Goal: Contribute content: Contribute content

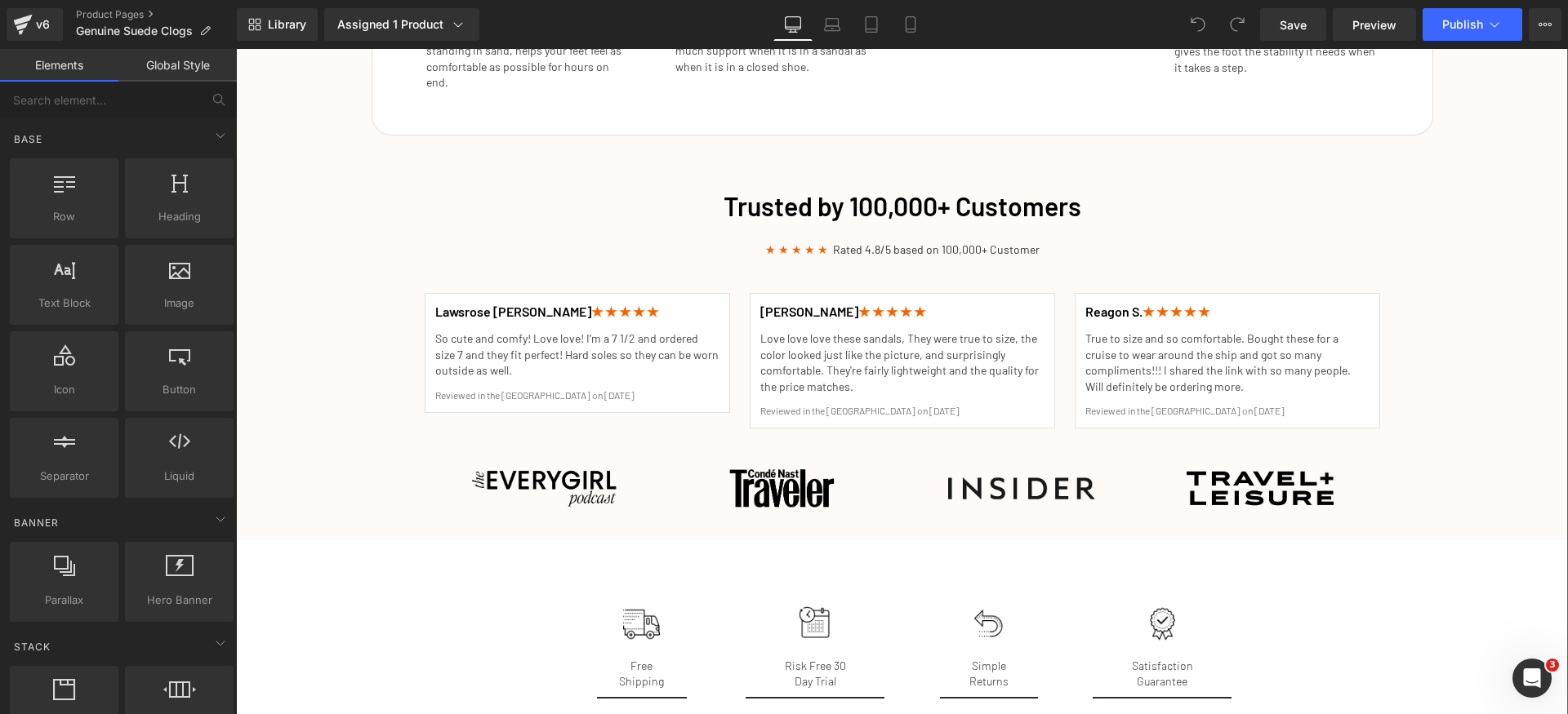
scroll to position [2286, 0]
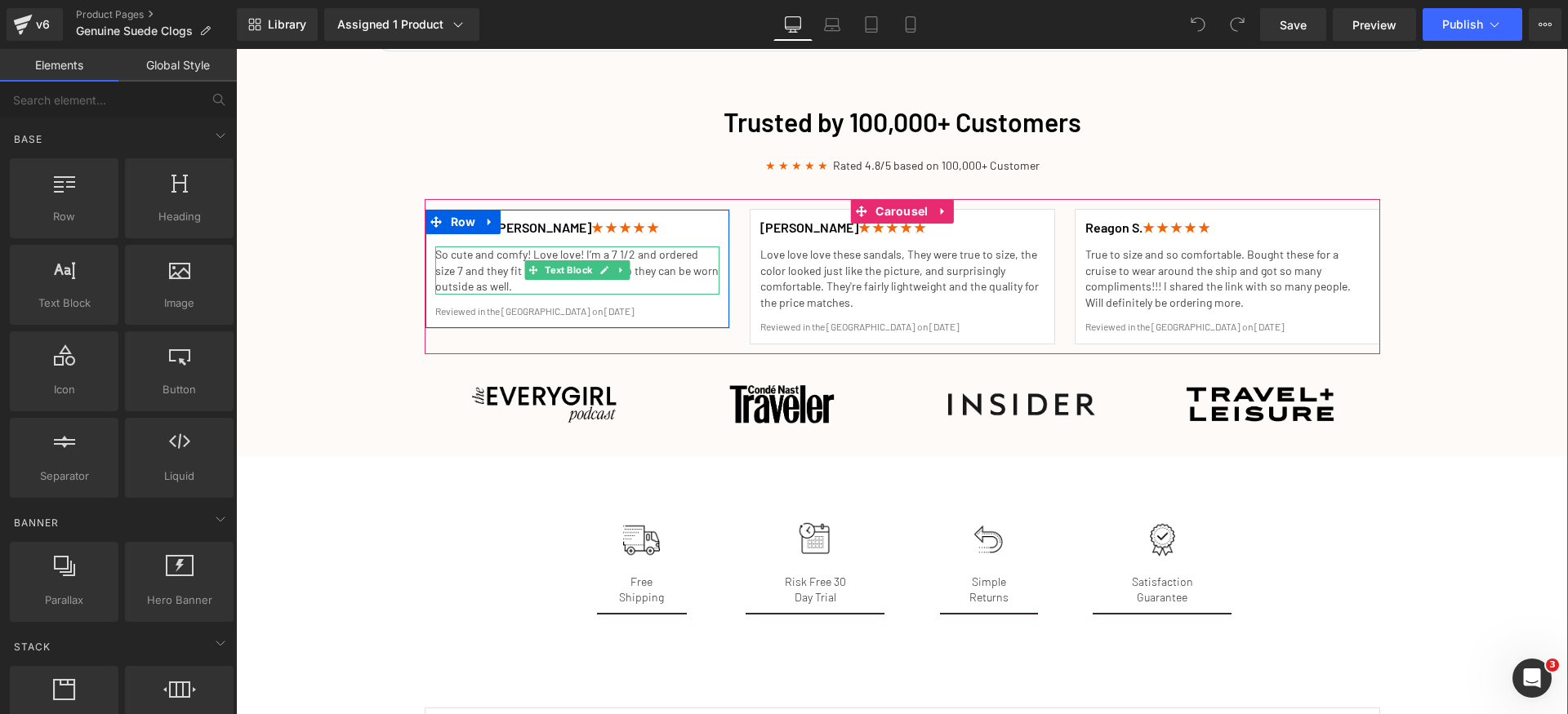
click at [481, 254] on p "So cute and comfy! Love love! I’m a 7 1/2 and ordered size 7 and they fit perfe…" at bounding box center [577, 271] width 284 height 48
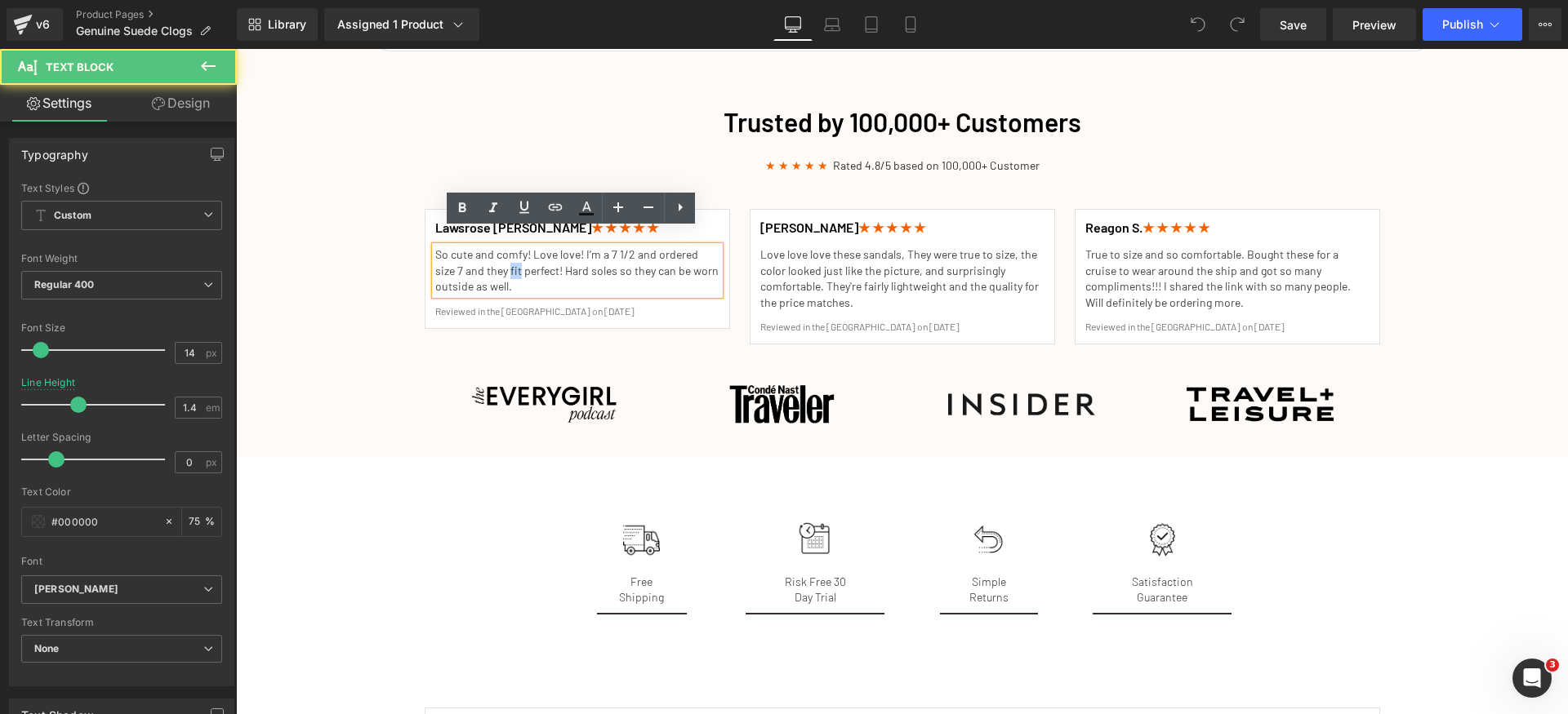
click at [481, 254] on p "So cute and comfy! Love love! I’m a 7 1/2 and ordered size 7 and they fit perfe…" at bounding box center [577, 271] width 284 height 48
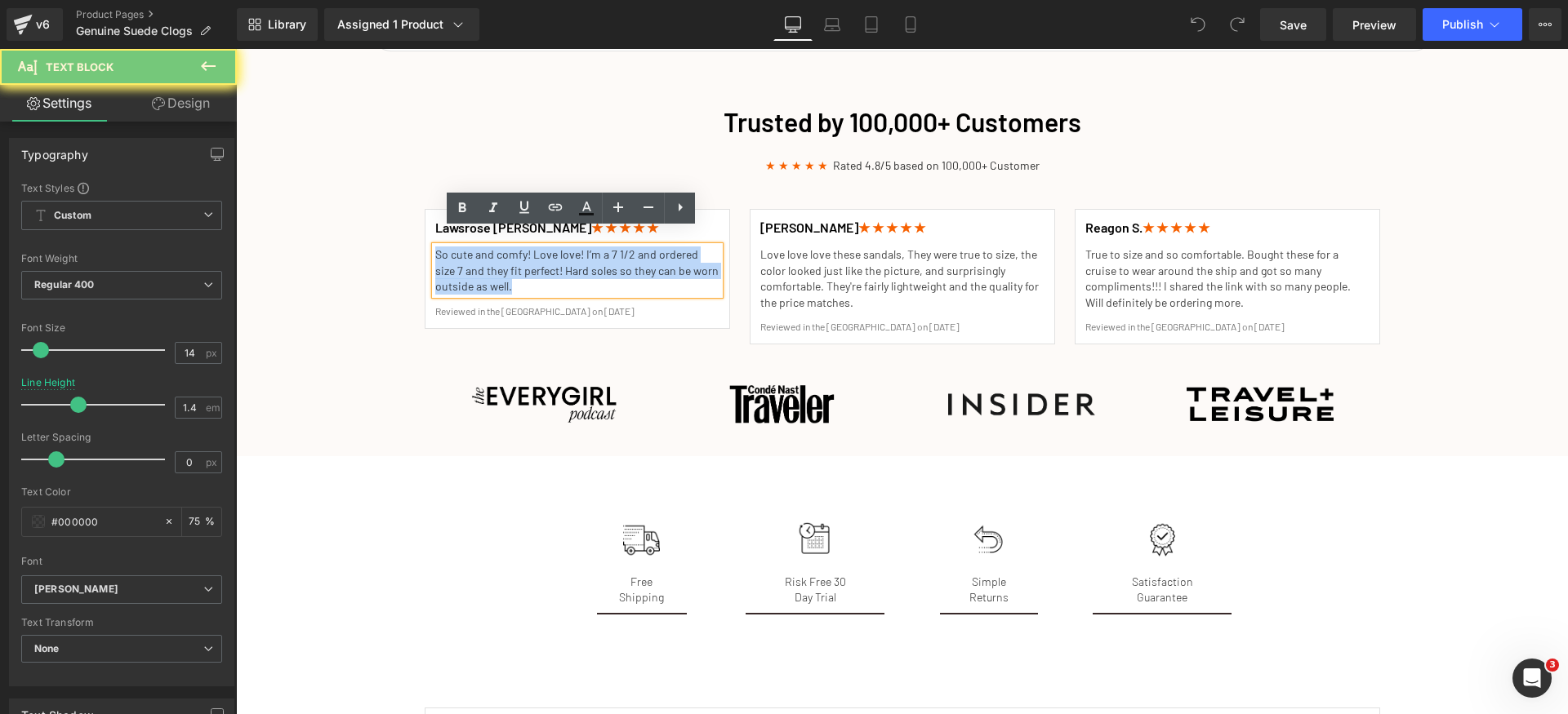
click at [481, 254] on p "So cute and comfy! Love love! I’m a 7 1/2 and ordered size 7 and they fit perfe…" at bounding box center [577, 271] width 284 height 48
paste div
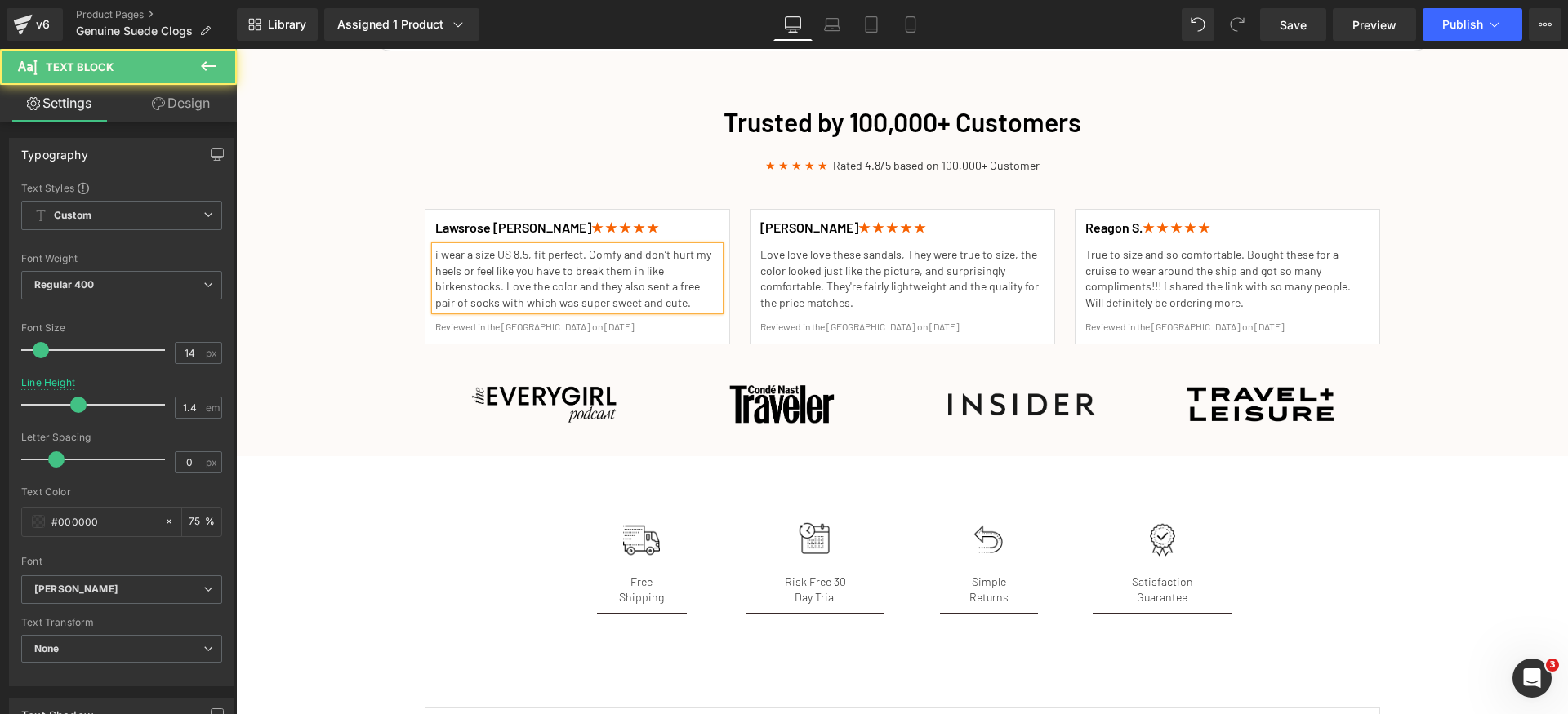
click at [686, 259] on p "i wear a size US 8.5, fit perfect. Comfy and don’t hurt my heels or feel like y…" at bounding box center [577, 279] width 284 height 64
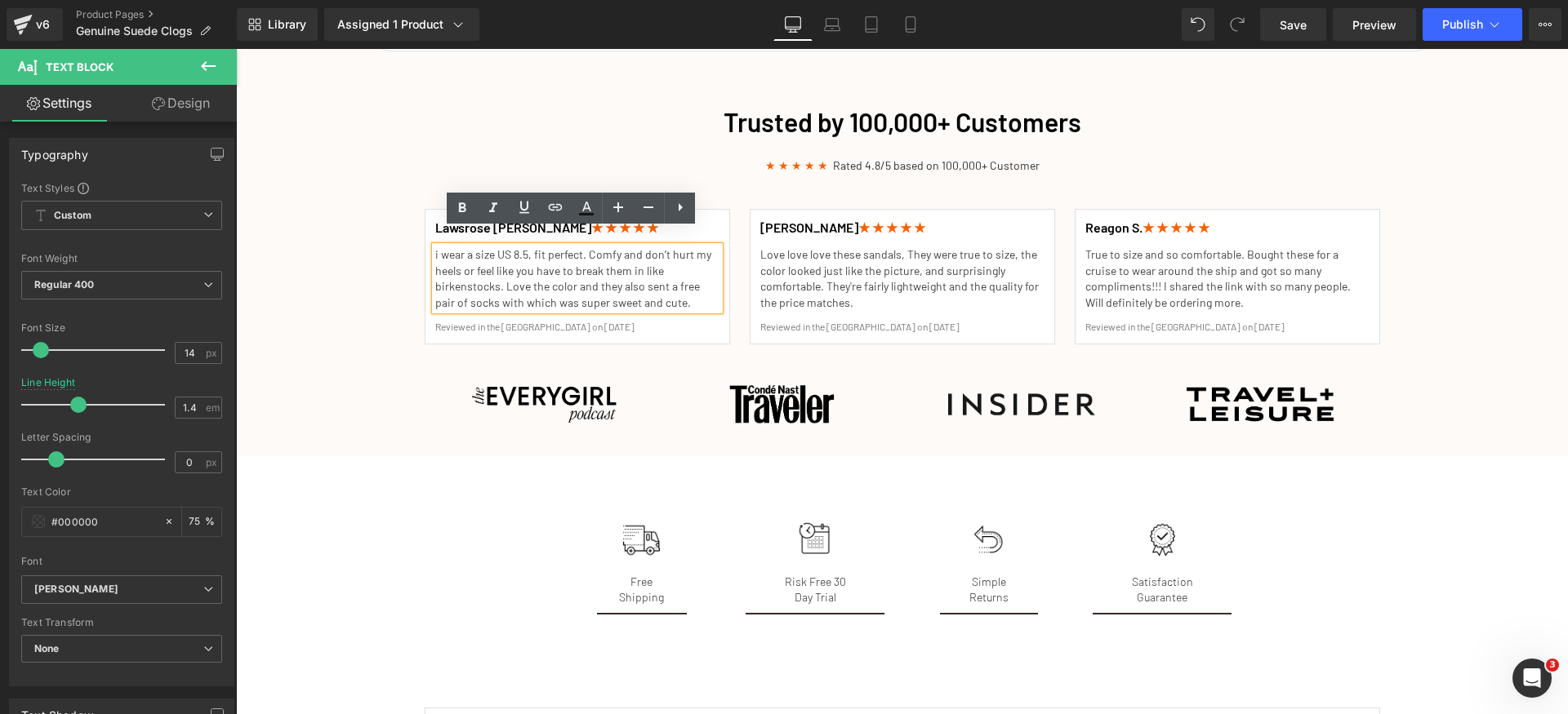
click at [476, 273] on p "i wear a size US 8.5, fit perfect. Comfy and don’t hurt my heels or feel like y…" at bounding box center [577, 279] width 284 height 64
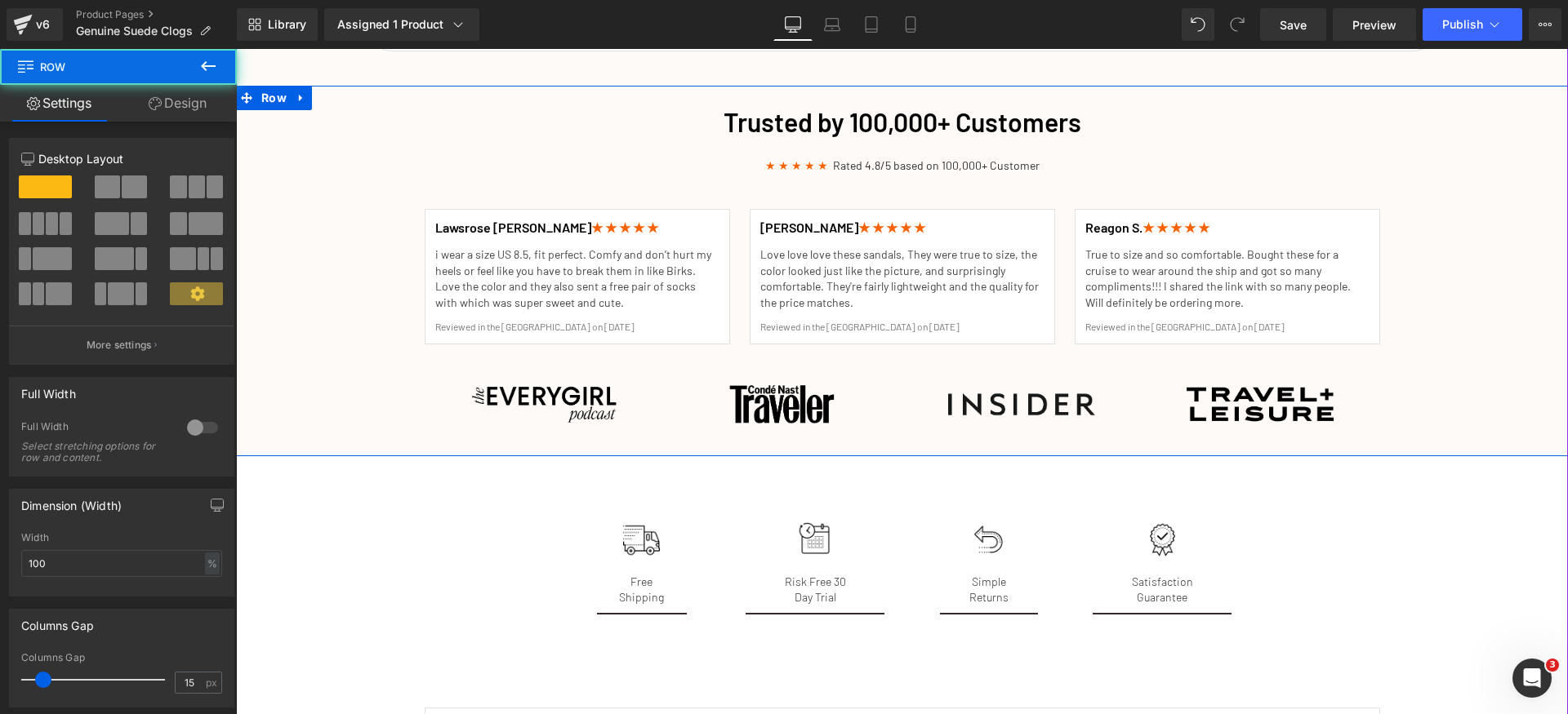
click at [358, 317] on div "Trusted by 100,000+ Customers Heading ★ ★ ★ ★ ★ Rated 4.8/5 based on 100,000+ C…" at bounding box center [902, 271] width 1332 height 351
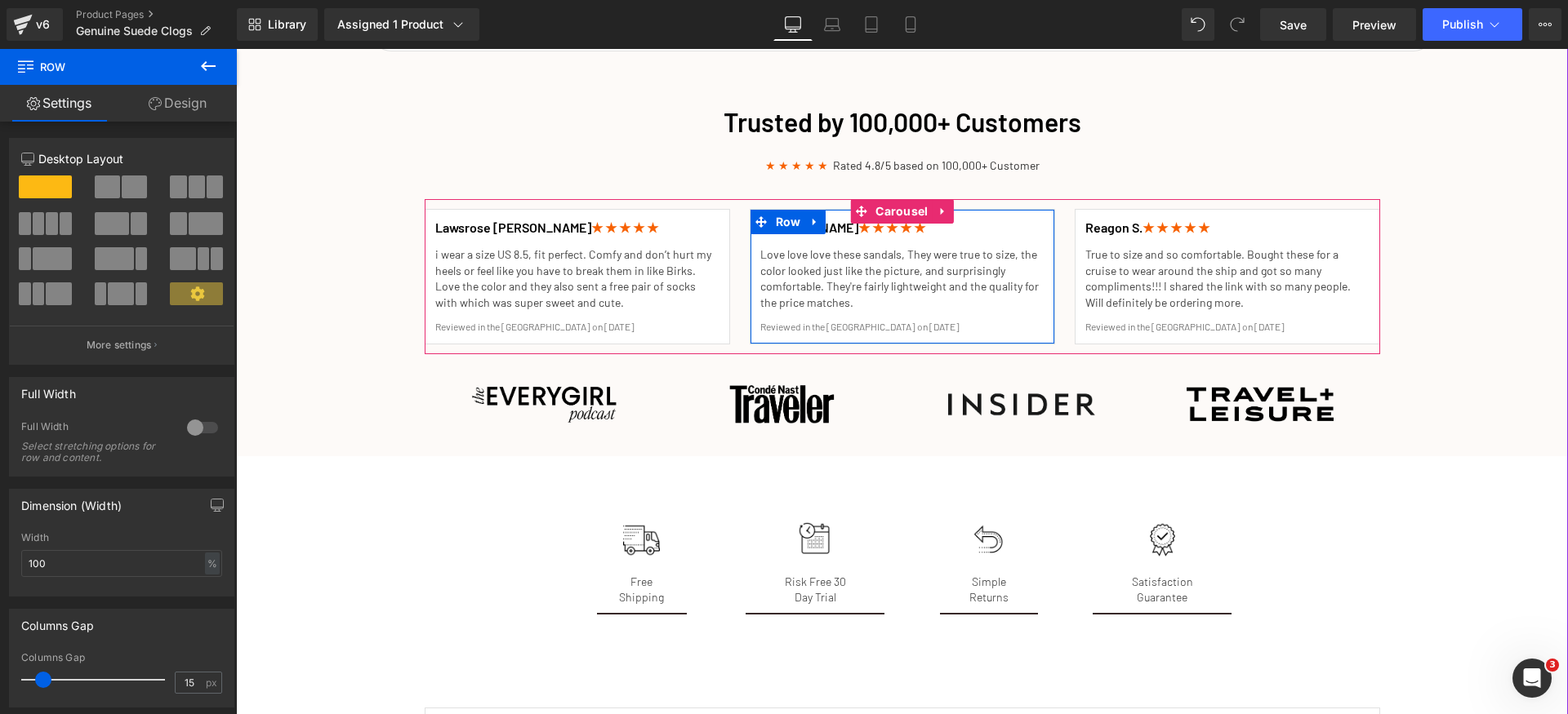
click at [805, 268] on p "Love love love these sandals, They were true to size, the color looked just lik…" at bounding box center [902, 279] width 284 height 64
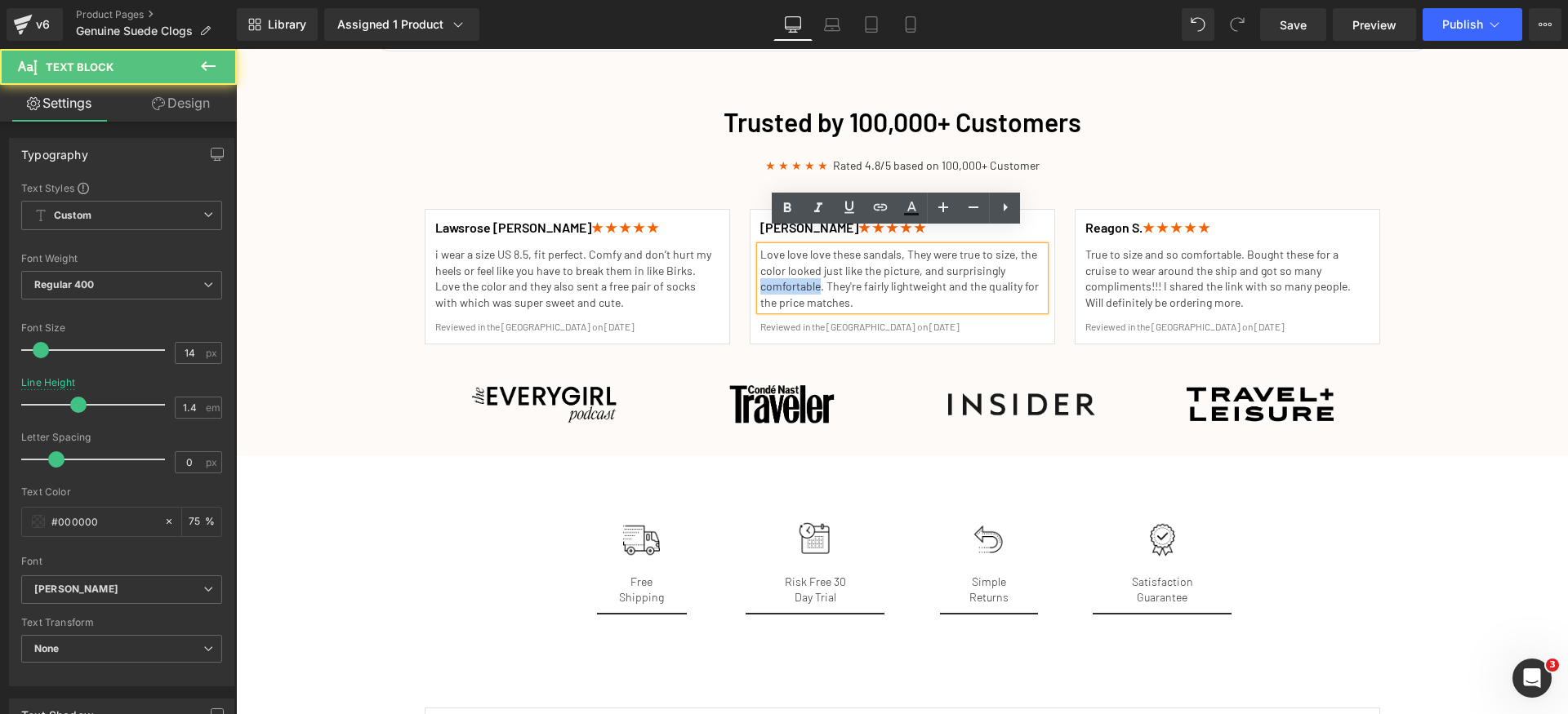
click at [805, 268] on p "Love love love these sandals, They were true to size, the color looked just lik…" at bounding box center [902, 279] width 284 height 64
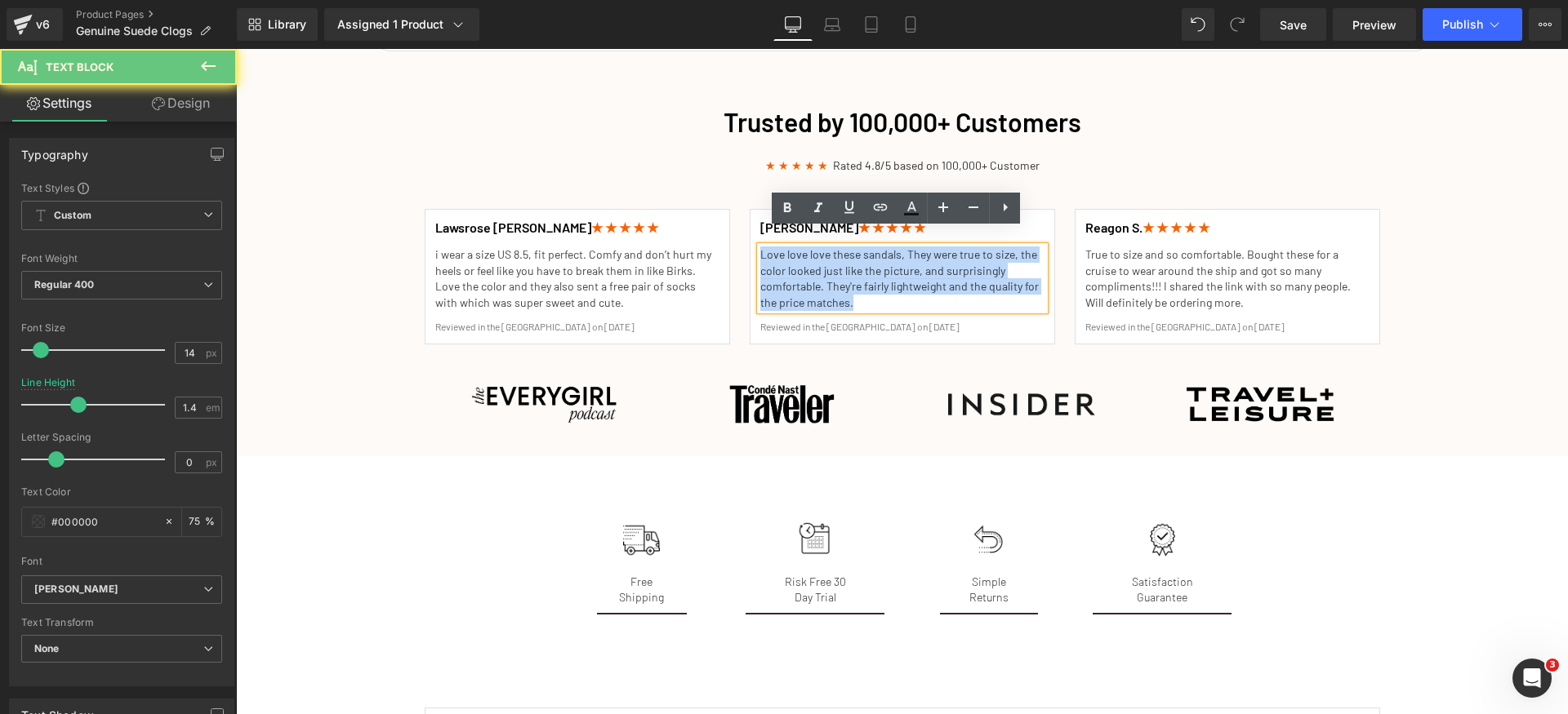
click at [805, 268] on p "Love love love these sandals, They were true to size, the color looked just lik…" at bounding box center [902, 279] width 284 height 64
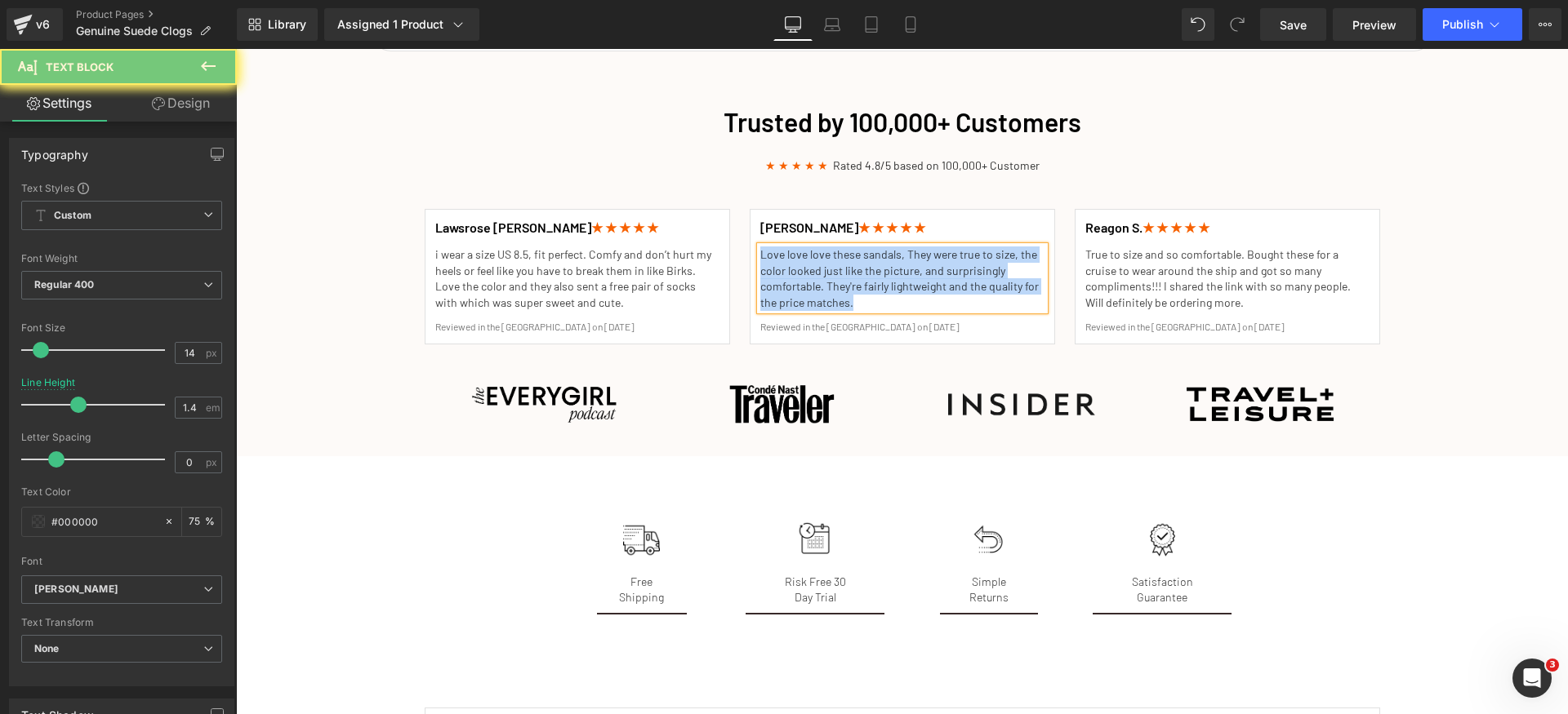
paste div
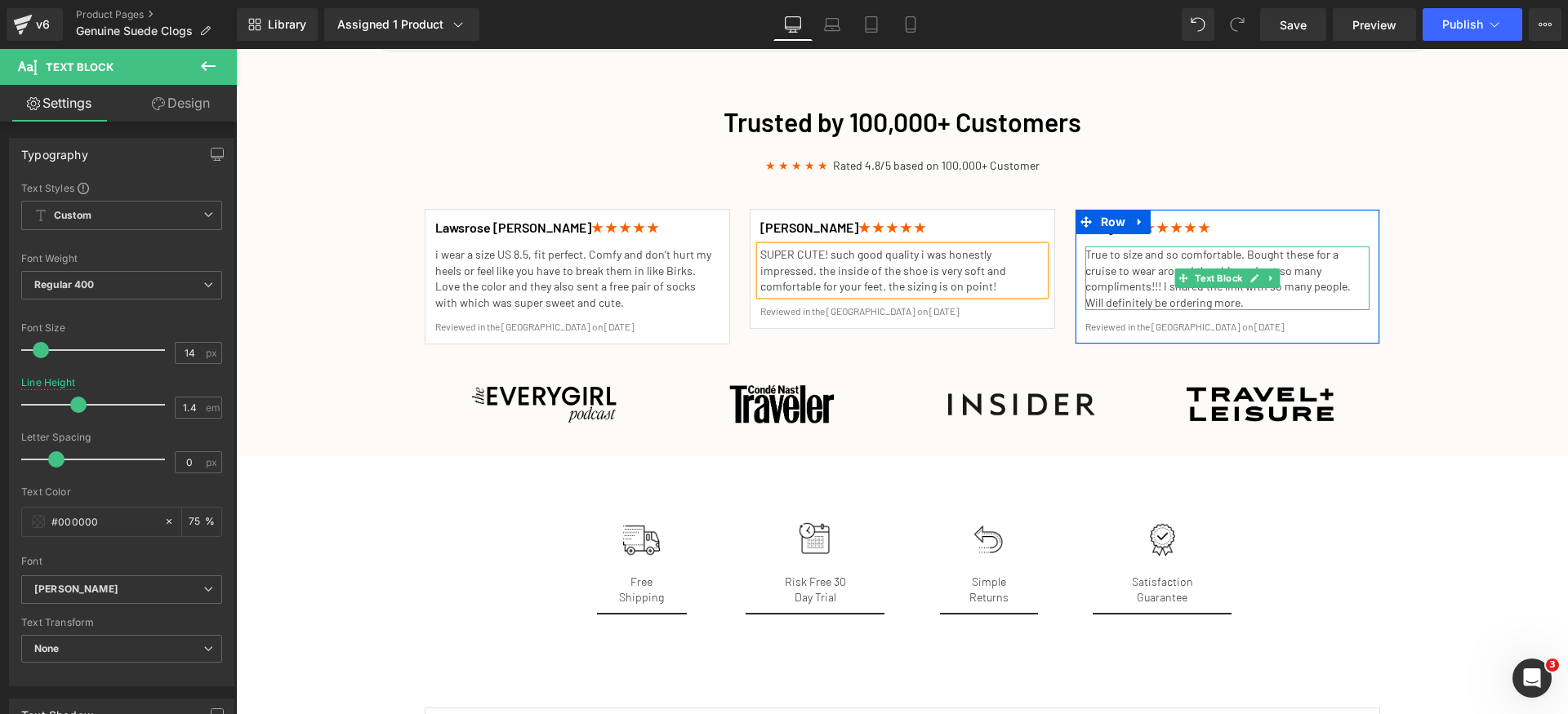
click at [1135, 253] on p "True to size and so comfortable. Bought these for a cruise to wear around the s…" at bounding box center [1227, 279] width 284 height 64
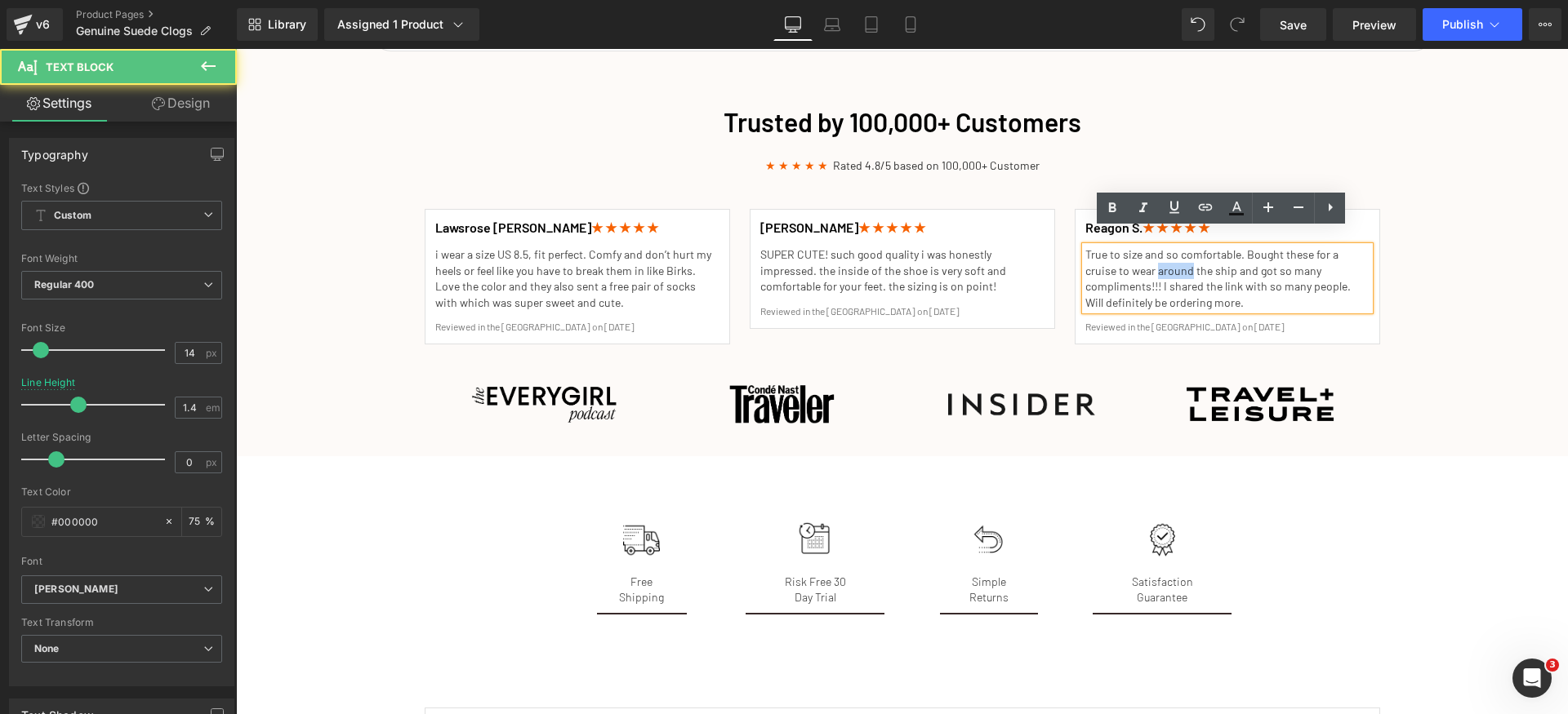
click at [1135, 253] on p "True to size and so comfortable. Bought these for a cruise to wear around the s…" at bounding box center [1227, 279] width 284 height 64
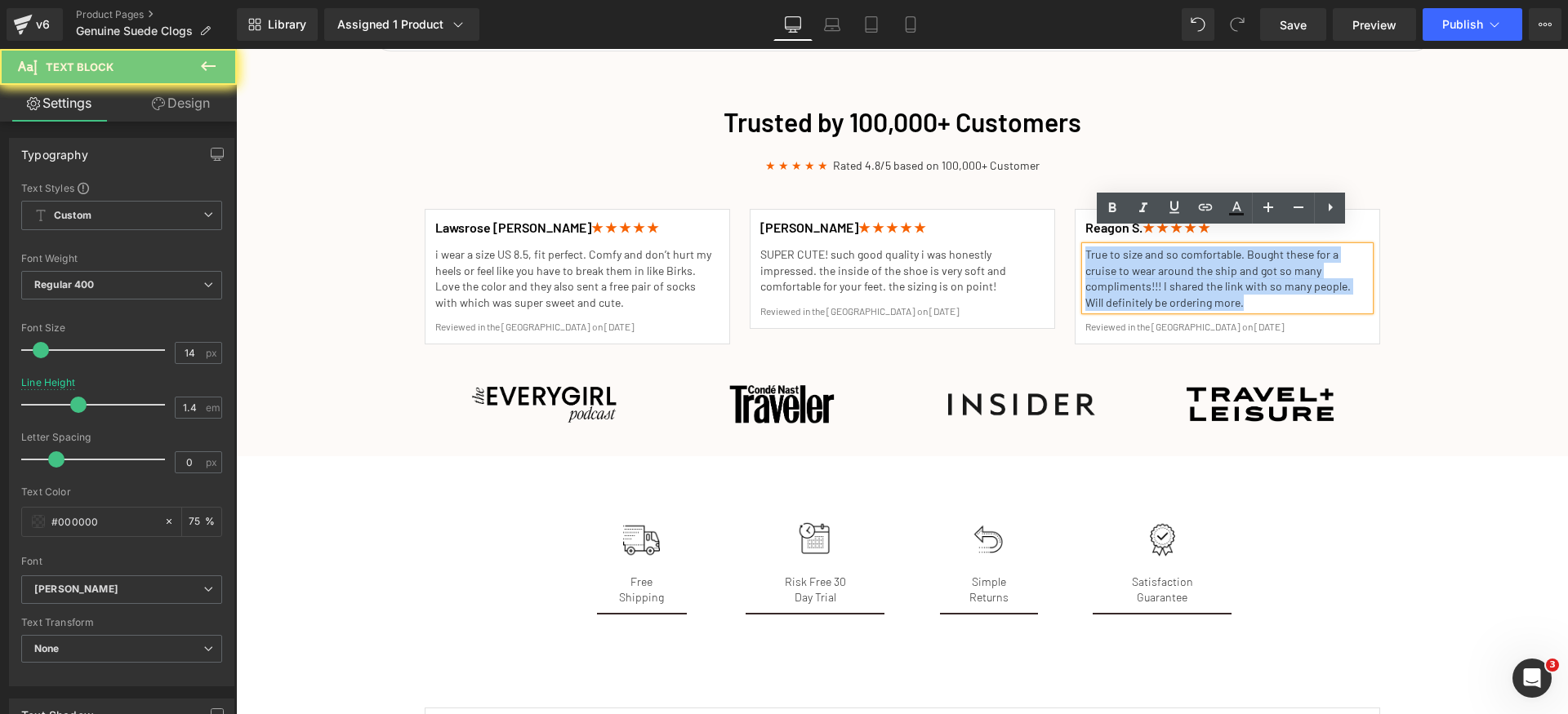
click at [1135, 253] on p "True to size and so comfortable. Bought these for a cruise to wear around the s…" at bounding box center [1227, 279] width 284 height 64
paste div
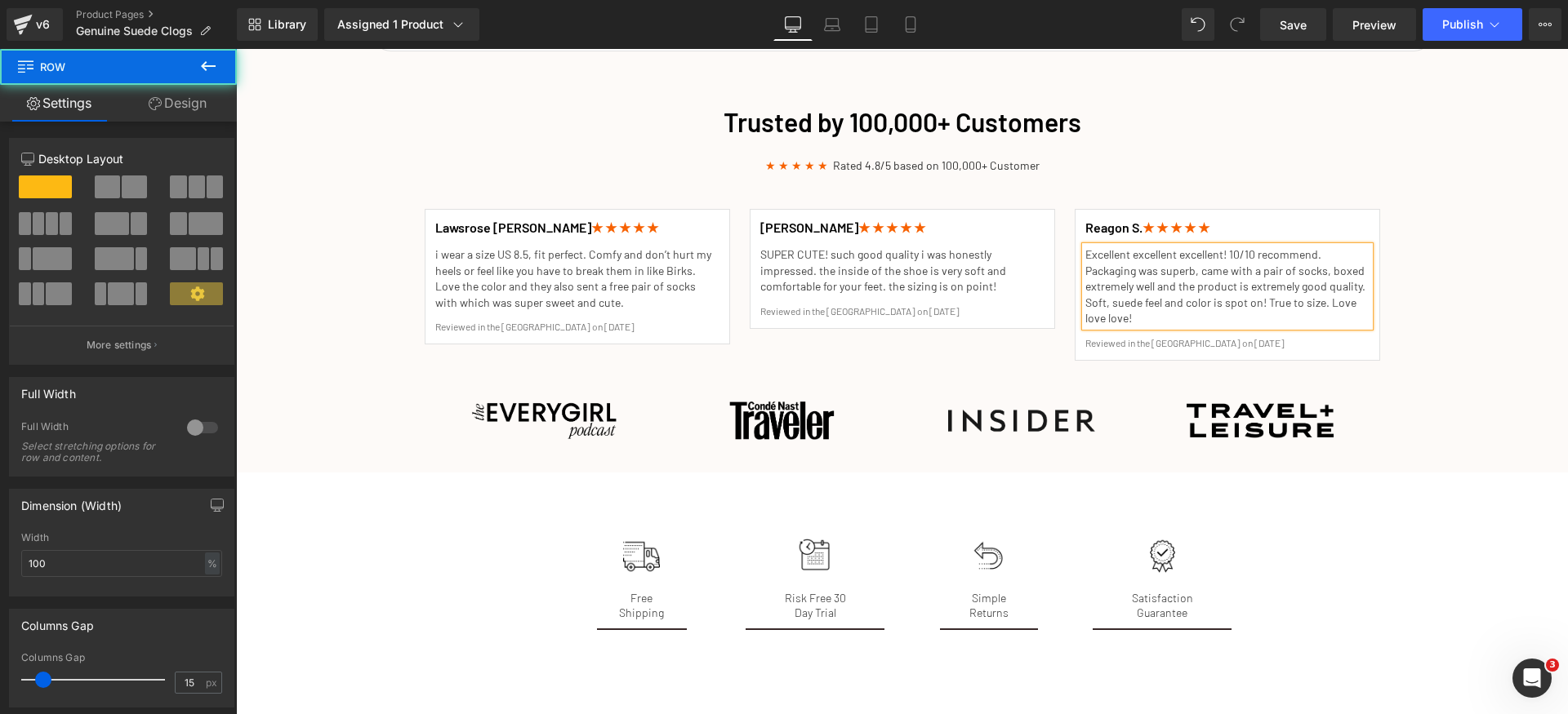
click at [1436, 332] on div "Trusted by 100,000+ Customers Heading ★ ★ ★ ★ ★ Rated 4.8/5 based on 100,000+ C…" at bounding box center [902, 279] width 1332 height 368
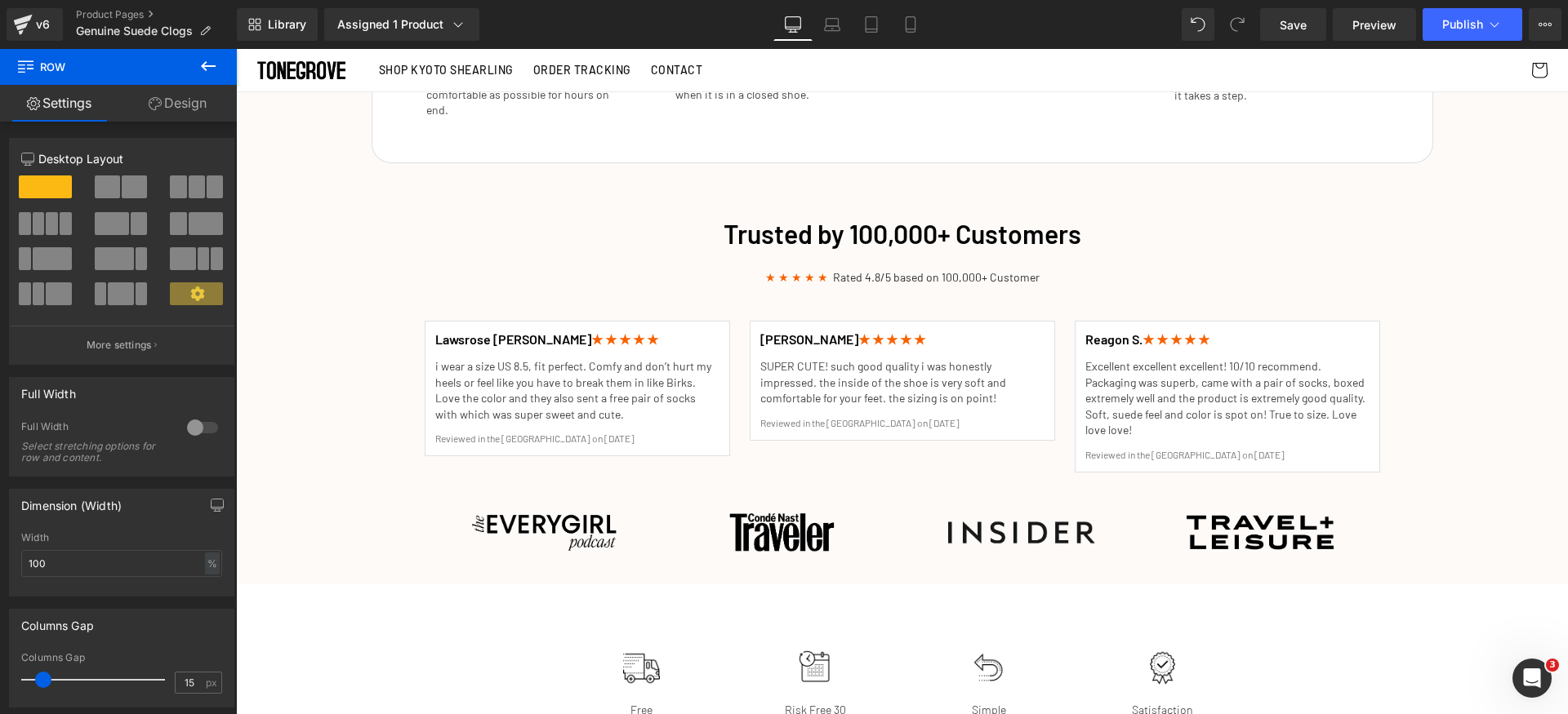
scroll to position [0, 0]
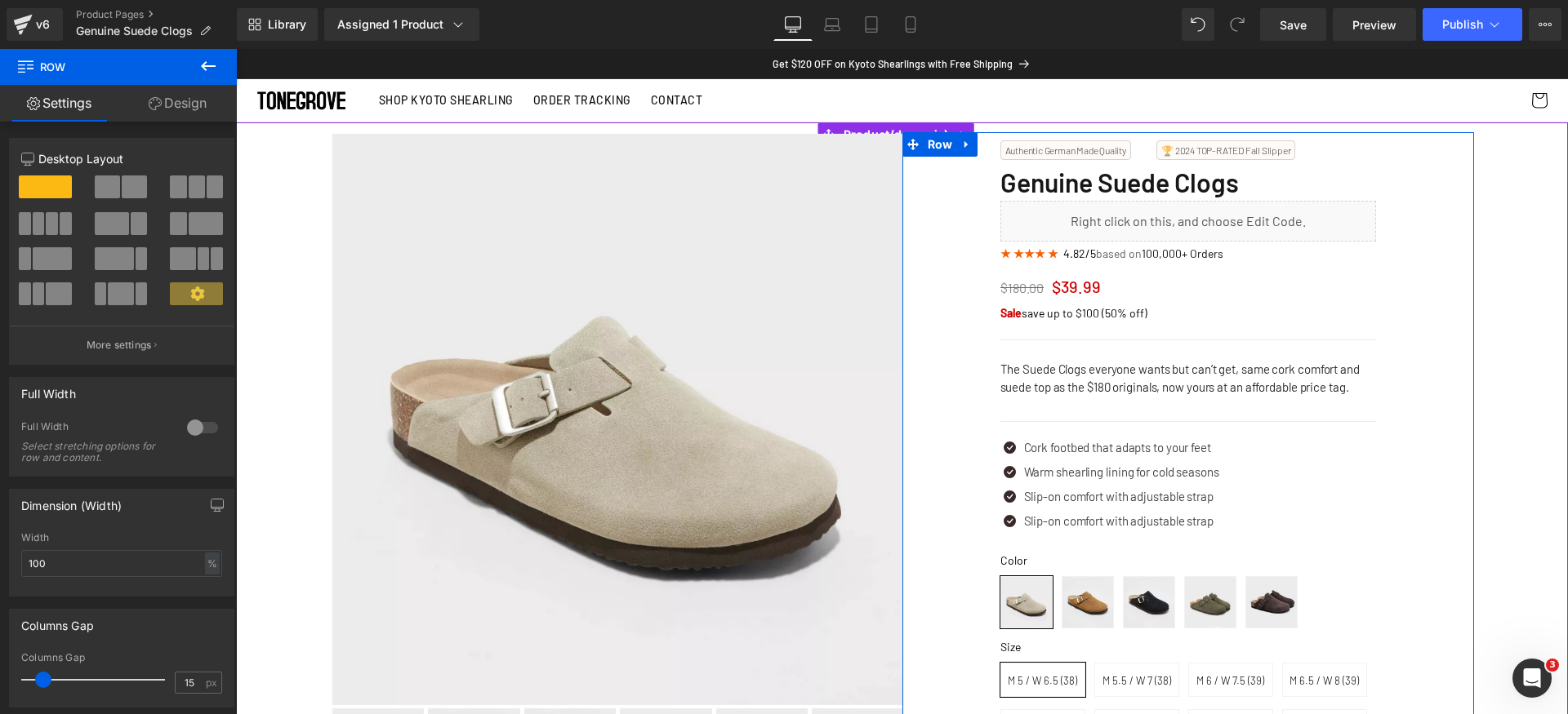
click at [1041, 188] on span "Genuine Suede Clogs" at bounding box center [1119, 182] width 238 height 31
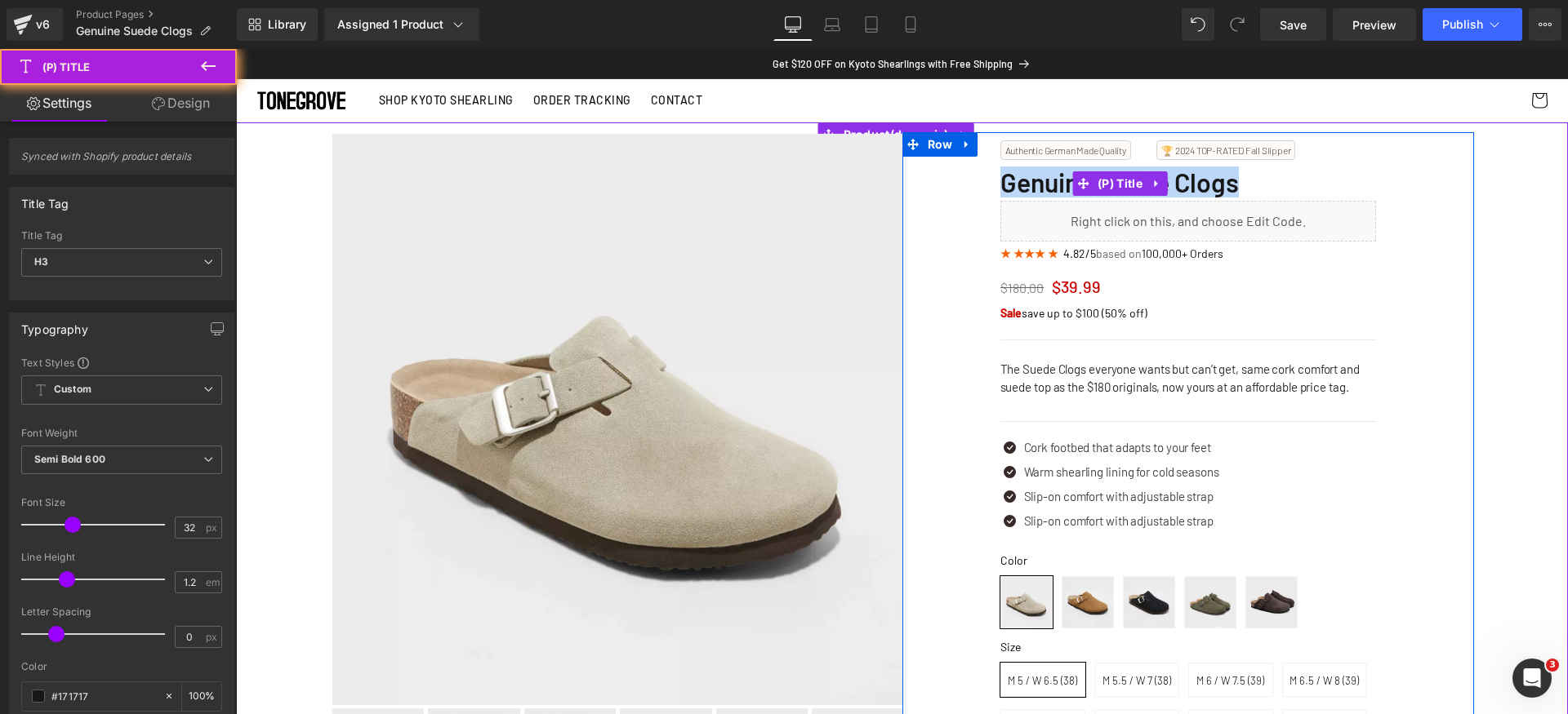
click at [1041, 188] on span "Genuine Suede Clogs" at bounding box center [1119, 182] width 238 height 31
copy div "Genuine Suede Clogs (P) Title Liquid"
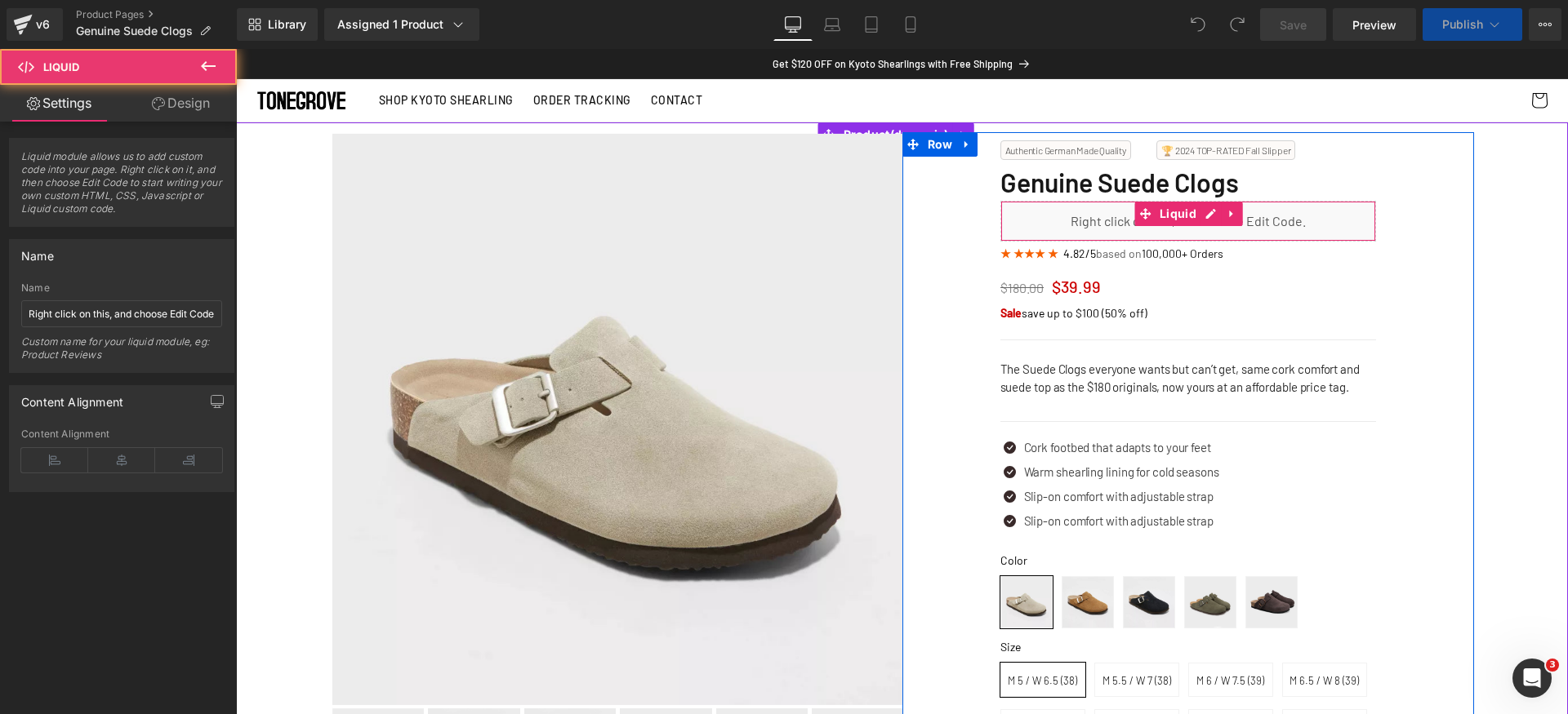
click at [1201, 215] on div "Liquid" at bounding box center [1188, 221] width 375 height 41
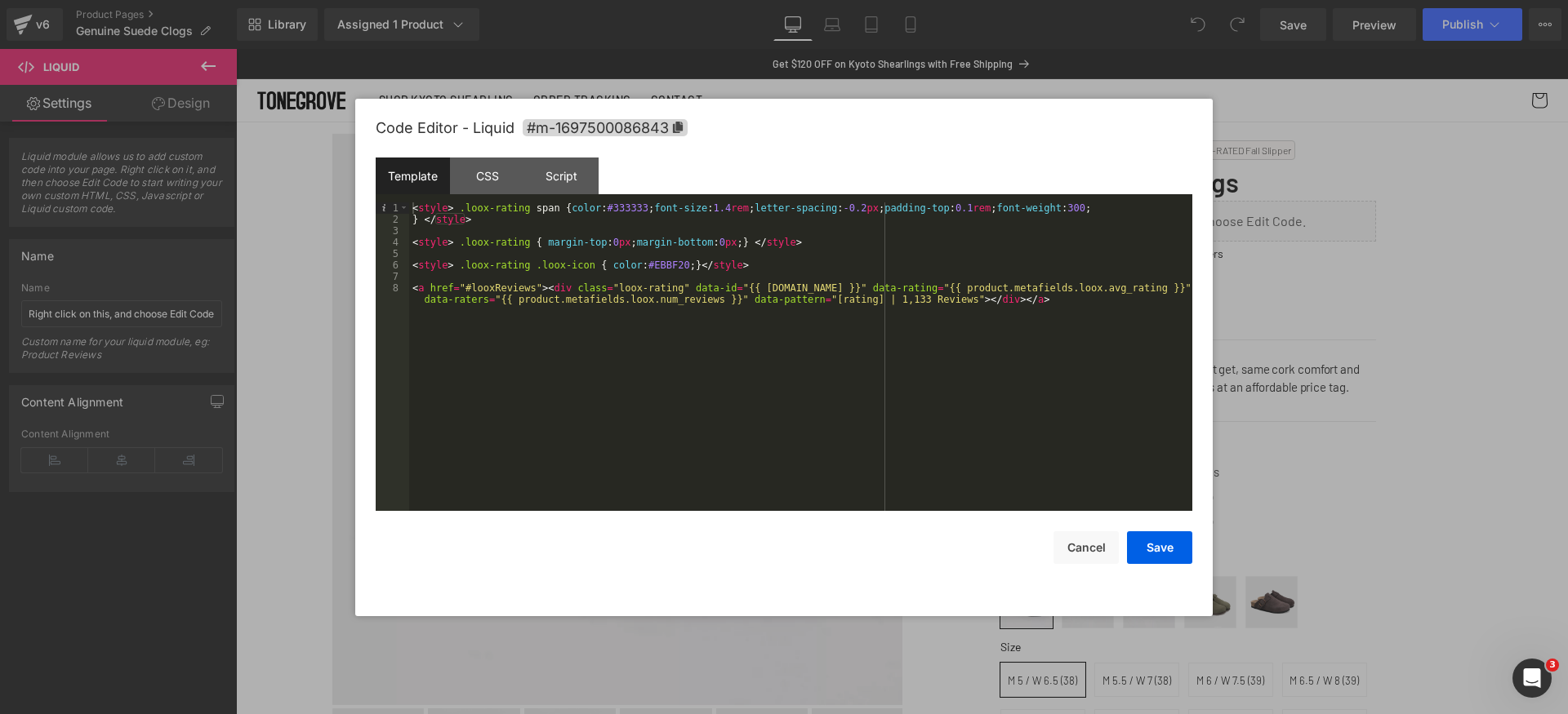
click at [783, 370] on div "< style > .loox-rating span { color : #333333 ; font-size : 1.4 rem ; letter-sp…" at bounding box center [801, 373] width 784 height 343
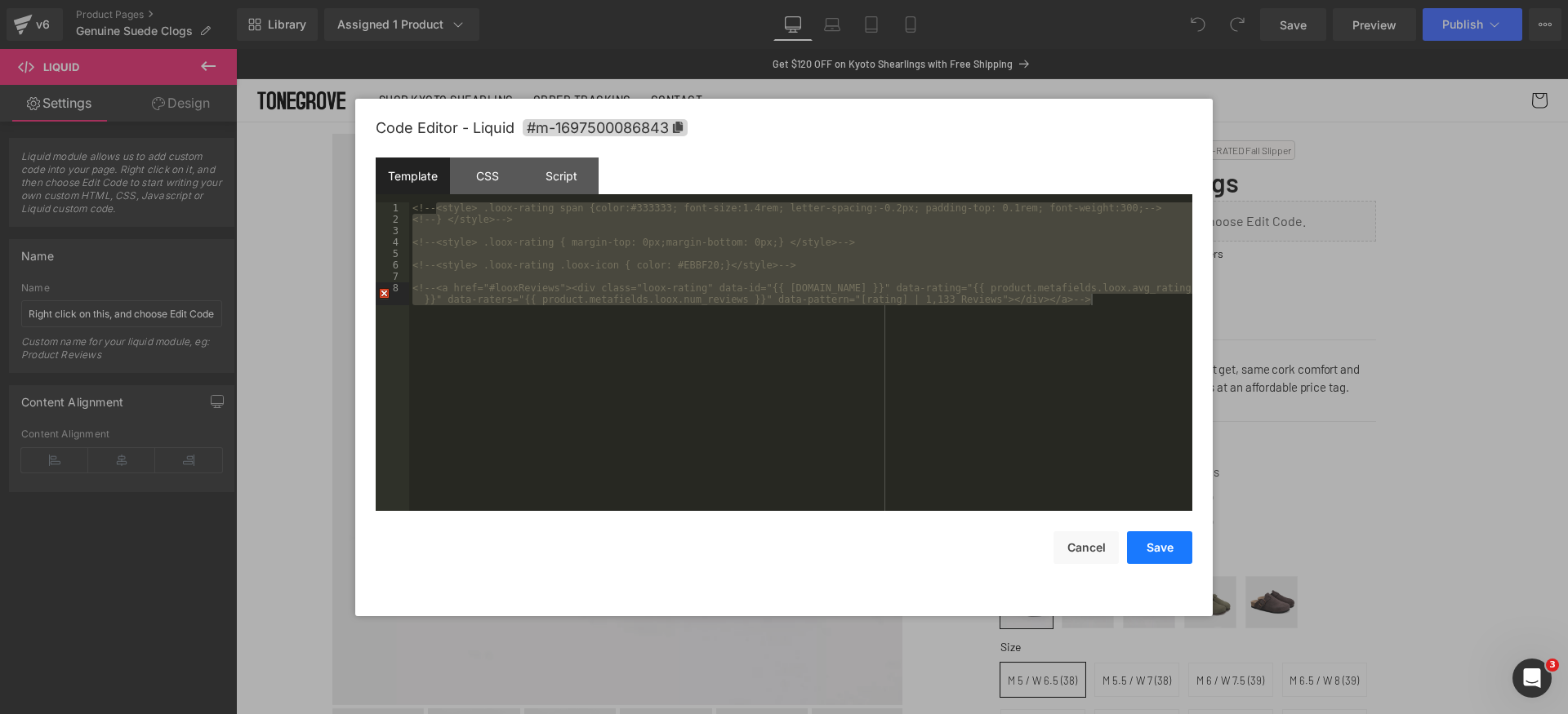
click at [1156, 545] on button "Save" at bounding box center [1160, 548] width 66 height 33
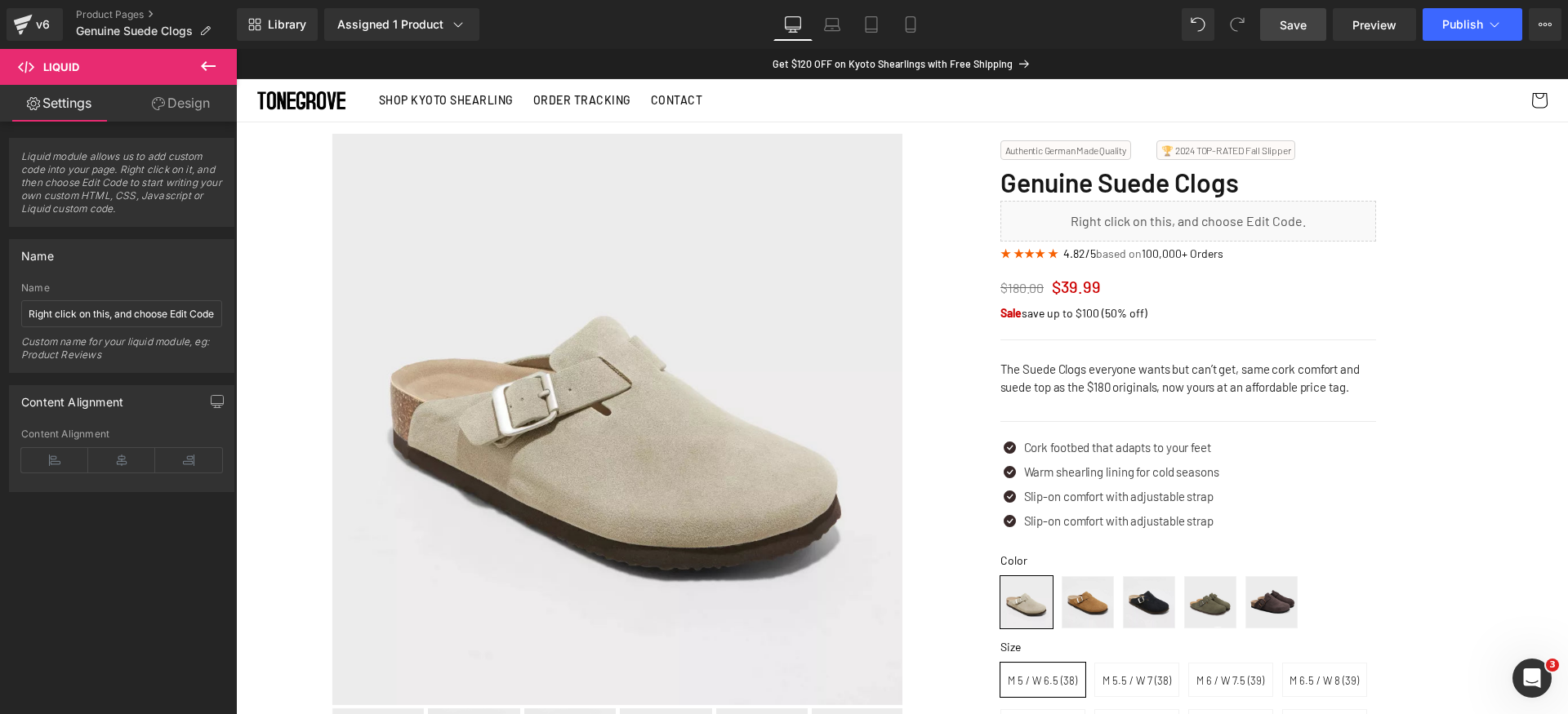
click at [1298, 24] on span "Save" at bounding box center [1293, 25] width 27 height 17
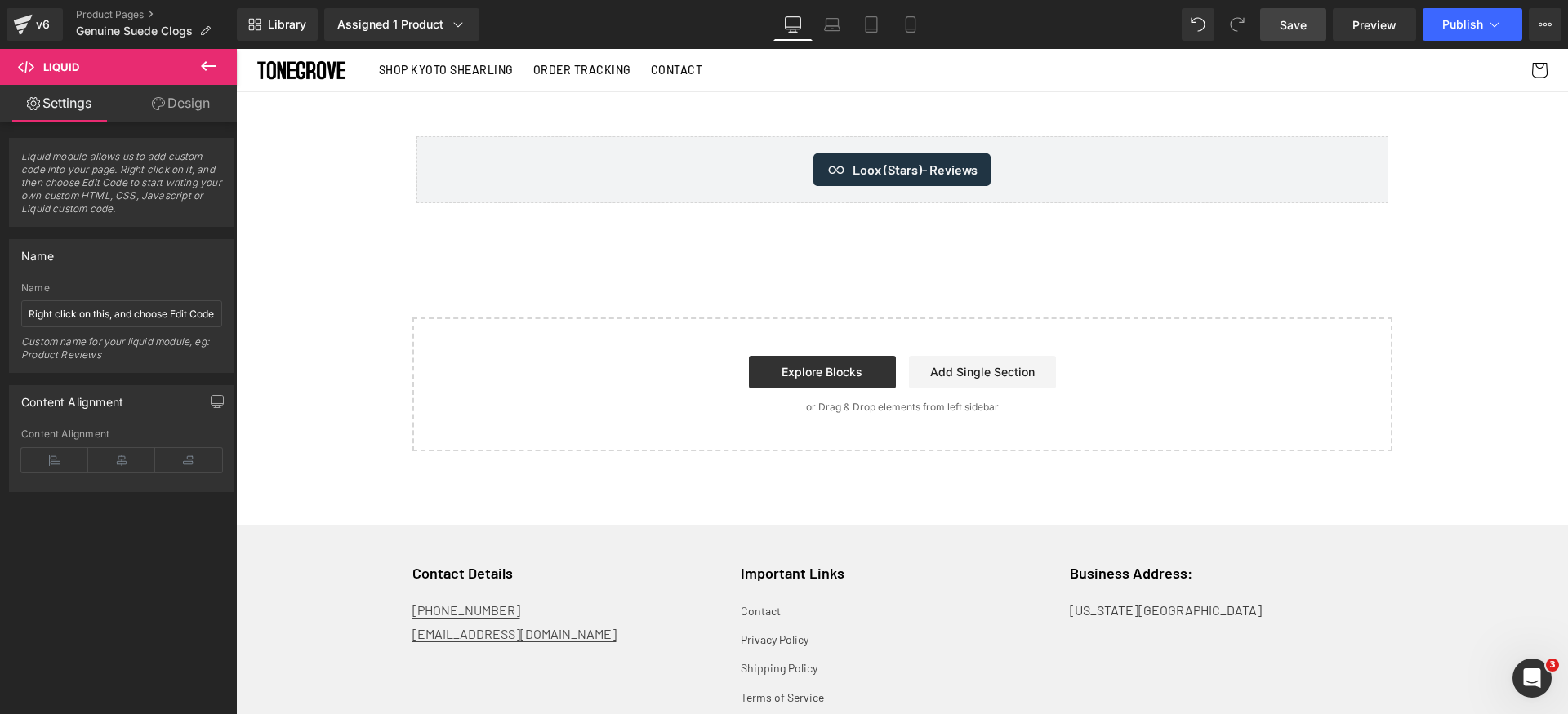
scroll to position [3600, 0]
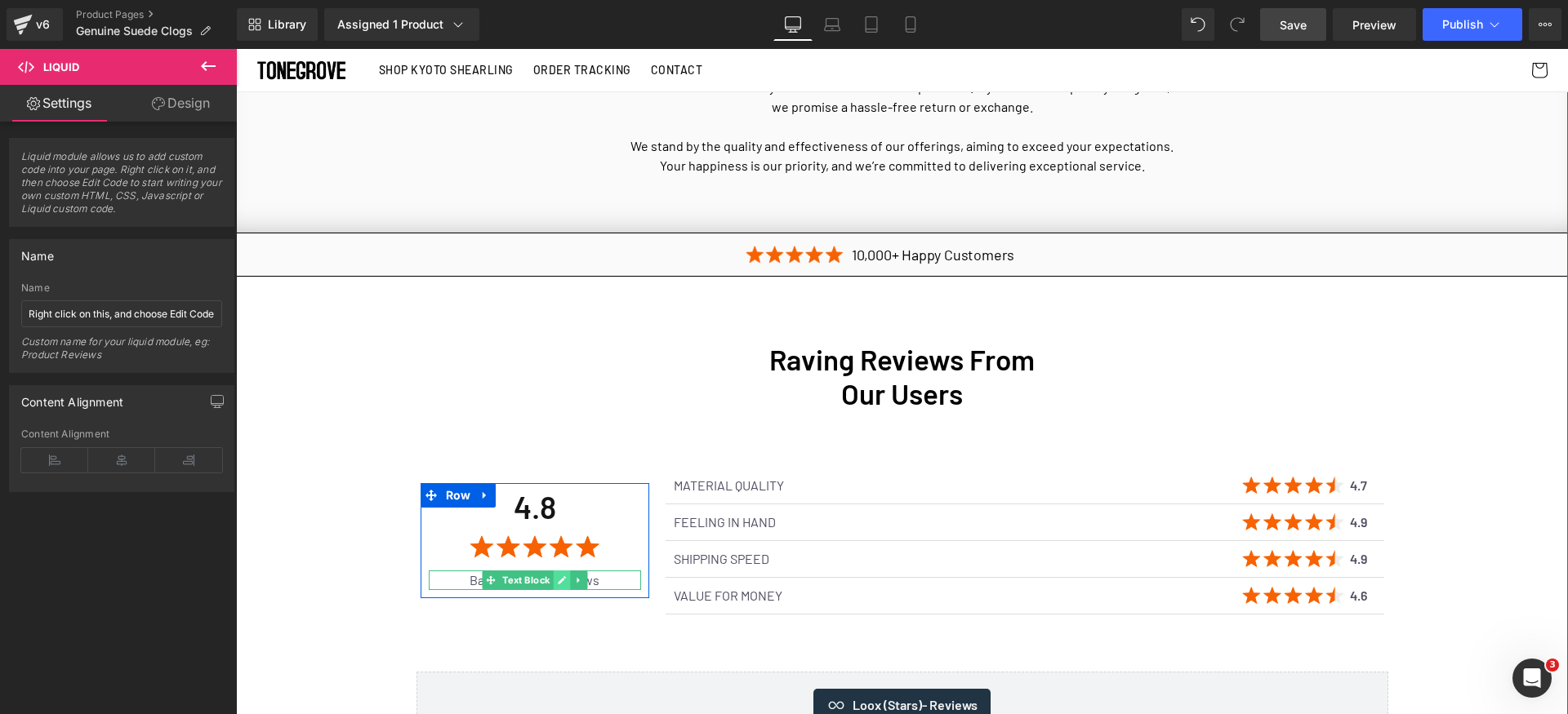
click at [563, 571] on link at bounding box center [562, 581] width 17 height 19
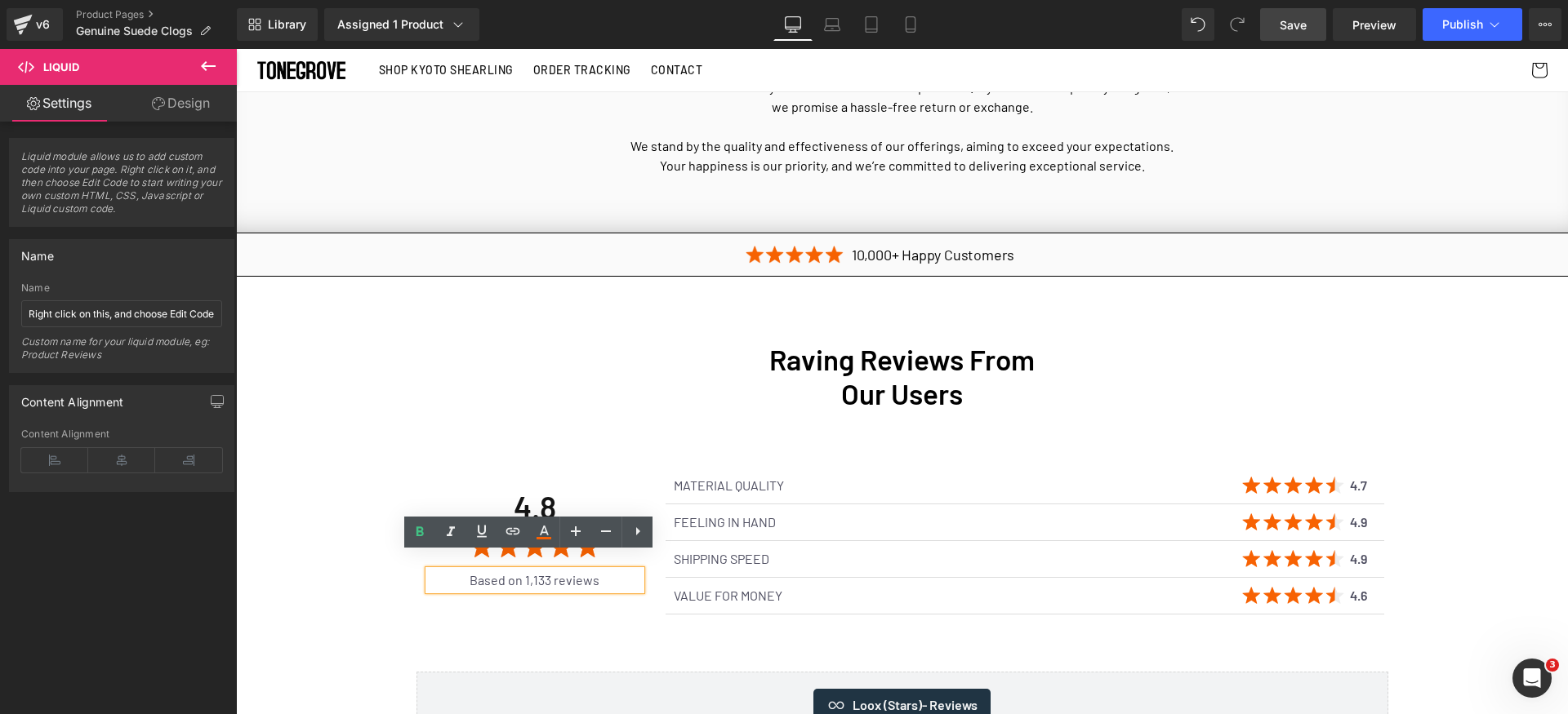
click at [533, 571] on p "Based on 1,133 reviews" at bounding box center [535, 581] width 212 height 19
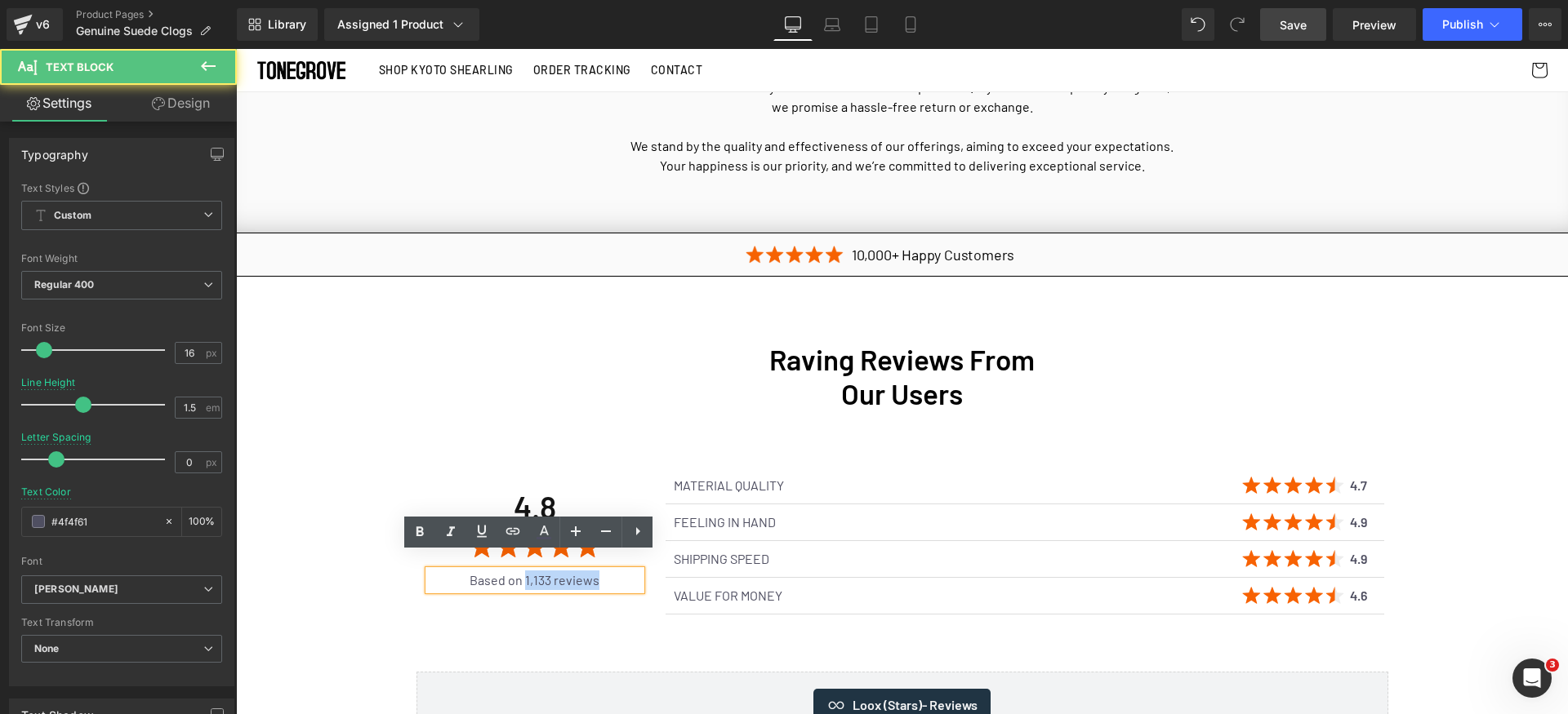
drag, startPoint x: 519, startPoint y: 563, endPoint x: 756, endPoint y: 565, distance: 237.0
click at [755, 571] on div "4.8 Heading Image Based on 1,133 reviews Text Block Row Material quality Text B…" at bounding box center [901, 540] width 979 height 163
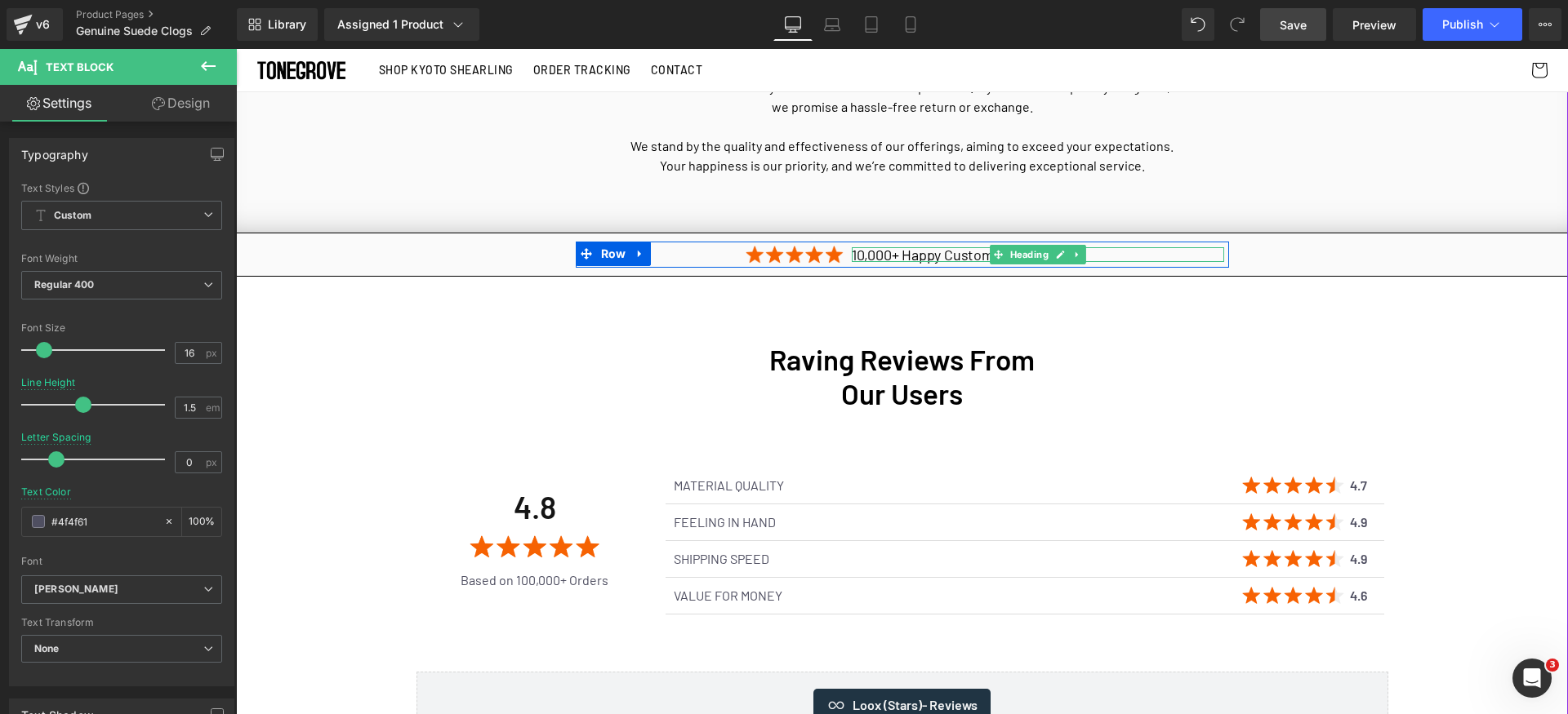
click at [883, 247] on h1 "10,000+ Happy Customers" at bounding box center [1038, 254] width 373 height 14
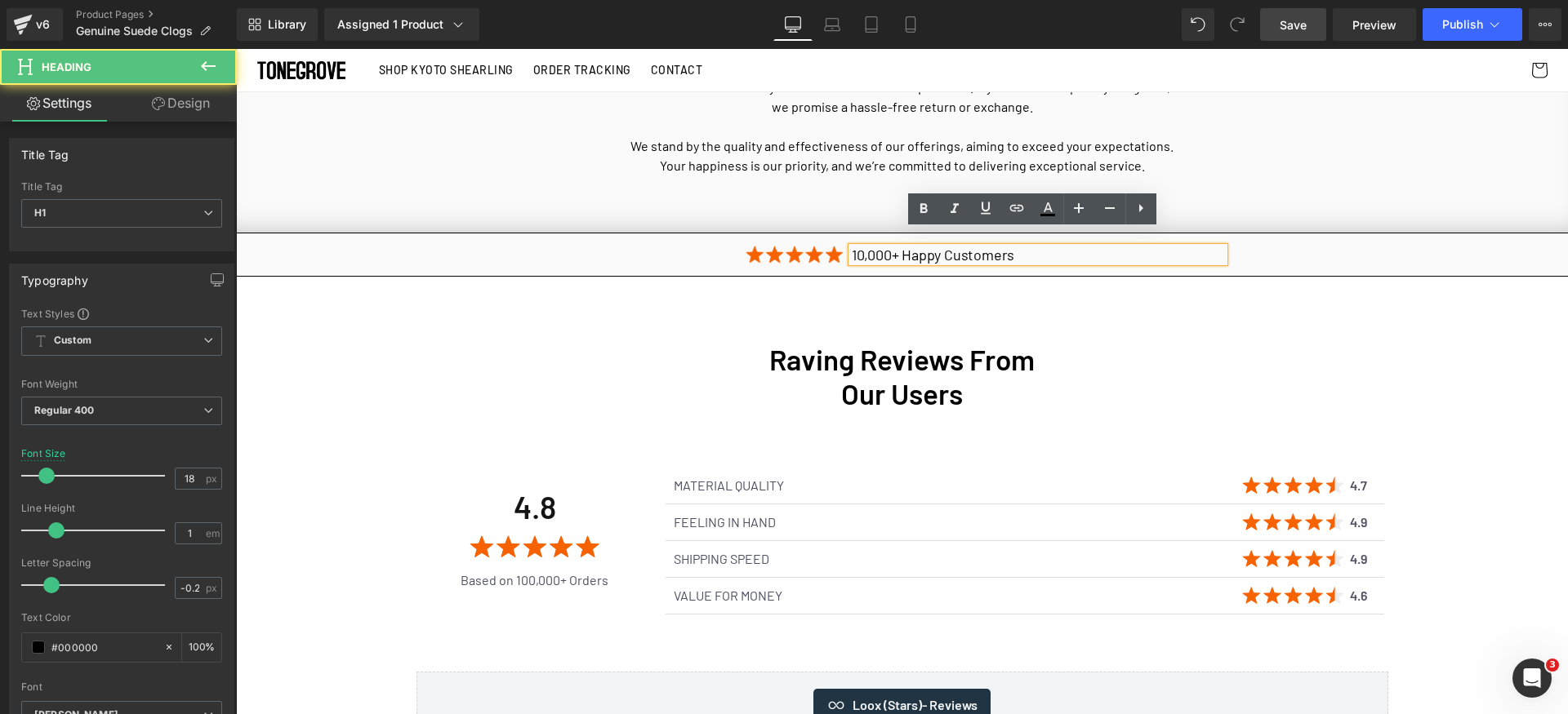
click at [905, 247] on h1 "10,000+ Happy Customers" at bounding box center [1038, 254] width 373 height 14
click at [856, 247] on h1 "10,000+ Happy Customers" at bounding box center [1038, 254] width 373 height 14
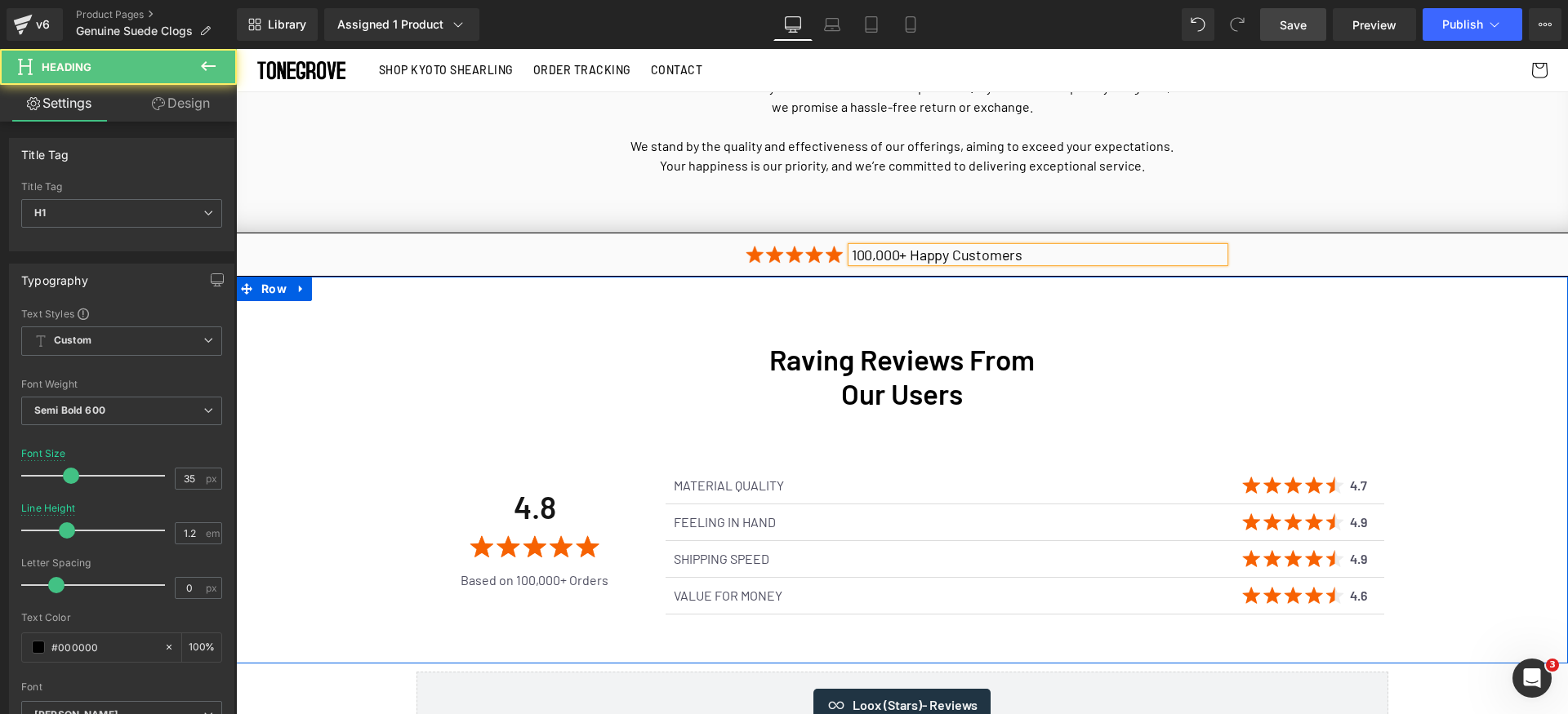
click at [564, 376] on h1 "Our Users" at bounding box center [902, 394] width 1332 height 35
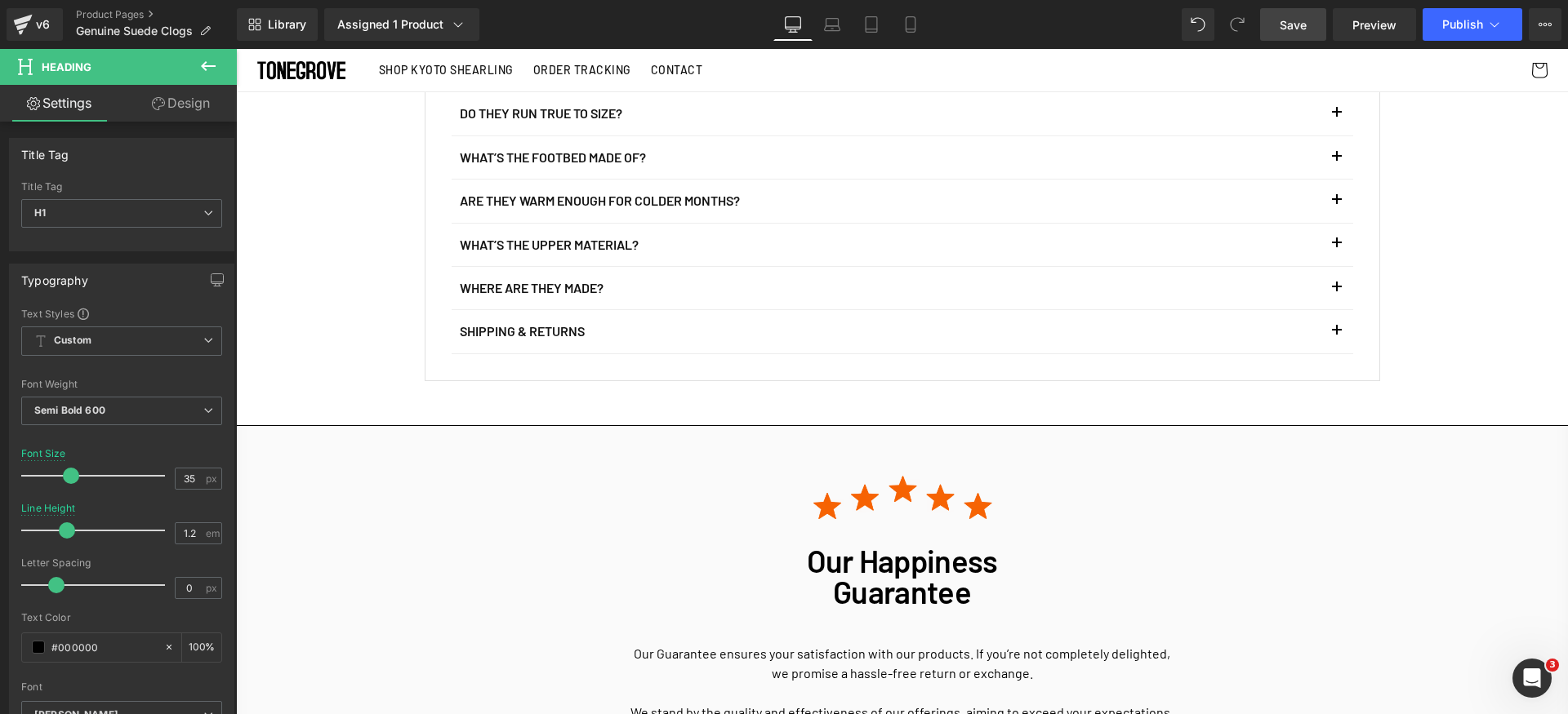
scroll to position [2877, 0]
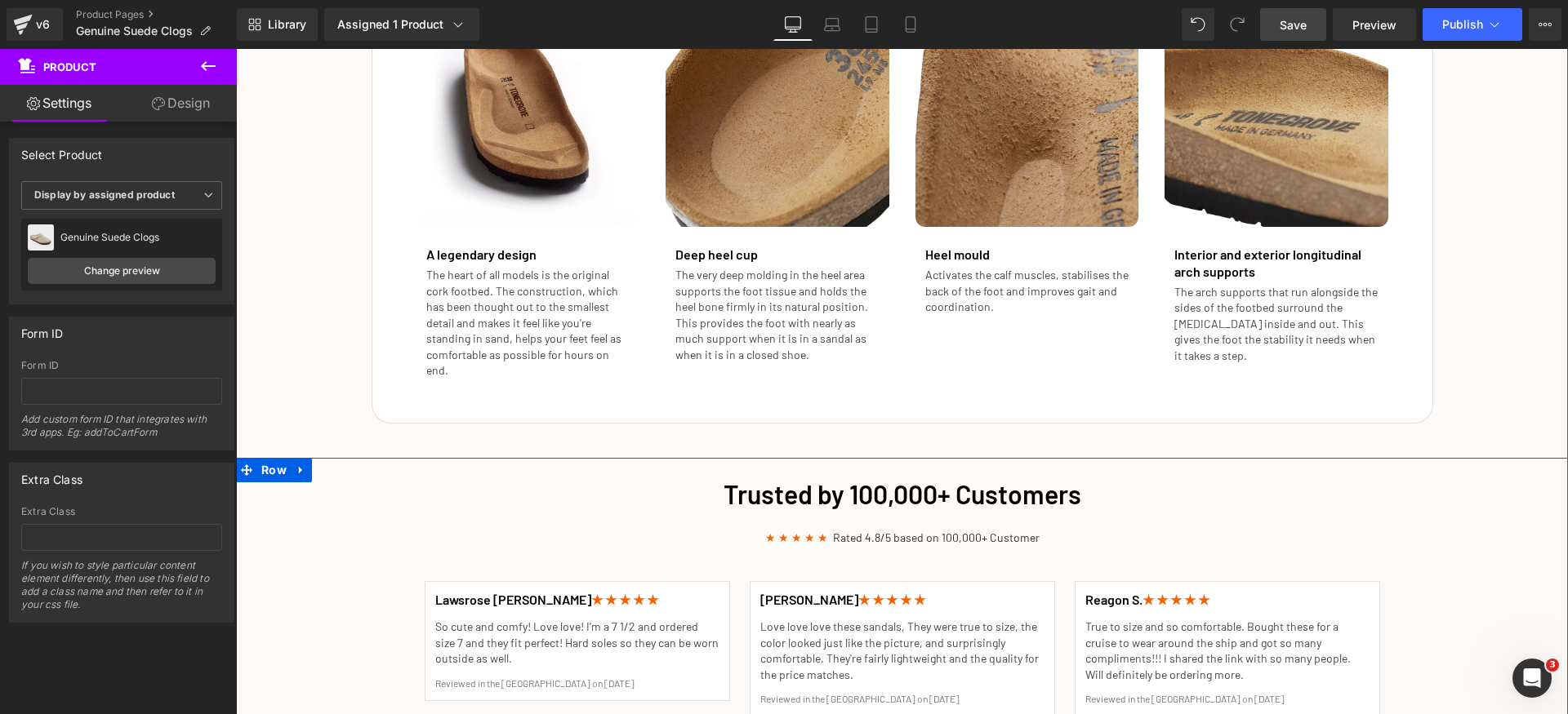
scroll to position [2151, 0]
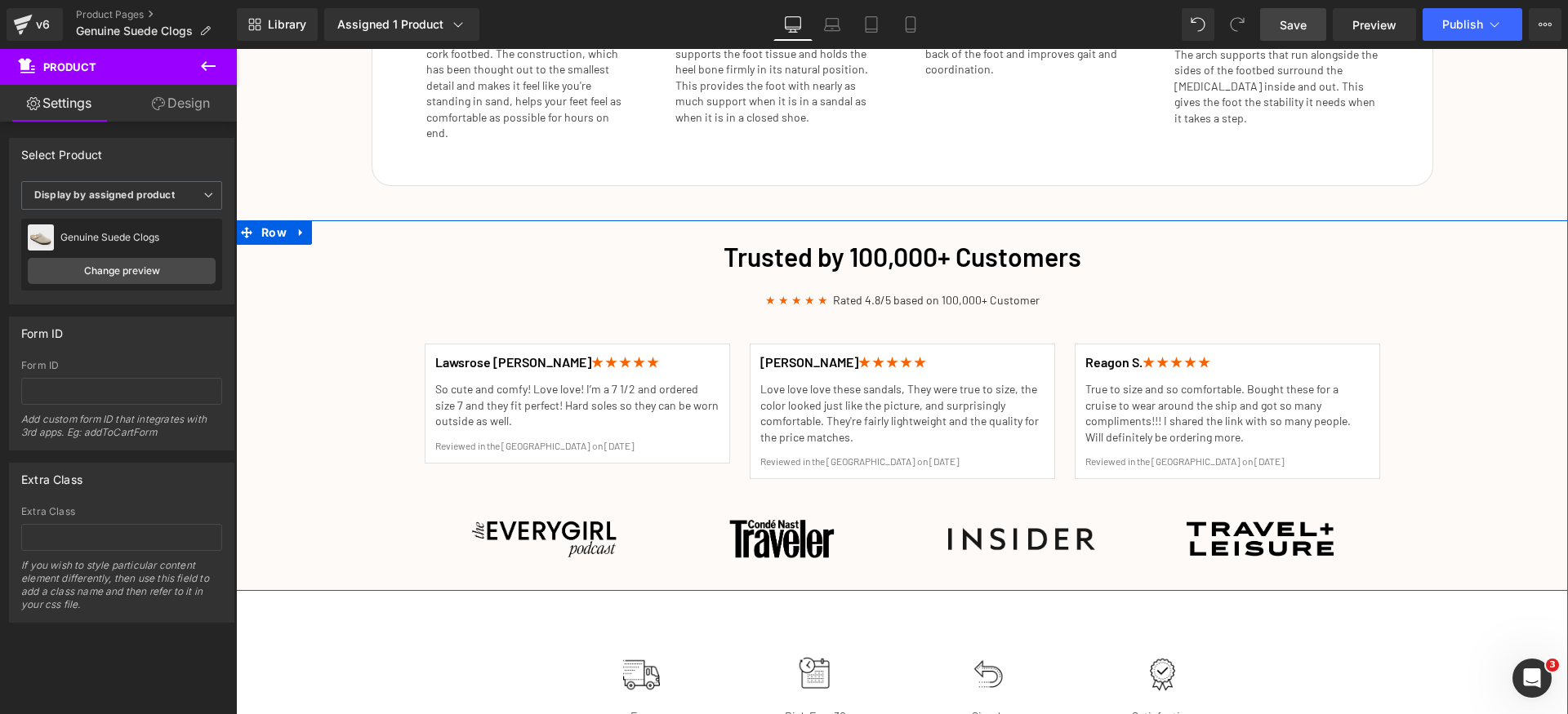
click at [1454, 418] on div "Trusted by 100,000+ Customers Heading ★ ★ ★ ★ ★ Rated 4.8/5 based on 100,000+ C…" at bounding box center [902, 406] width 1332 height 351
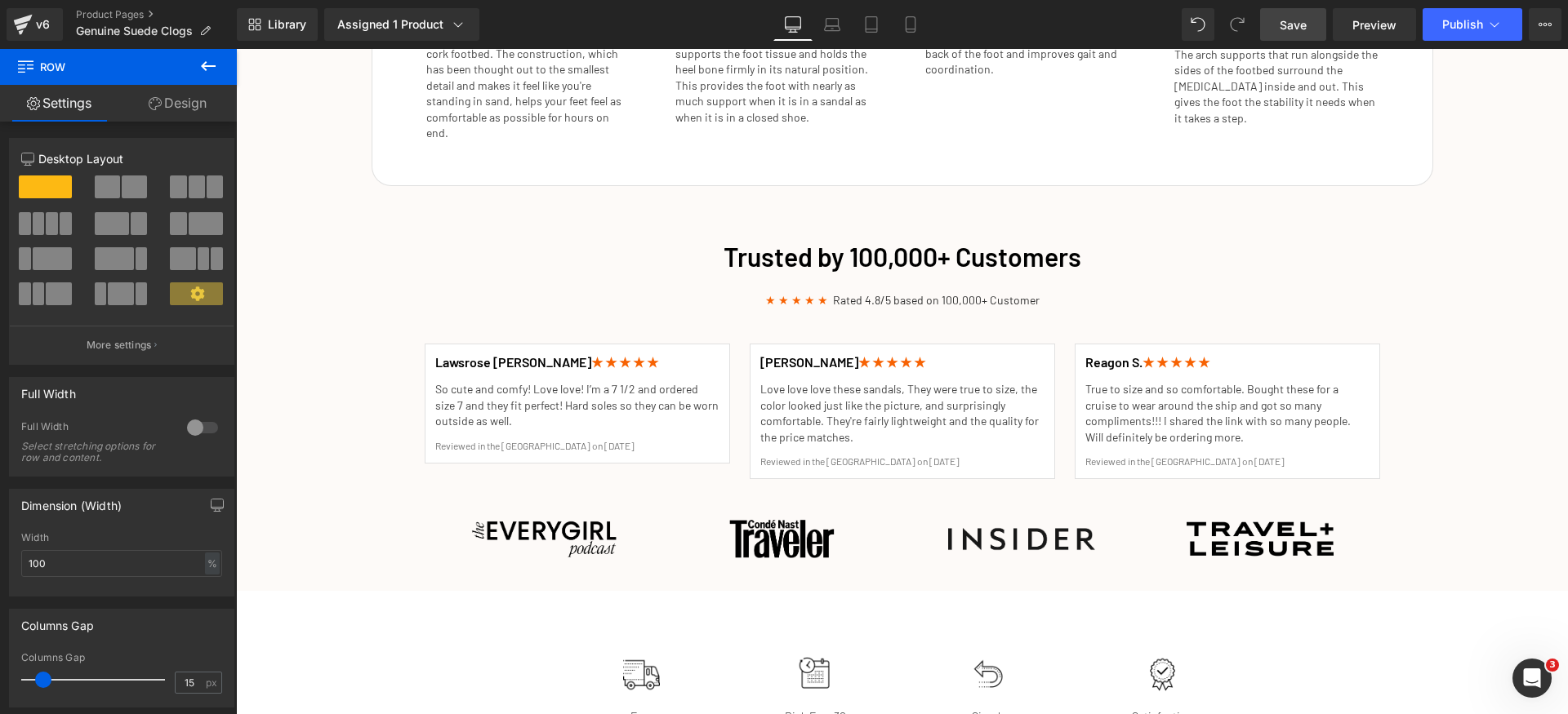
click at [1306, 17] on span "Save" at bounding box center [1293, 25] width 27 height 17
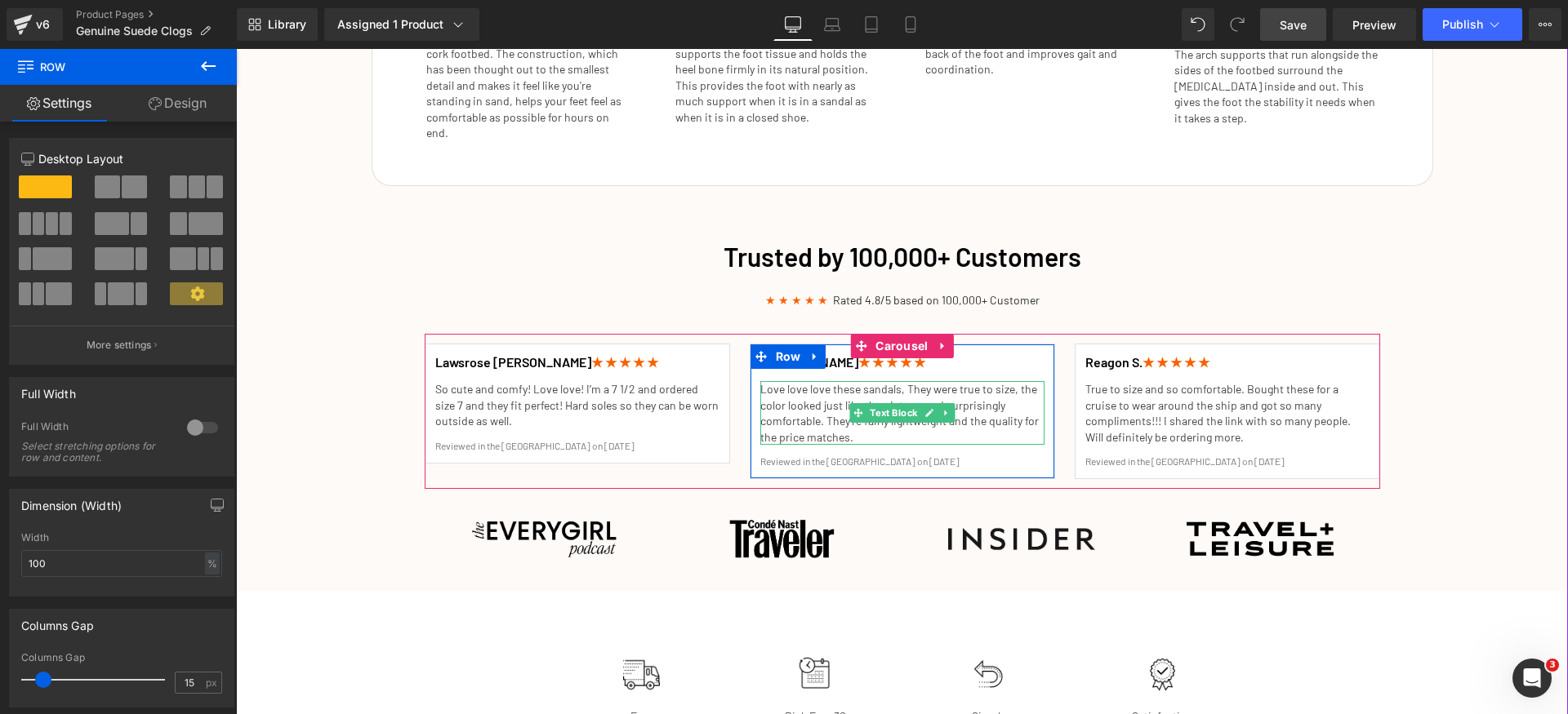
click at [809, 397] on p "Love love love these sandals, They were true to size, the color looked just lik…" at bounding box center [902, 413] width 284 height 64
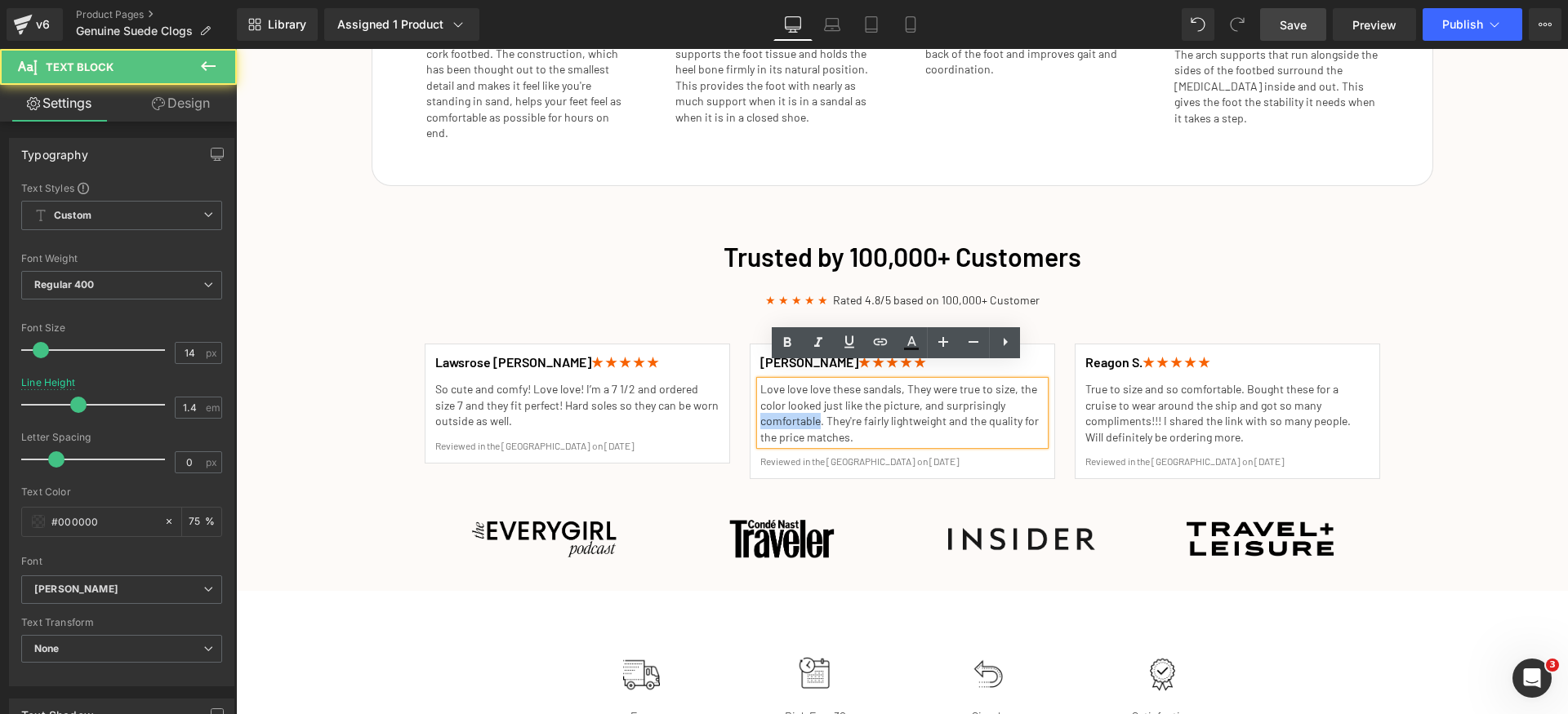
click at [809, 397] on p "Love love love these sandals, They were true to size, the color looked just lik…" at bounding box center [902, 413] width 284 height 64
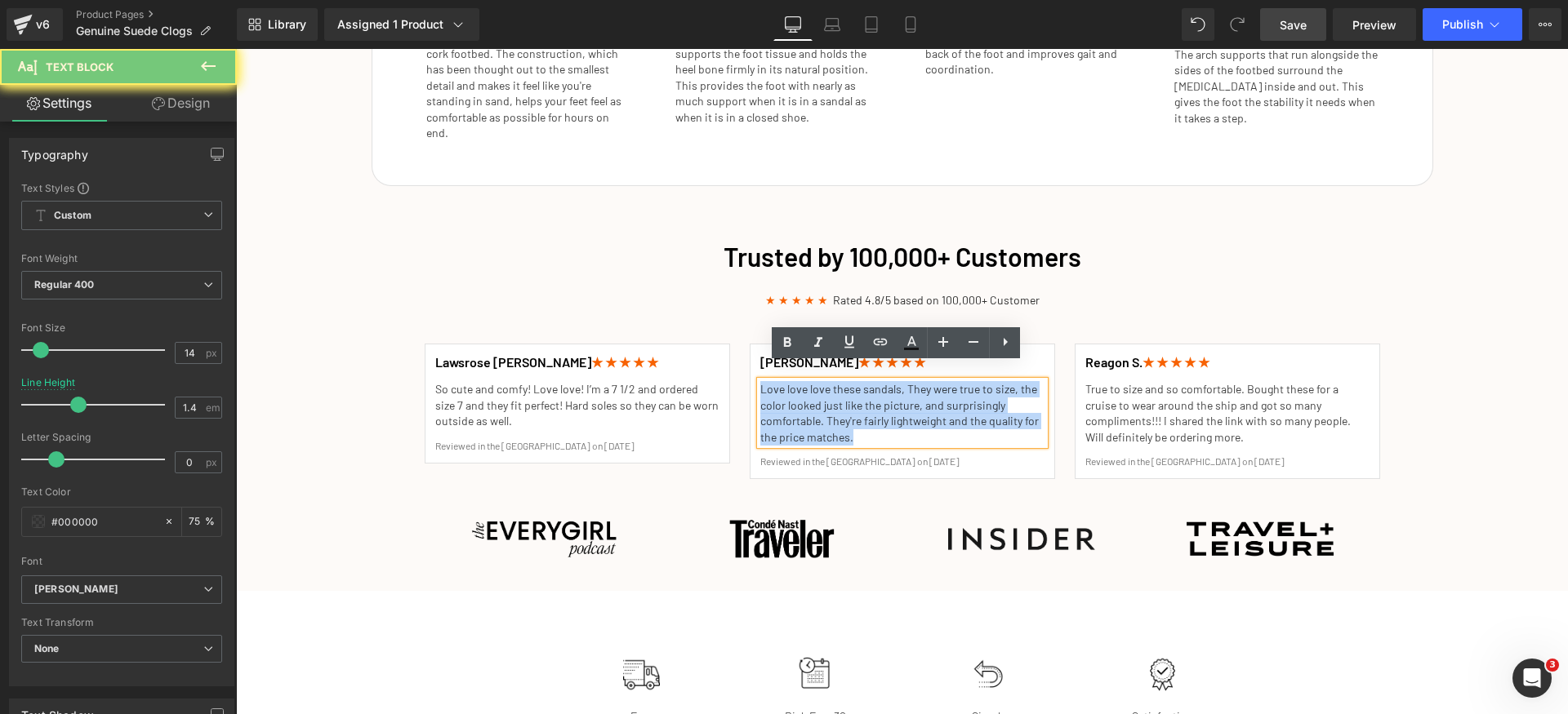
click at [809, 397] on p "Love love love these sandals, They were true to size, the color looked just lik…" at bounding box center [902, 413] width 284 height 64
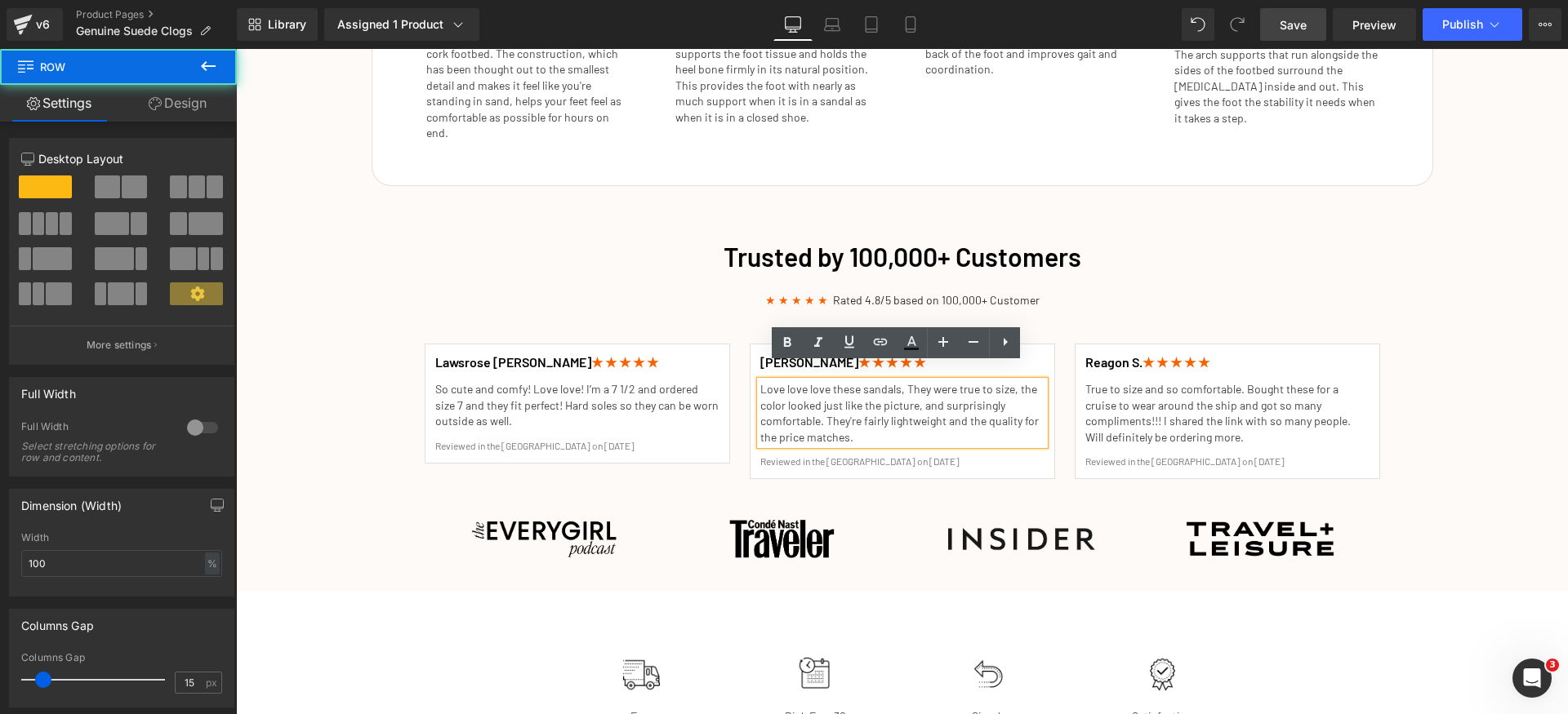
click at [279, 384] on div "Trusted by 100,000+ Customers Heading ★ ★ ★ ★ ★ Rated 4.8/5 based on 100,000+ C…" at bounding box center [902, 406] width 1332 height 351
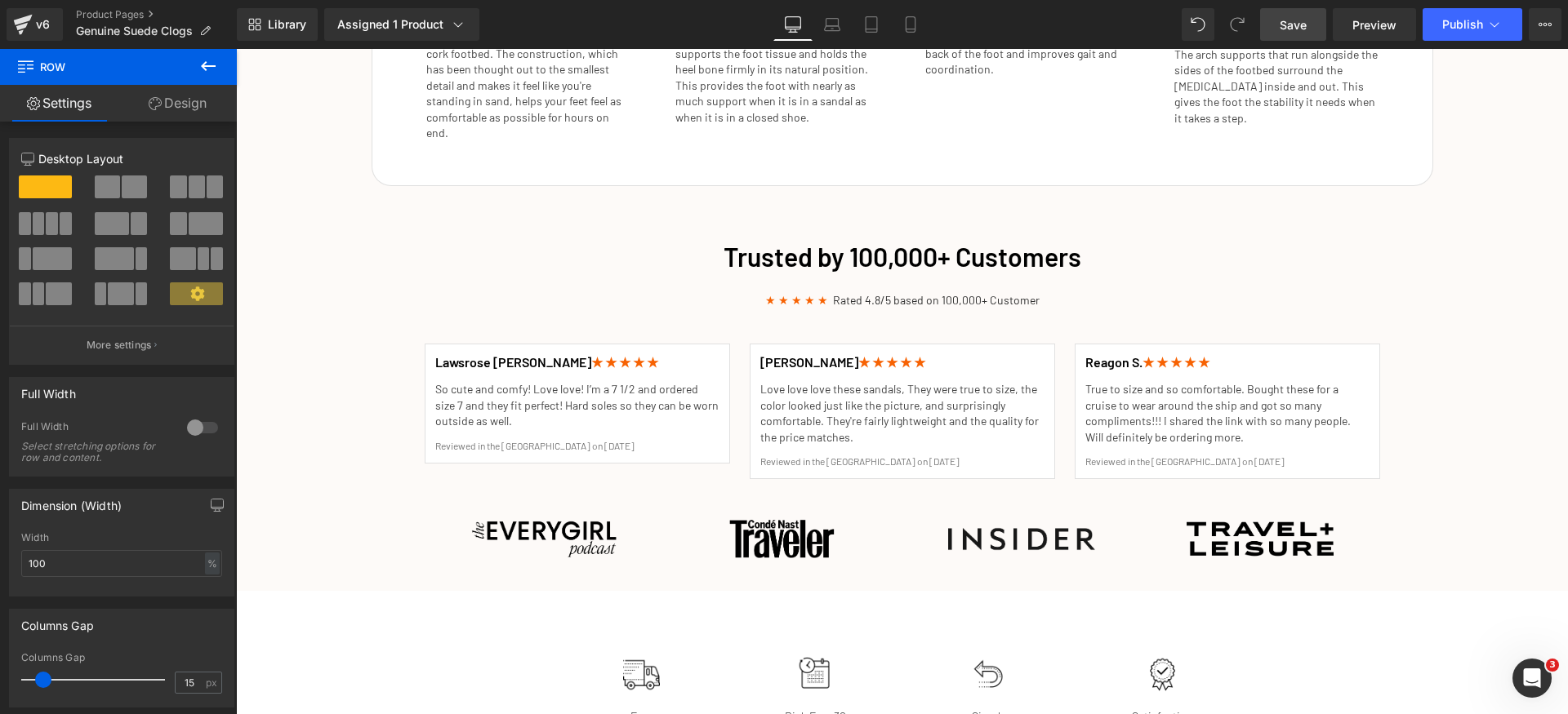
drag, startPoint x: 1293, startPoint y: 35, endPoint x: 565, endPoint y: 211, distance: 749.0
click at [1293, 35] on link "Save" at bounding box center [1293, 24] width 67 height 33
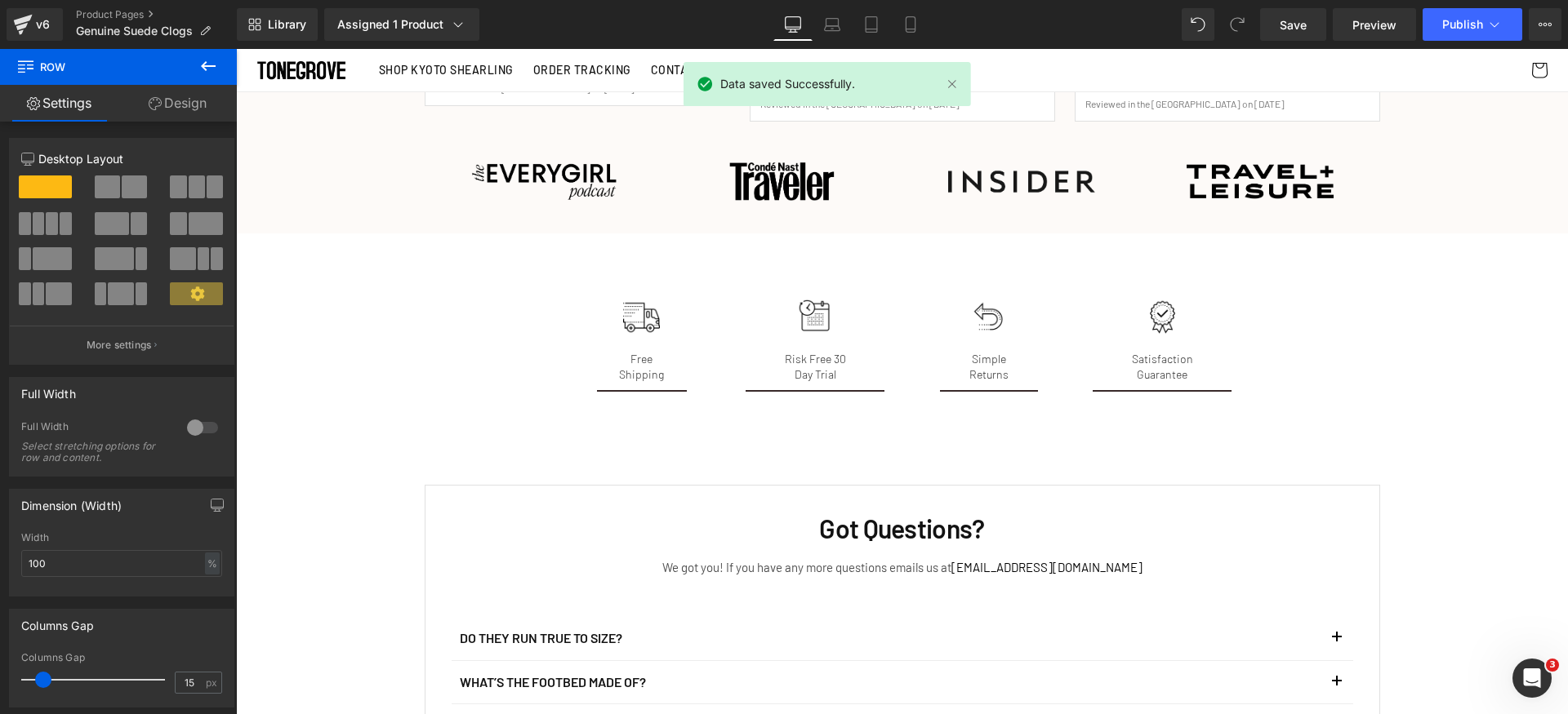
scroll to position [2173, 0]
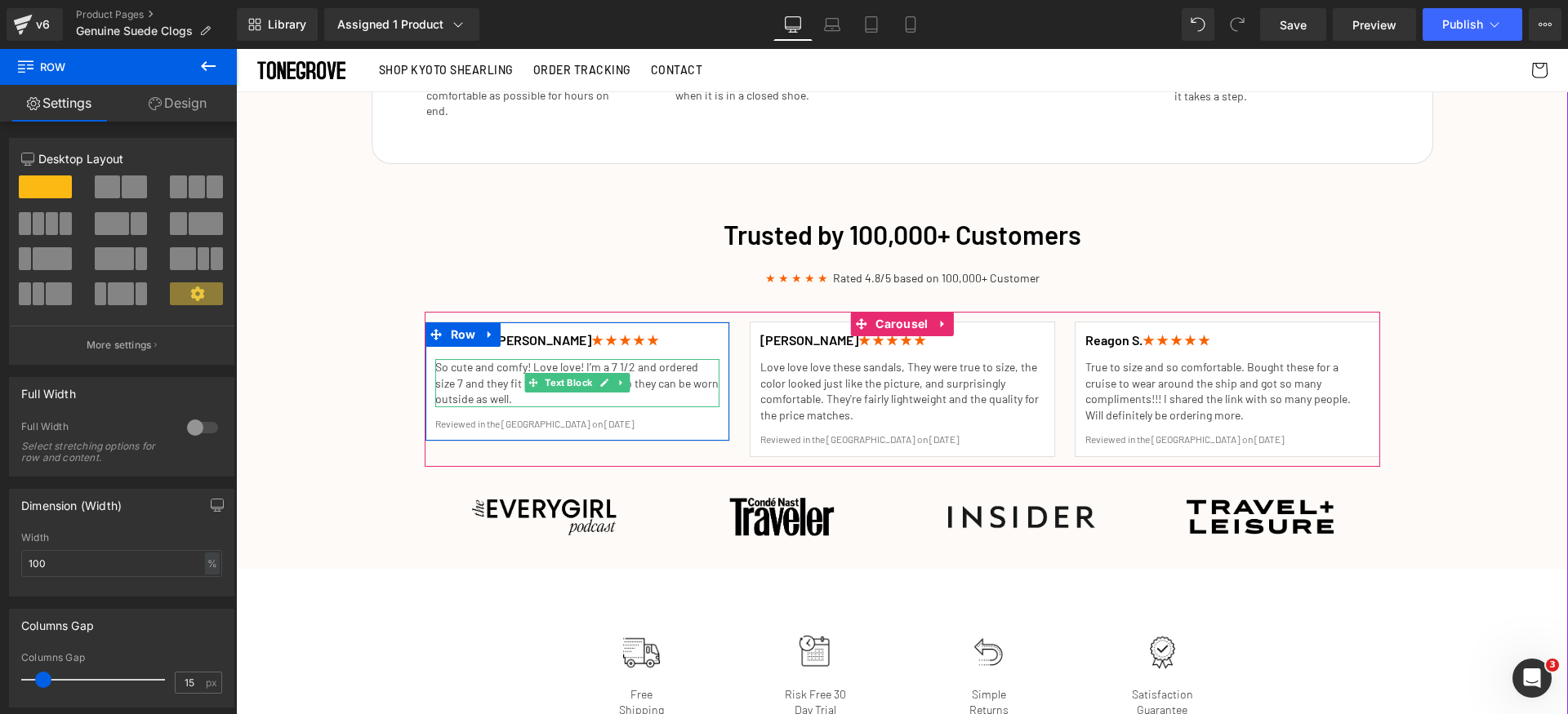
click at [470, 364] on p "So cute and comfy! Love love! I’m a 7 1/2 and ordered size 7 and they fit perfe…" at bounding box center [577, 383] width 284 height 48
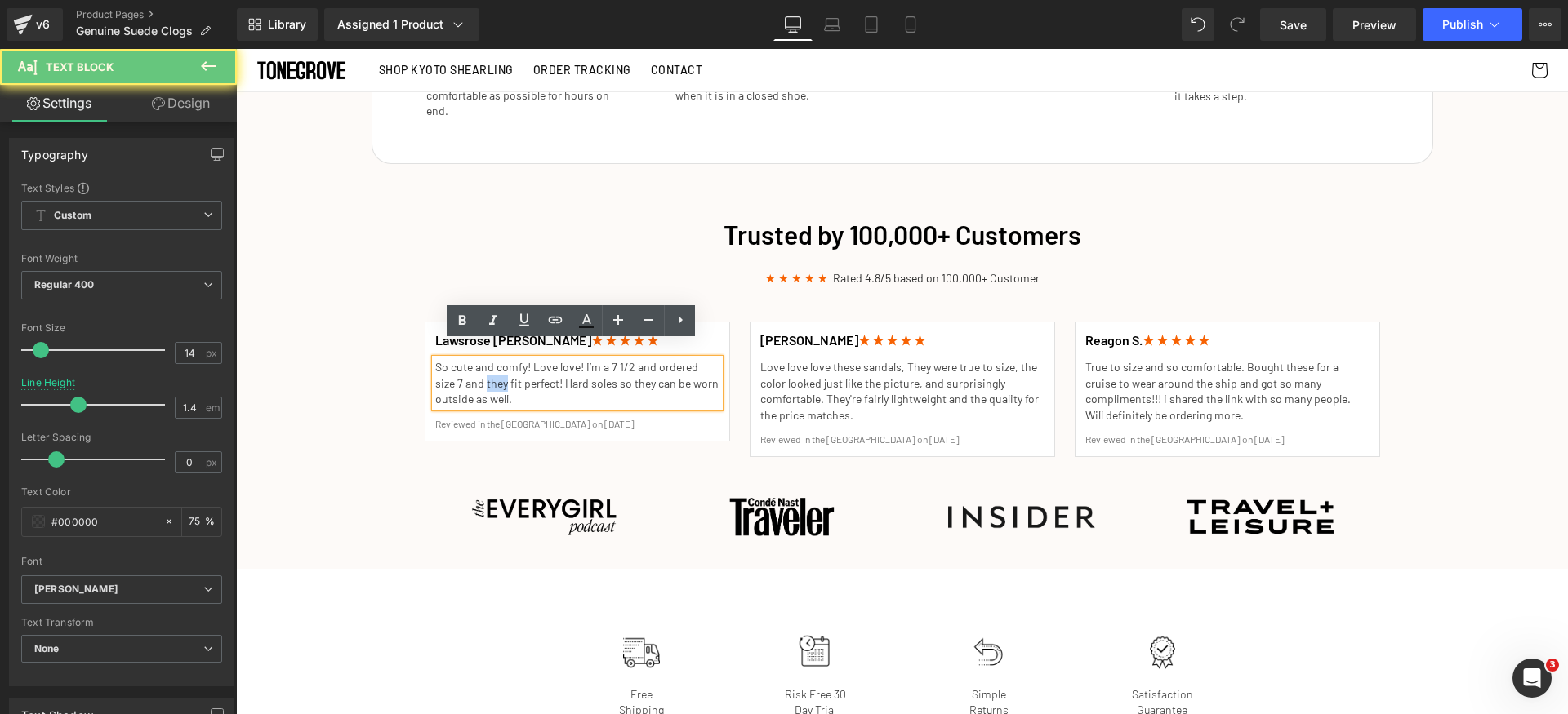
click at [470, 364] on p "So cute and comfy! Love love! I’m a 7 1/2 and ordered size 7 and they fit perfe…" at bounding box center [577, 383] width 284 height 48
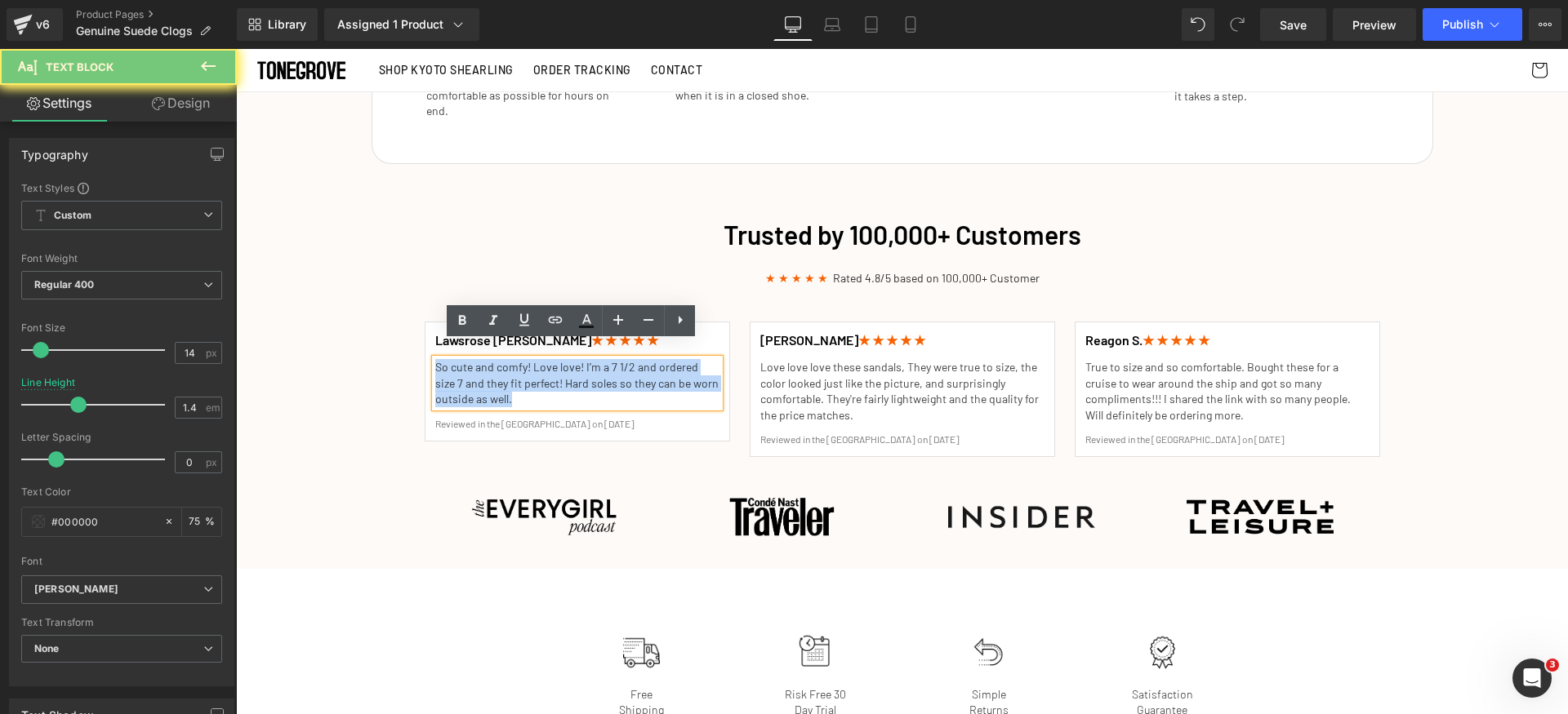
paste div
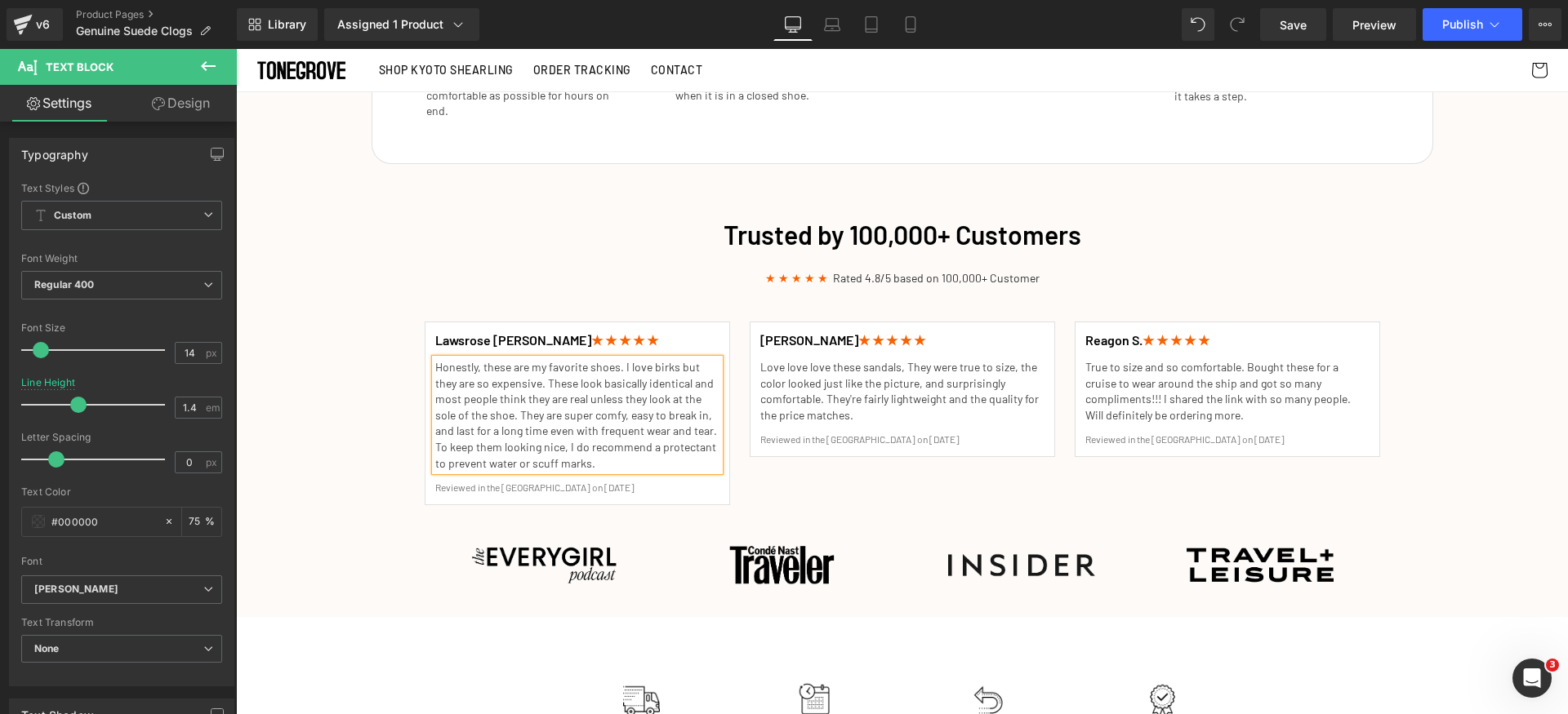
click at [368, 345] on div "Trusted by 100,000+ Customers Heading ★ ★ ★ ★ ★ Rated 4.8/5 based on 100,000+ C…" at bounding box center [902, 408] width 1332 height 399
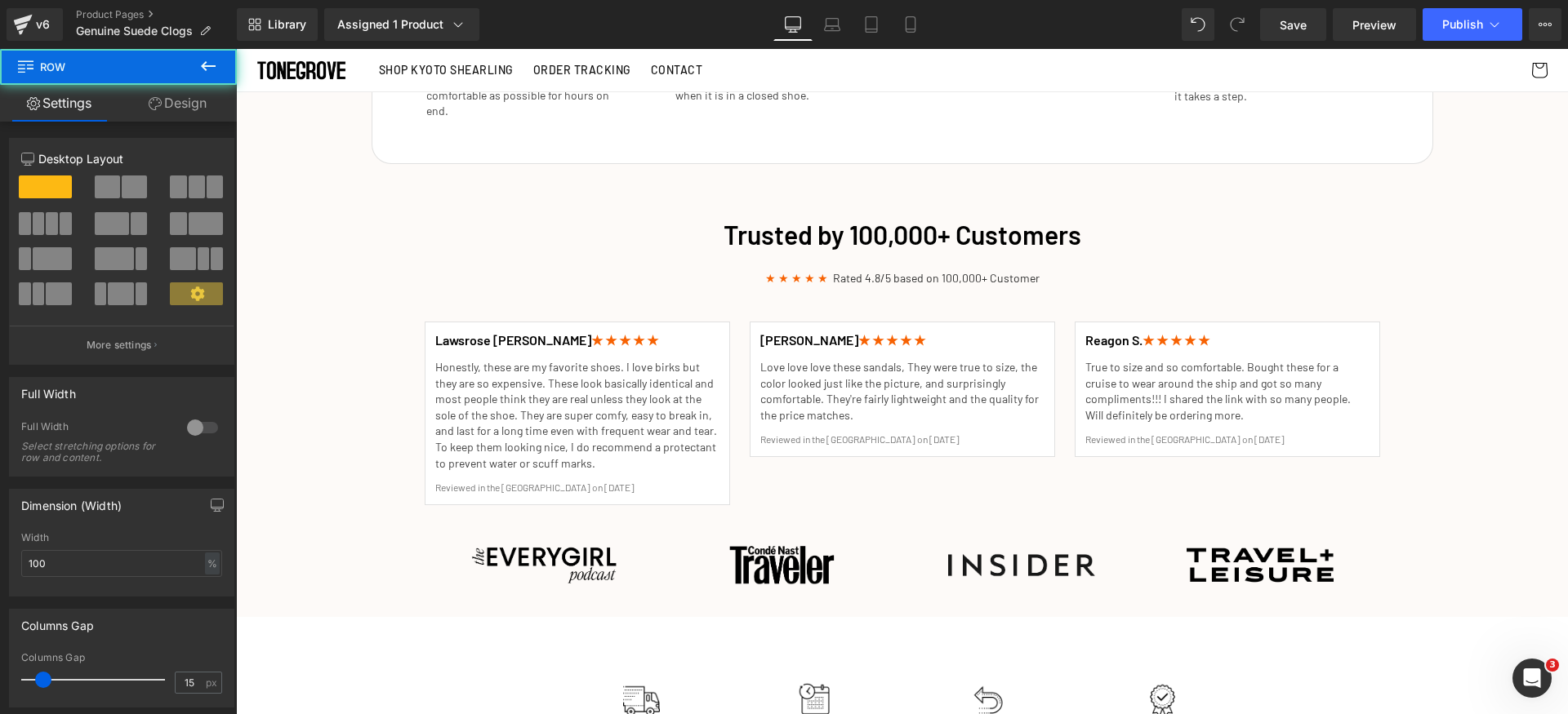
drag, startPoint x: 43, startPoint y: 24, endPoint x: 69, endPoint y: 14, distance: 27.9
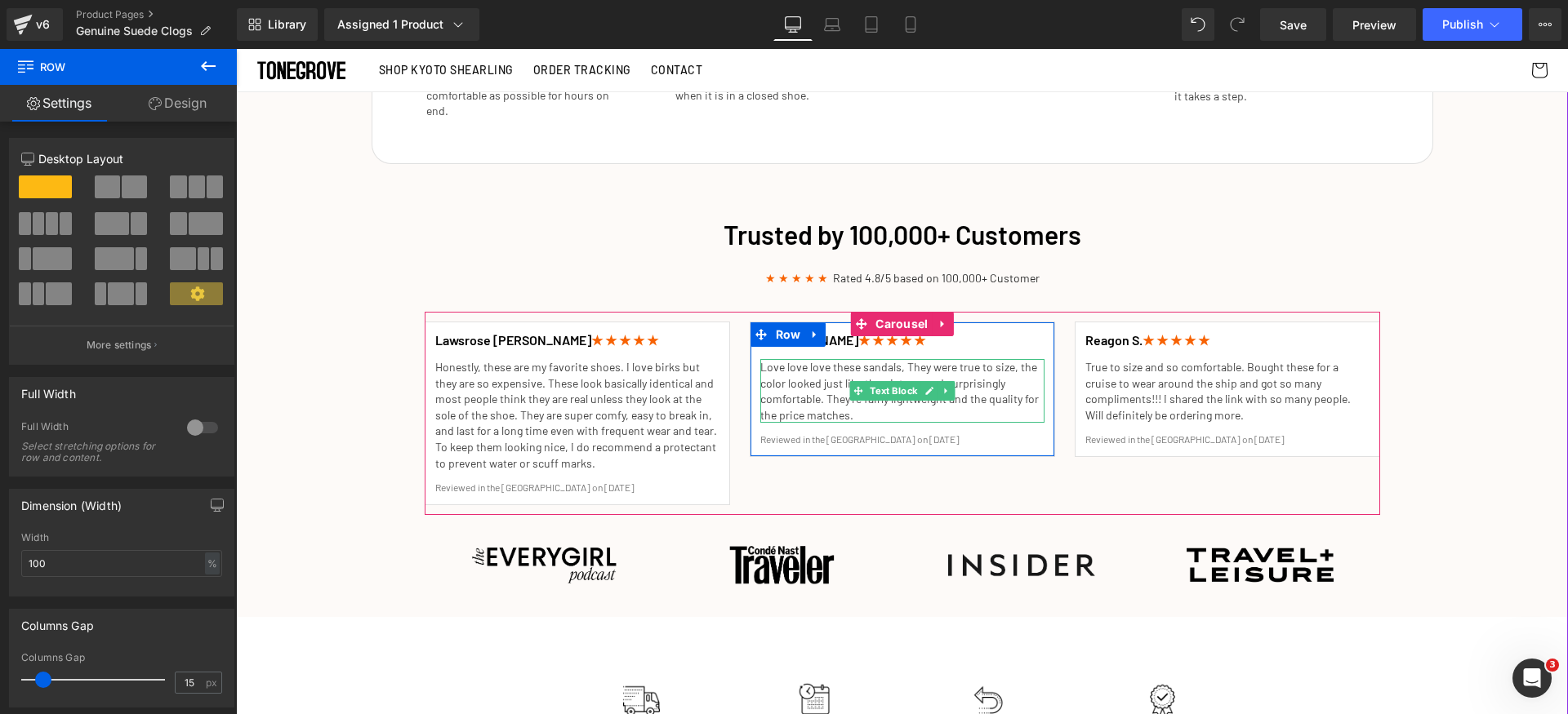
click at [807, 380] on p "Love love love these sandals, They were true to size, the color looked just lik…" at bounding box center [902, 391] width 284 height 64
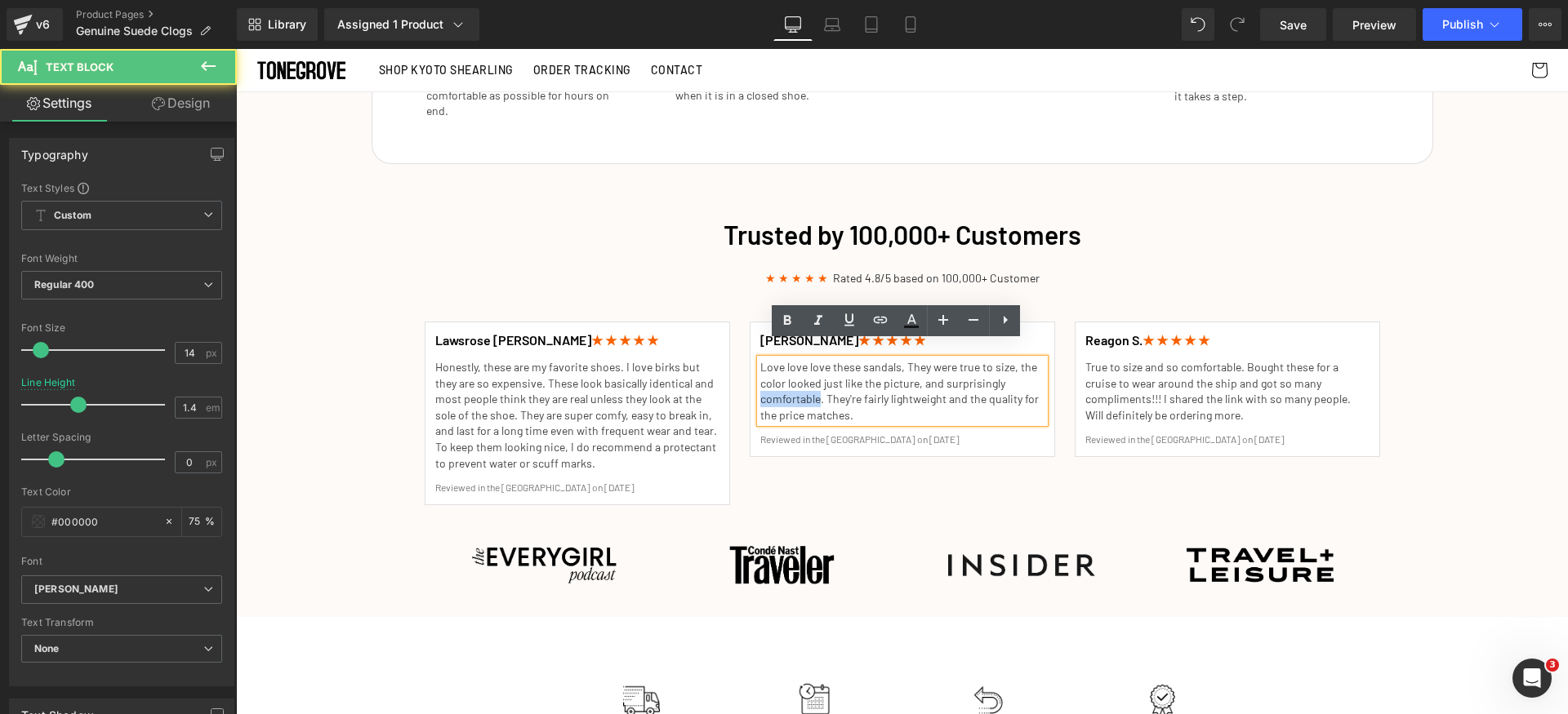
click at [807, 380] on p "Love love love these sandals, They were true to size, the color looked just lik…" at bounding box center [902, 391] width 284 height 64
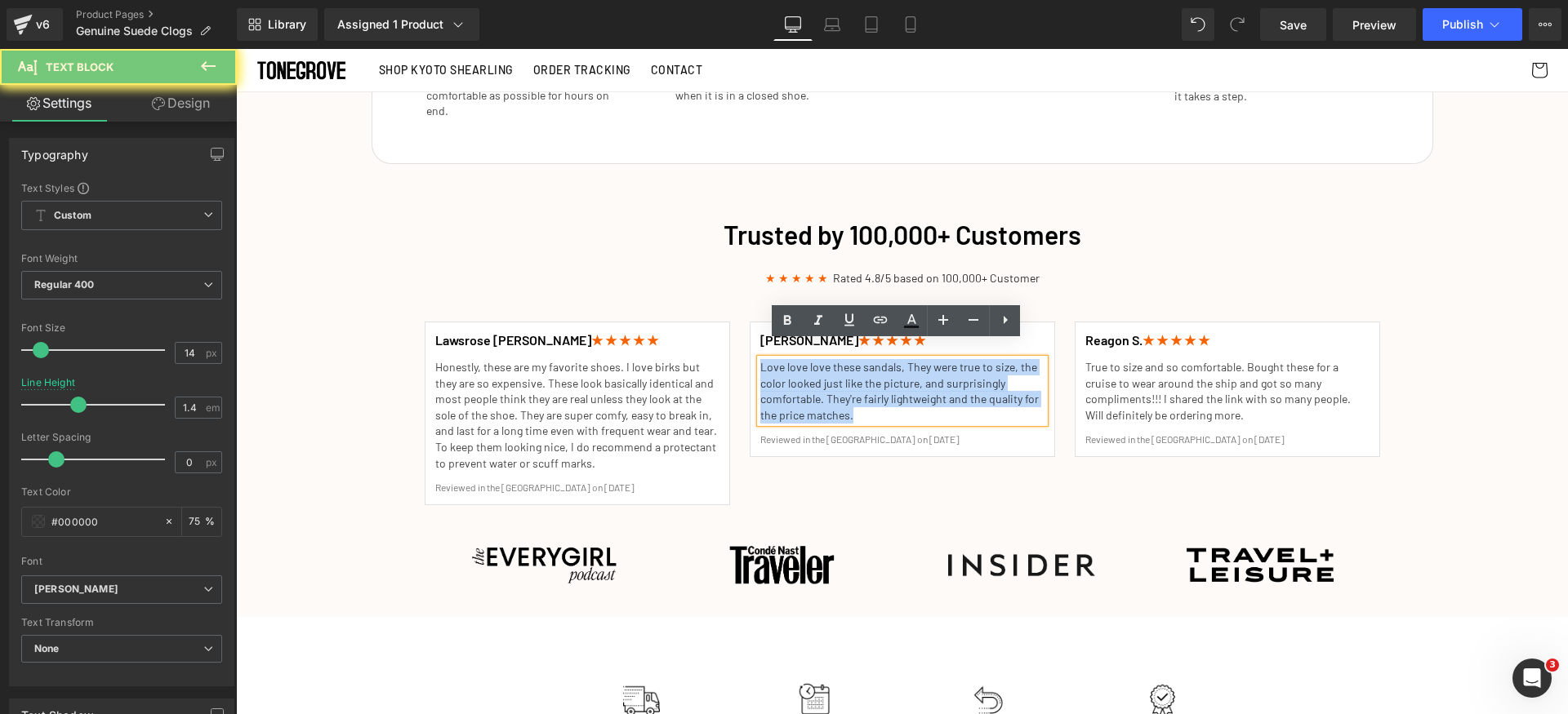
click at [807, 380] on p "Love love love these sandals, They were true to size, the color looked just lik…" at bounding box center [902, 391] width 284 height 64
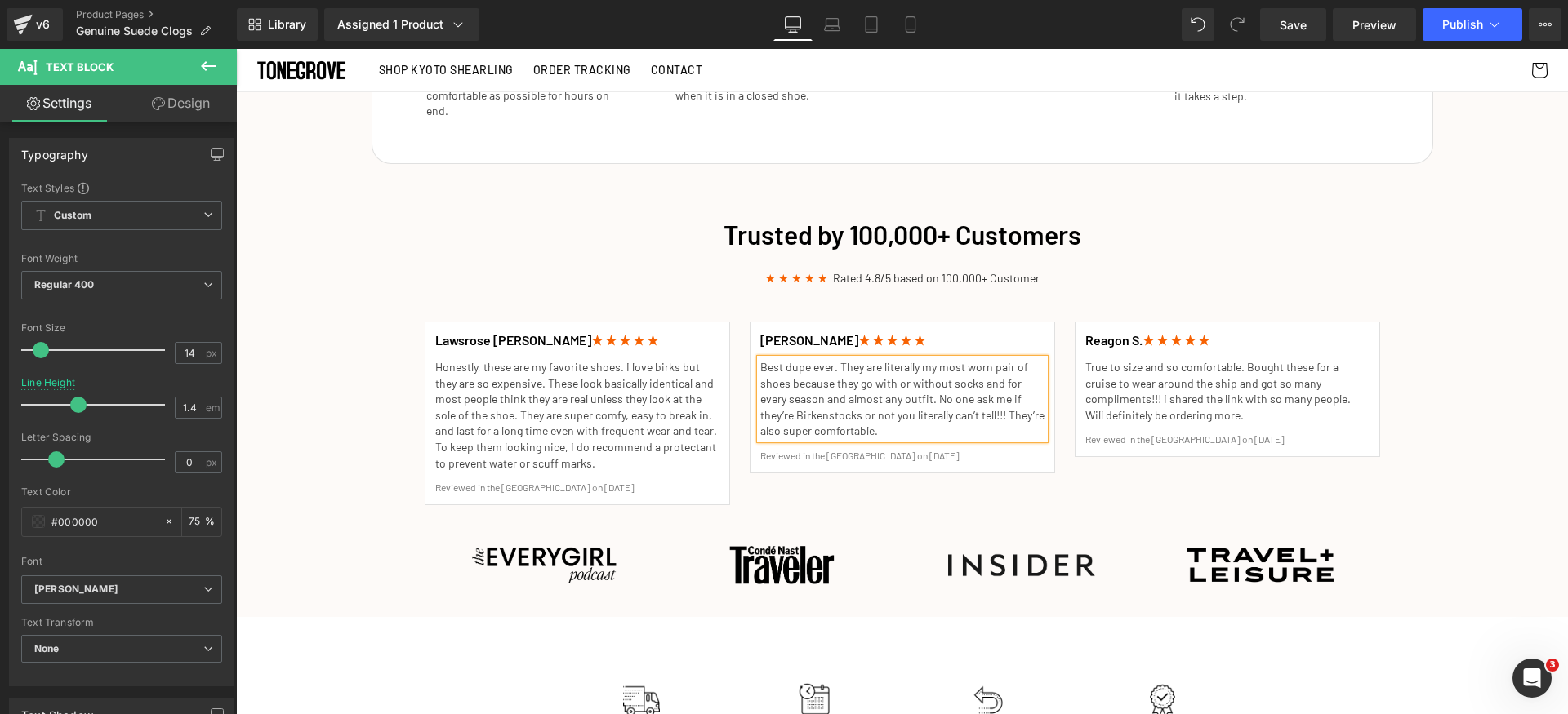
click at [790, 359] on p "Best dupe ever. They are literally my most worn pair of shoes because they go w…" at bounding box center [902, 398] width 284 height 80
click at [633, 238] on div "Trusted by 100,000+ Customers Heading ★ ★ ★ ★ ★ Rated 4.8/5 based on 100,000+ C…" at bounding box center [901, 408] width 979 height 380
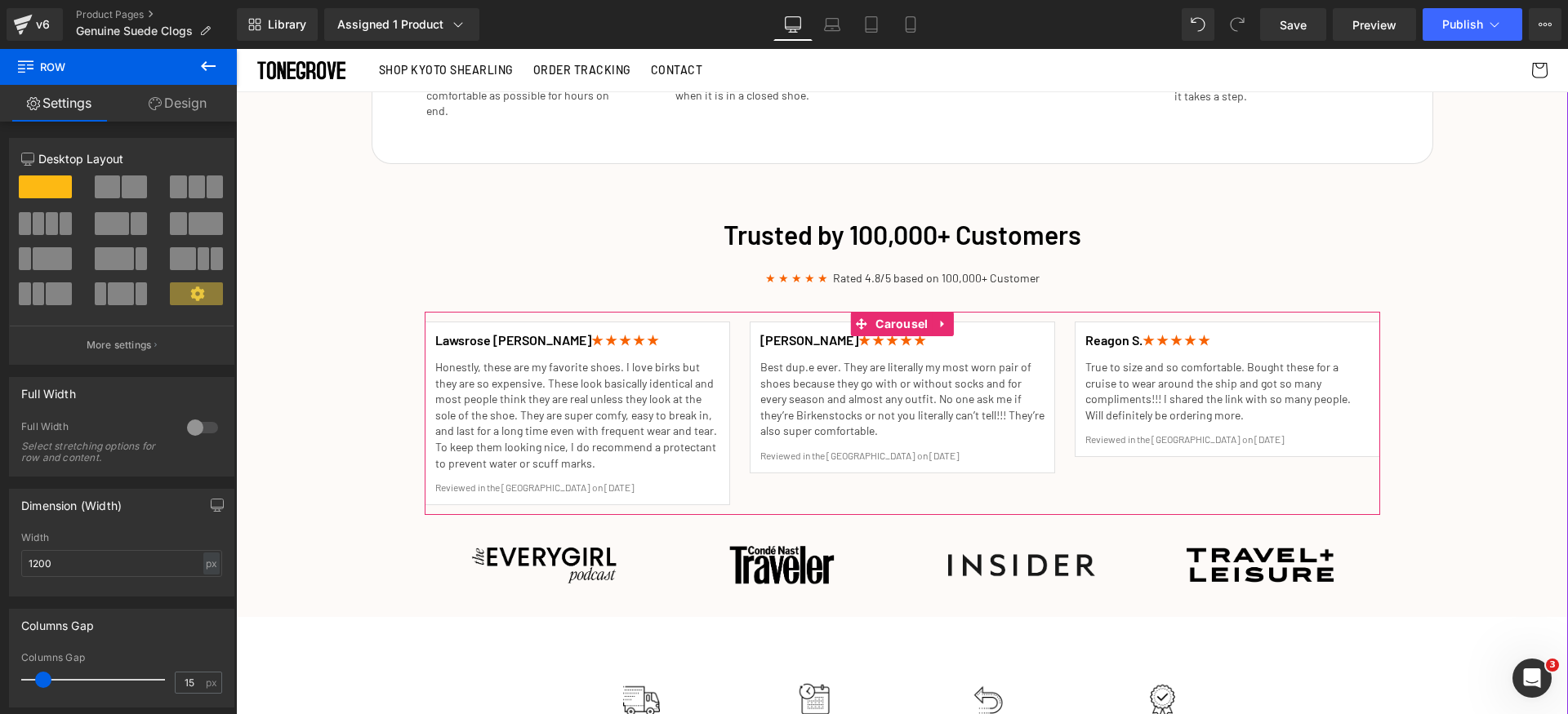
click at [1155, 380] on p "True to size and so comfortable. Bought these for a cruise to wear around the s…" at bounding box center [1227, 391] width 284 height 64
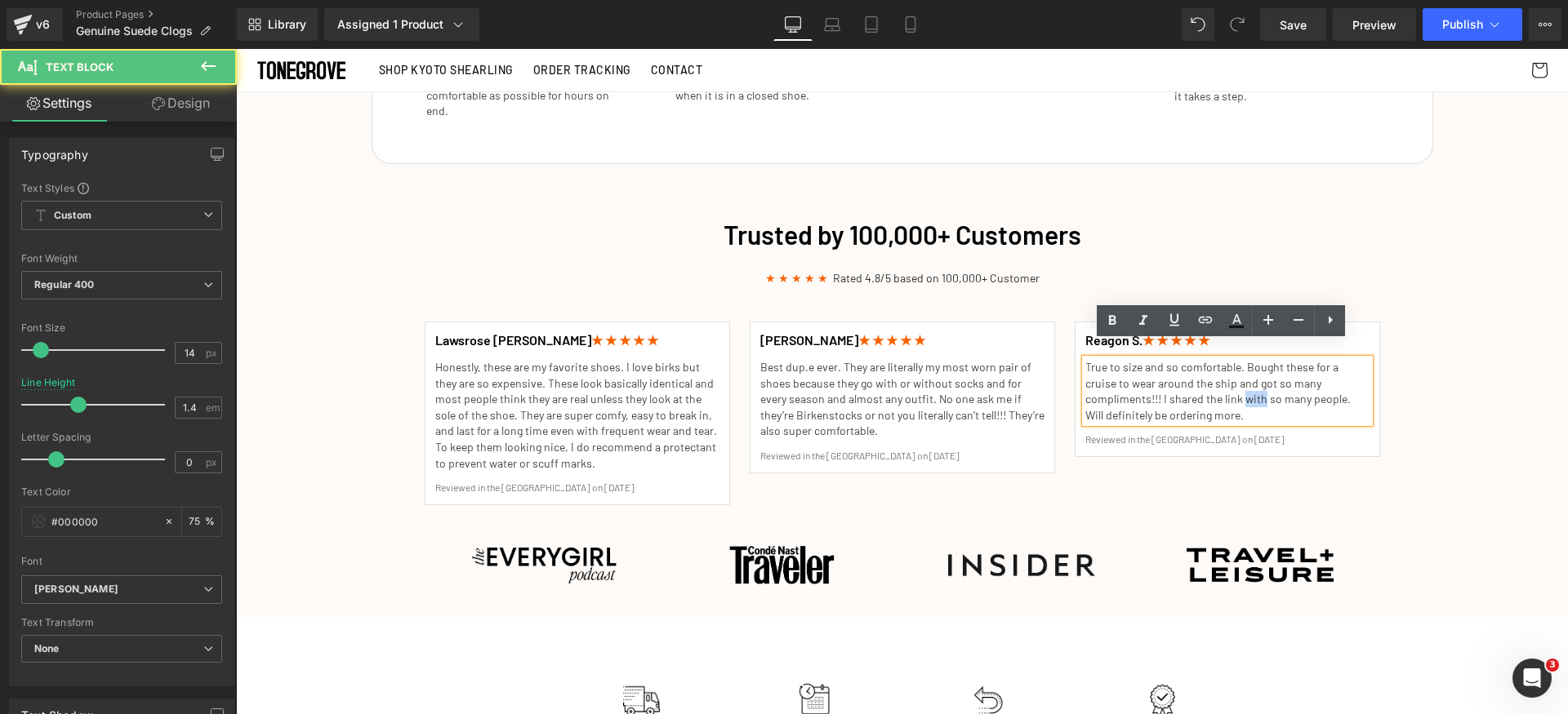
click at [1155, 380] on p "True to size and so comfortable. Bought these for a cruise to wear around the s…" at bounding box center [1227, 391] width 284 height 64
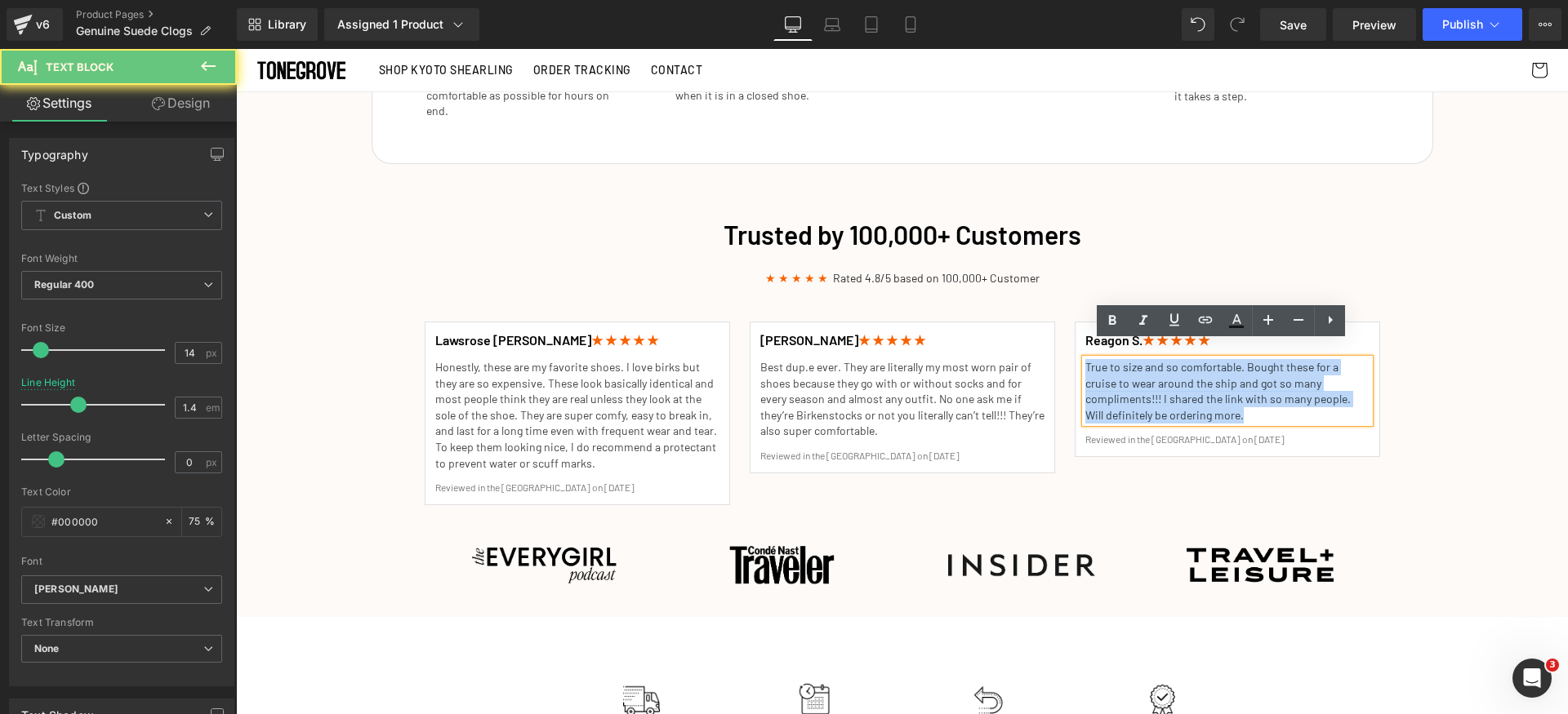
click at [1155, 380] on p "True to size and so comfortable. Bought these for a cruise to wear around the s…" at bounding box center [1227, 391] width 284 height 64
paste div
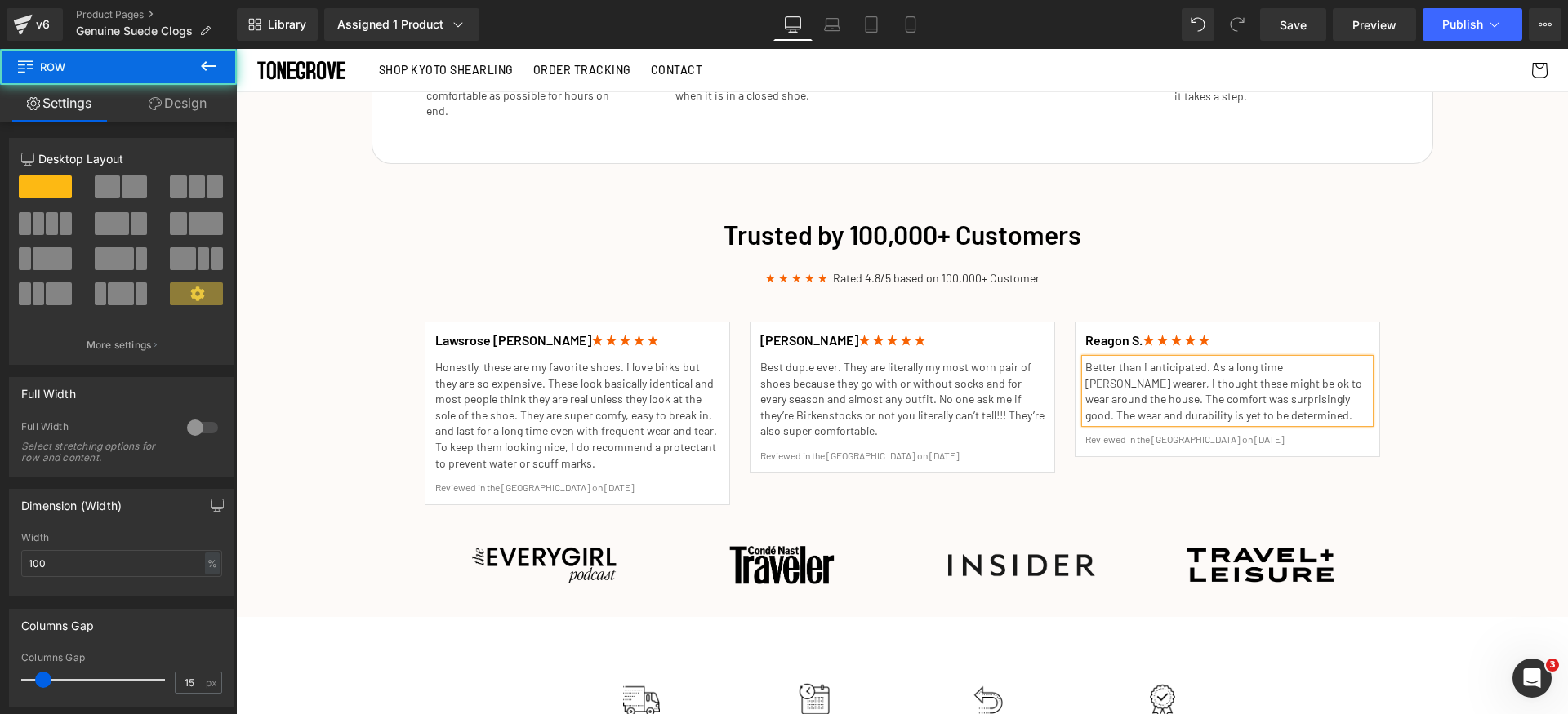
click at [1450, 409] on div "Trusted by 100,000+ Customers Heading ★ ★ ★ ★ ★ Rated 4.8/5 based on 100,000+ C…" at bounding box center [902, 408] width 1332 height 399
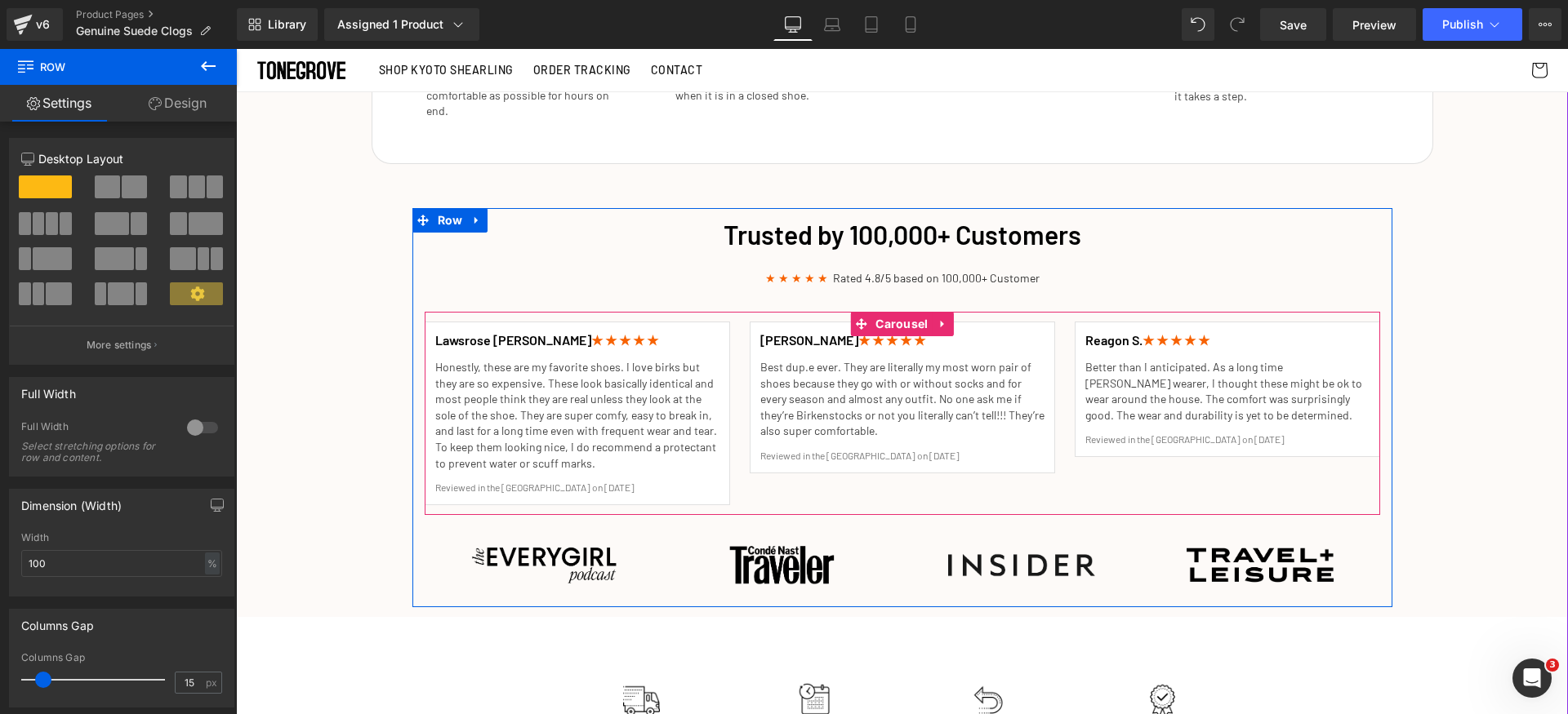
click at [1053, 372] on div "Lawsrose J. ★ ★ ★ ★ ★ Heading Honestly, these are my favorite shoes. I love bir…" at bounding box center [912, 413] width 975 height 204
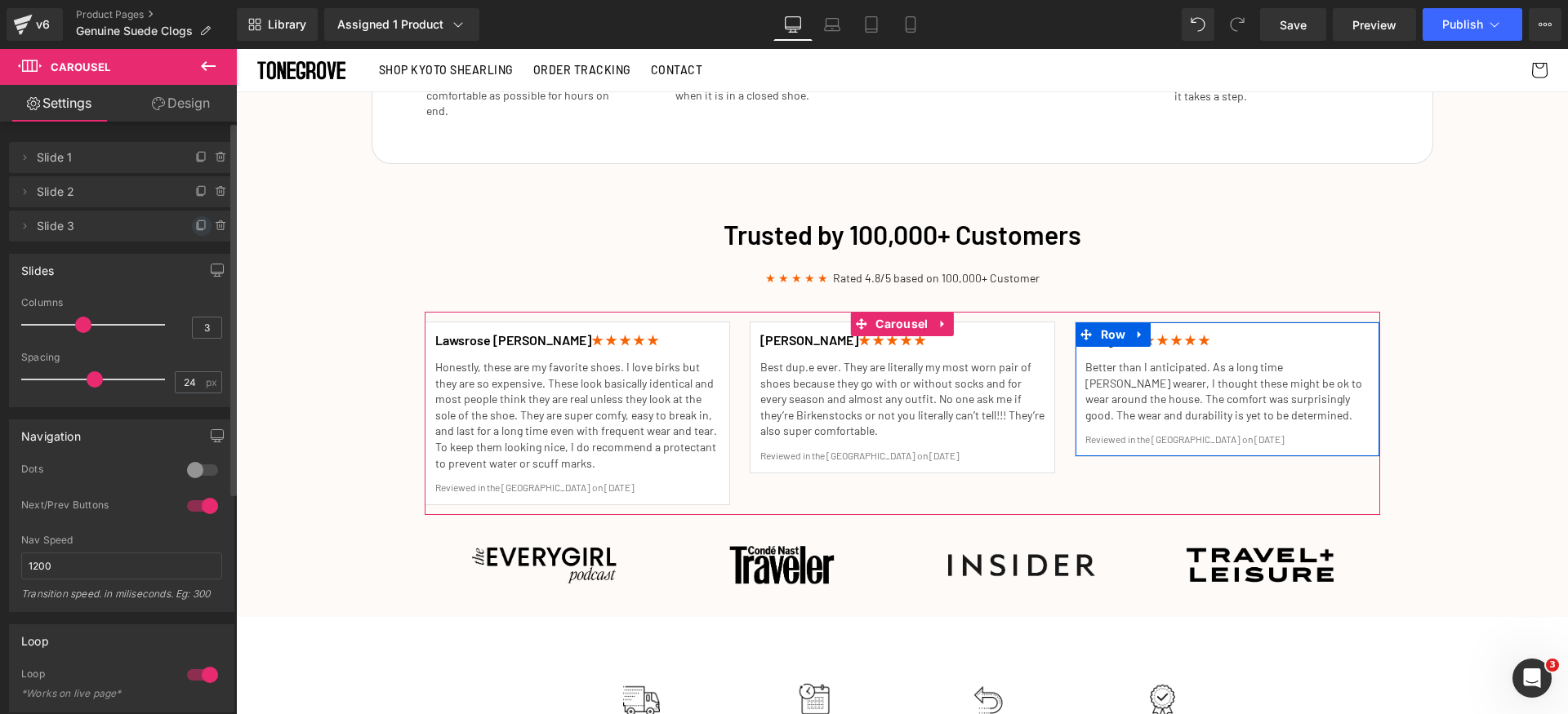
click at [195, 225] on icon at bounding box center [202, 227] width 14 height 14
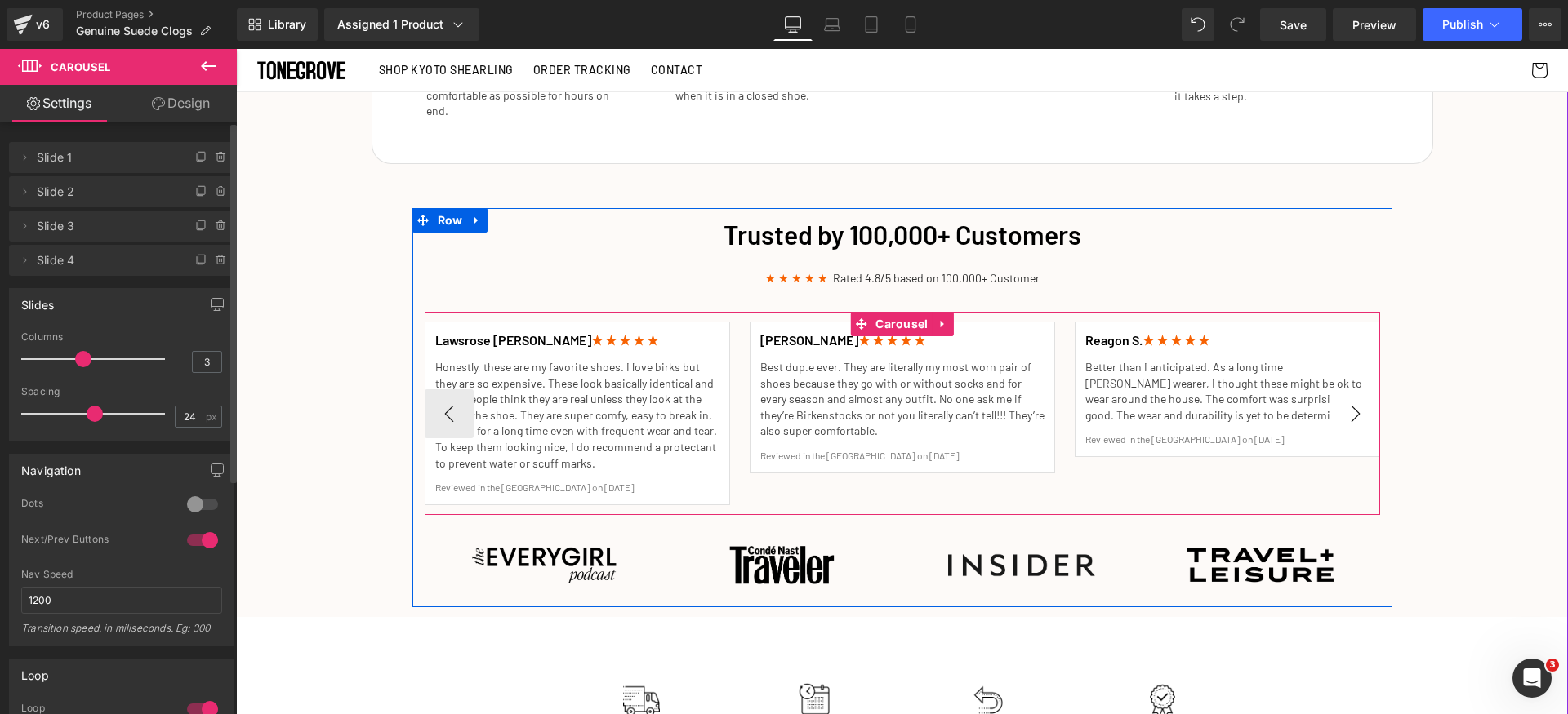
click at [1331, 406] on button "›" at bounding box center [1355, 414] width 49 height 49
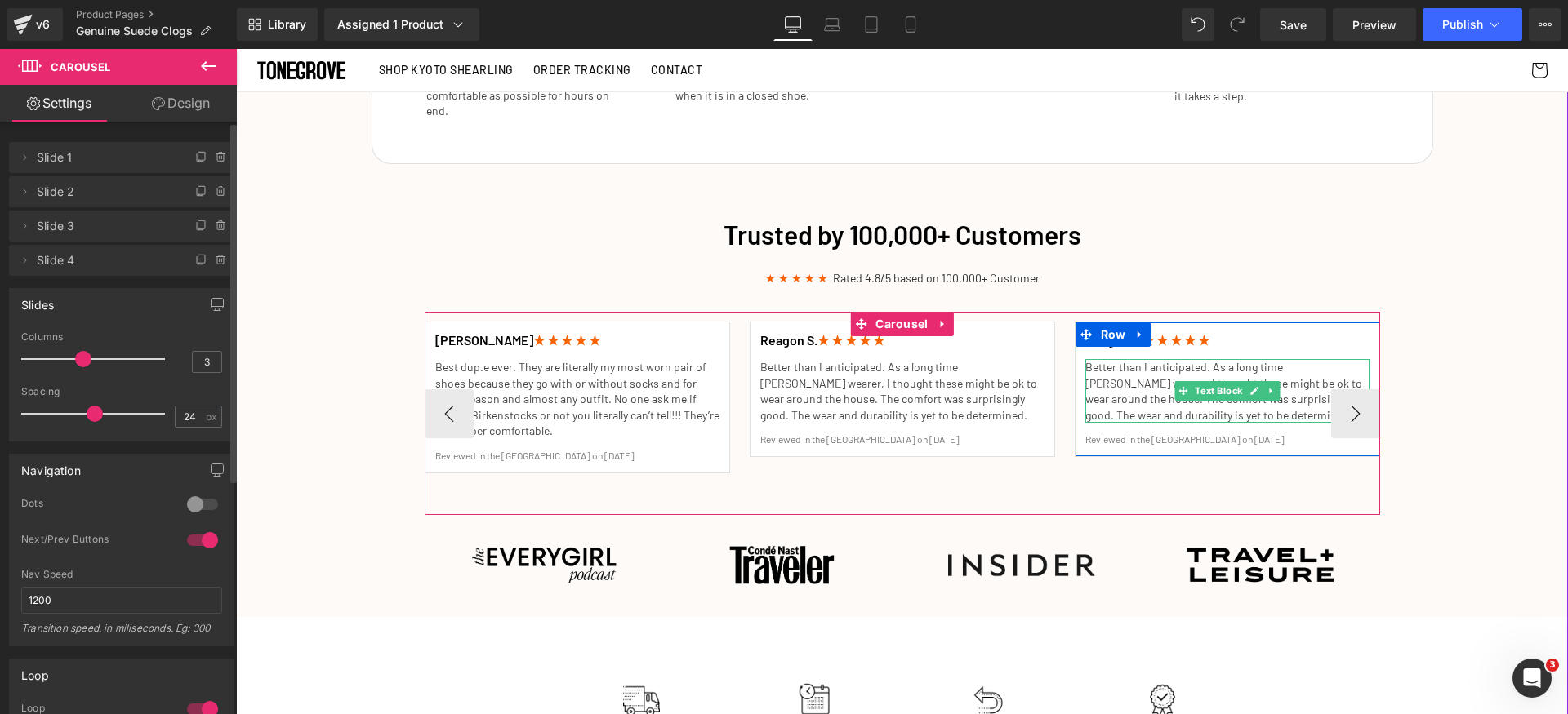
click at [1126, 372] on p "Better than I anticipated. As a long time [PERSON_NAME] wearer, I thought these…" at bounding box center [1227, 391] width 284 height 64
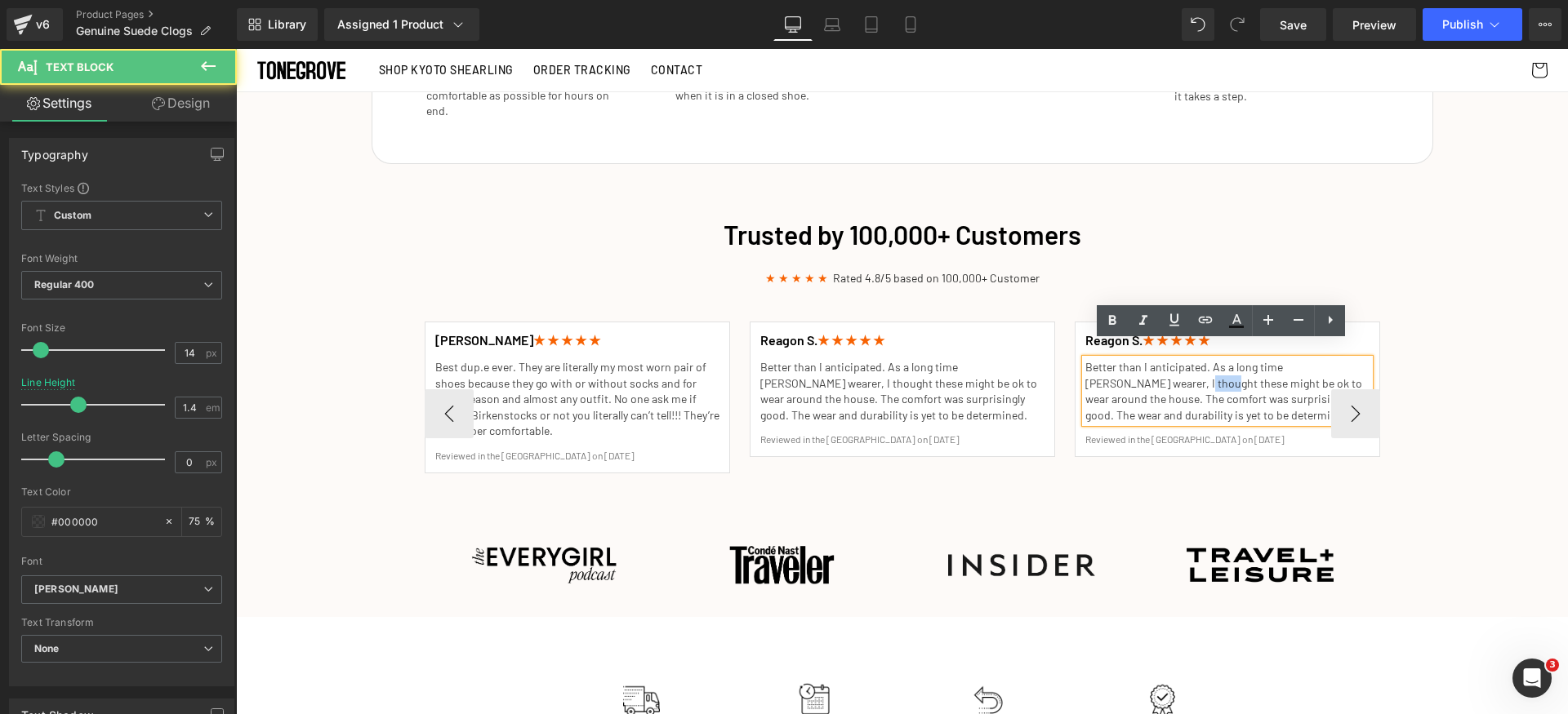
click at [1126, 372] on p "Better than I anticipated. As a long time [PERSON_NAME] wearer, I thought these…" at bounding box center [1227, 391] width 284 height 64
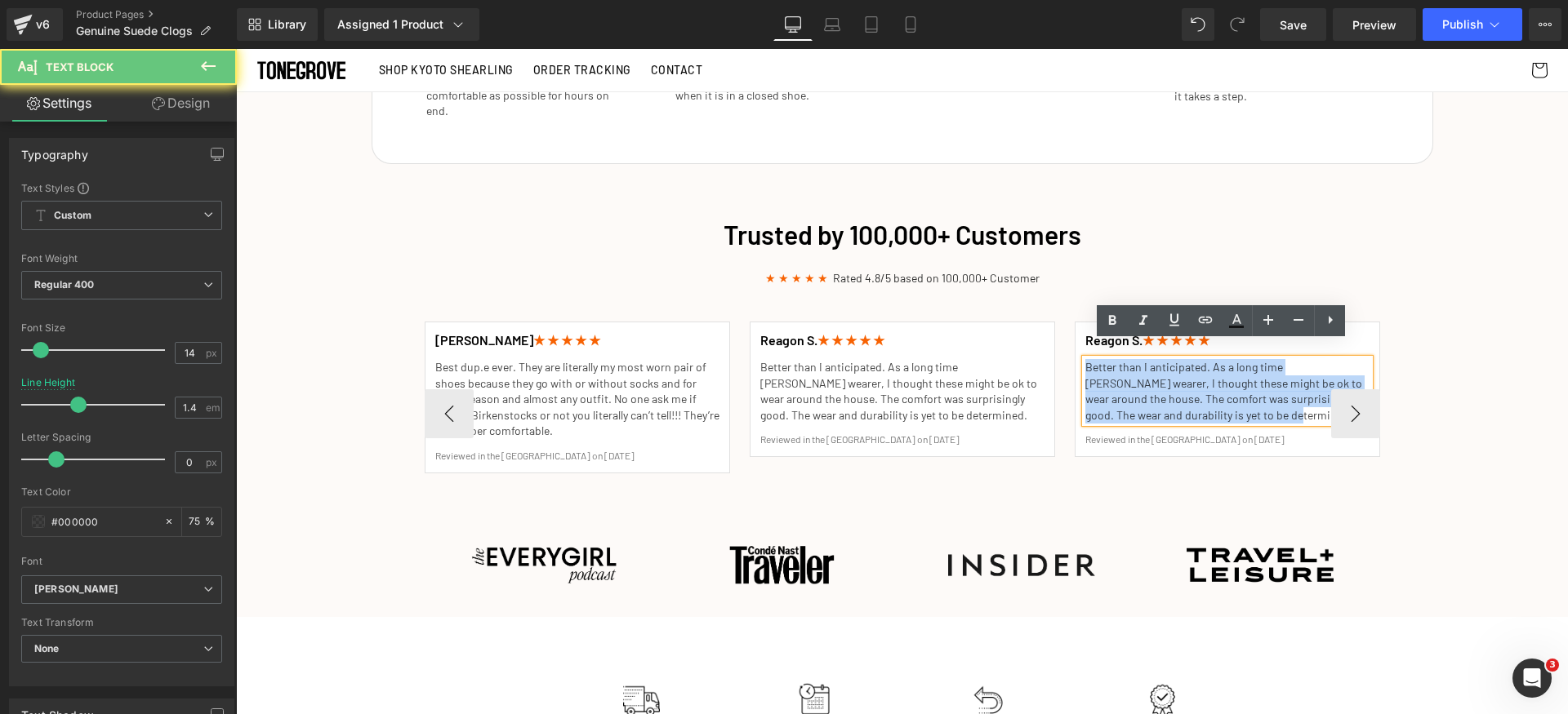
click at [1126, 372] on p "Better than I anticipated. As a long time [PERSON_NAME] wearer, I thought these…" at bounding box center [1227, 391] width 284 height 64
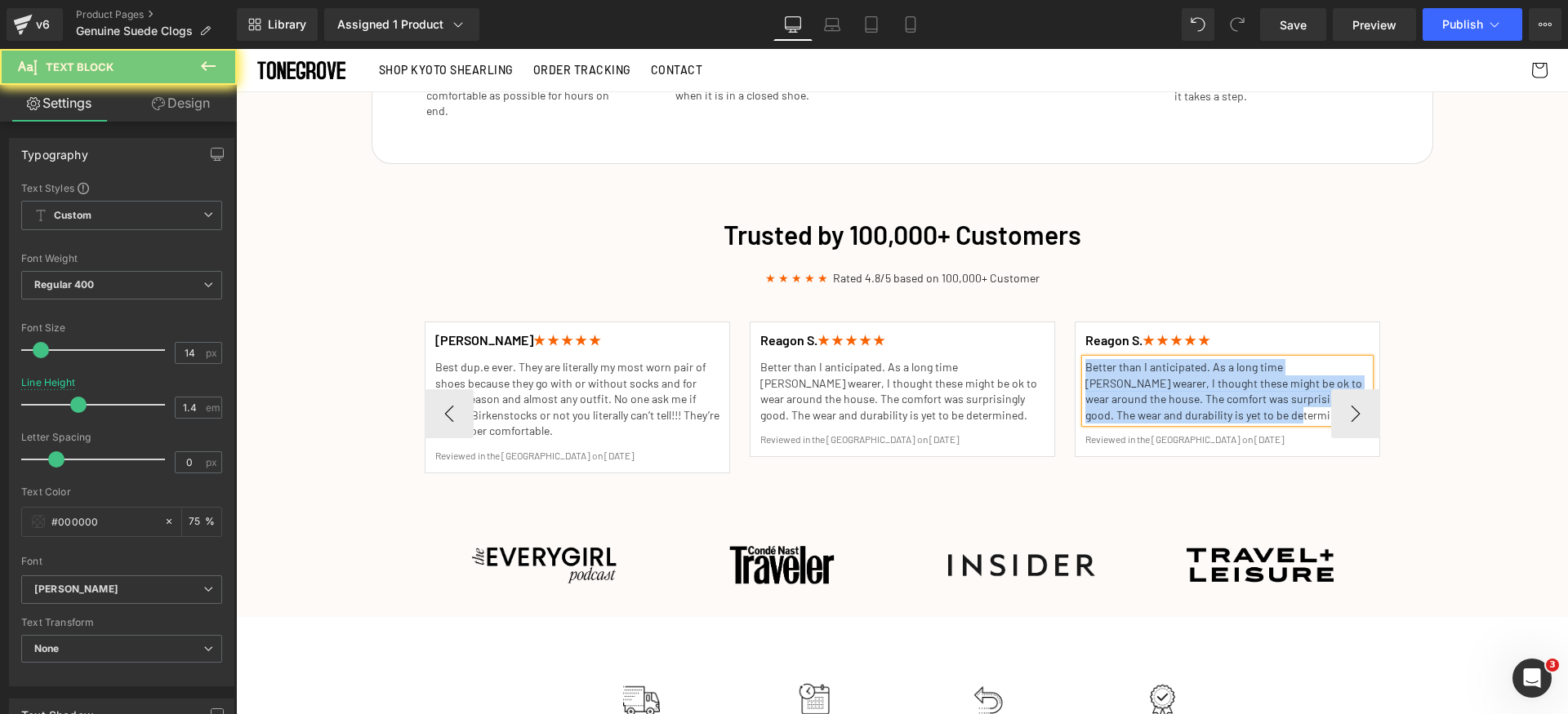
paste div
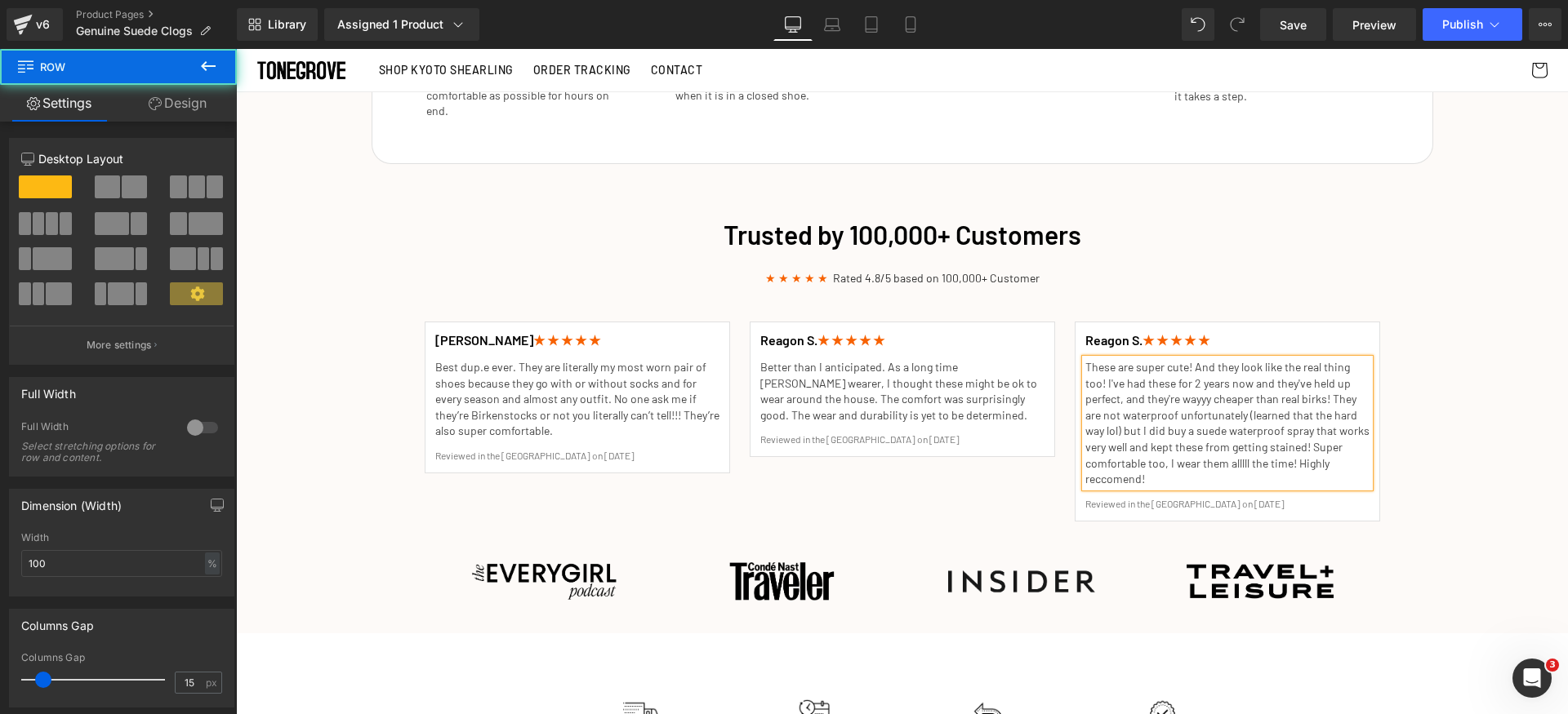
click at [1433, 467] on div "Trusted by 100,000+ Customers Heading ★ ★ ★ ★ ★ Rated 4.8/5 based on 100,000+ C…" at bounding box center [902, 416] width 1332 height 416
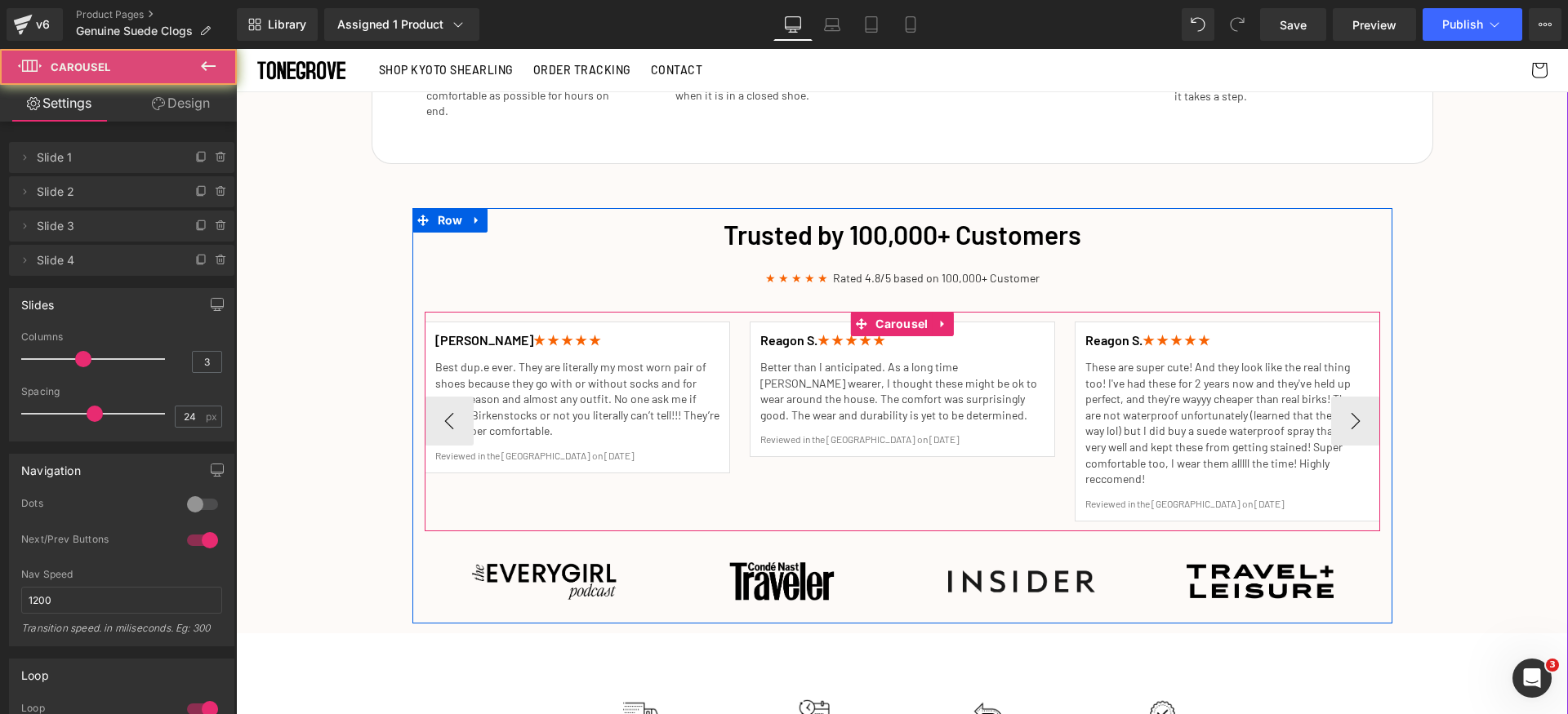
click at [1003, 476] on div "Lawsrose J. ★ ★ ★ ★ ★ Heading Honestly, these are my favorite shoes. I love bir…" at bounding box center [749, 421] width 1300 height 219
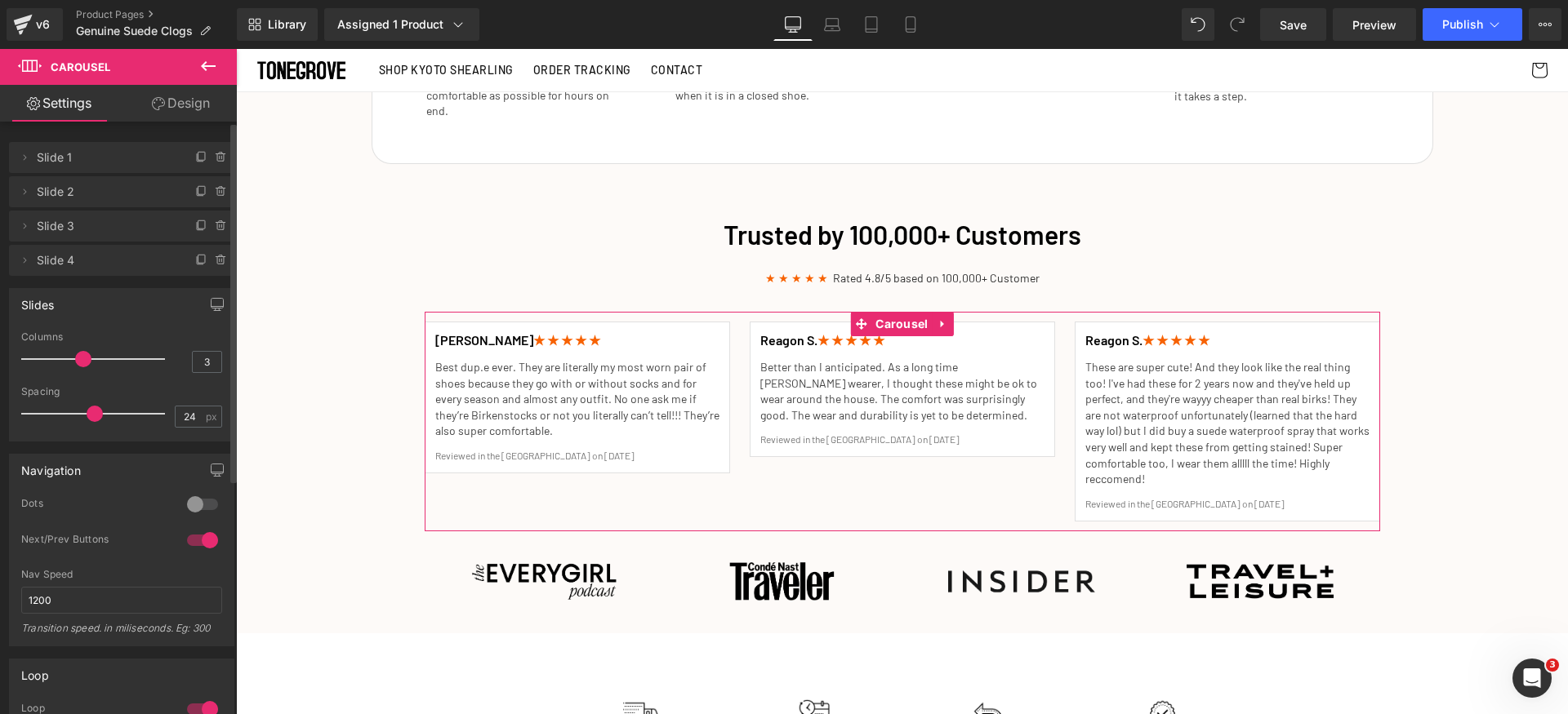
click at [197, 536] on div at bounding box center [203, 540] width 40 height 26
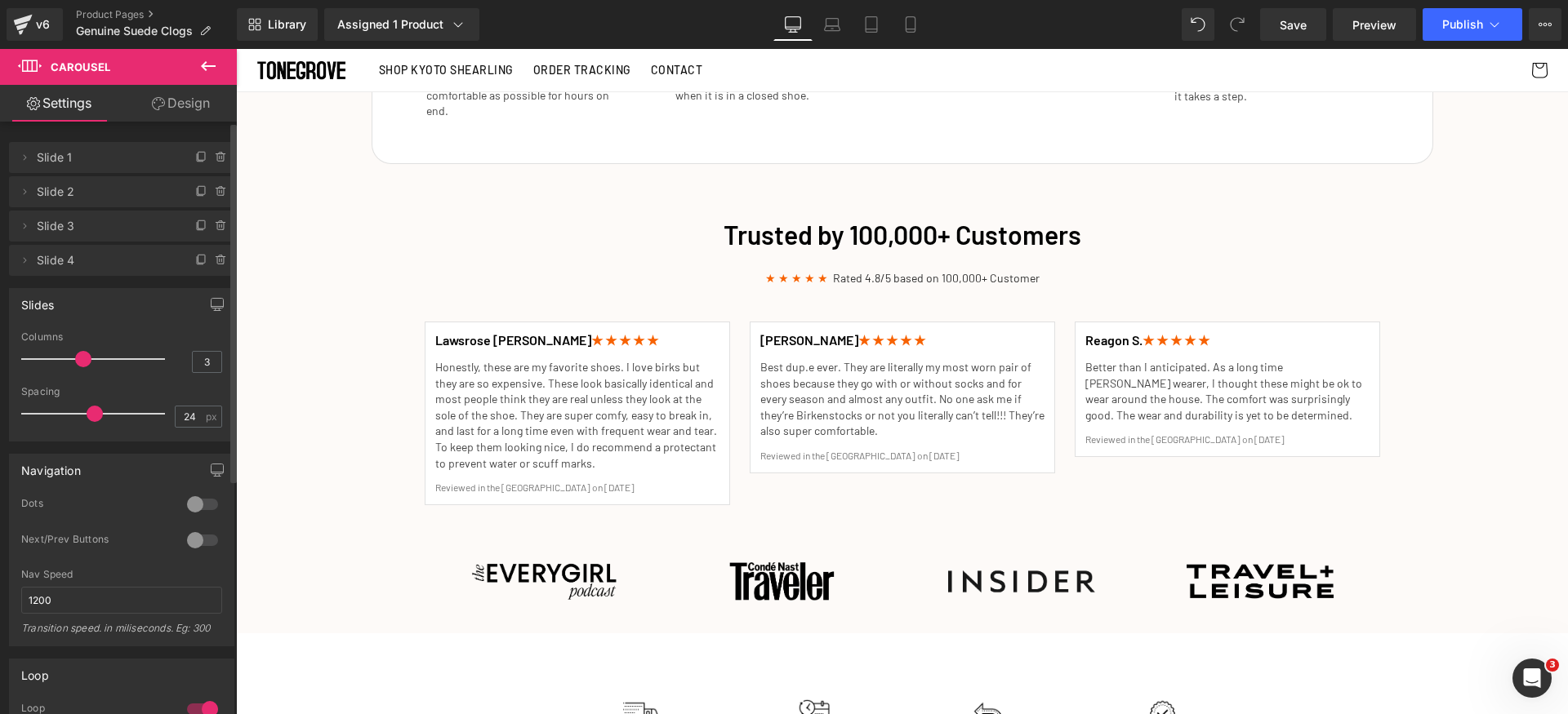
click at [183, 505] on div at bounding box center [203, 504] width 40 height 26
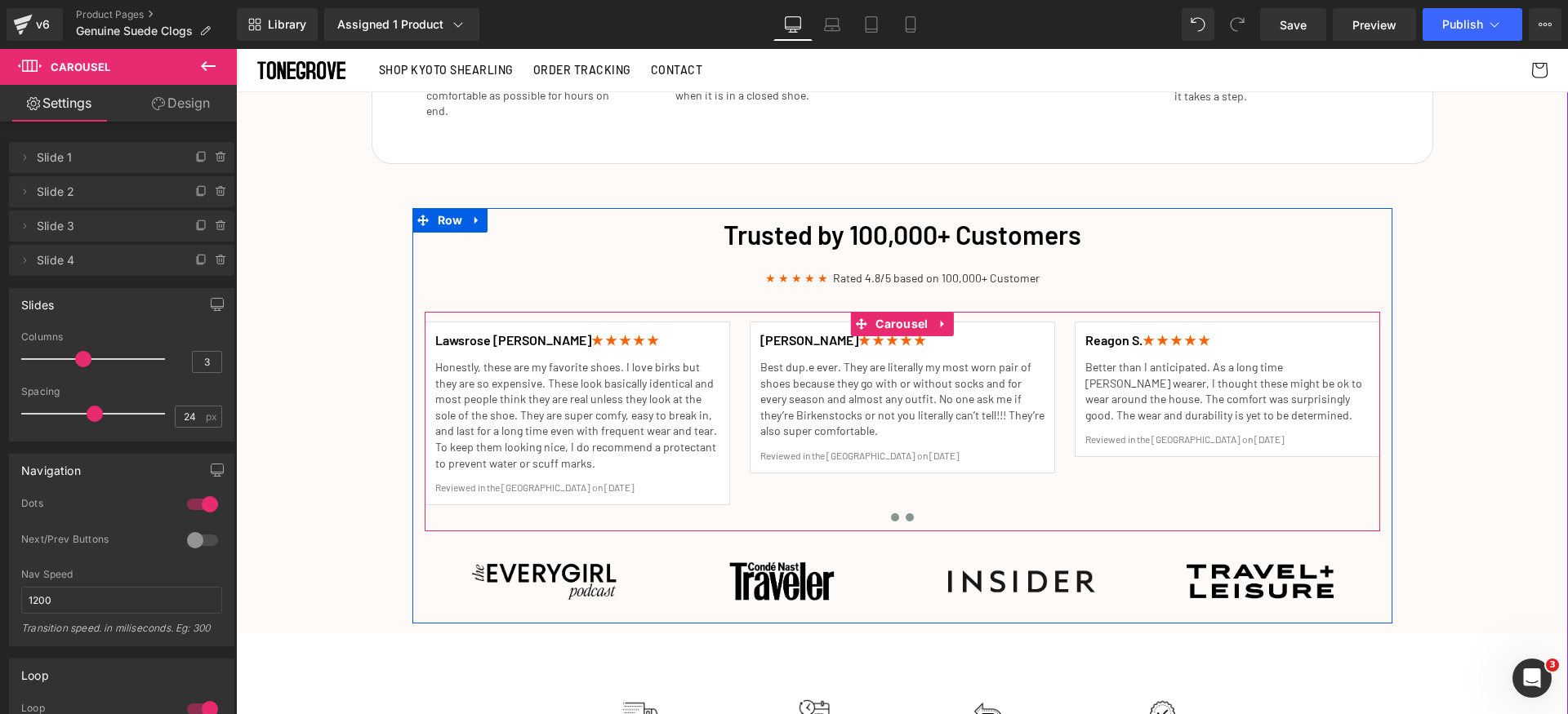
click at [905, 513] on span at bounding box center [909, 517] width 8 height 8
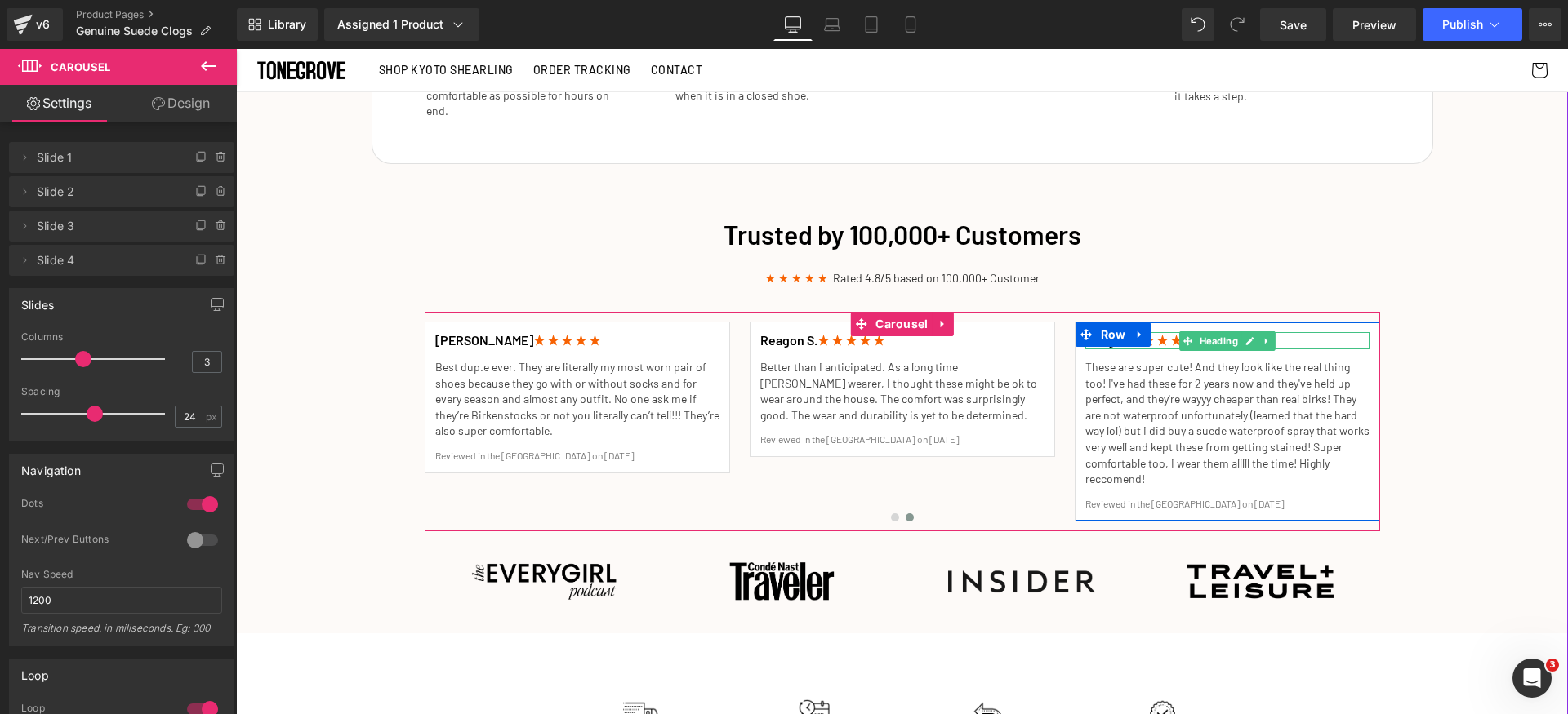
click at [1168, 332] on span "★ ★ ★ ★ ★" at bounding box center [1175, 340] width 67 height 15
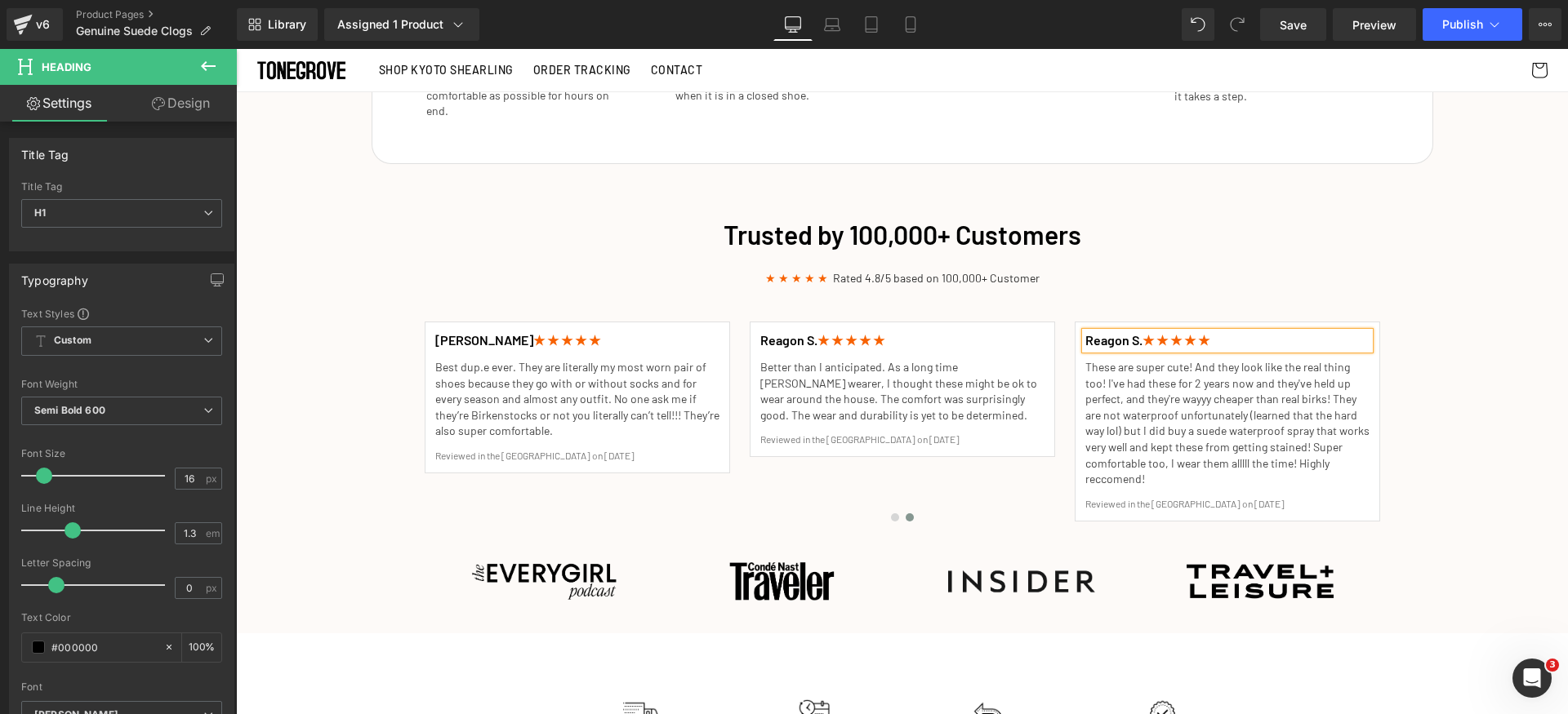
click at [1176, 332] on span "★ ★ ★ ★ ★" at bounding box center [1175, 340] width 67 height 15
paste div
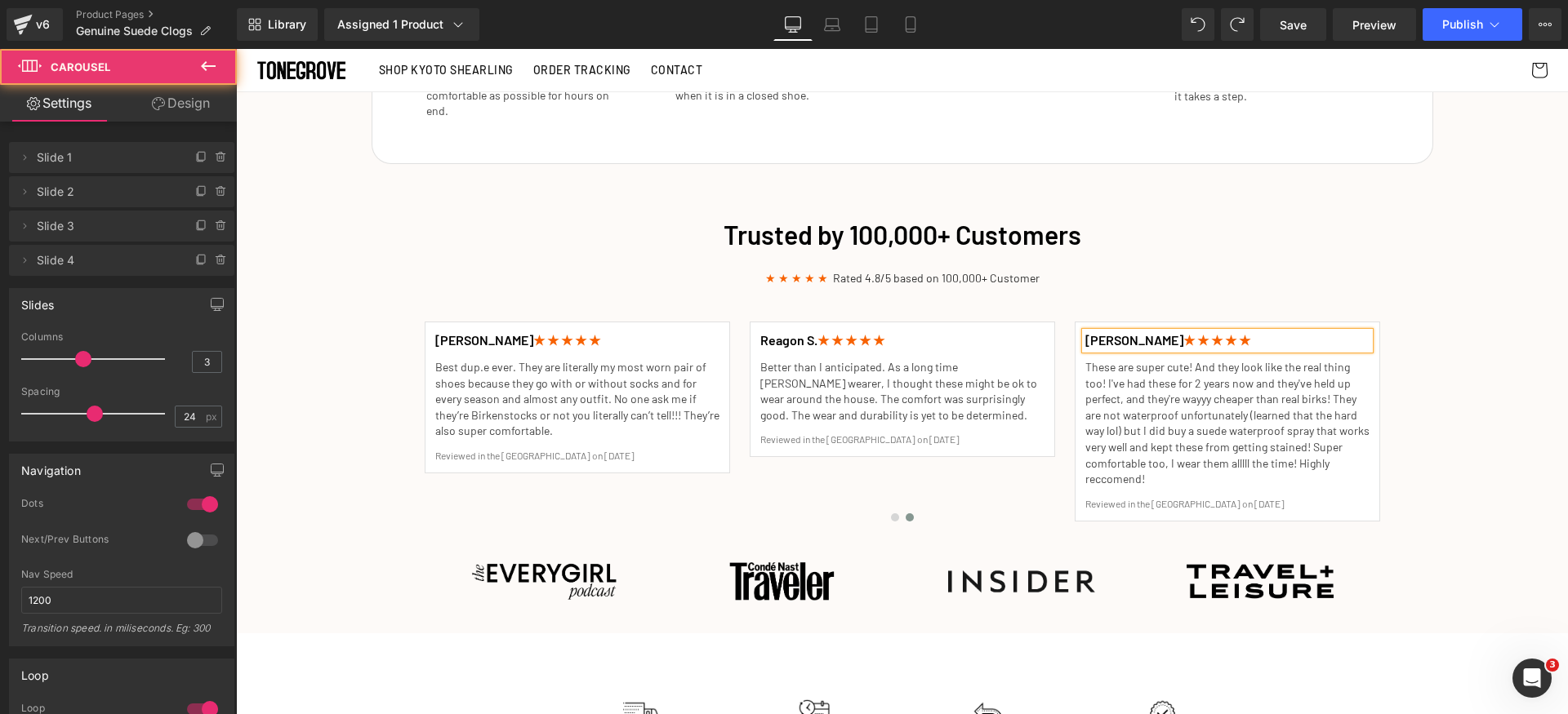
click at [1030, 453] on div "Lawsrose J. ★ ★ ★ ★ ★ Heading Honestly, these are my favorite shoes. I love bir…" at bounding box center [749, 421] width 1300 height 219
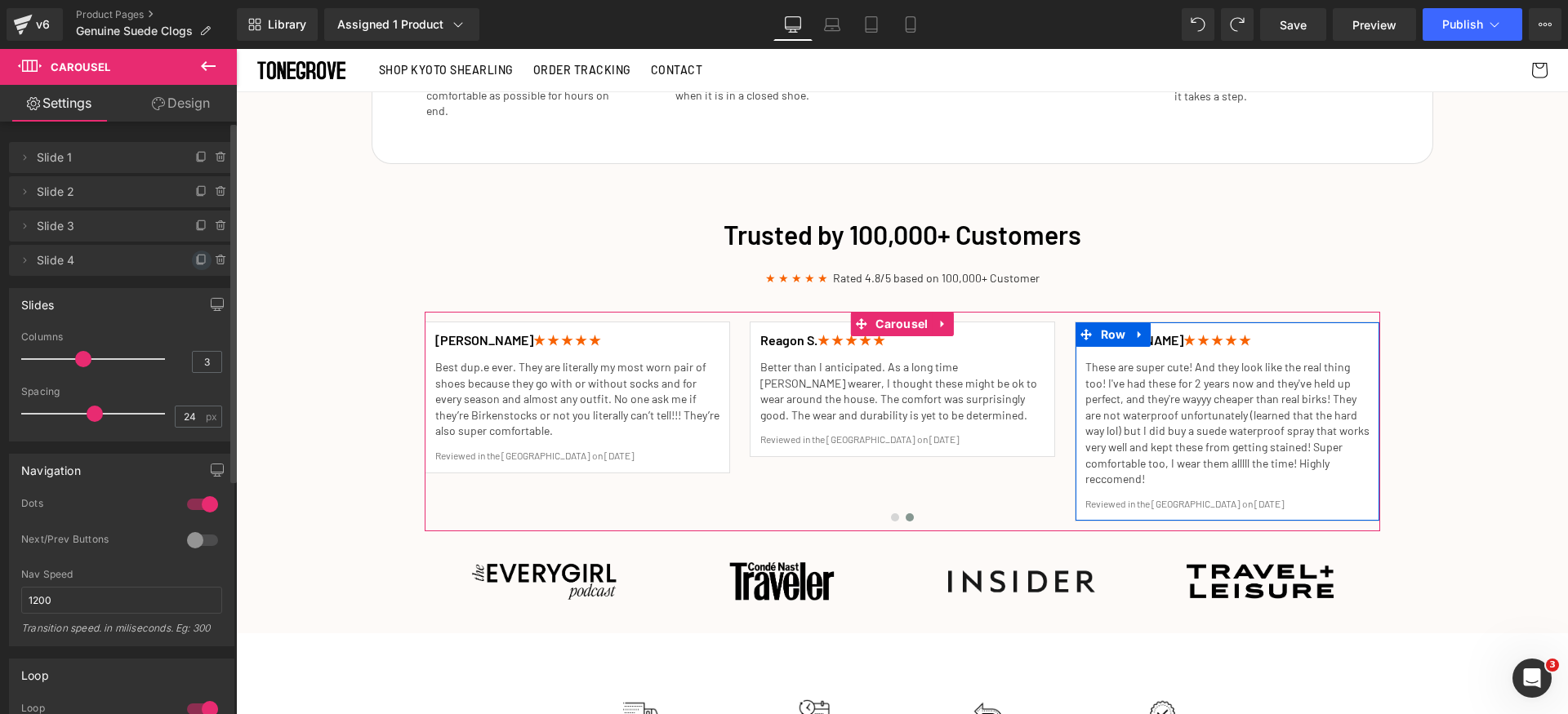
click at [199, 259] on icon at bounding box center [202, 259] width 7 height 8
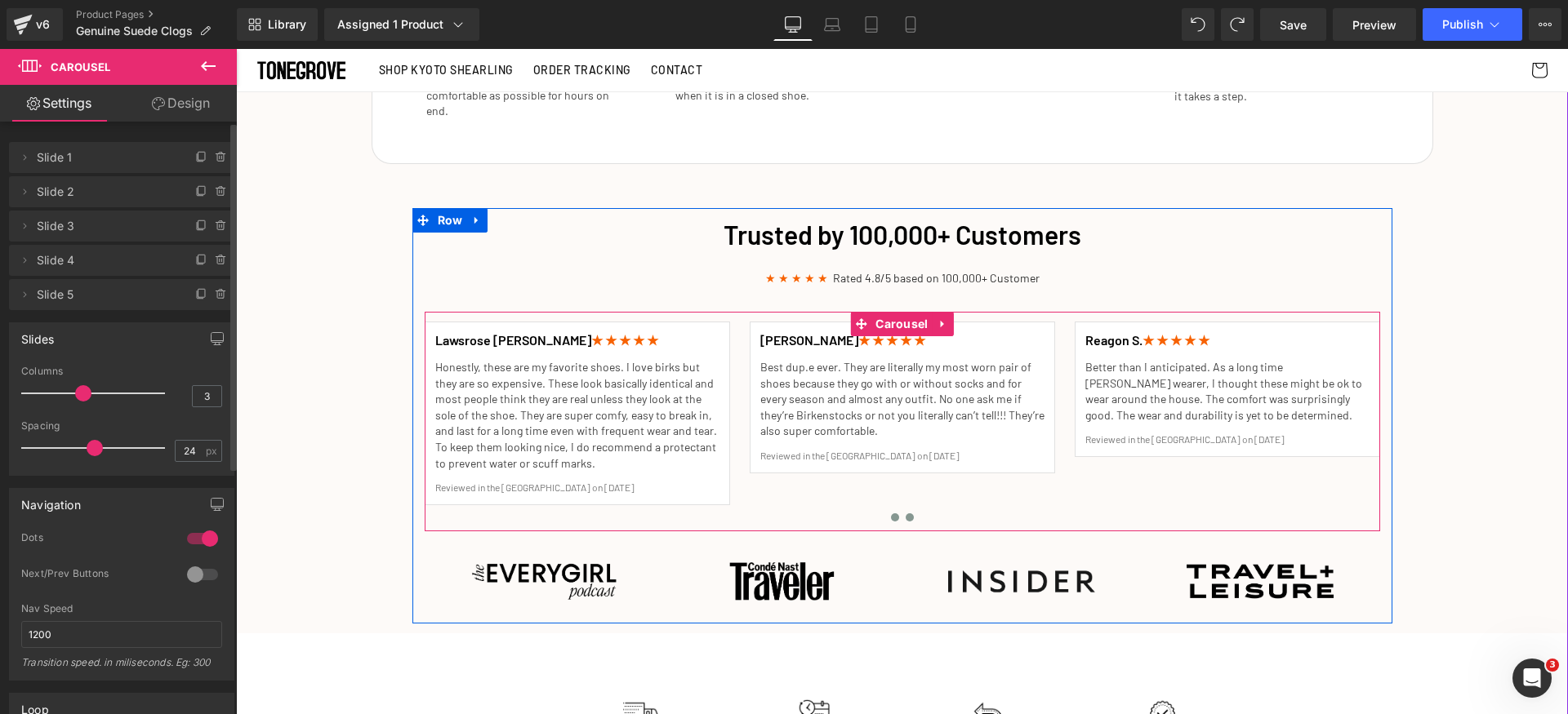
click at [905, 513] on span at bounding box center [909, 517] width 8 height 8
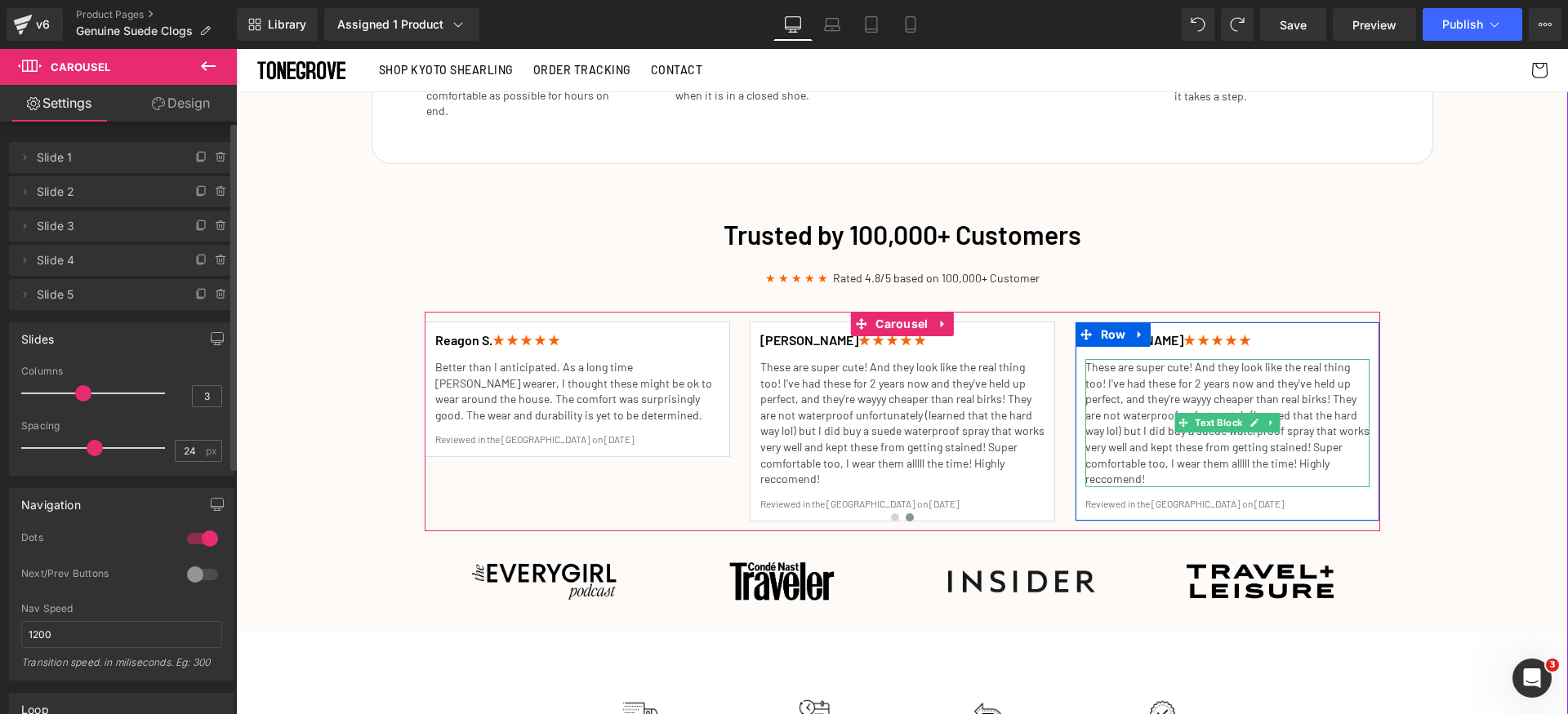
click at [1134, 391] on p "These are super cute! And they look like the real thing too! I've had these for…" at bounding box center [1227, 423] width 284 height 128
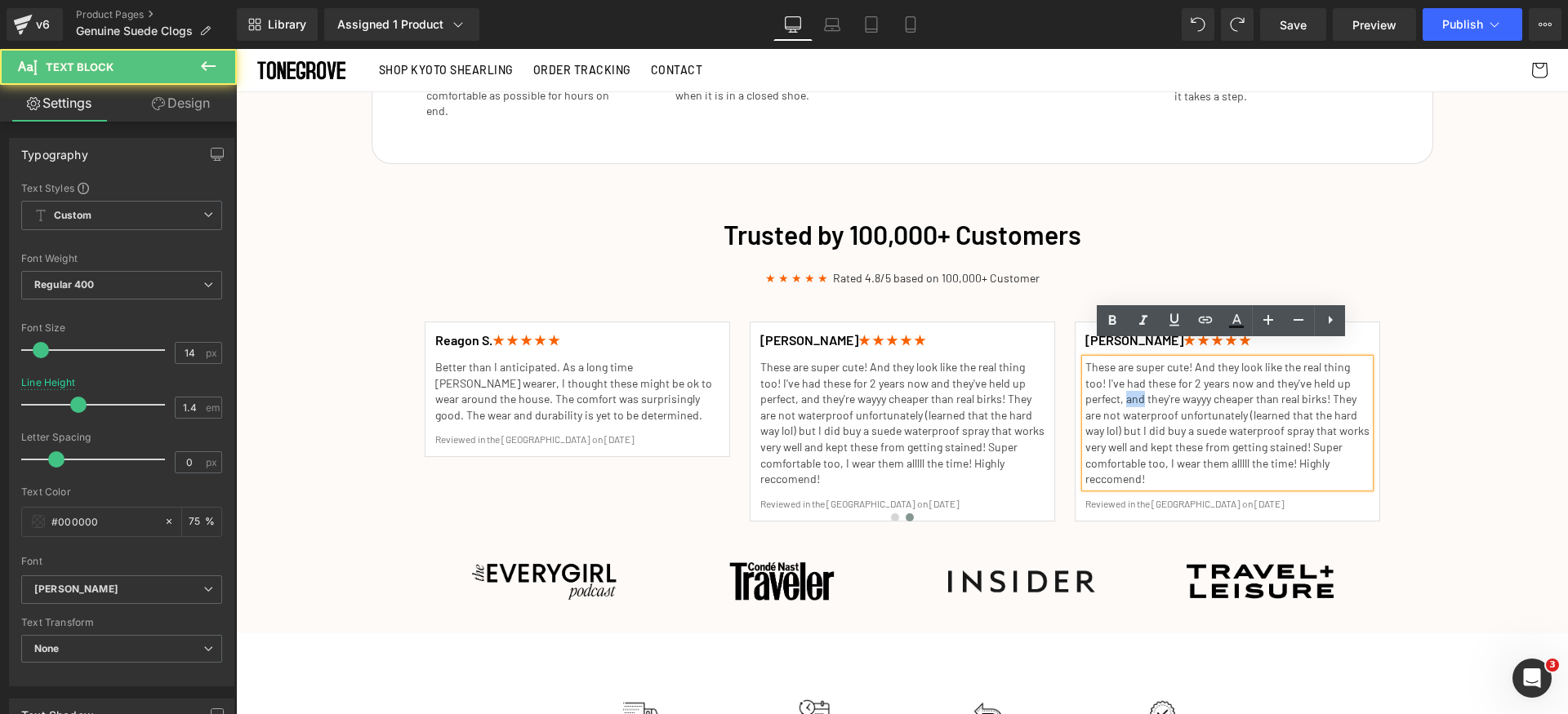
click at [1134, 391] on p "These are super cute! And they look like the real thing too! I've had these for…" at bounding box center [1227, 423] width 284 height 128
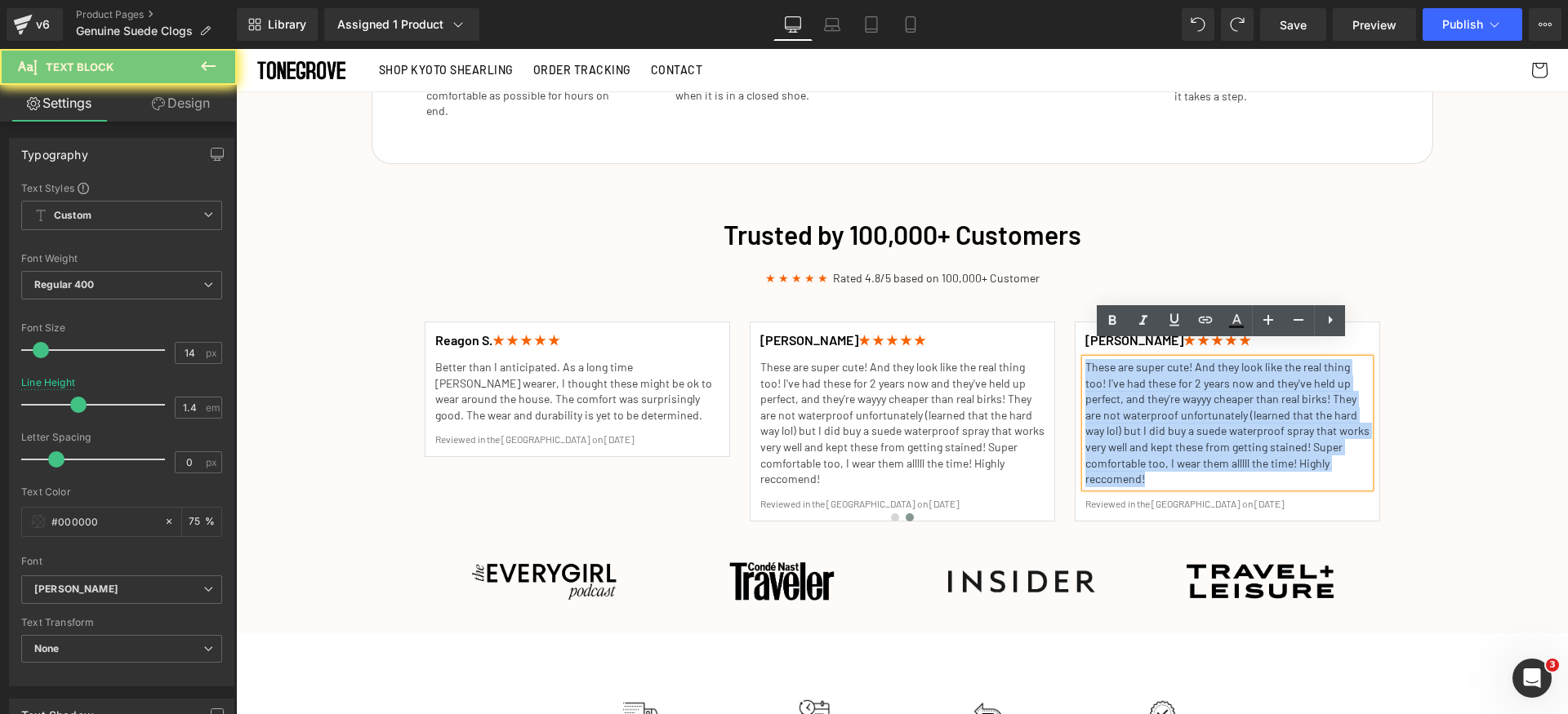
click at [1134, 391] on p "These are super cute! And they look like the real thing too! I've had these for…" at bounding box center [1227, 423] width 284 height 128
paste div
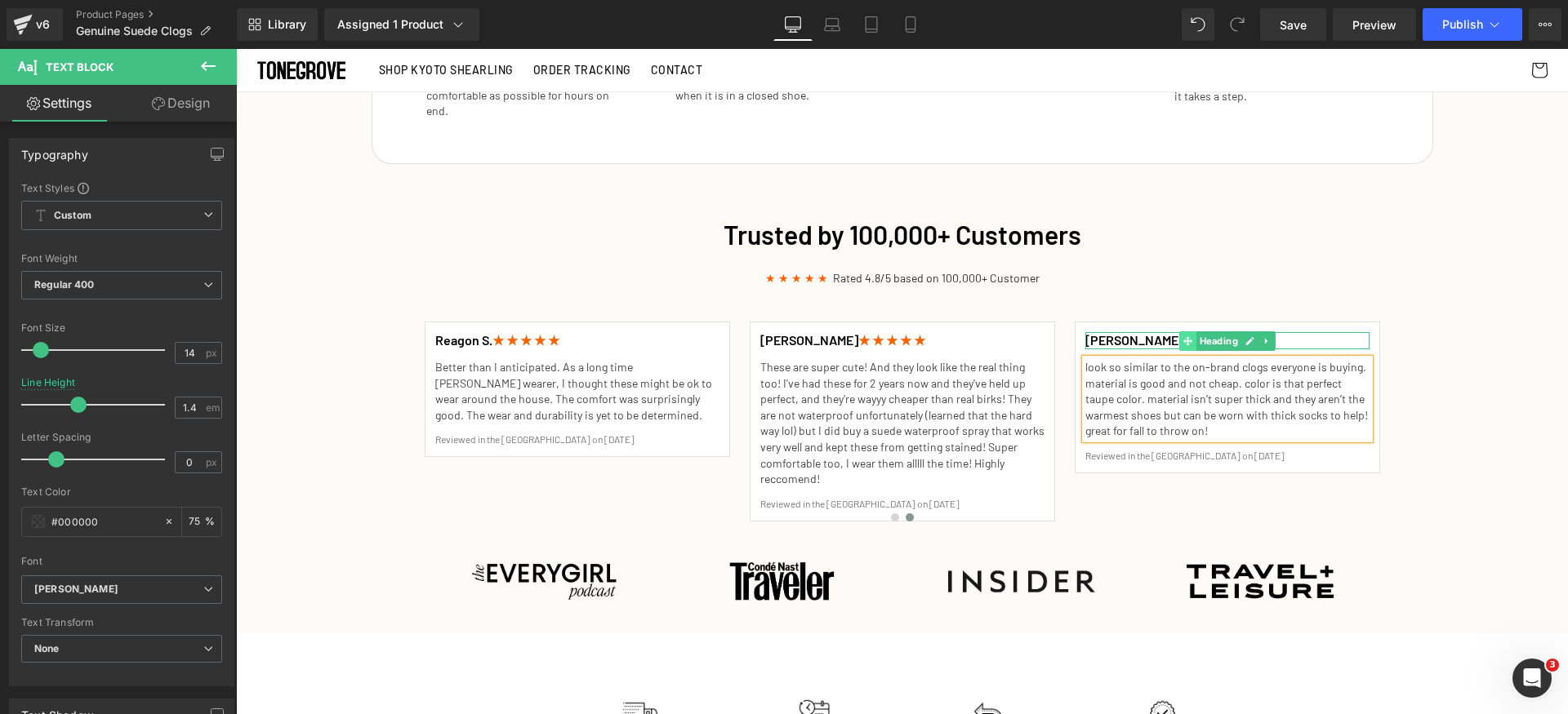
click at [1172, 332] on div "Alyssa B. ★ ★ ★ ★ ★ Heading" at bounding box center [1227, 341] width 284 height 17
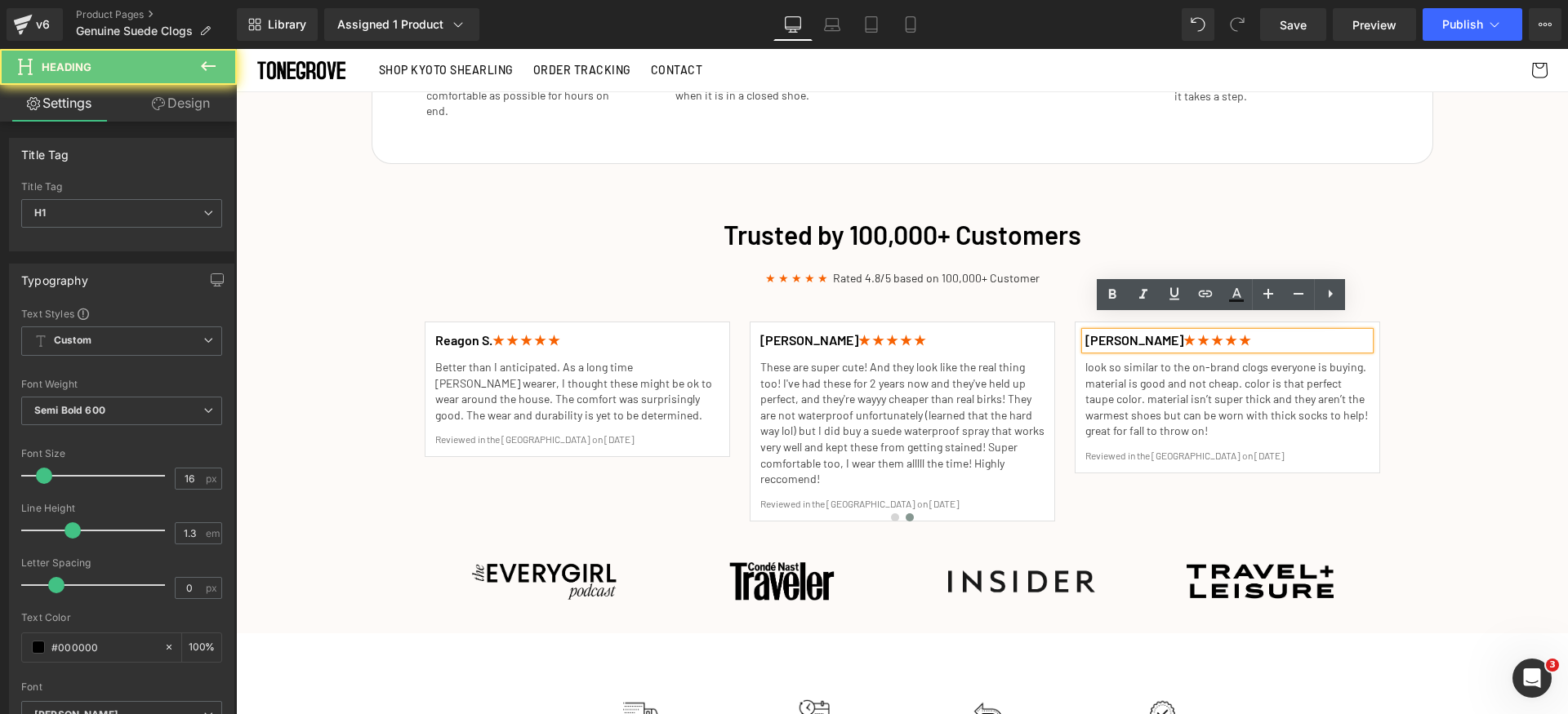
click at [1183, 332] on span "★ ★ ★ ★ ★" at bounding box center [1216, 340] width 67 height 15
click at [1118, 332] on h1 "Alyssa B. ★ ★ ★ ★ ★" at bounding box center [1227, 341] width 284 height 17
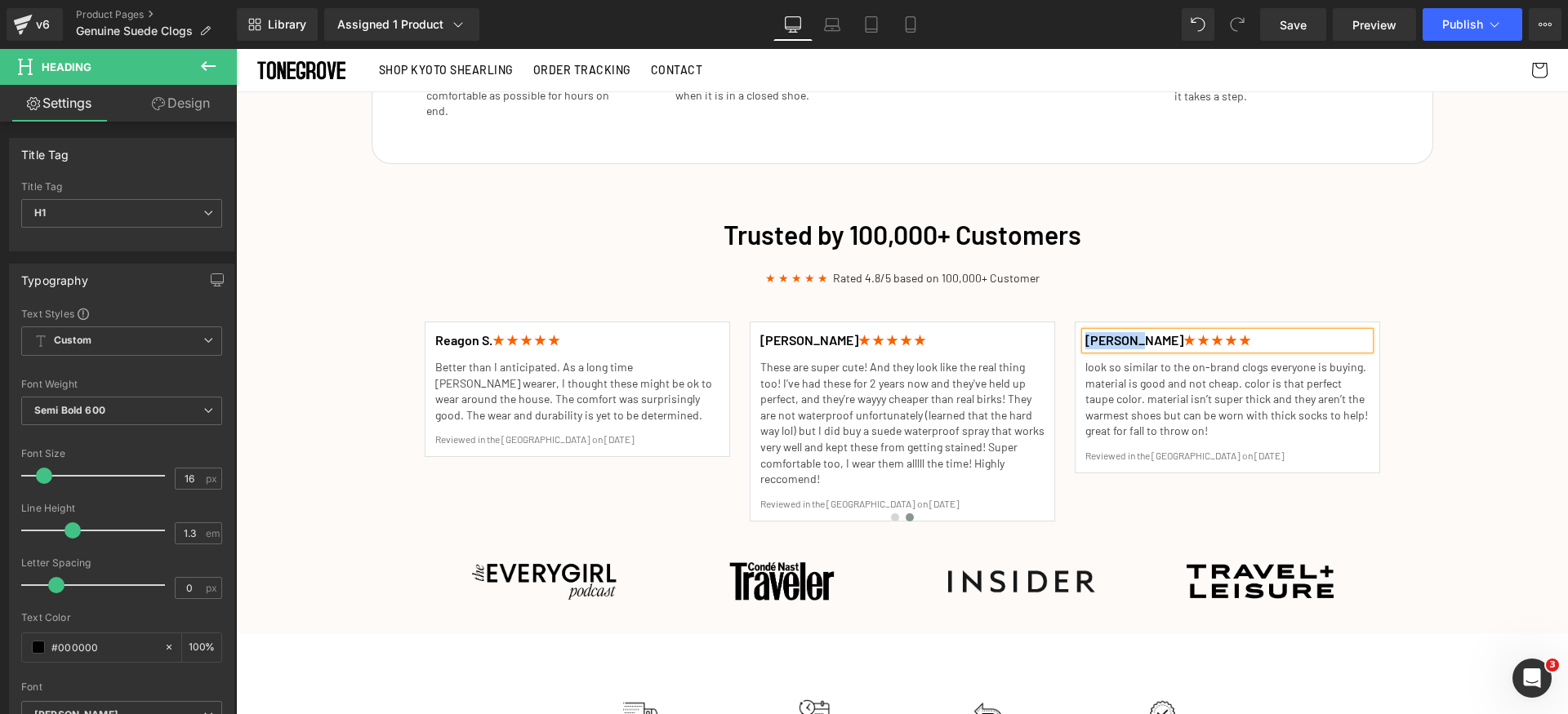
paste div
click at [1492, 449] on div "Trusted by 100,000+ Customers Heading ★ ★ ★ ★ ★ Rated 4.8/5 based on 100,000+ C…" at bounding box center [902, 416] width 1332 height 416
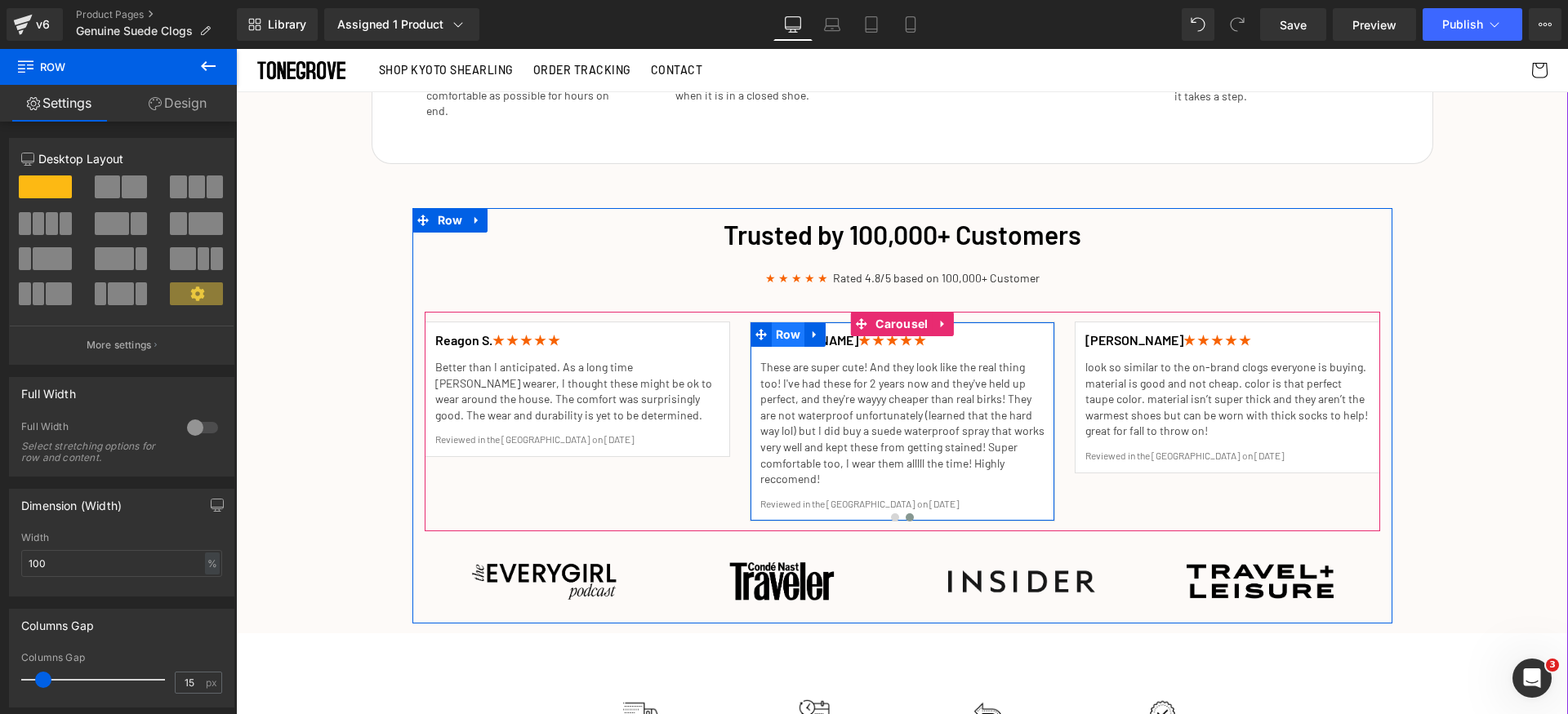
click at [776, 322] on span "Row" at bounding box center [788, 334] width 34 height 24
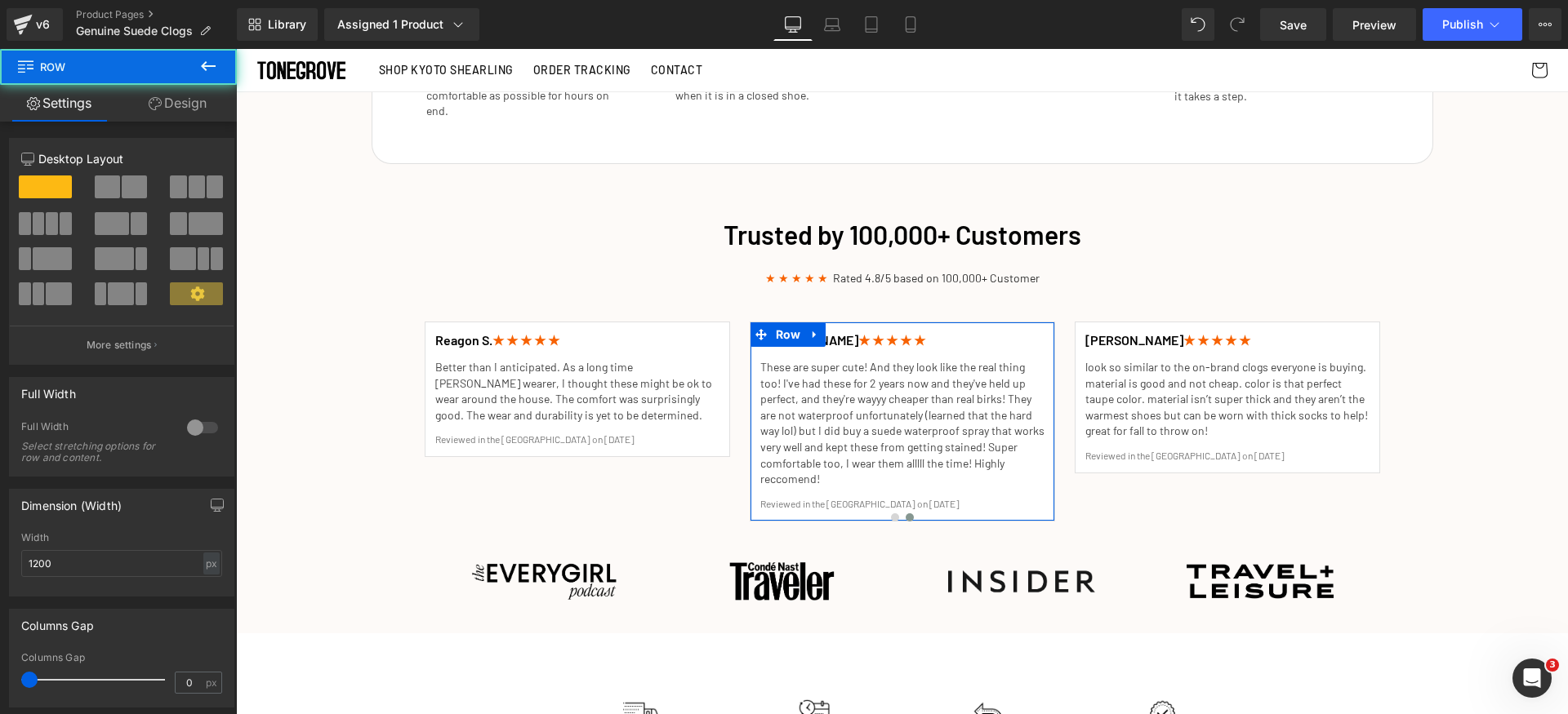
click at [166, 112] on link "Design" at bounding box center [178, 103] width 119 height 37
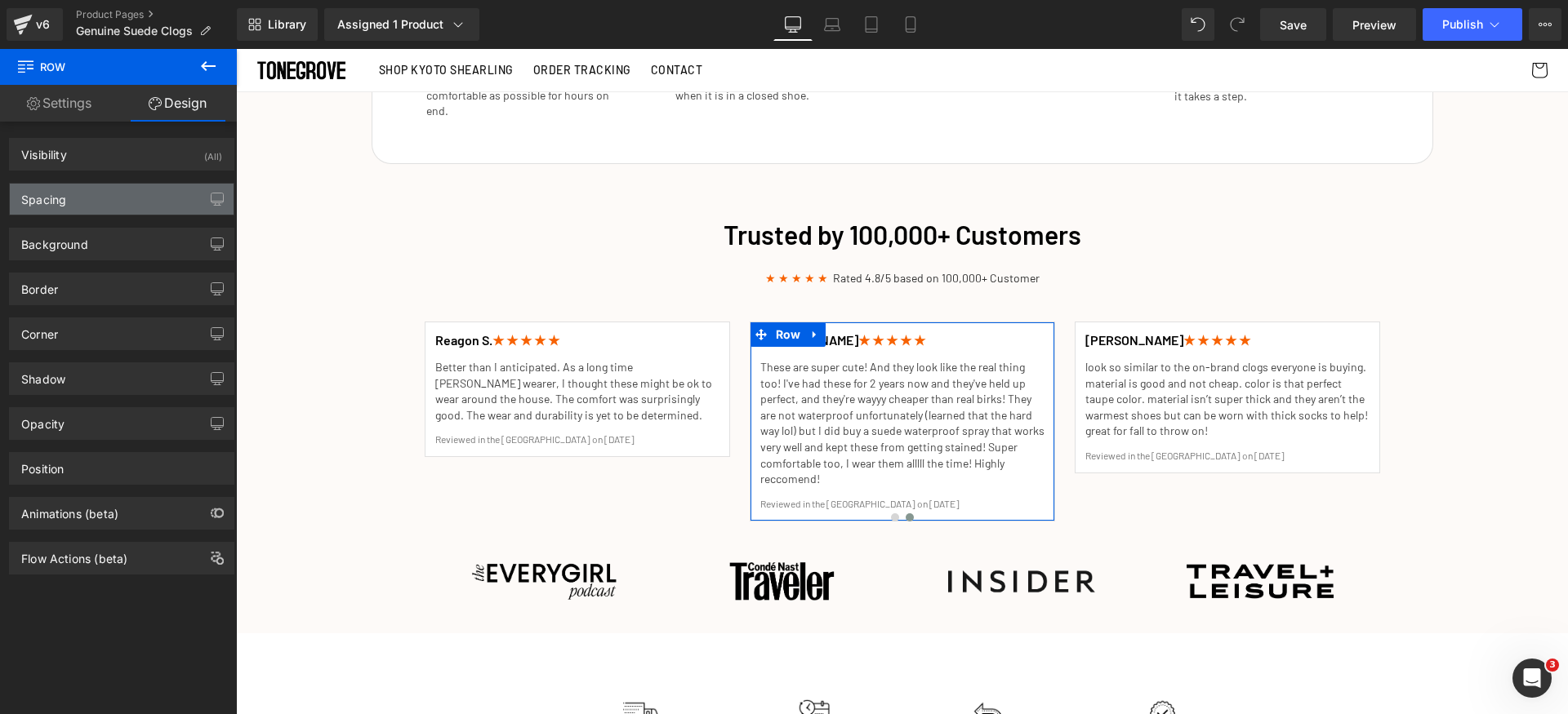
click at [114, 200] on div "Spacing" at bounding box center [122, 199] width 224 height 31
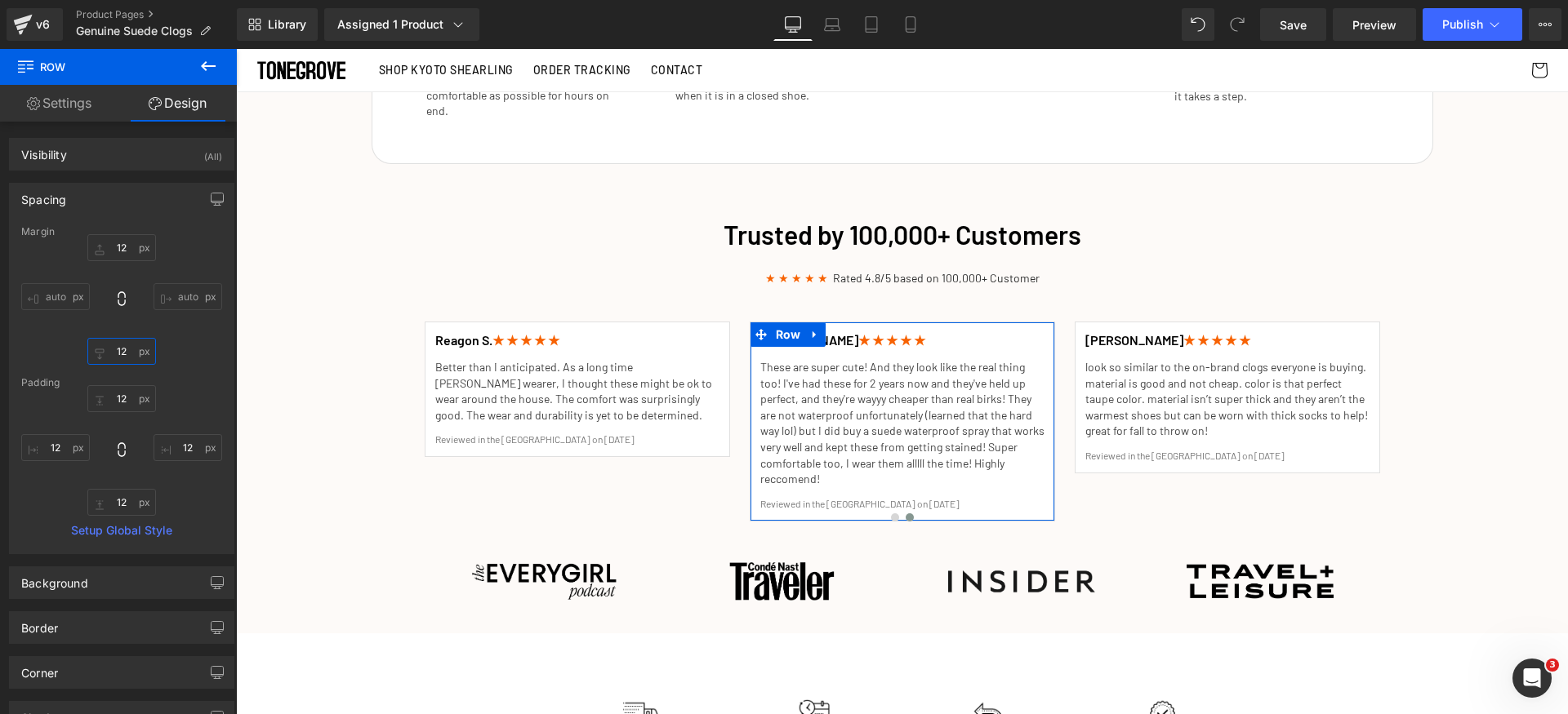
click at [119, 353] on input "12" at bounding box center [122, 351] width 69 height 27
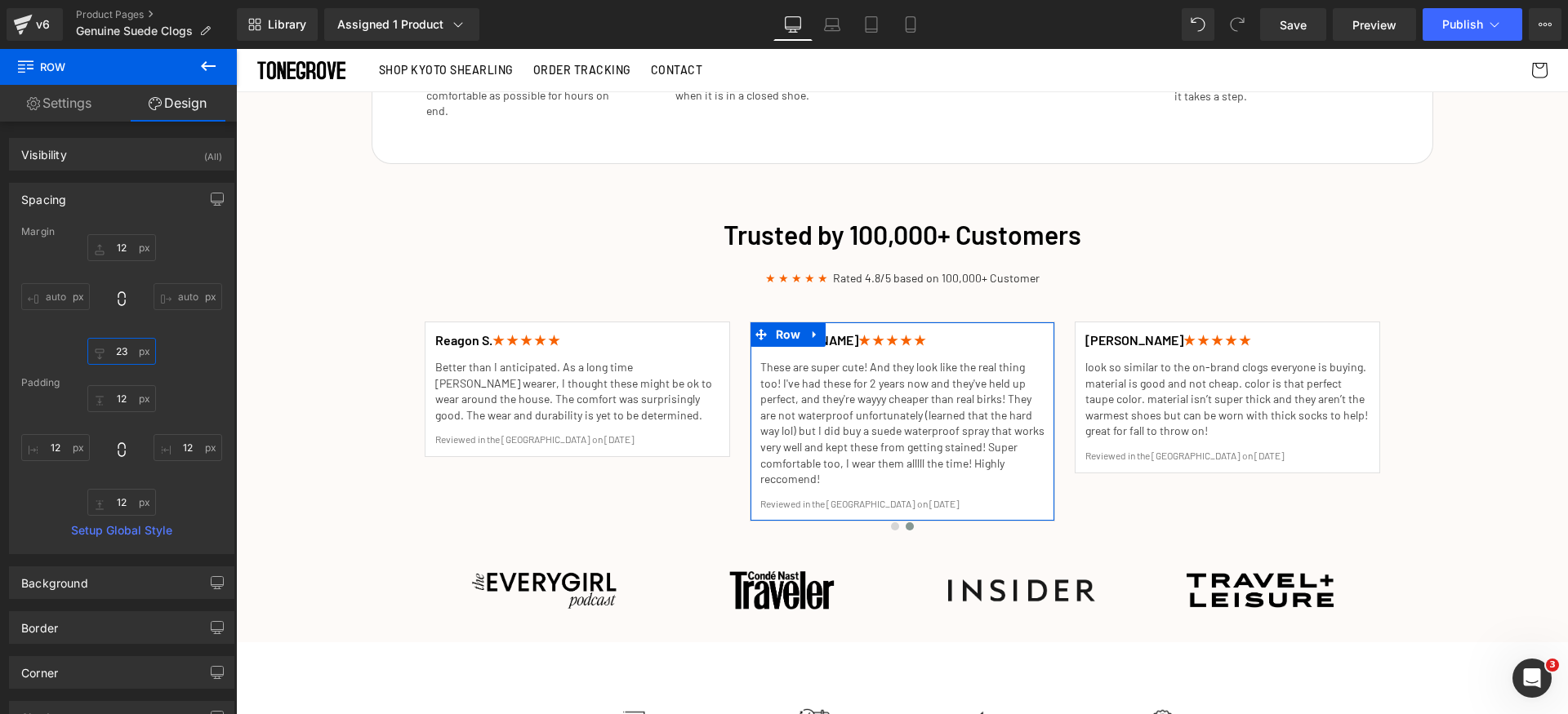
type input "2"
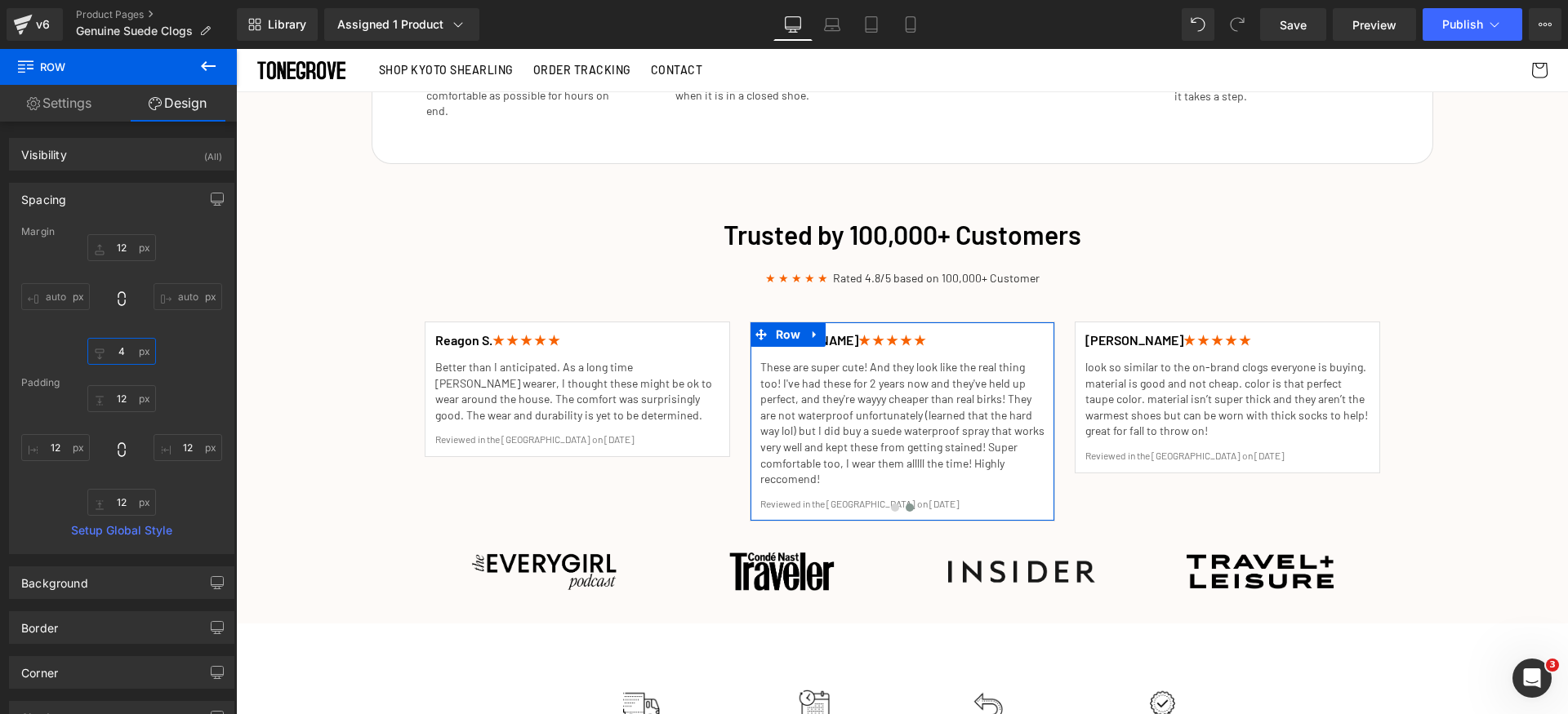
type input "42"
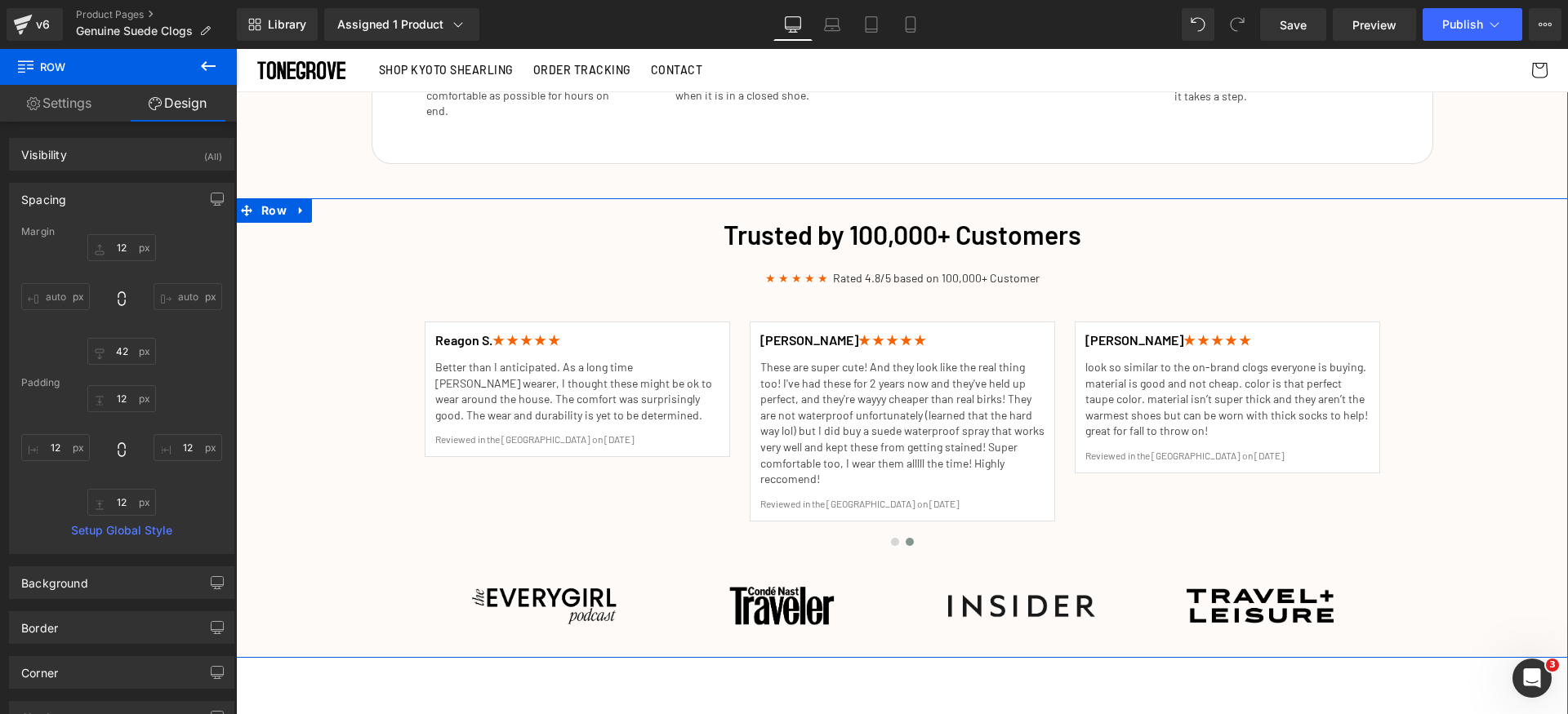
click at [1481, 208] on div "Trusted by 100,000+ Customers Heading ★ ★ ★ ★ ★ Rated 4.8/5 based on 100,000+ C…" at bounding box center [902, 428] width 1332 height 440
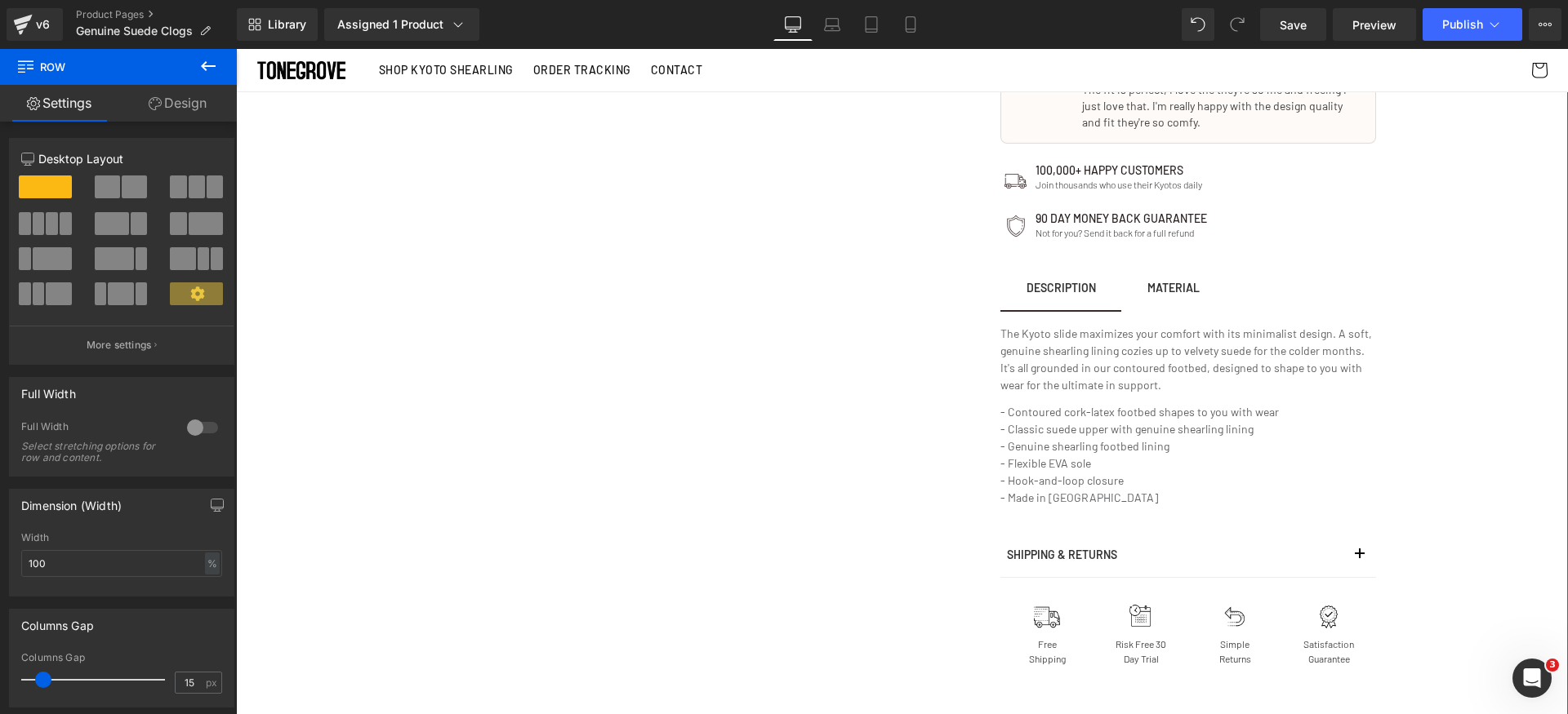
scroll to position [921, 0]
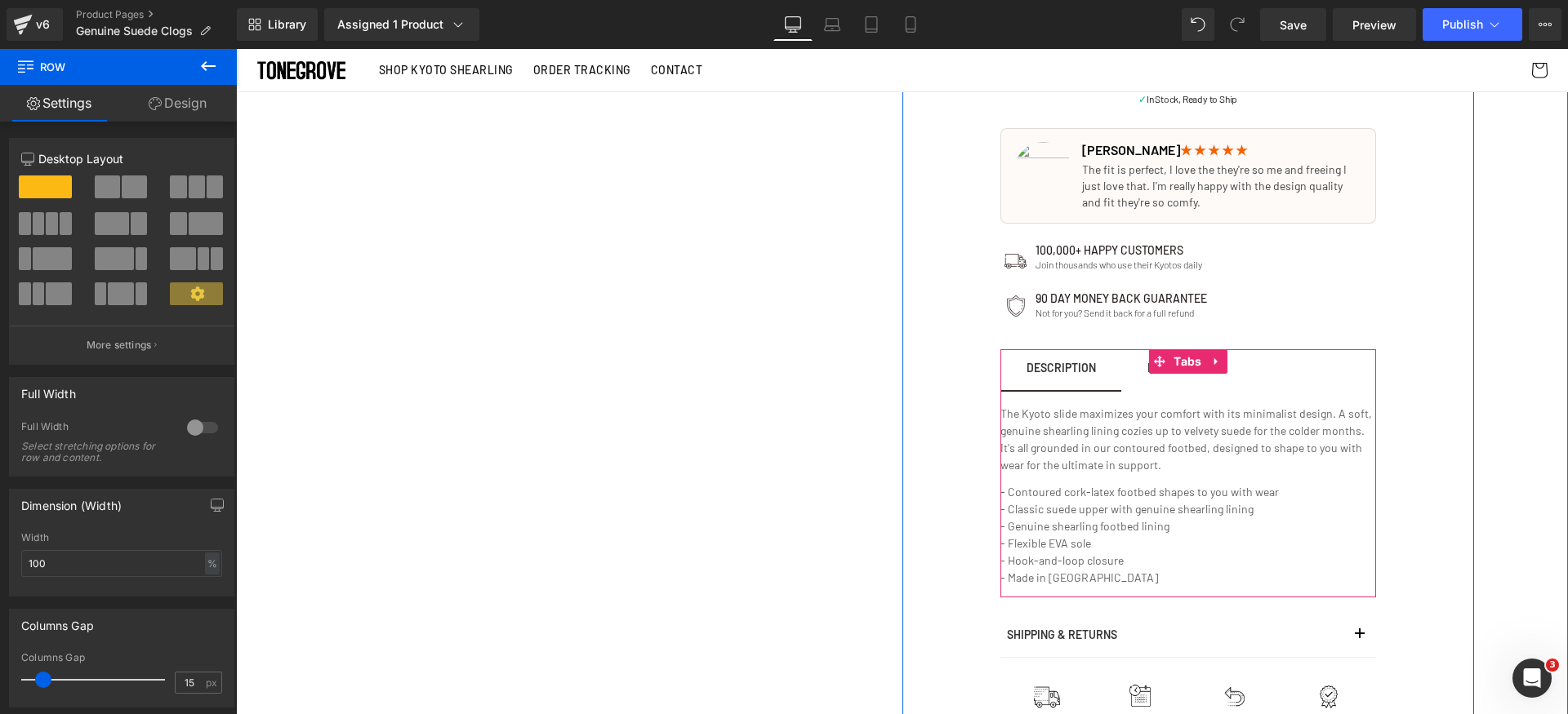
click at [1151, 370] on span at bounding box center [1159, 361] width 21 height 24
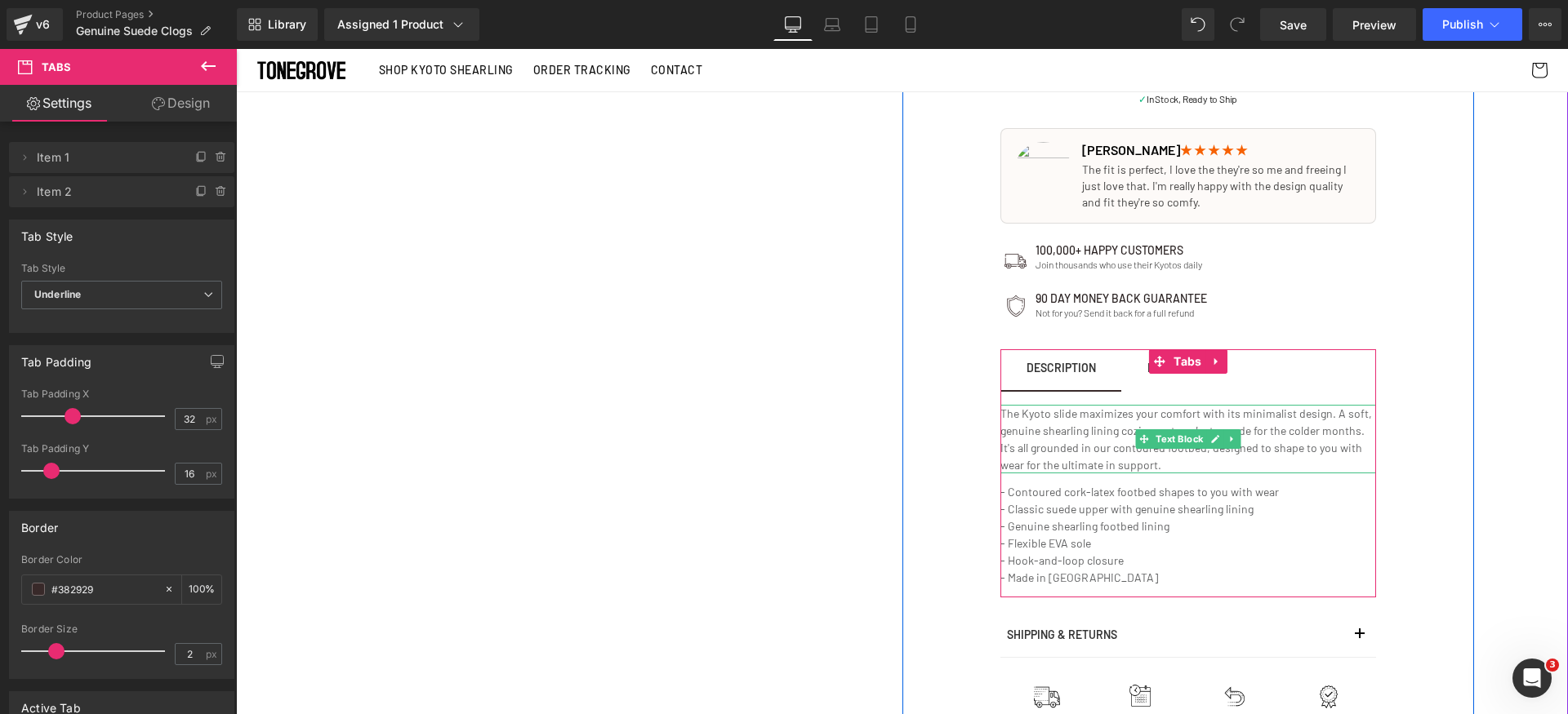
click at [1072, 420] on p "The Kyoto slide maximizes your comfort with its minimalist design. A soft, genu…" at bounding box center [1188, 439] width 375 height 69
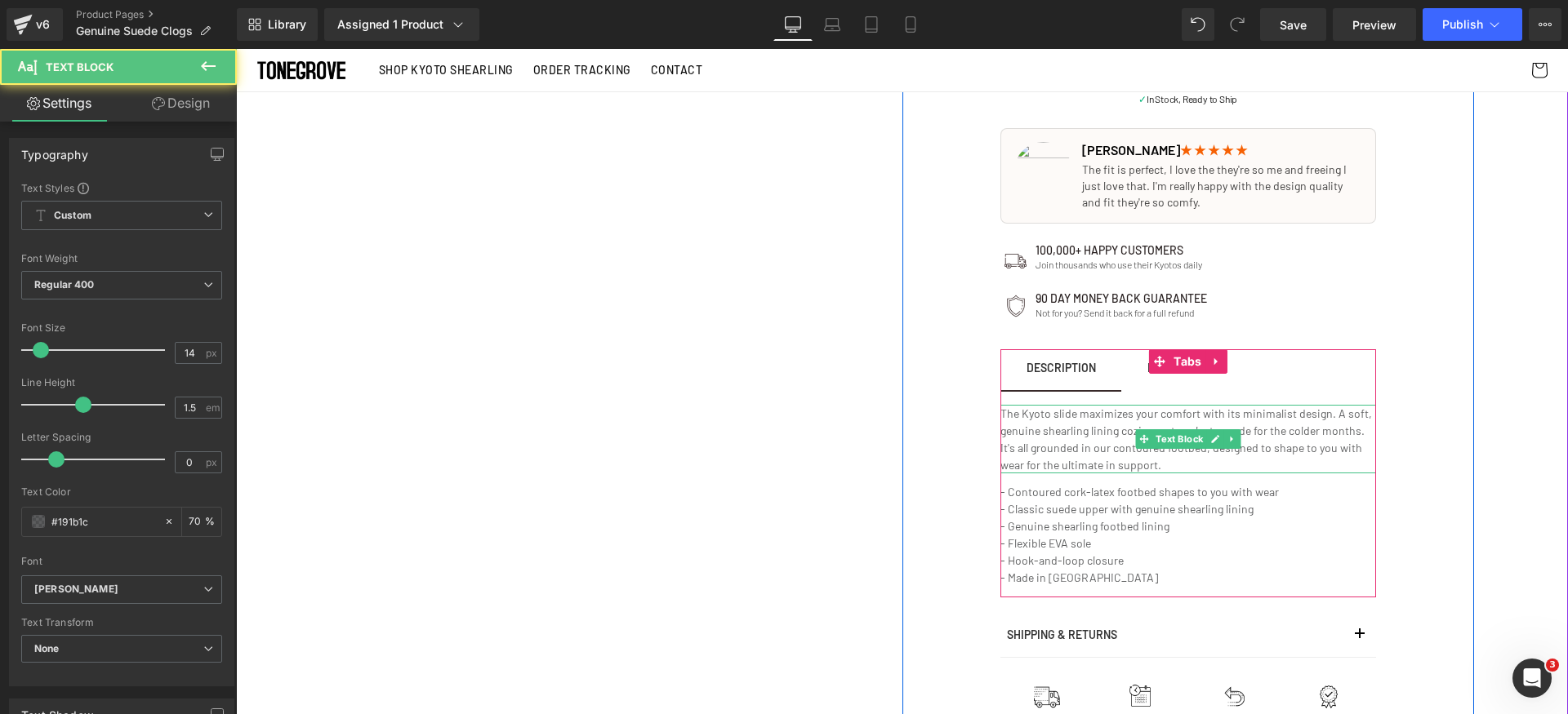
click at [1058, 436] on p "The Kyoto slide maximizes your comfort with its minimalist design. A soft, genu…" at bounding box center [1188, 439] width 375 height 69
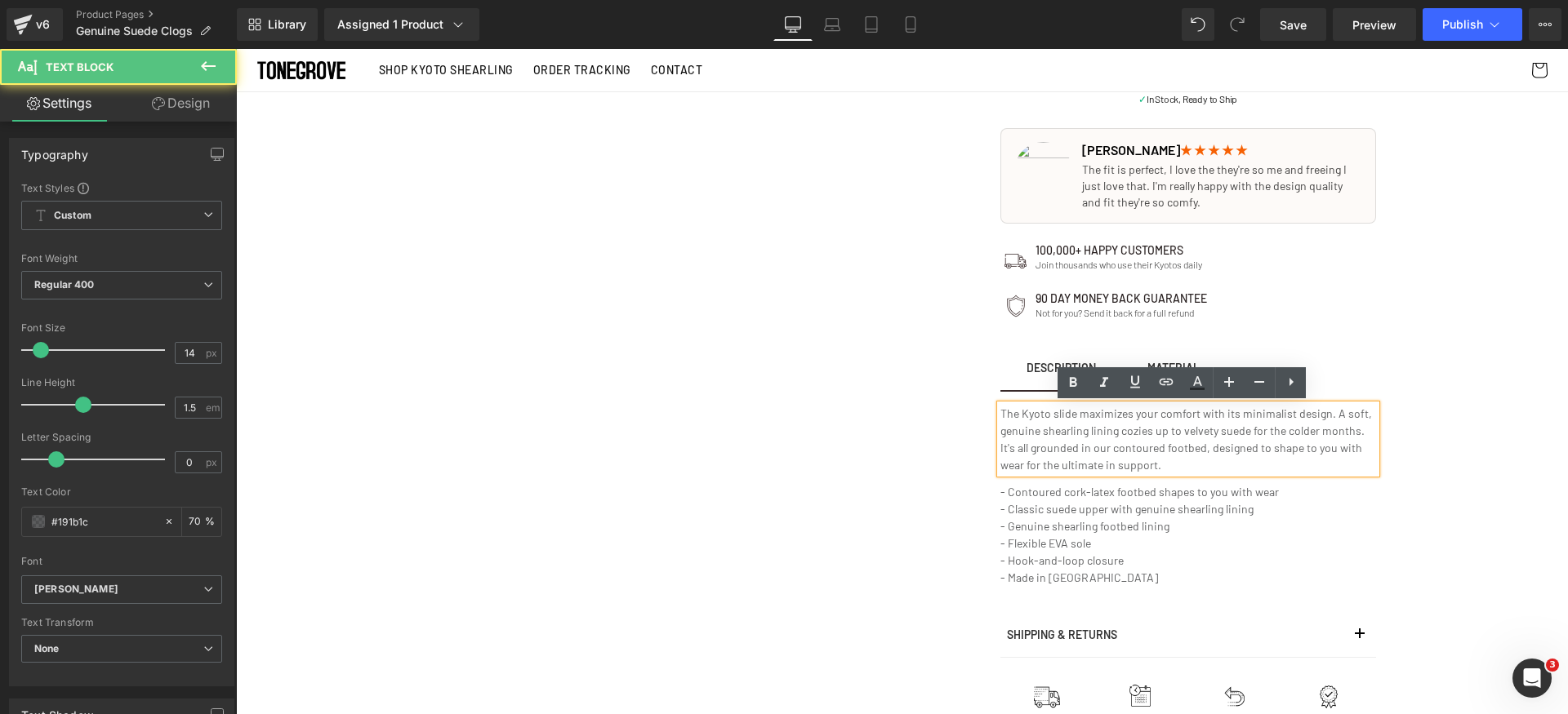
click at [1057, 435] on p "The Kyoto slide maximizes your comfort with its minimalist design. A soft, genu…" at bounding box center [1188, 439] width 375 height 69
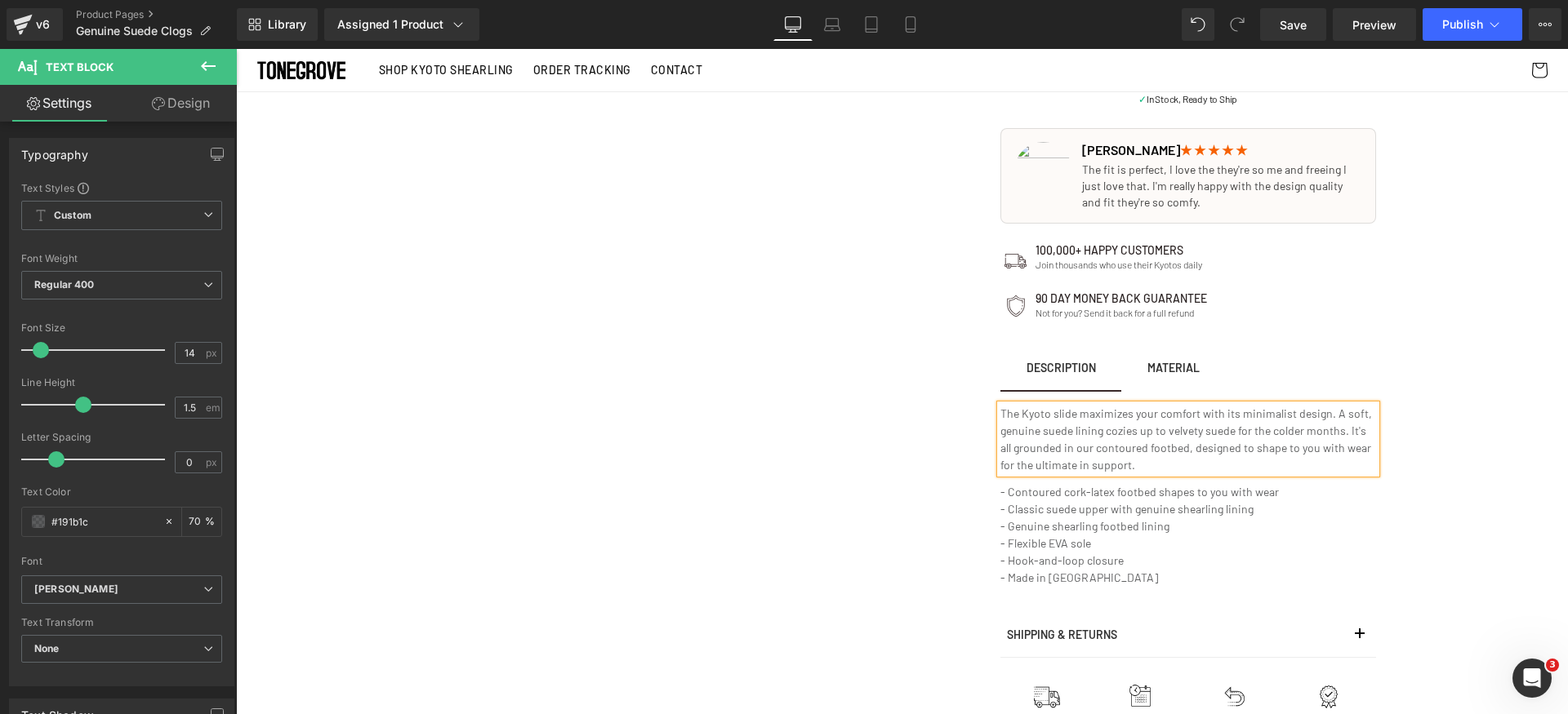
click at [1211, 432] on p "The Kyoto slide maximizes your comfort with its minimalist design. A soft, genu…" at bounding box center [1188, 439] width 375 height 69
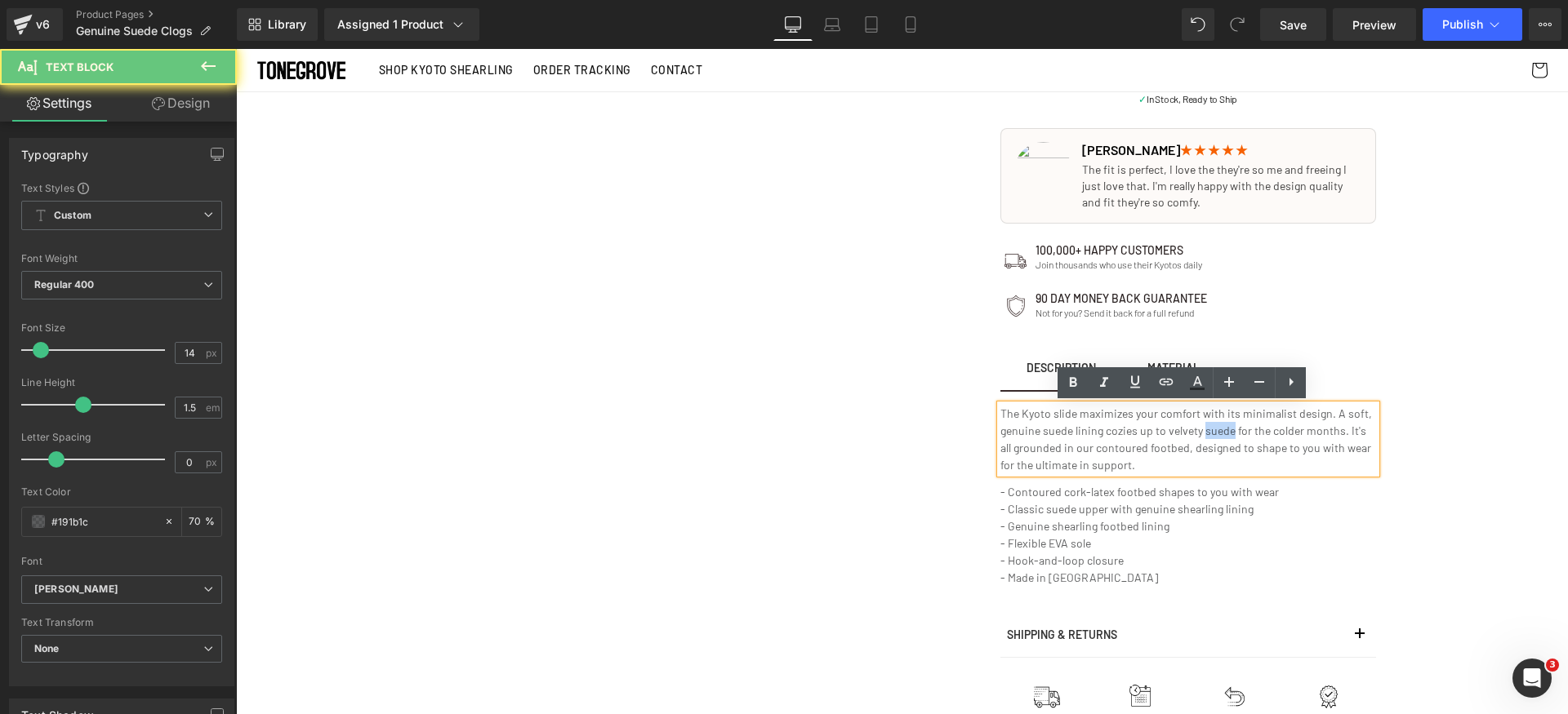
click at [1211, 432] on p "The Kyoto slide maximizes your comfort with its minimalist design. A soft, genu…" at bounding box center [1188, 439] width 375 height 69
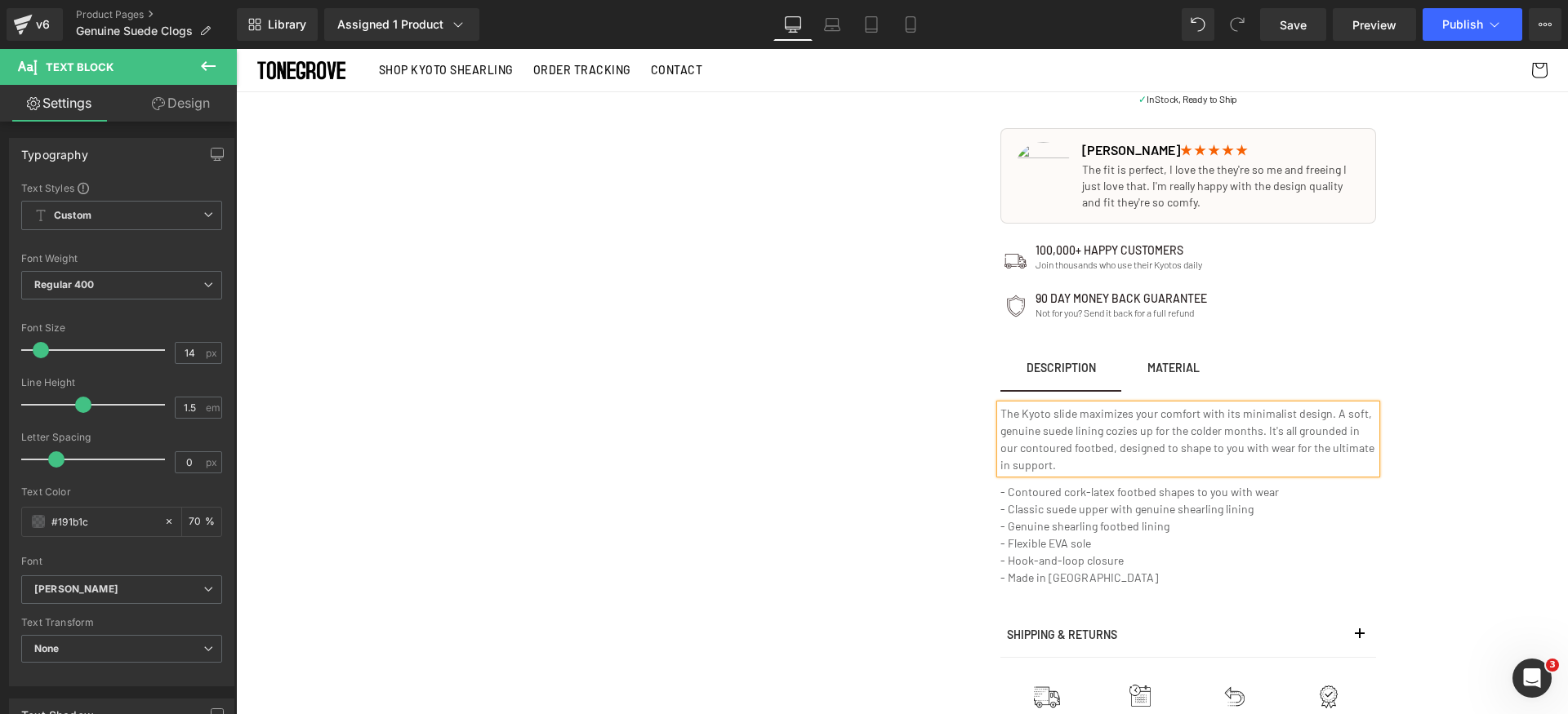
click at [1028, 414] on p "The Kyoto slide maximizes your comfort with its minimalist design. A soft, genu…" at bounding box center [1188, 439] width 375 height 69
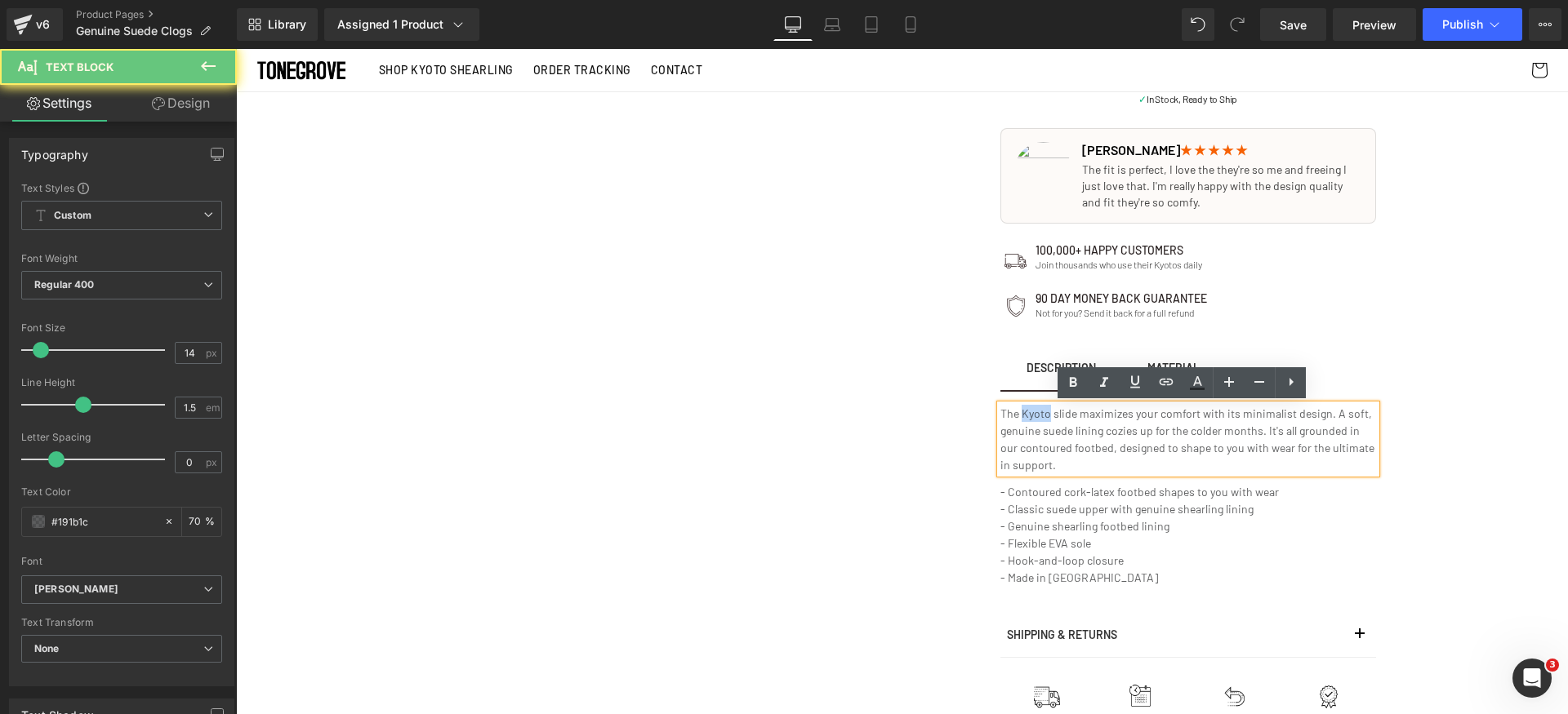
click at [1028, 414] on p "The Kyoto slide maximizes your comfort with its minimalist design. A soft, genu…" at bounding box center [1188, 439] width 375 height 69
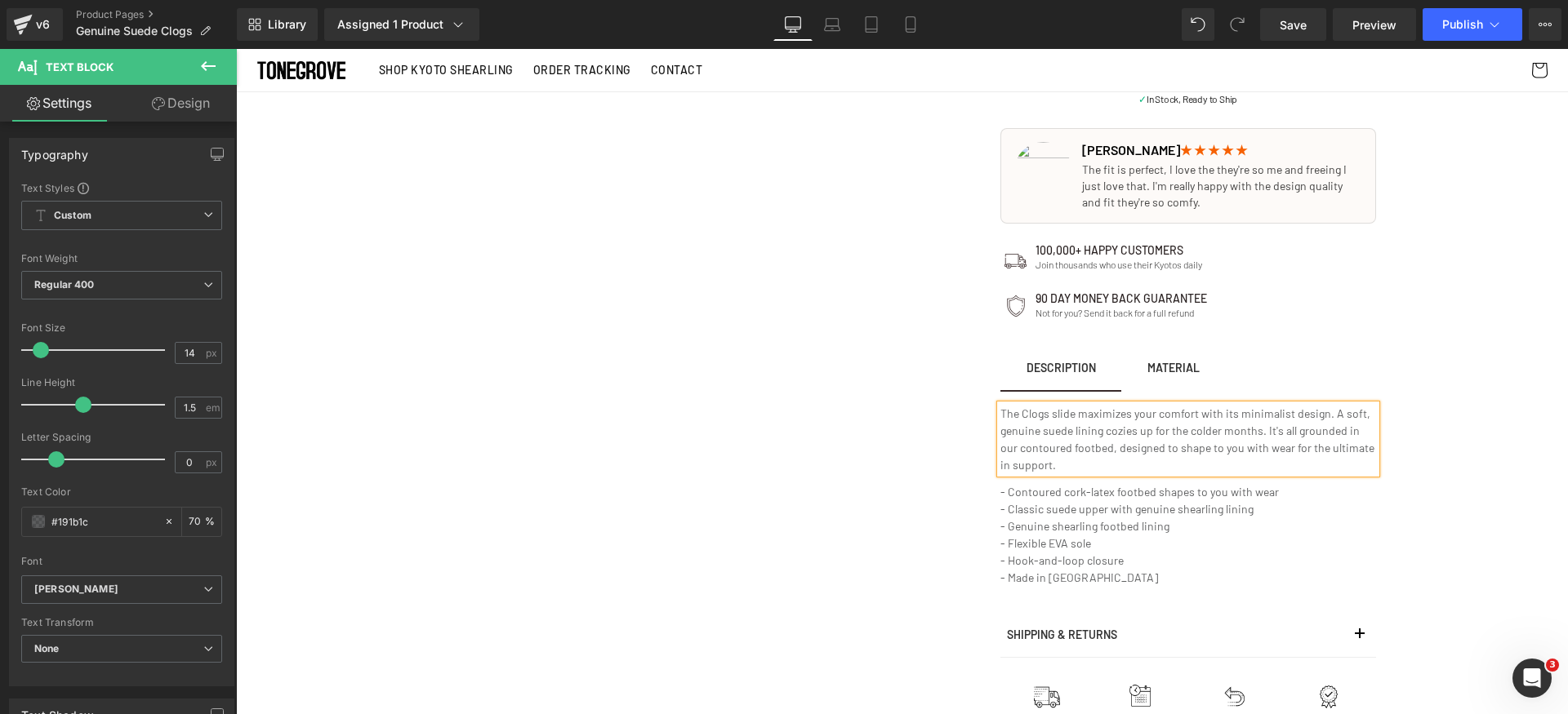
scroll to position [802, 0]
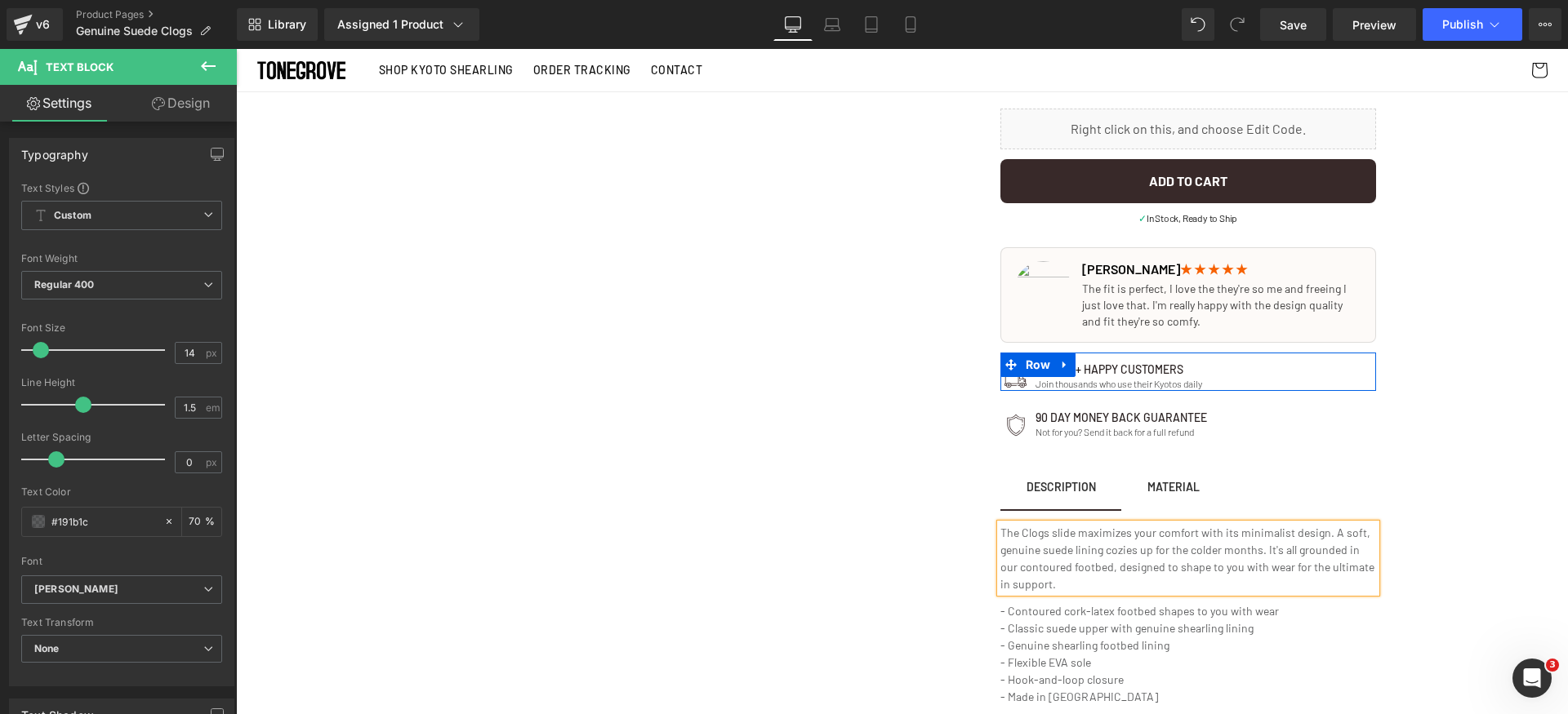
click at [1222, 381] on link at bounding box center [1230, 384] width 17 height 19
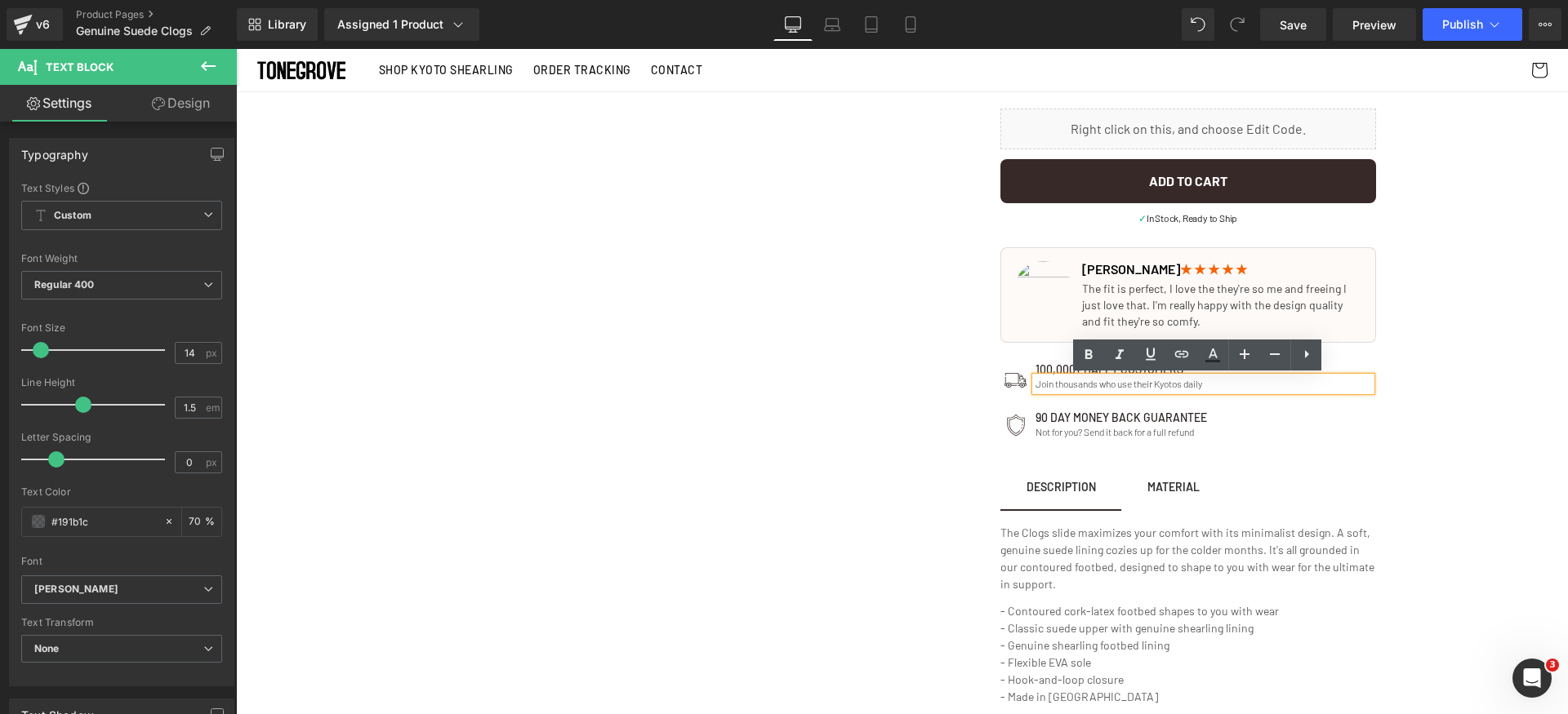
click at [1172, 381] on p "Join thousands who use their Kyotos daily" at bounding box center [1203, 384] width 337 height 14
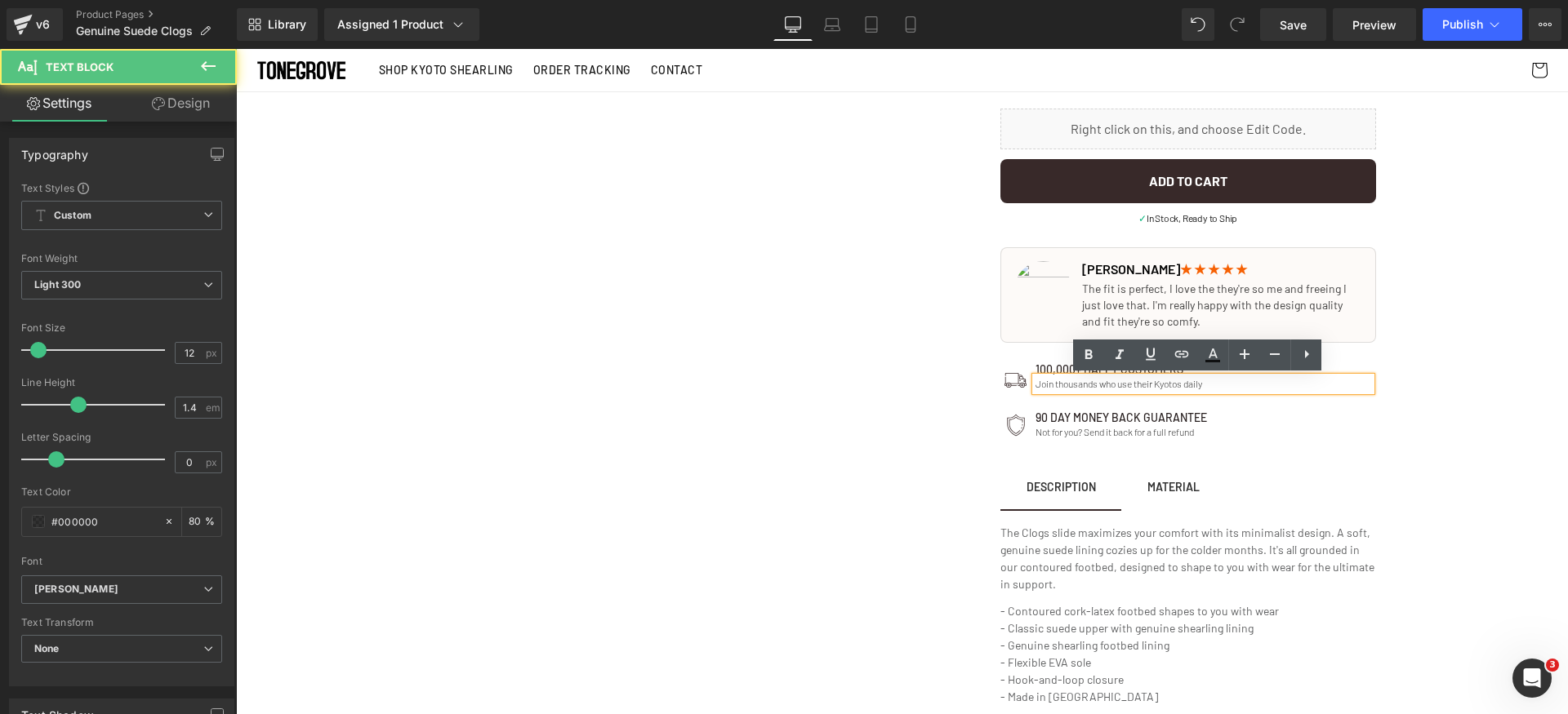
click at [1166, 382] on p "Join thousands who use their Kyotos daily" at bounding box center [1203, 384] width 337 height 14
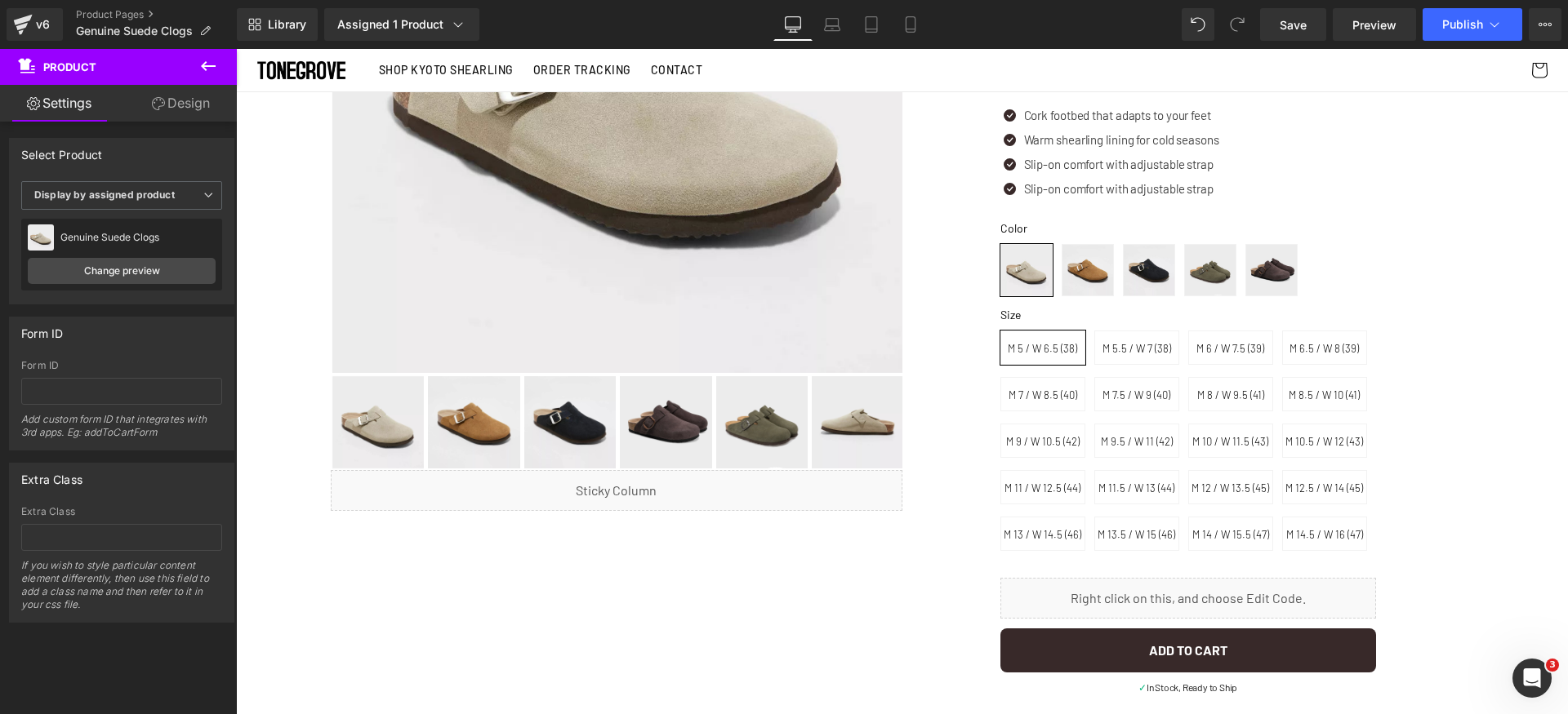
scroll to position [0, 0]
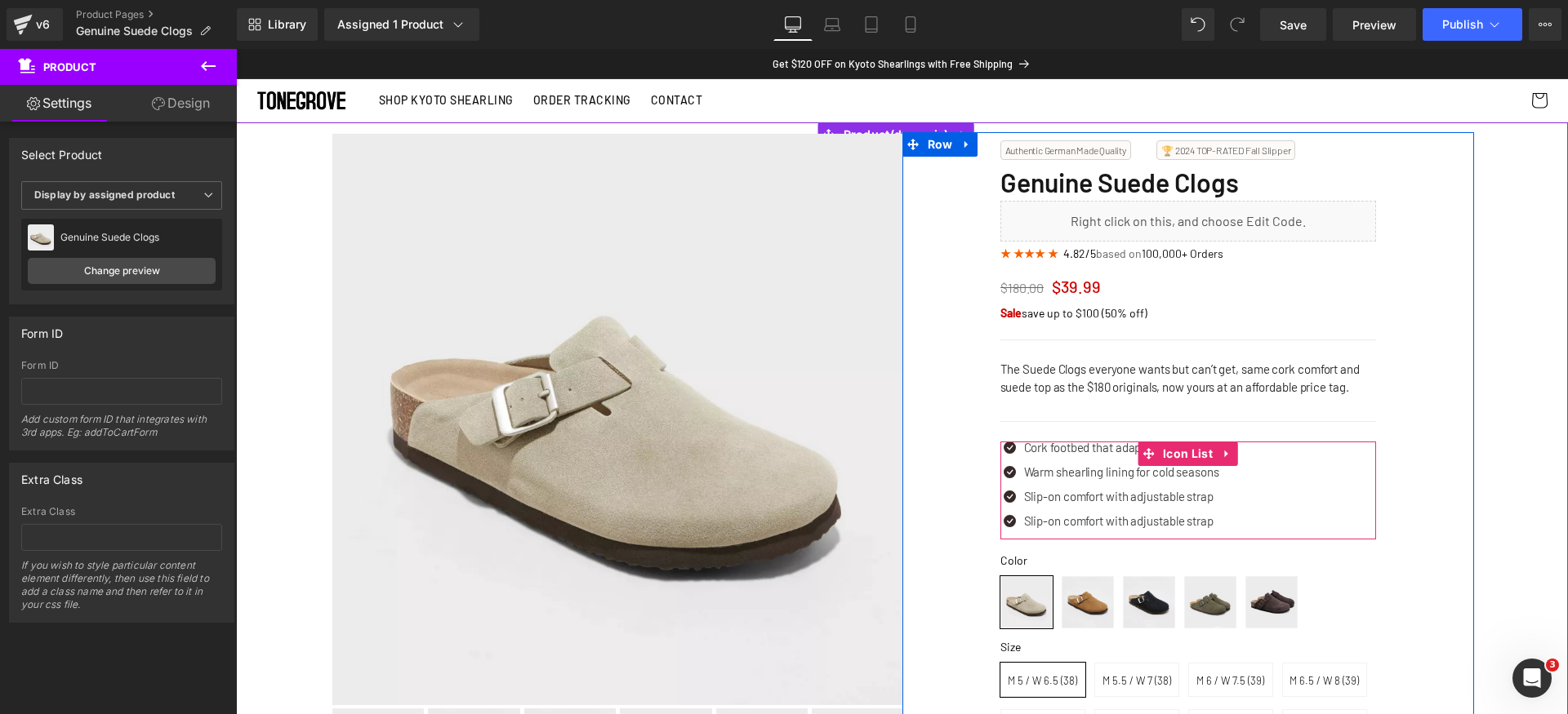
click at [1287, 476] on div "Icon Cork footbed that adapts to your feet Text Block Icon Warm shearling linin…" at bounding box center [1188, 491] width 375 height 98
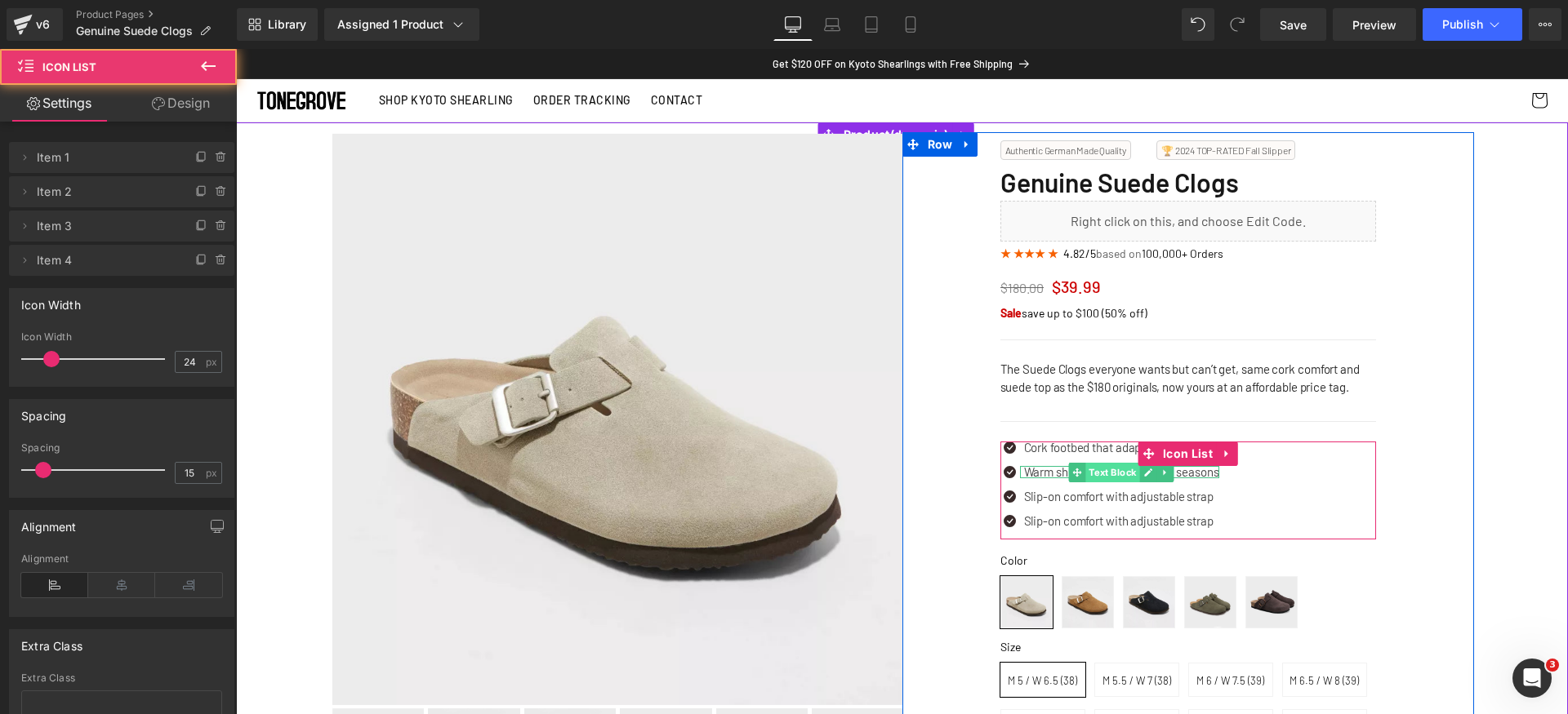
click at [1086, 471] on span "Text Block" at bounding box center [1113, 473] width 54 height 19
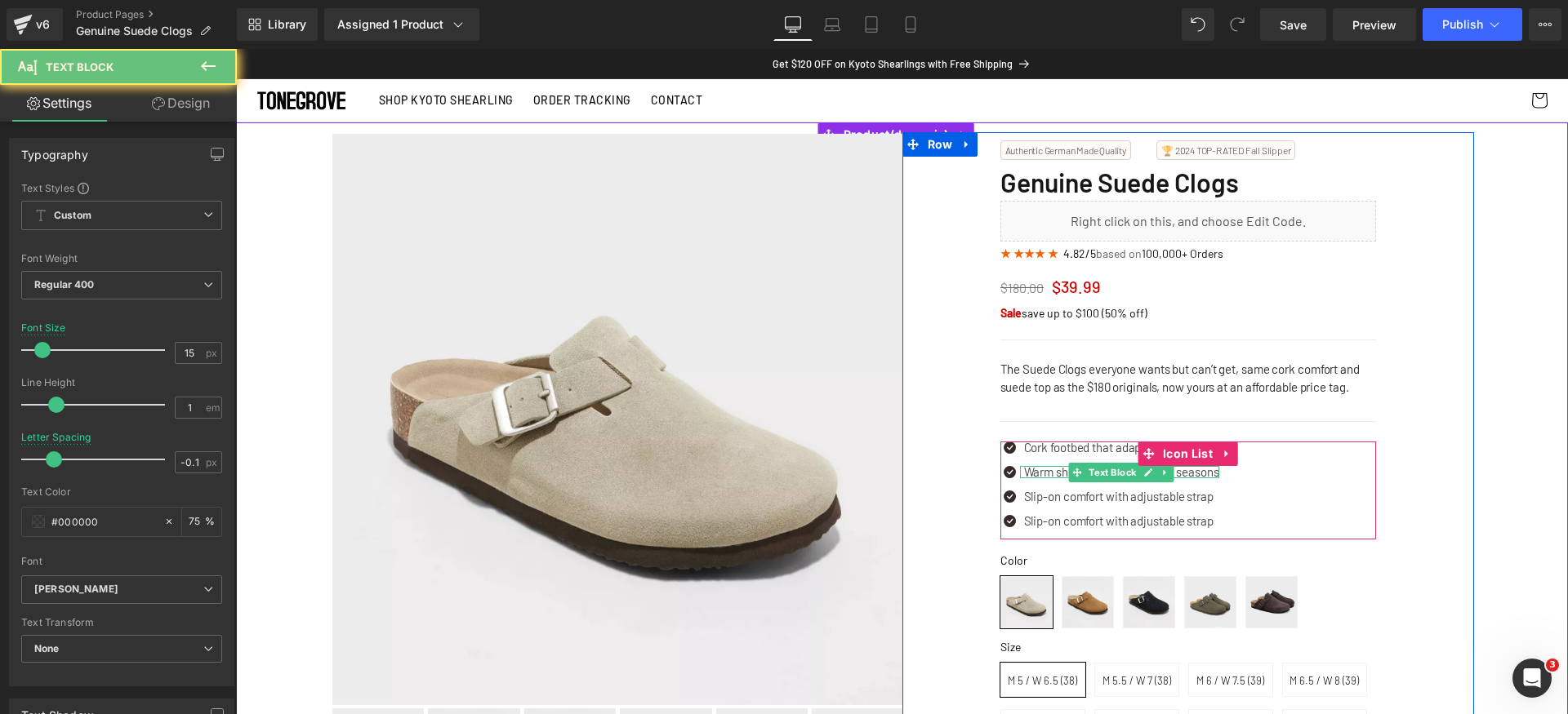
click at [1042, 470] on p "Warm shearling lining for cold seasons" at bounding box center [1121, 472] width 195 height 13
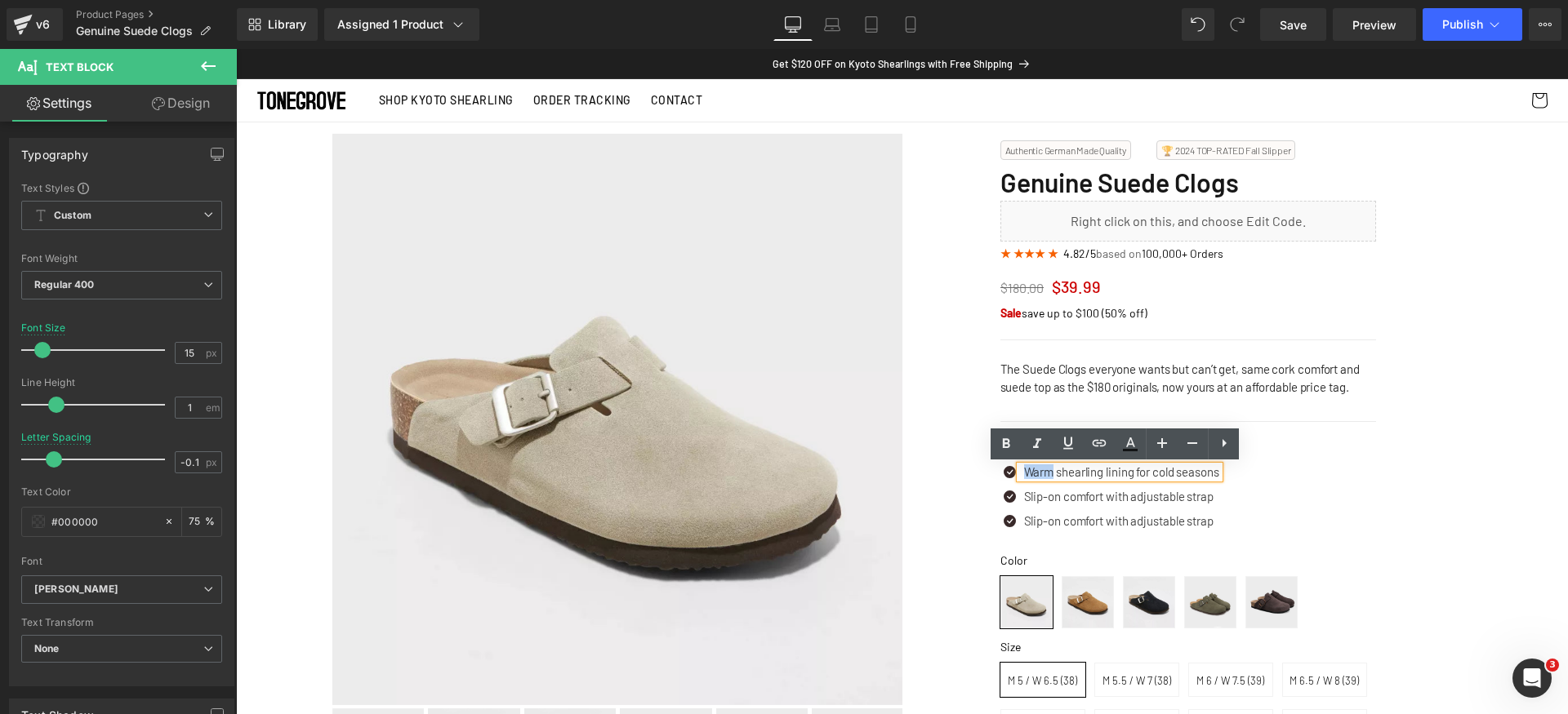
click at [1042, 470] on p "Warm shearling lining for cold seasons" at bounding box center [1121, 472] width 195 height 13
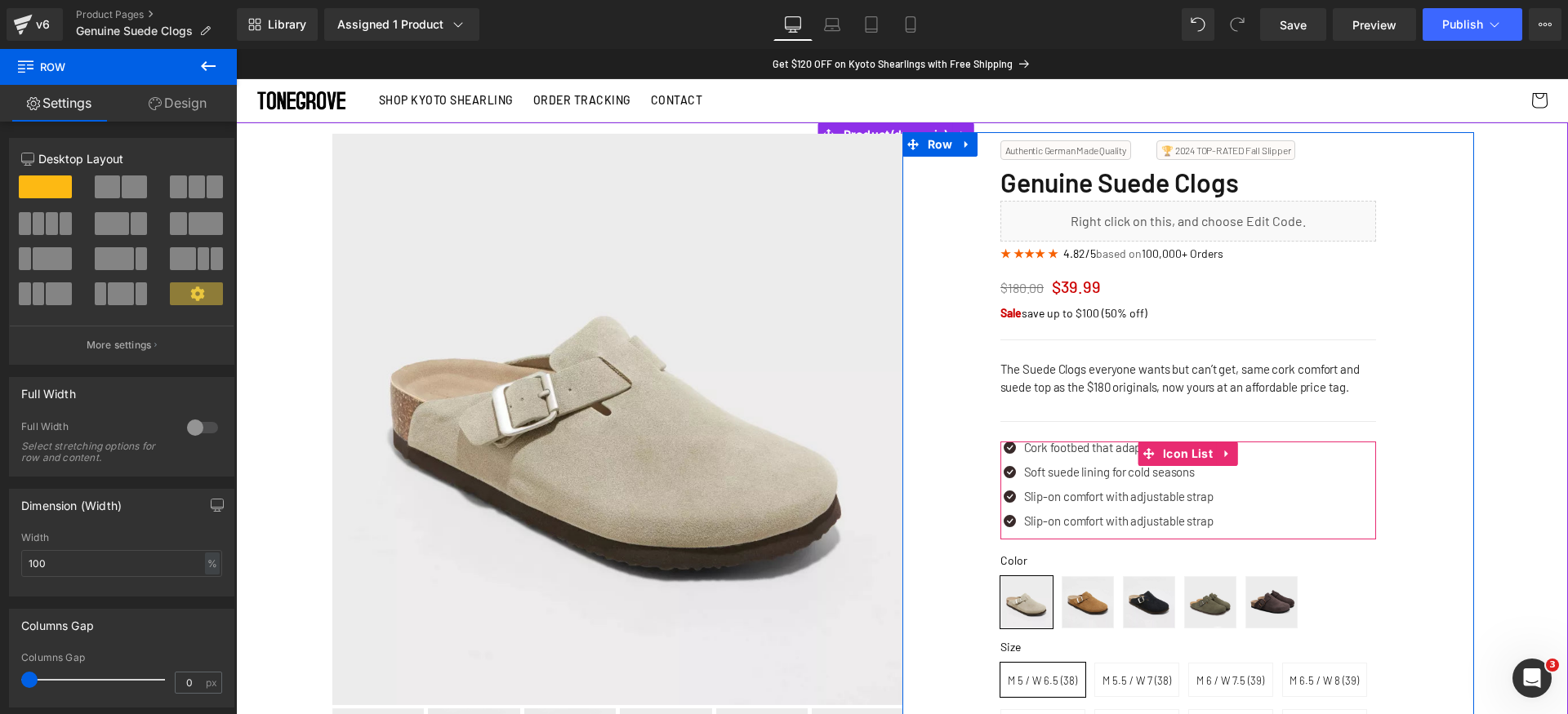
click at [1254, 471] on div "Icon Cork footbed that adapts to your feet Text Block Icon Soft suede lining fo…" at bounding box center [1188, 491] width 375 height 98
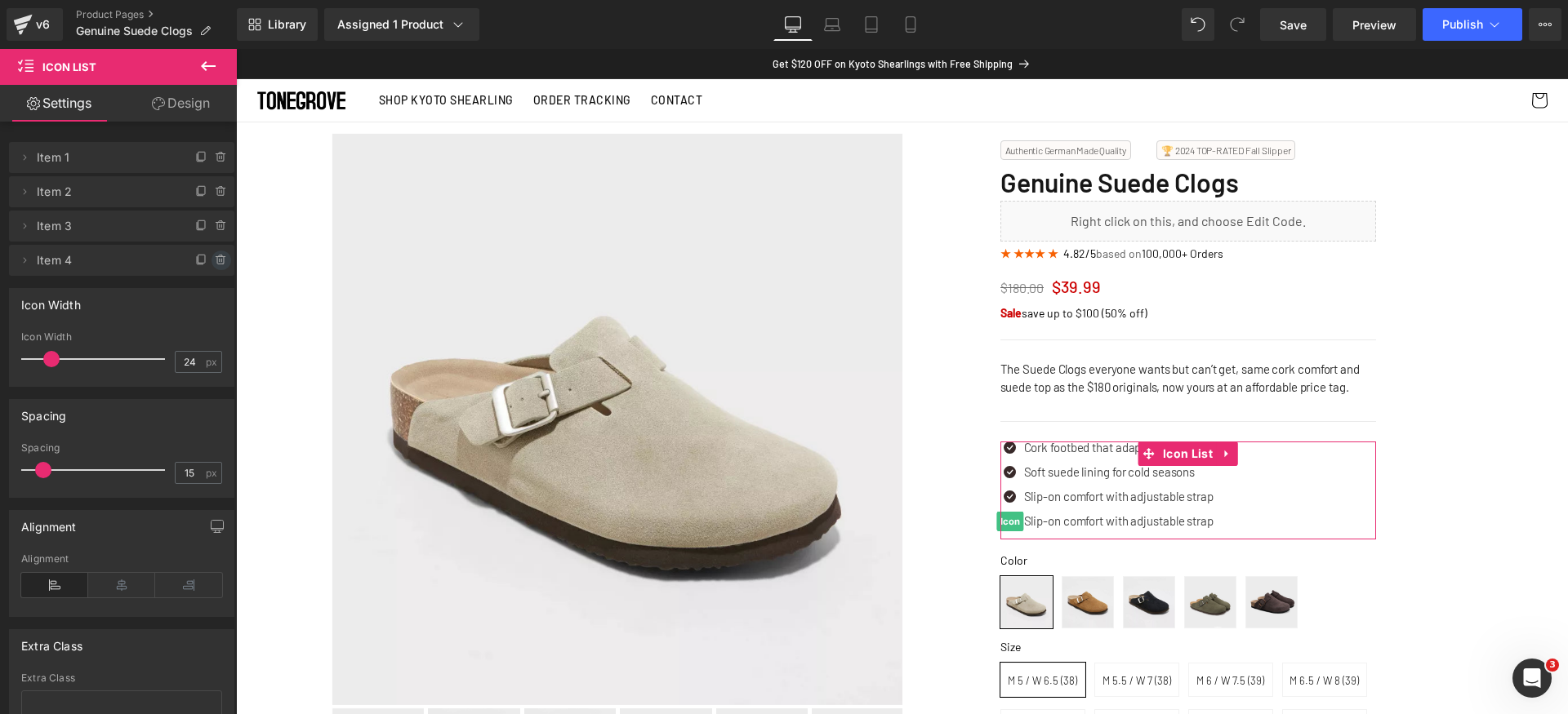
click at [215, 261] on icon at bounding box center [222, 261] width 14 height 14
click at [209, 261] on button "Delete" at bounding box center [203, 261] width 51 height 21
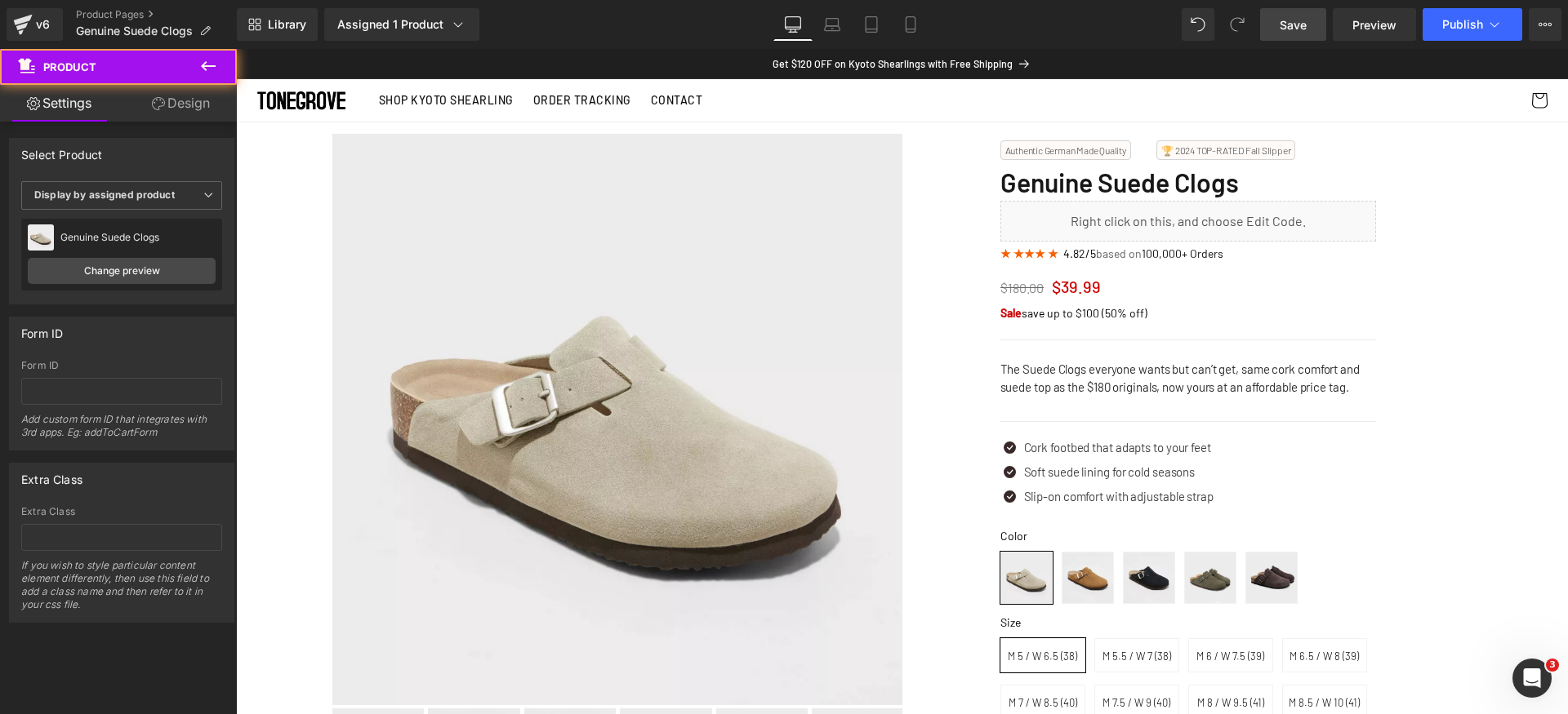
click at [1300, 27] on span "Save" at bounding box center [1293, 25] width 27 height 17
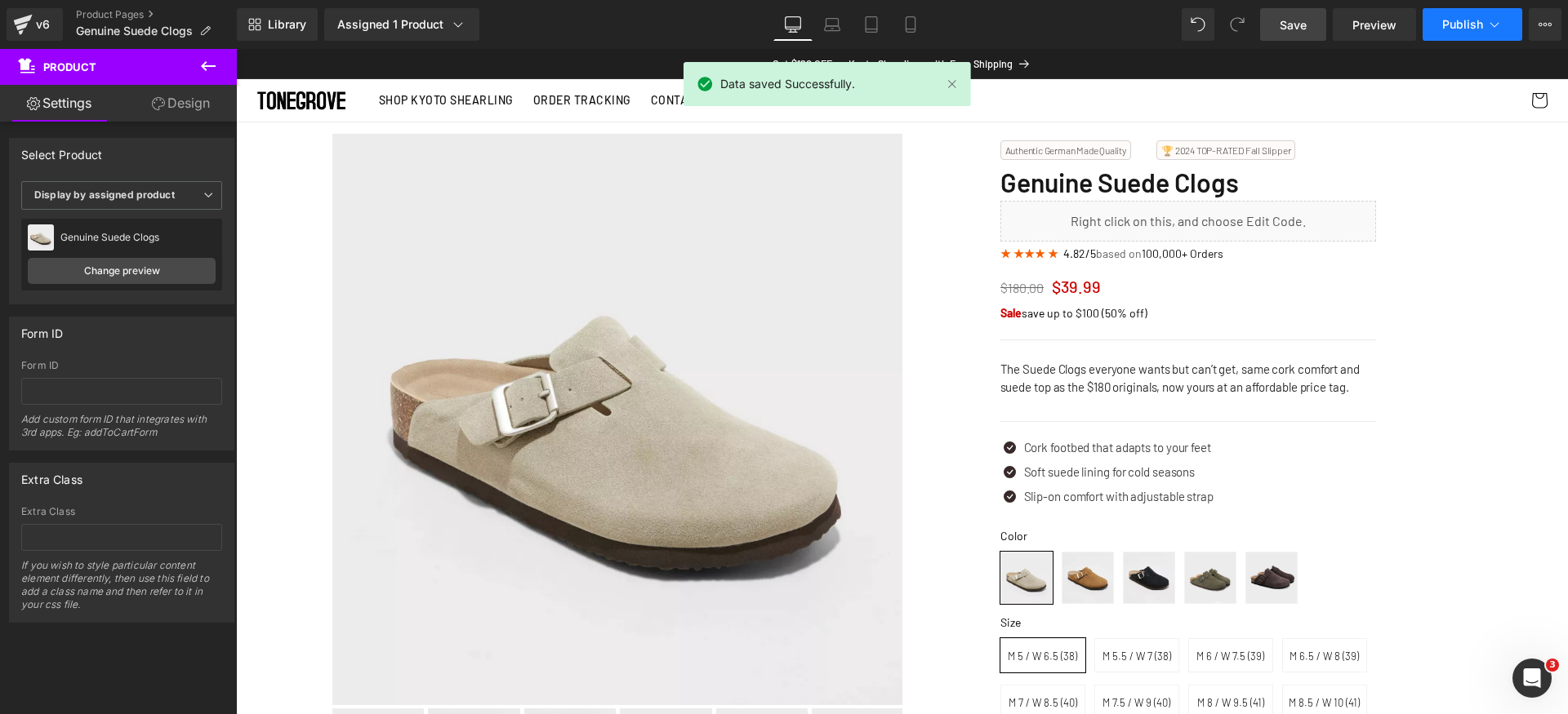
click at [1467, 20] on span "Publish" at bounding box center [1462, 25] width 41 height 14
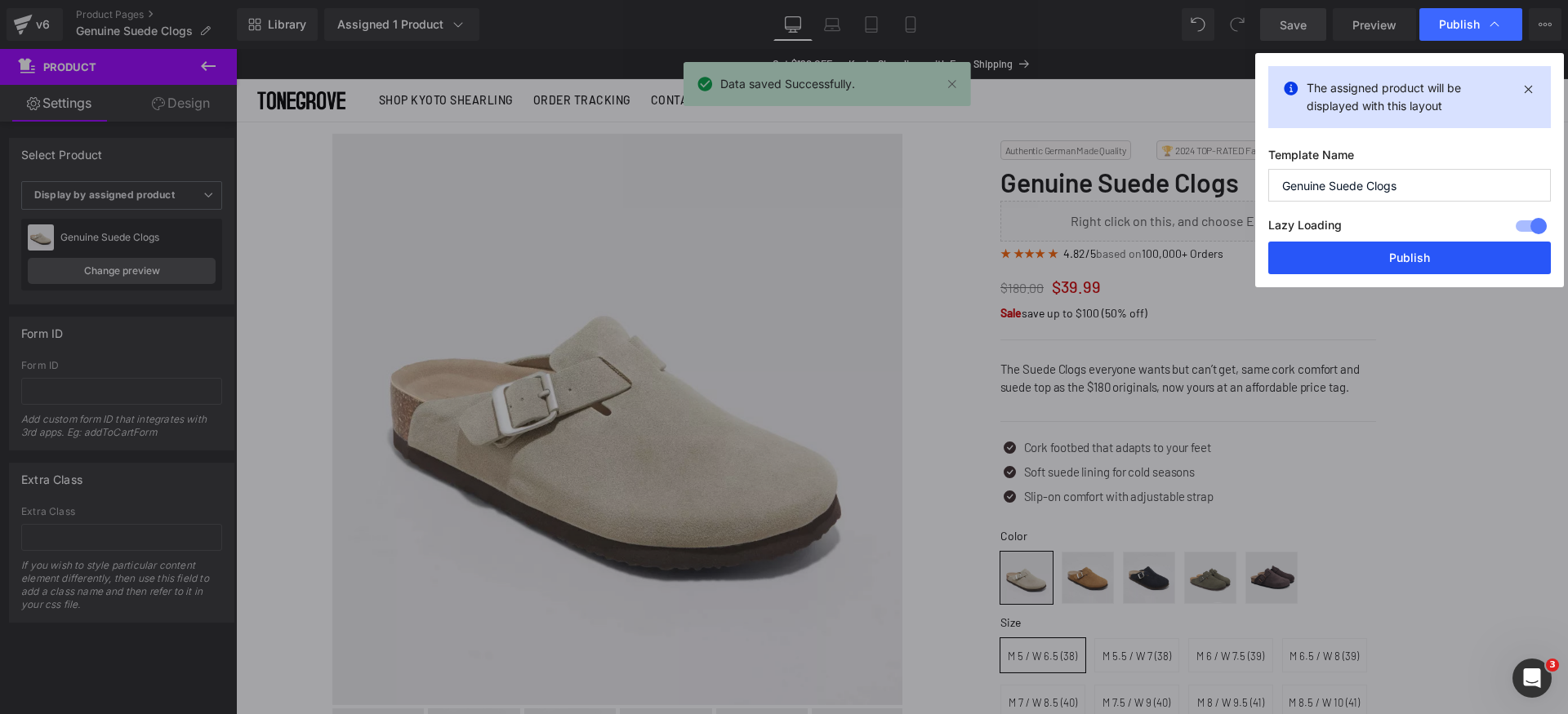
click at [1437, 258] on button "Publish" at bounding box center [1409, 258] width 283 height 33
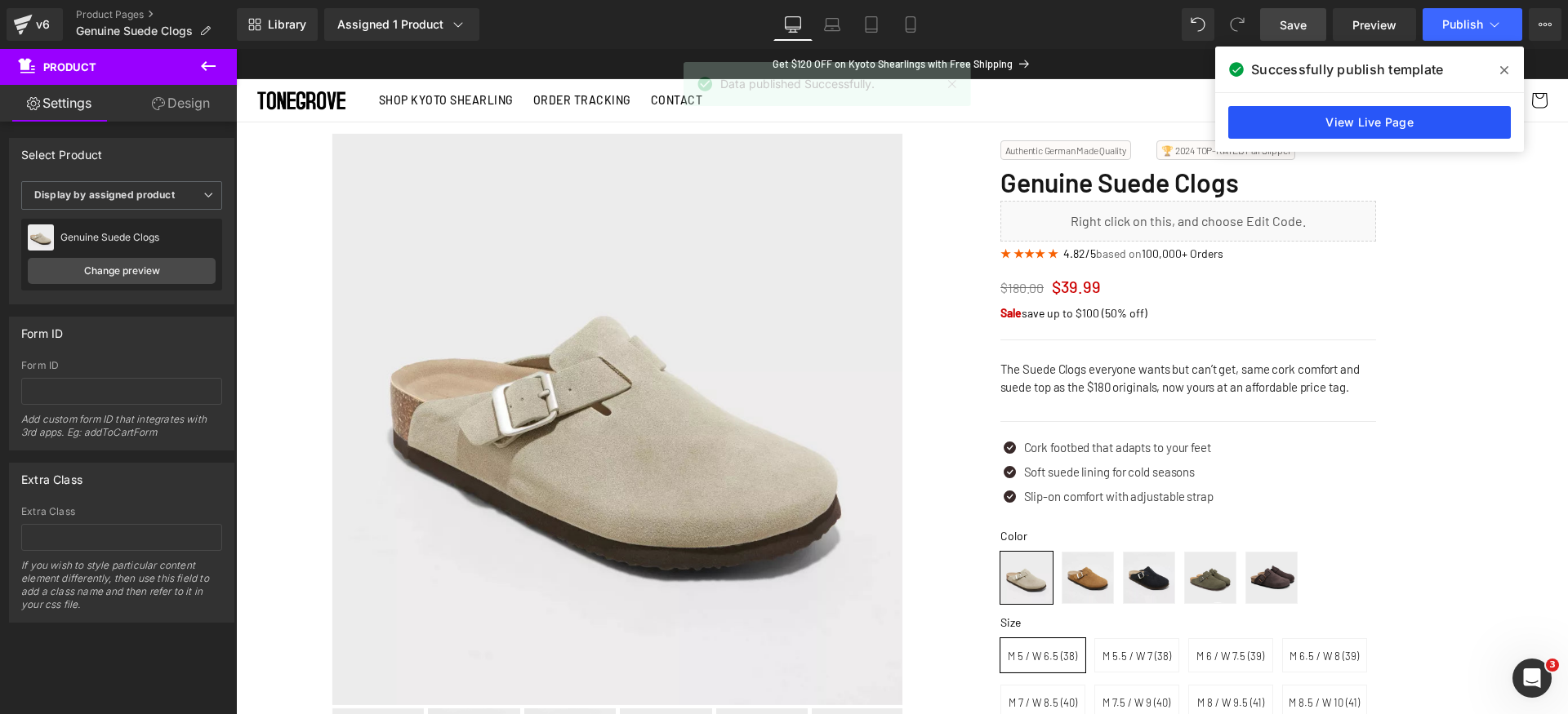
click at [1346, 122] on link "View Live Page" at bounding box center [1369, 123] width 283 height 33
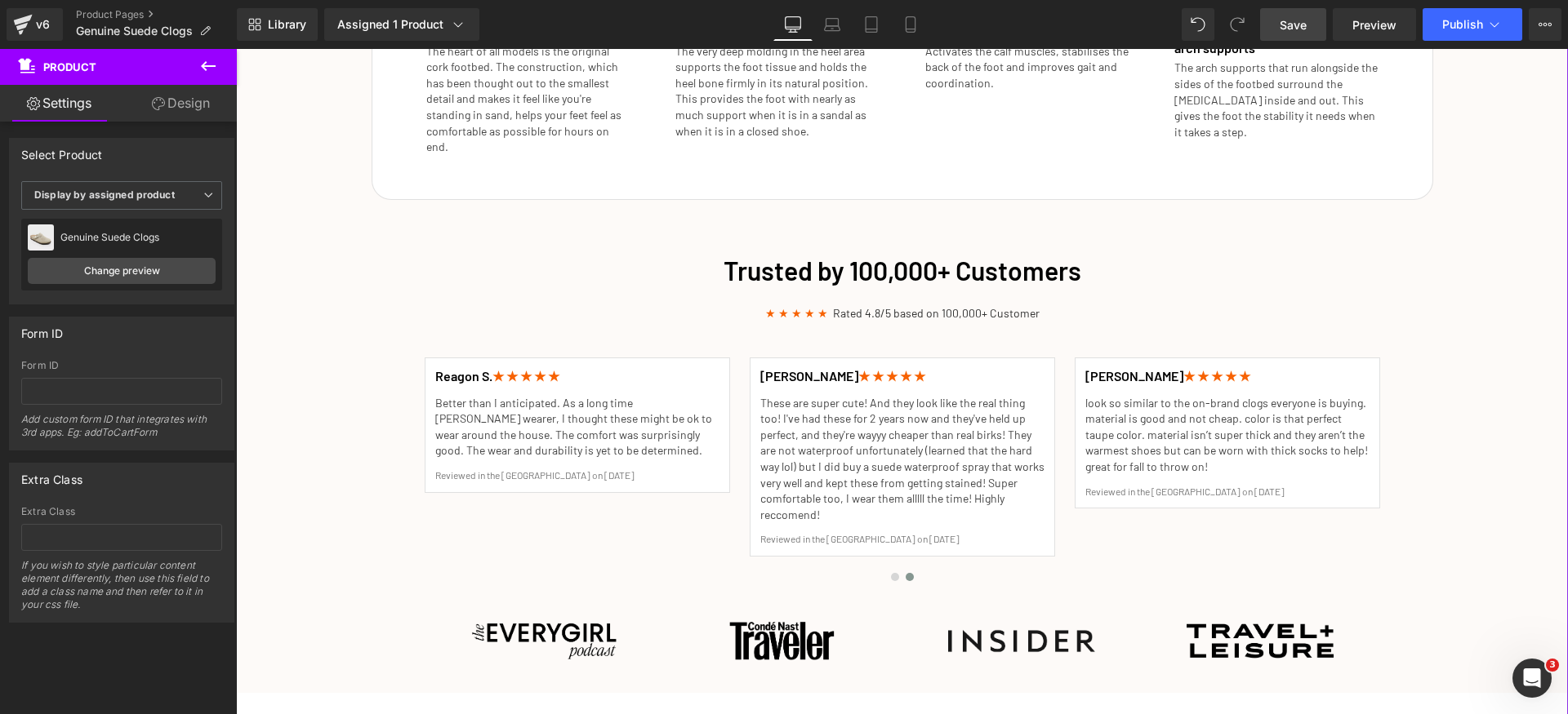
scroll to position [2221, 0]
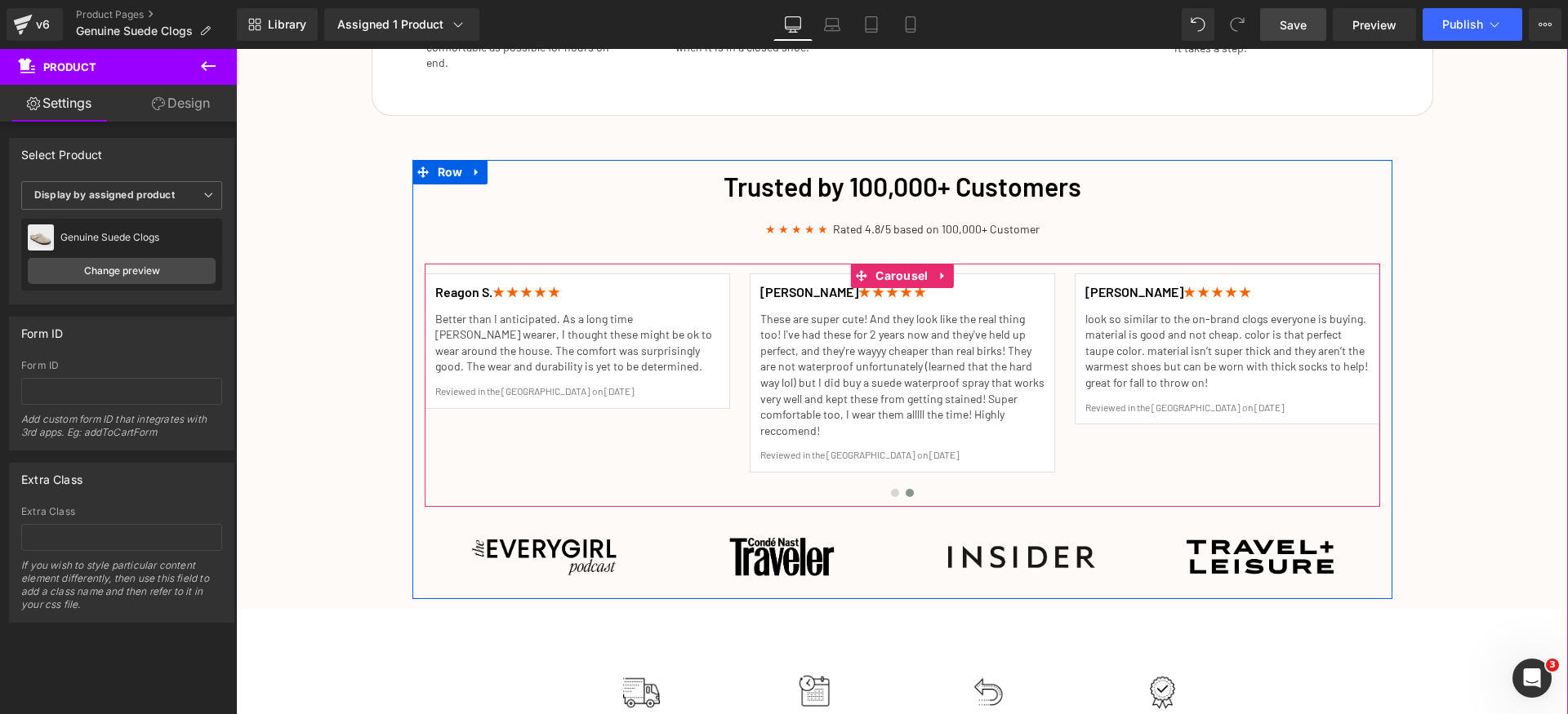
click at [713, 426] on div "Lawsrose J. ★ ★ ★ ★ ★ Heading Honestly, these are my favorite shoes. I love bir…" at bounding box center [587, 385] width 1625 height 243
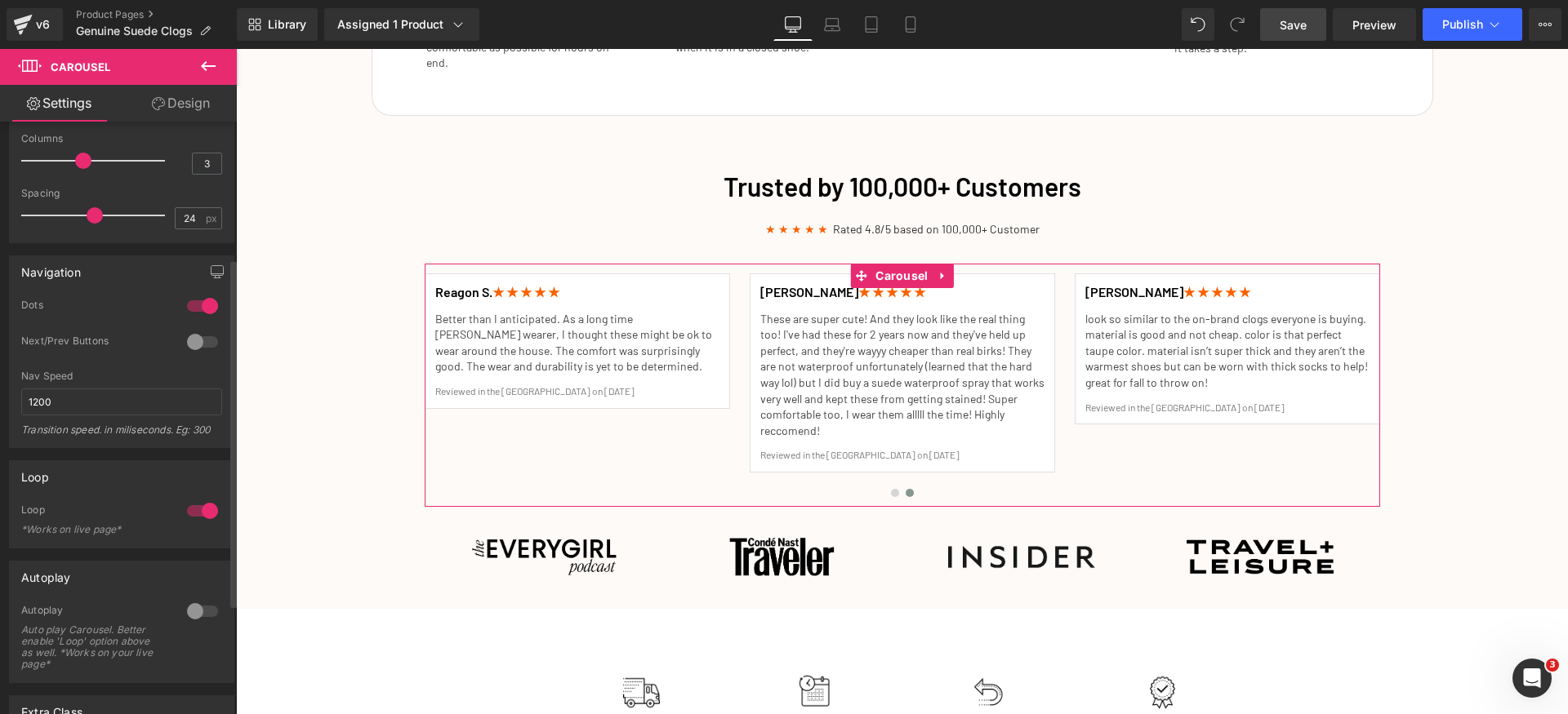
scroll to position [309, 0]
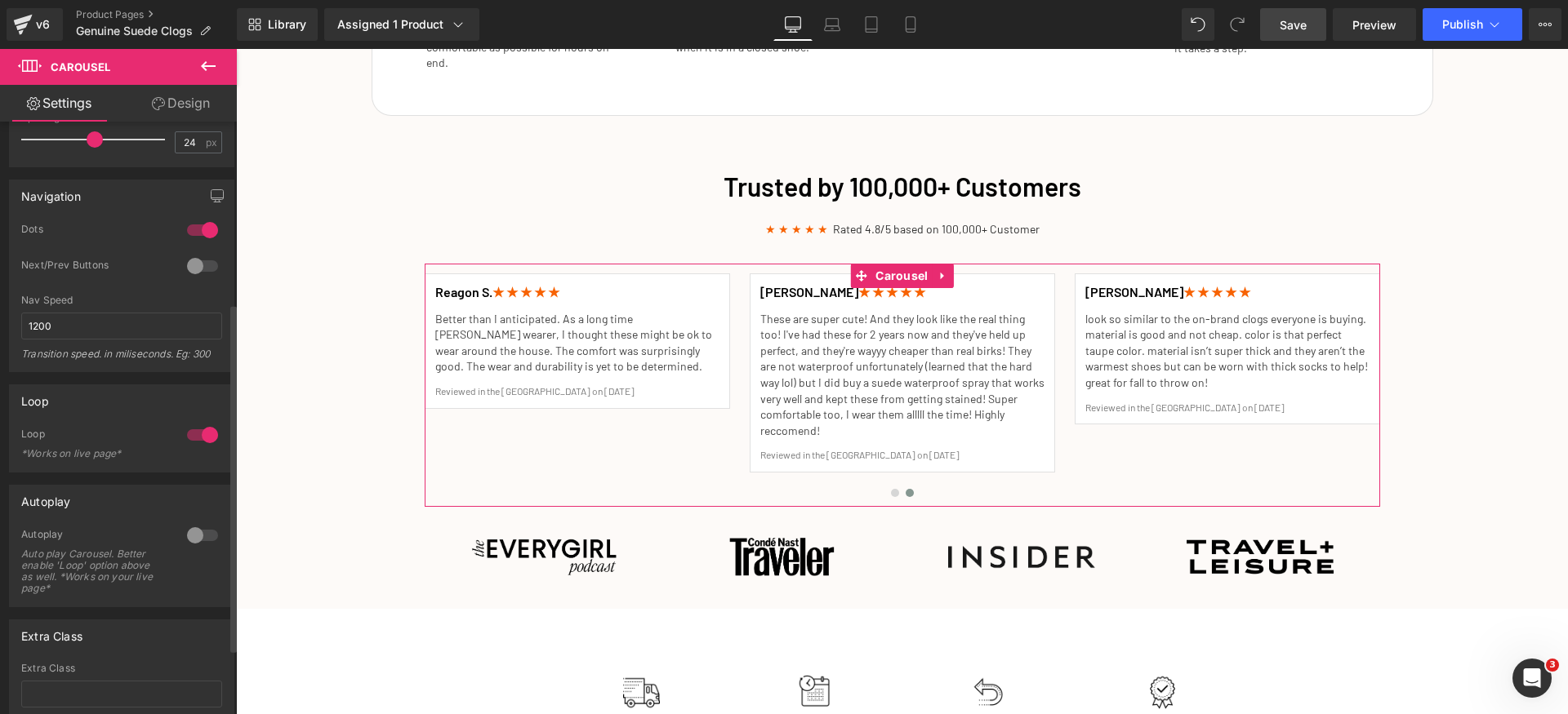
click at [195, 536] on div at bounding box center [203, 536] width 40 height 26
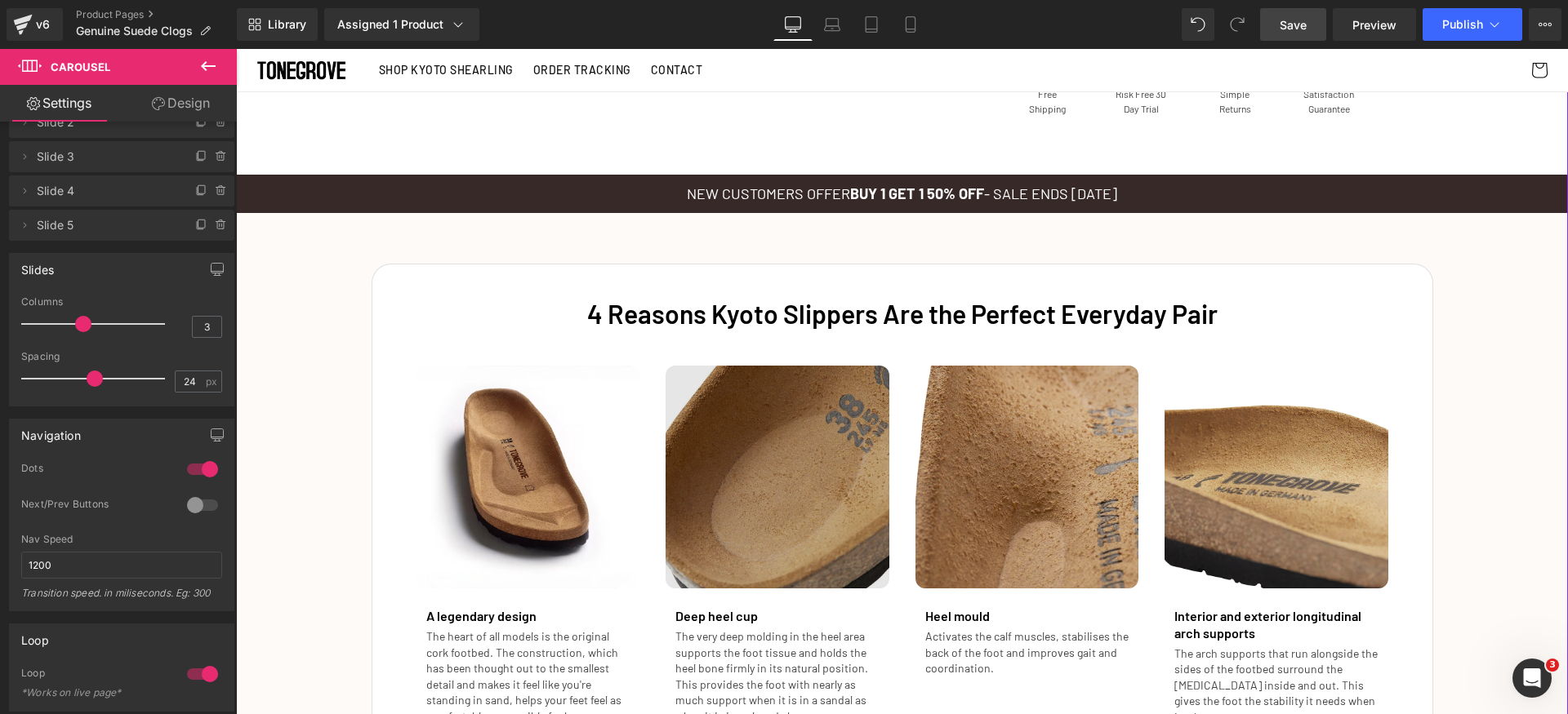
scroll to position [1442, 0]
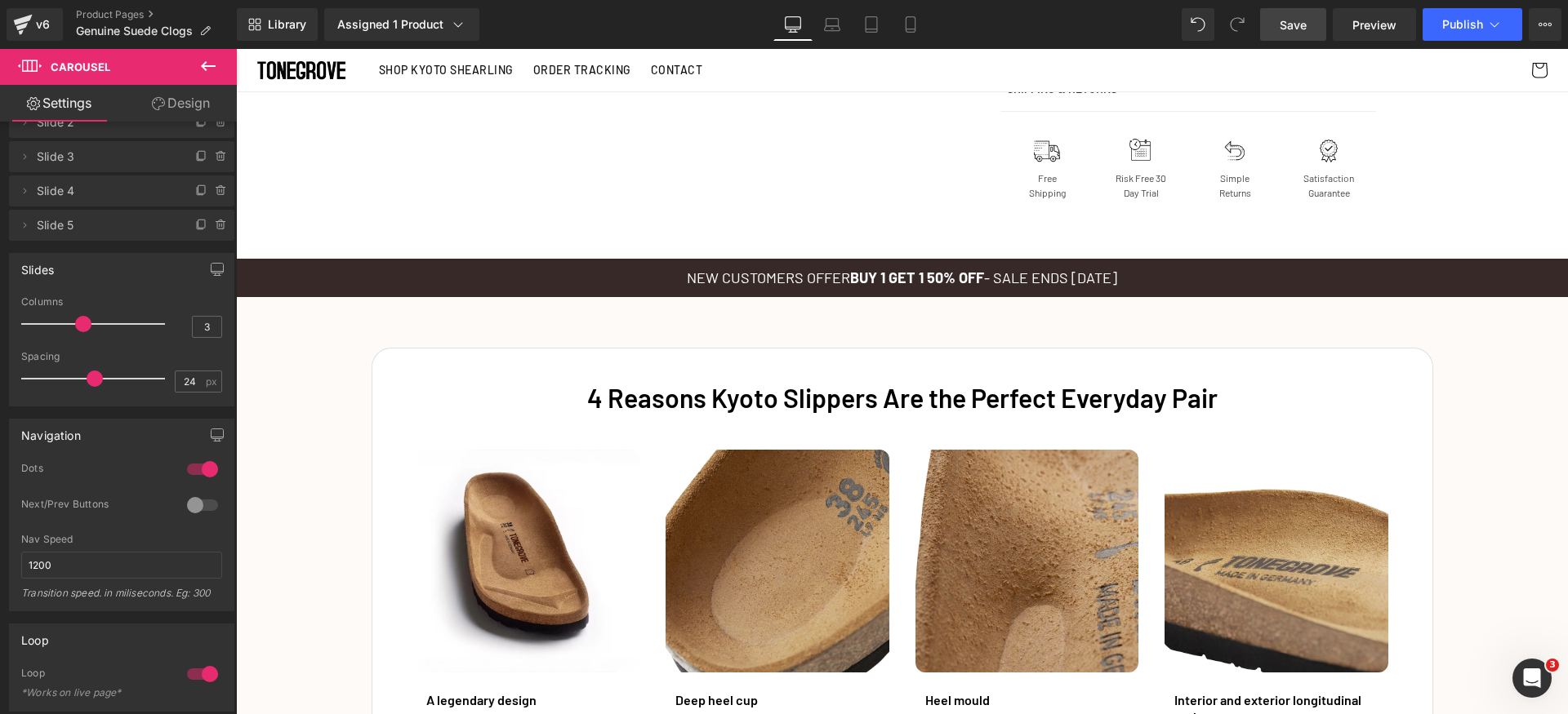
click at [1299, 30] on span "Save" at bounding box center [1293, 25] width 27 height 17
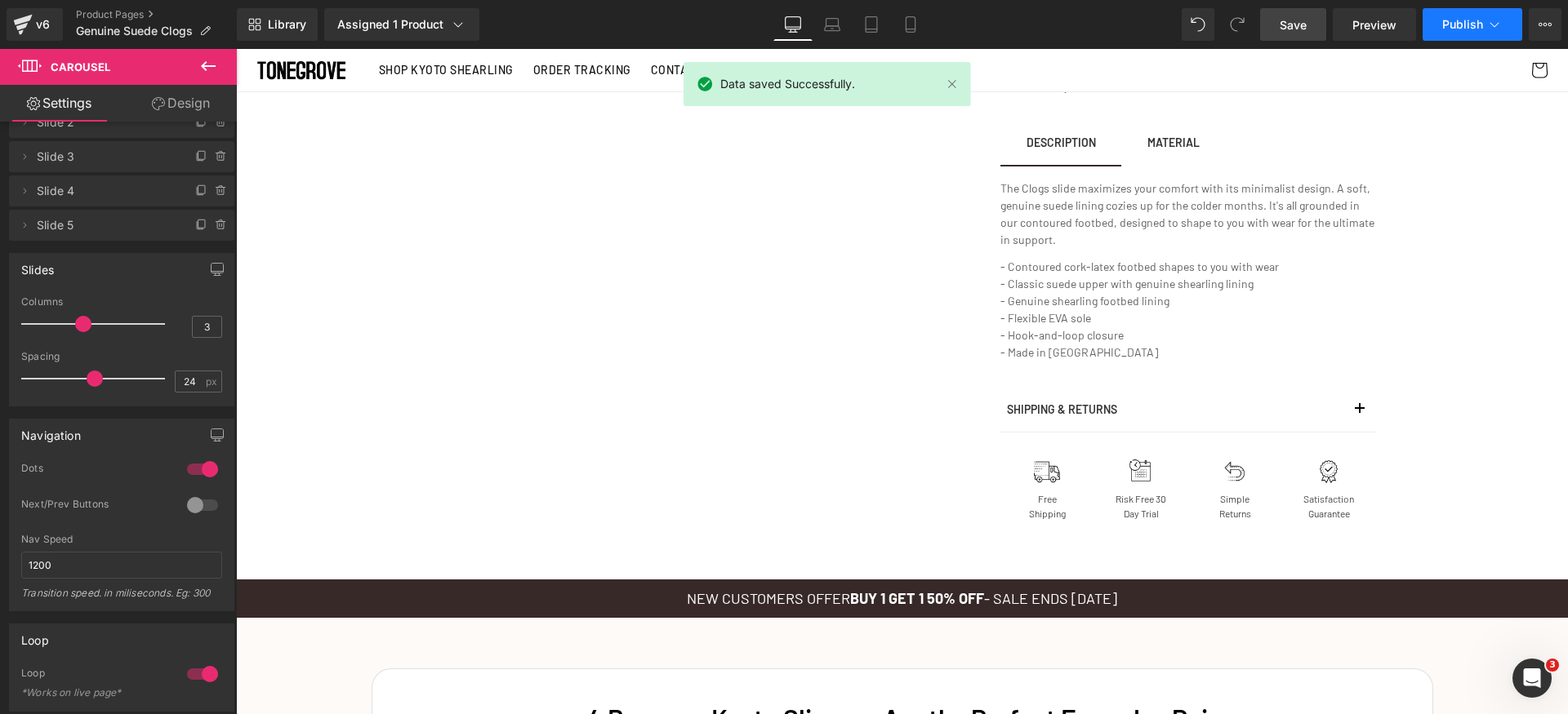
click at [1475, 21] on span "Publish" at bounding box center [1462, 25] width 41 height 14
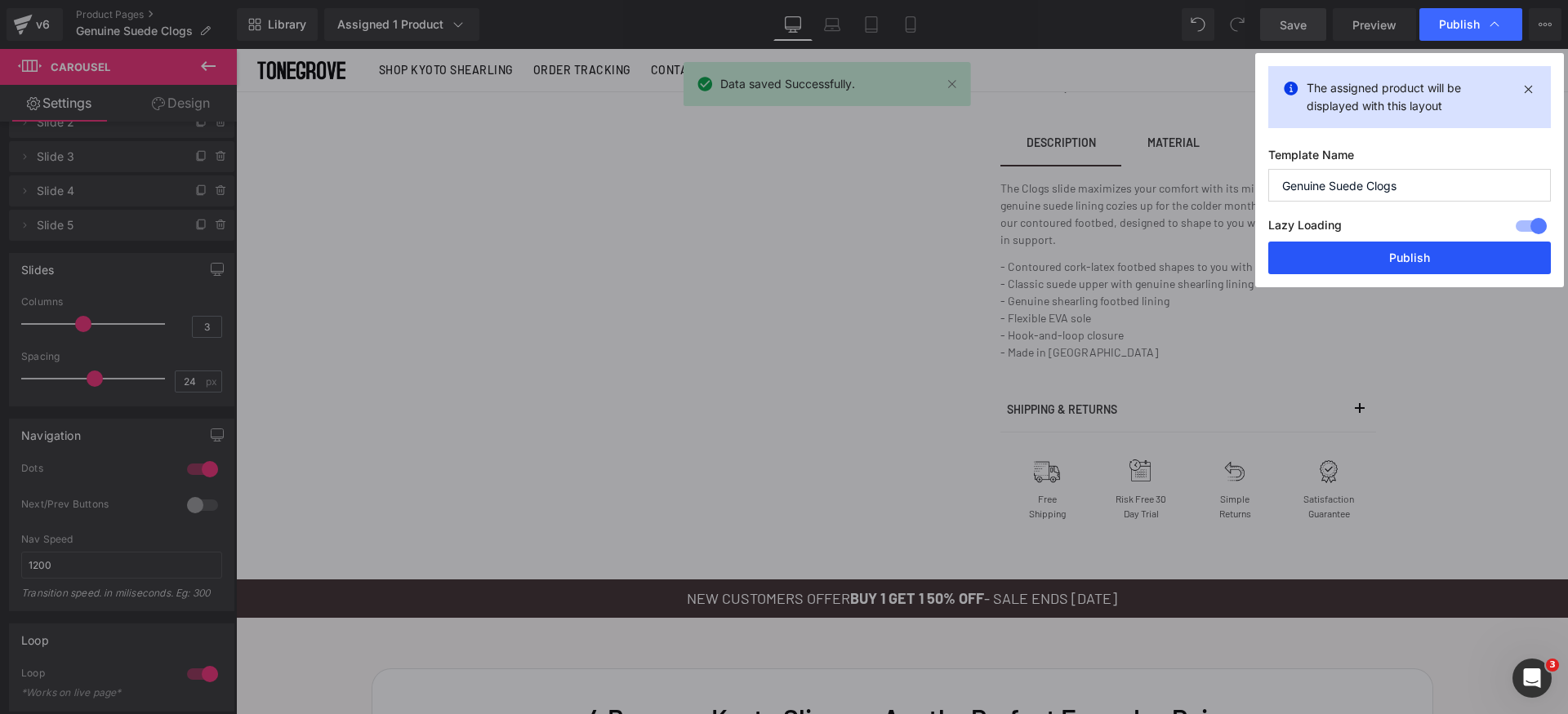
drag, startPoint x: 1437, startPoint y: 252, endPoint x: 890, endPoint y: 150, distance: 556.4
click at [1437, 252] on button "Publish" at bounding box center [1409, 258] width 283 height 33
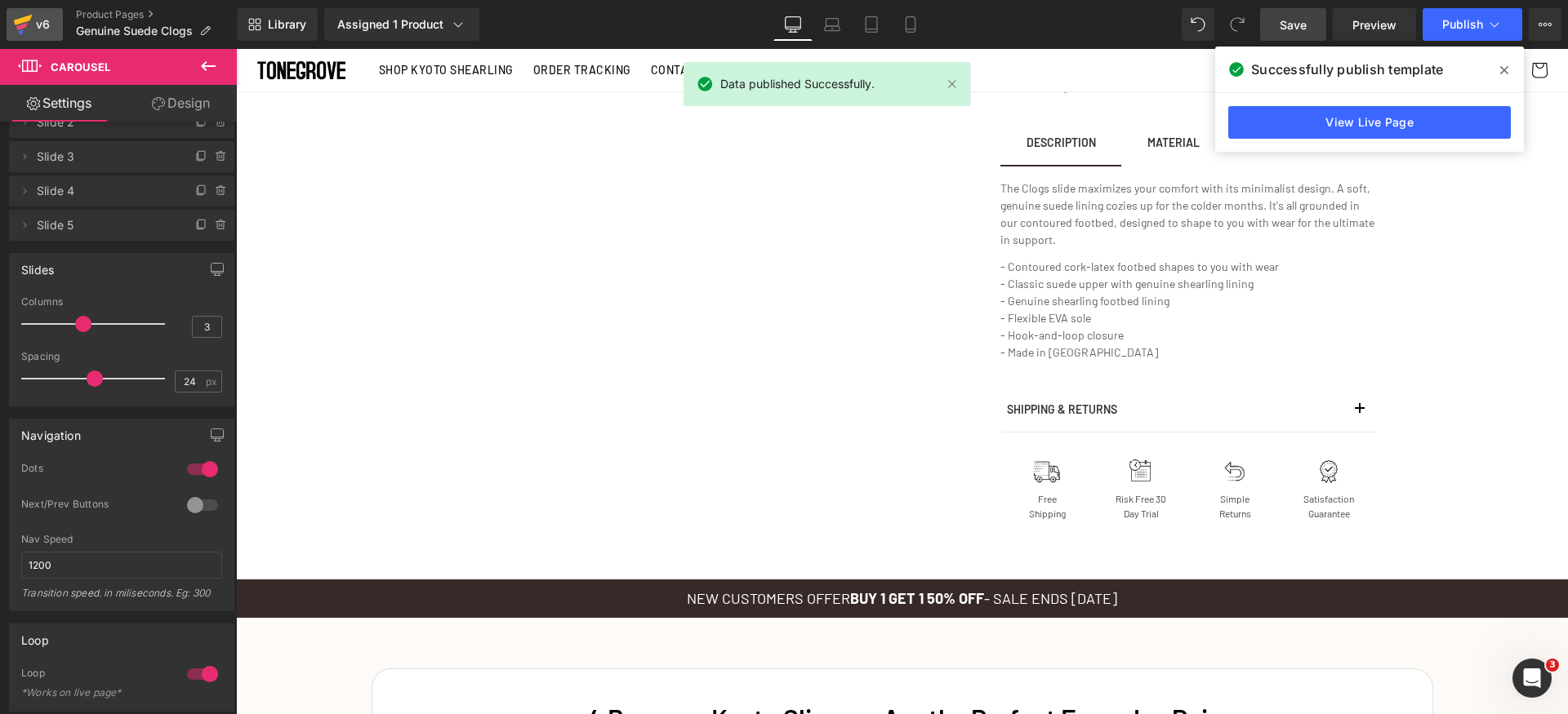
click at [29, 18] on icon at bounding box center [22, 19] width 18 height 11
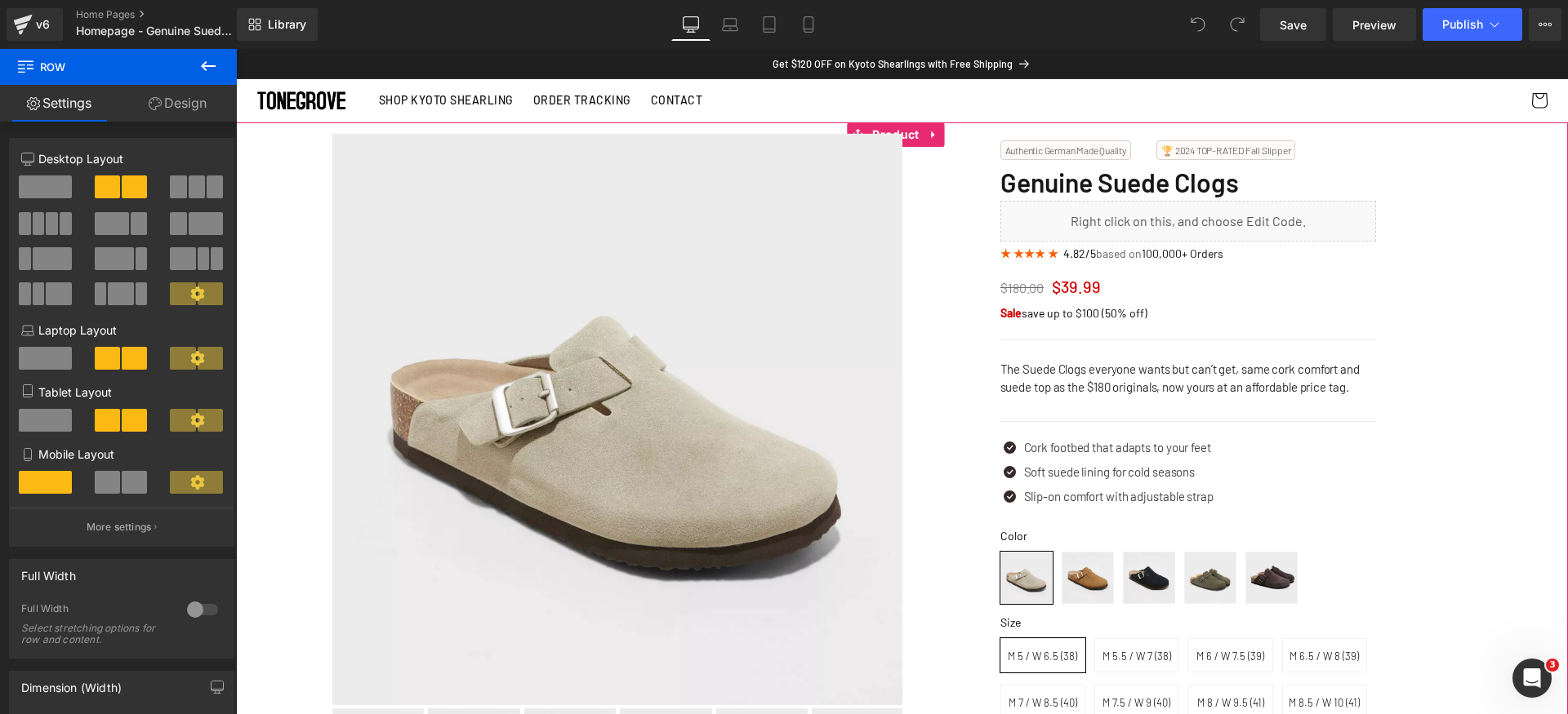
drag, startPoint x: 470, startPoint y: 261, endPoint x: 377, endPoint y: 289, distance: 97.1
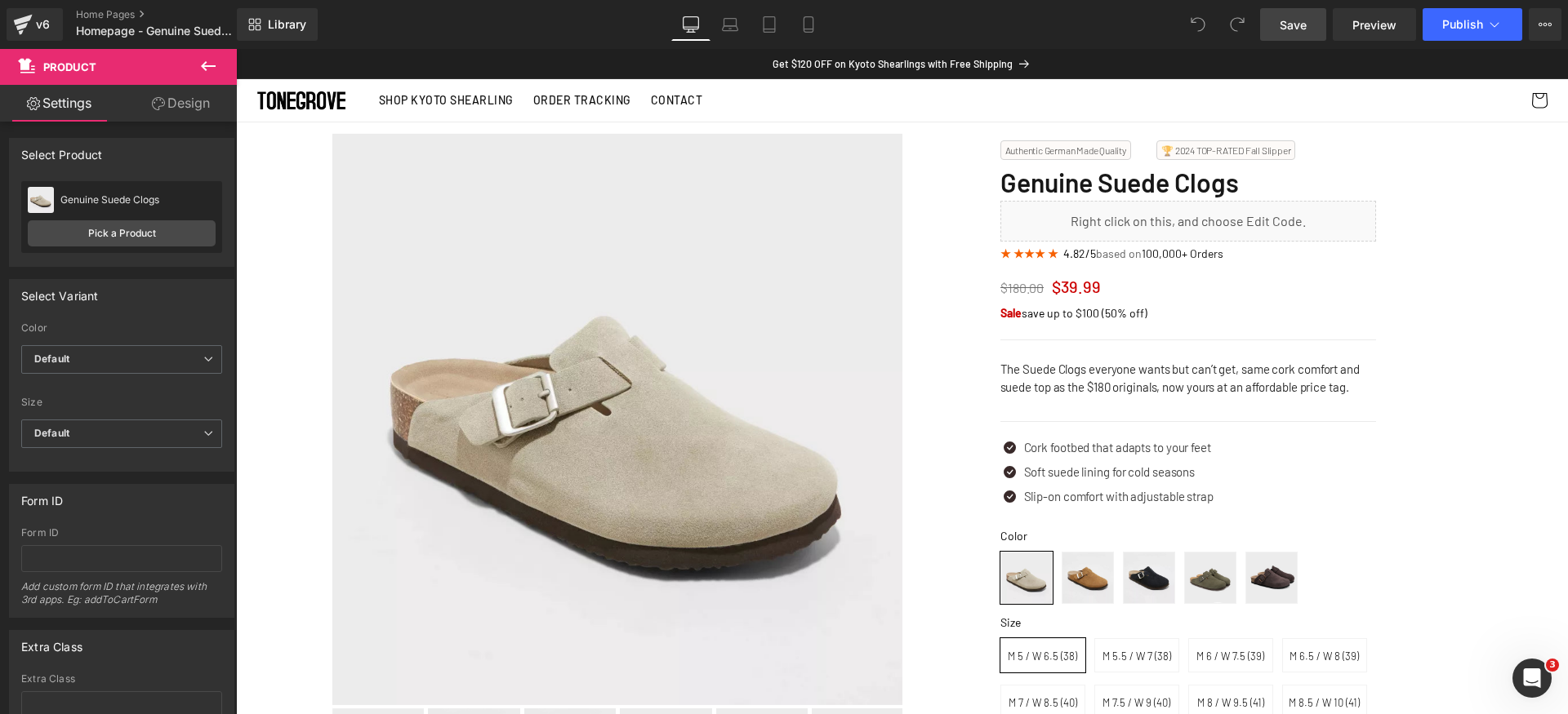
click at [1271, 29] on link "Save" at bounding box center [1293, 24] width 67 height 33
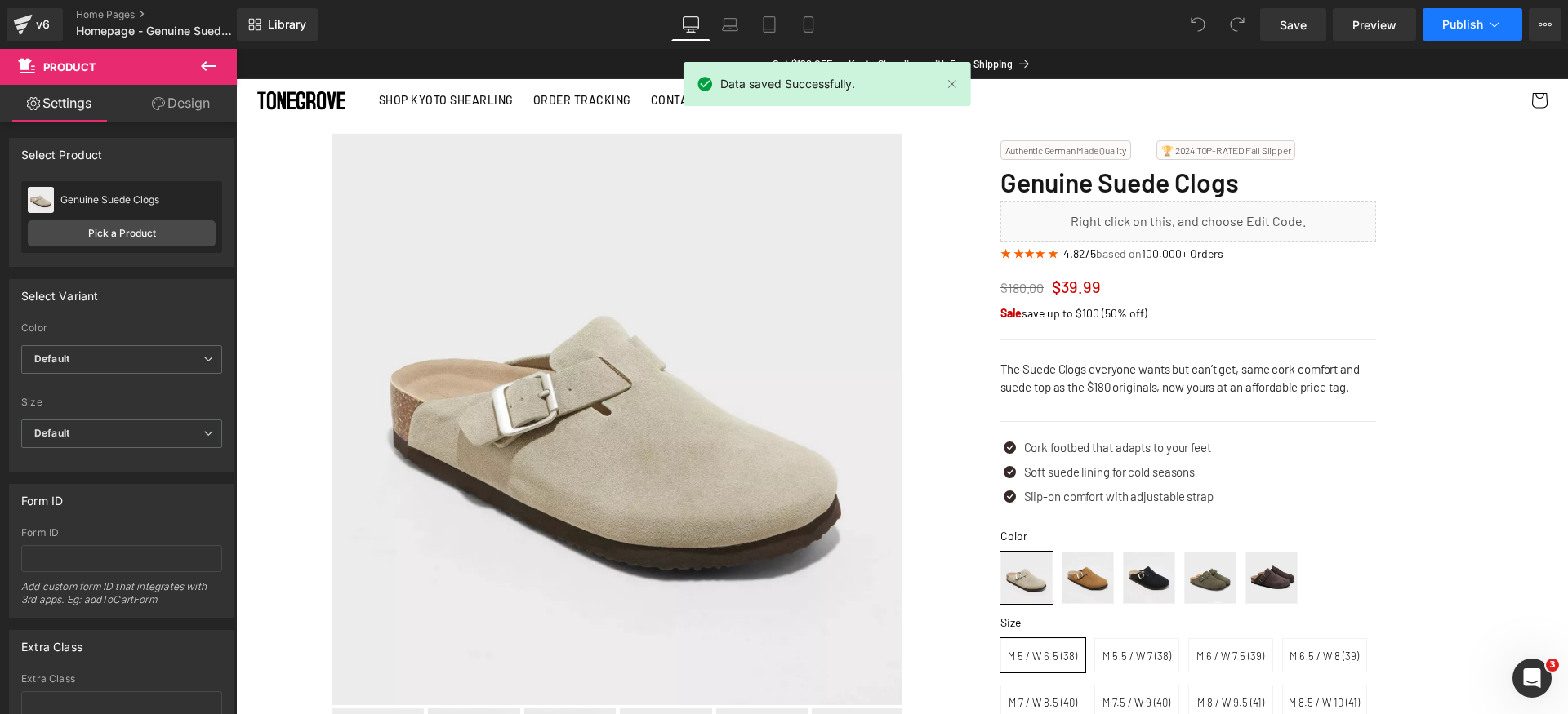
click at [1469, 24] on span "Publish" at bounding box center [1462, 25] width 41 height 14
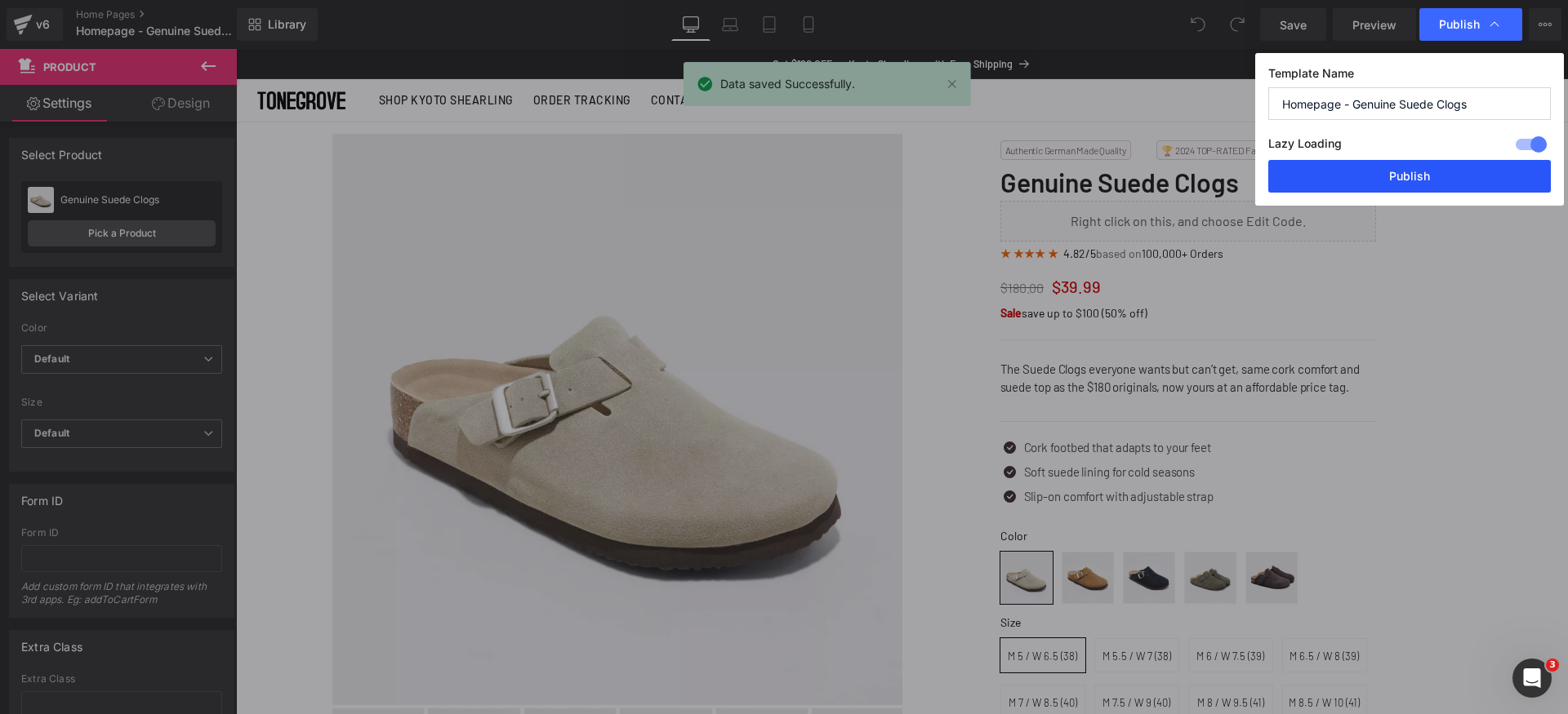
click at [1447, 175] on button "Publish" at bounding box center [1409, 177] width 283 height 33
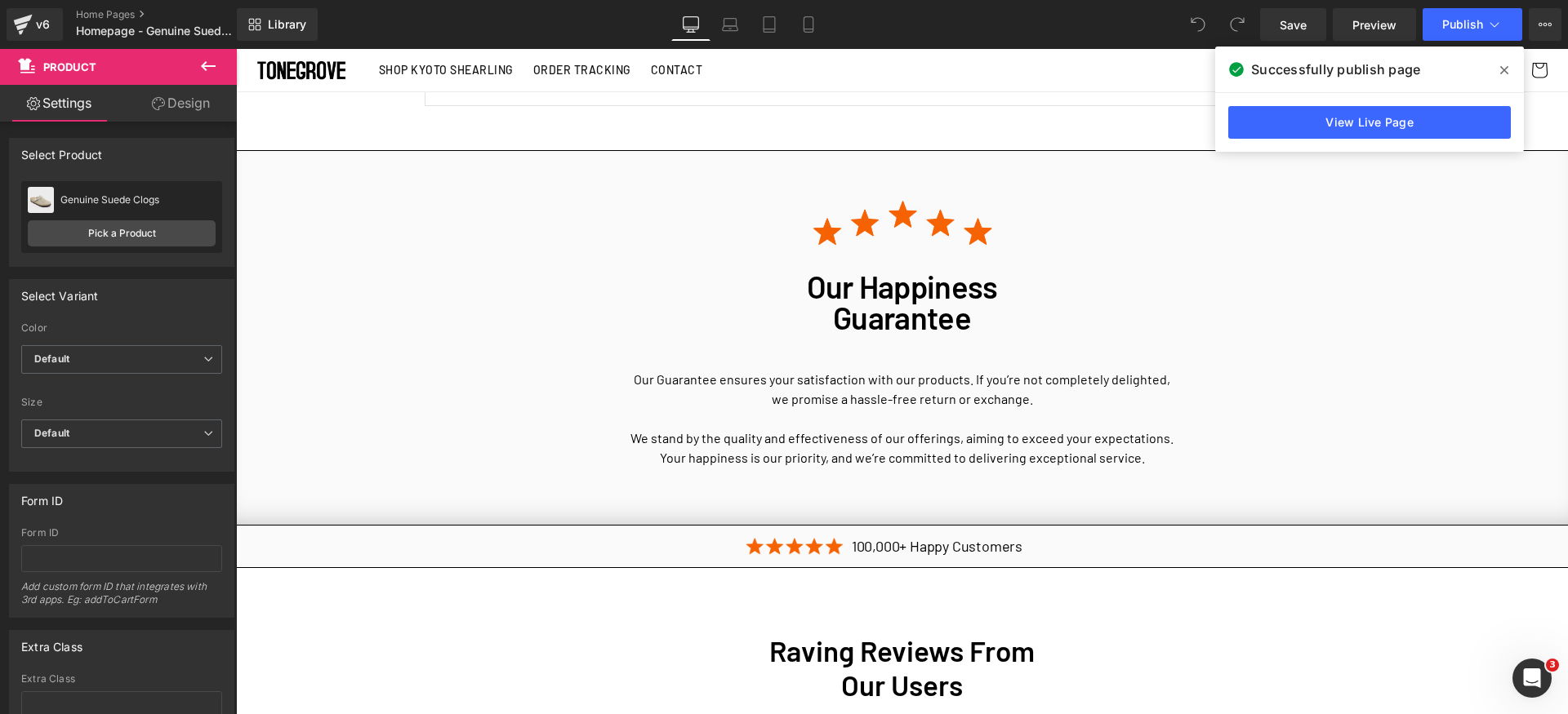
scroll to position [2971, 0]
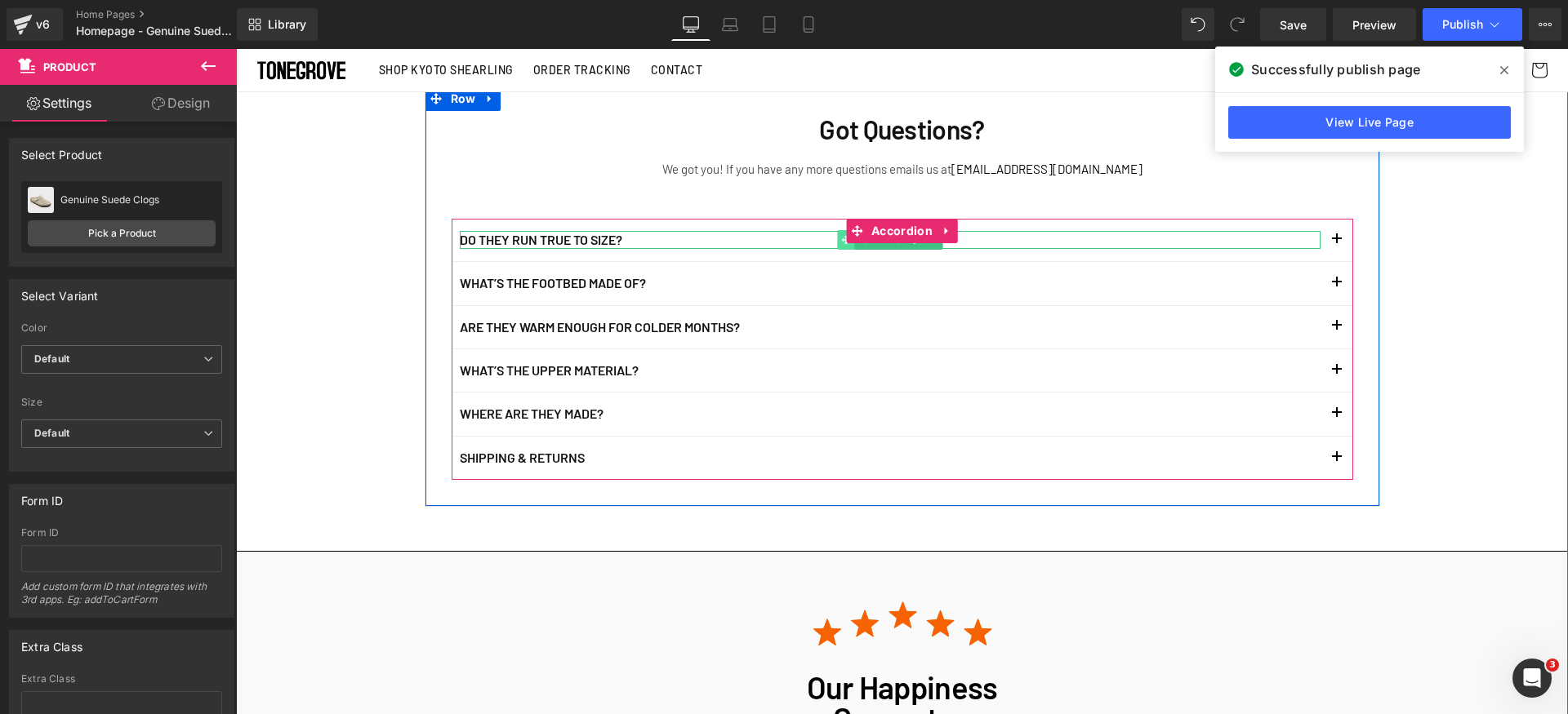
click at [841, 235] on icon at bounding box center [845, 240] width 9 height 10
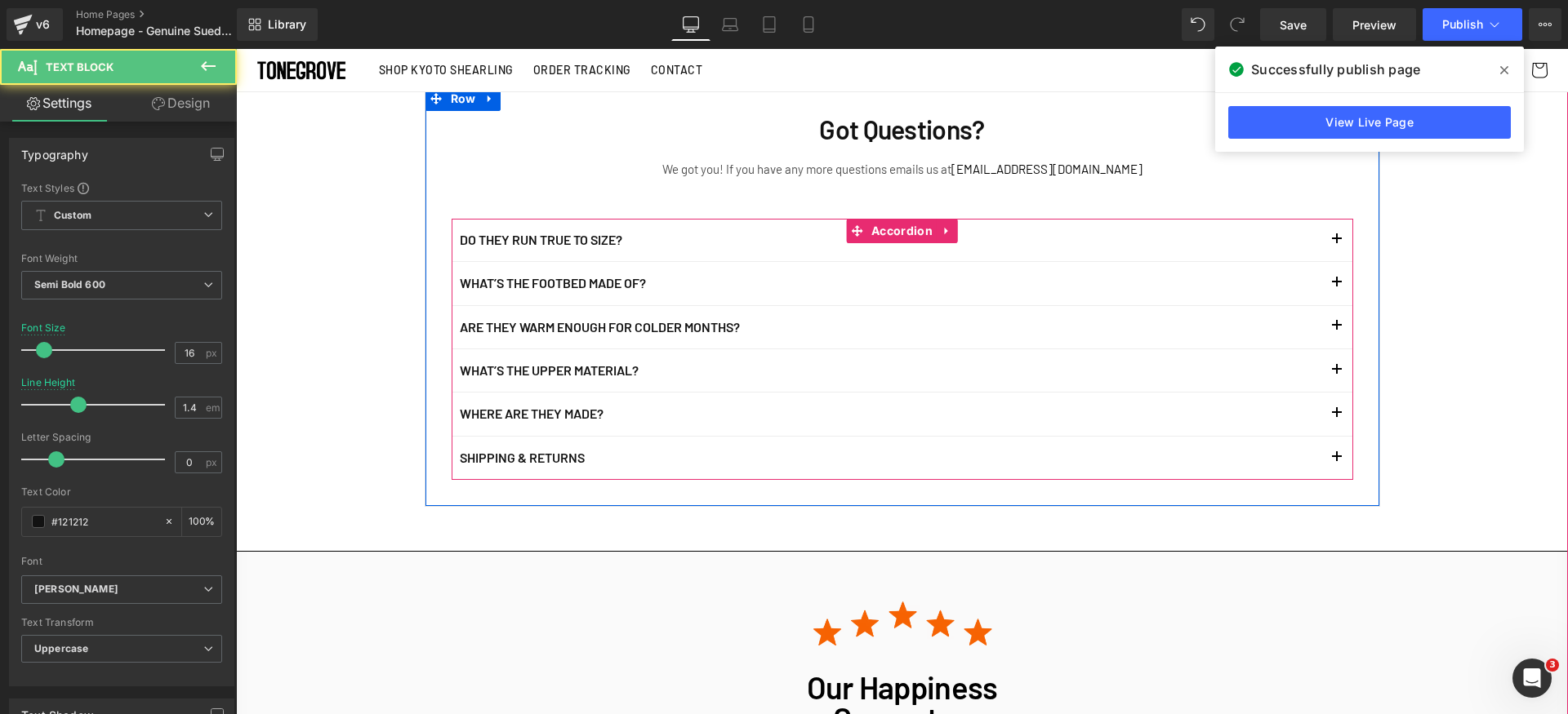
click at [1336, 244] on span "button" at bounding box center [1336, 244] width 0 height 0
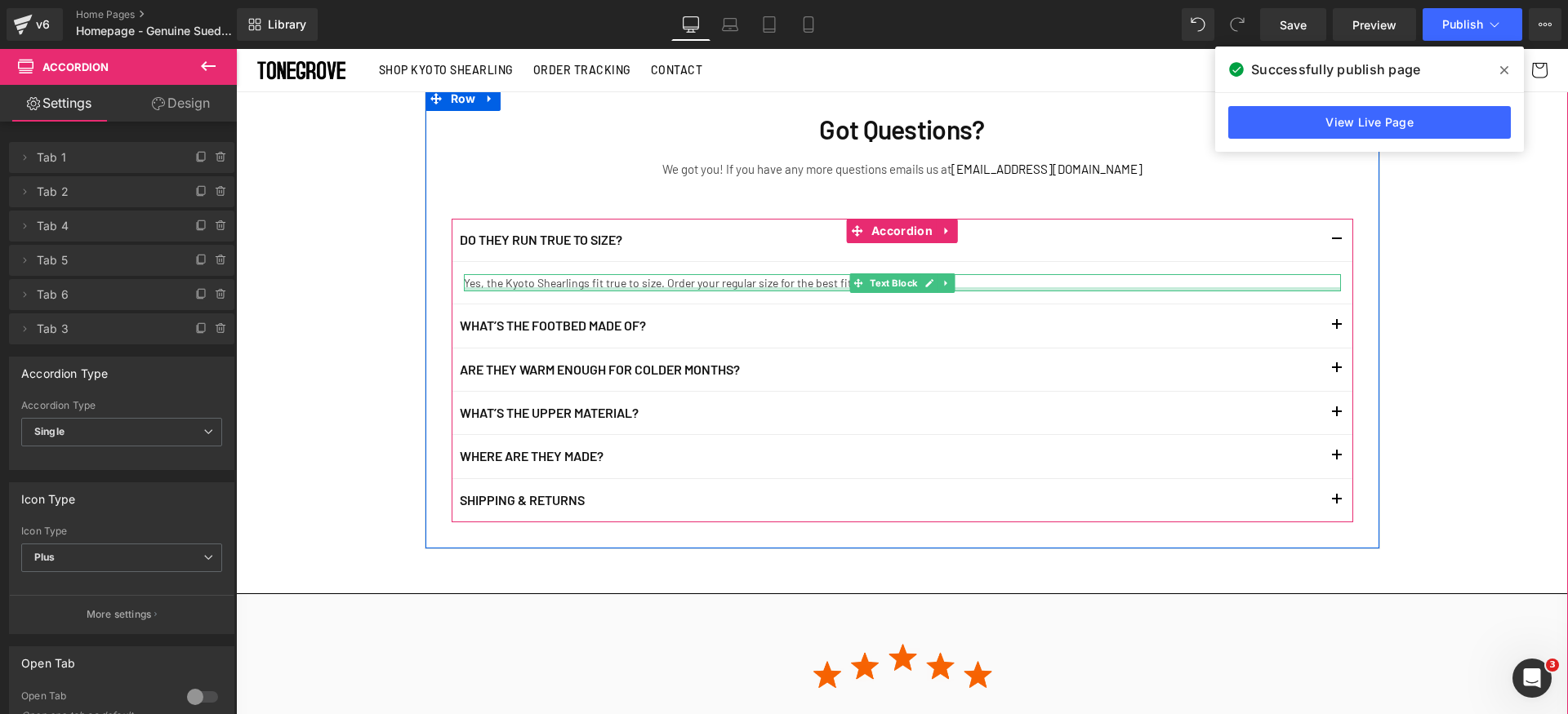
click at [529, 288] on div at bounding box center [902, 289] width 877 height 4
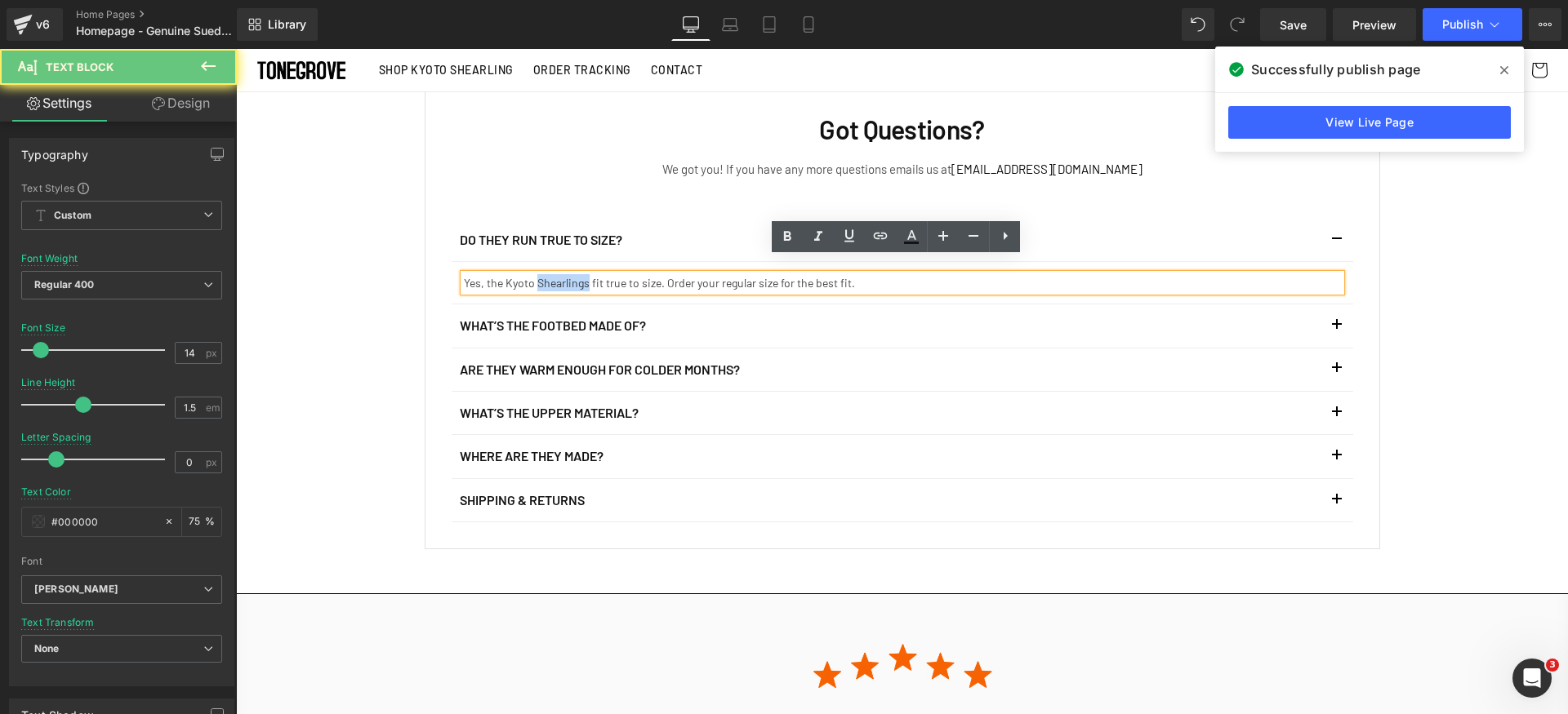
click at [529, 274] on p "Yes, the Kyoto Shearlings fit true to size. Order your regular size for the bes…" at bounding box center [902, 283] width 877 height 17
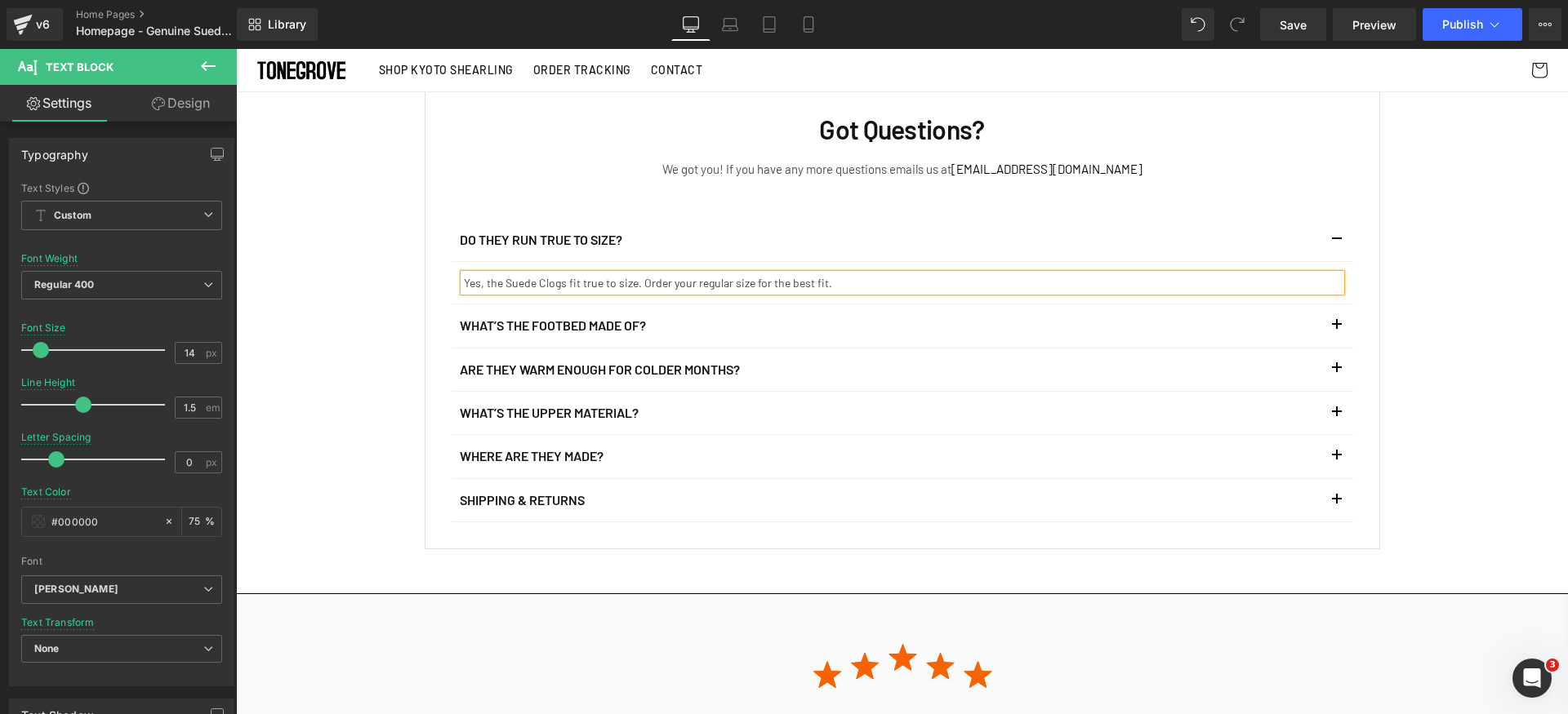
click at [1335, 305] on button "button" at bounding box center [1336, 326] width 33 height 42
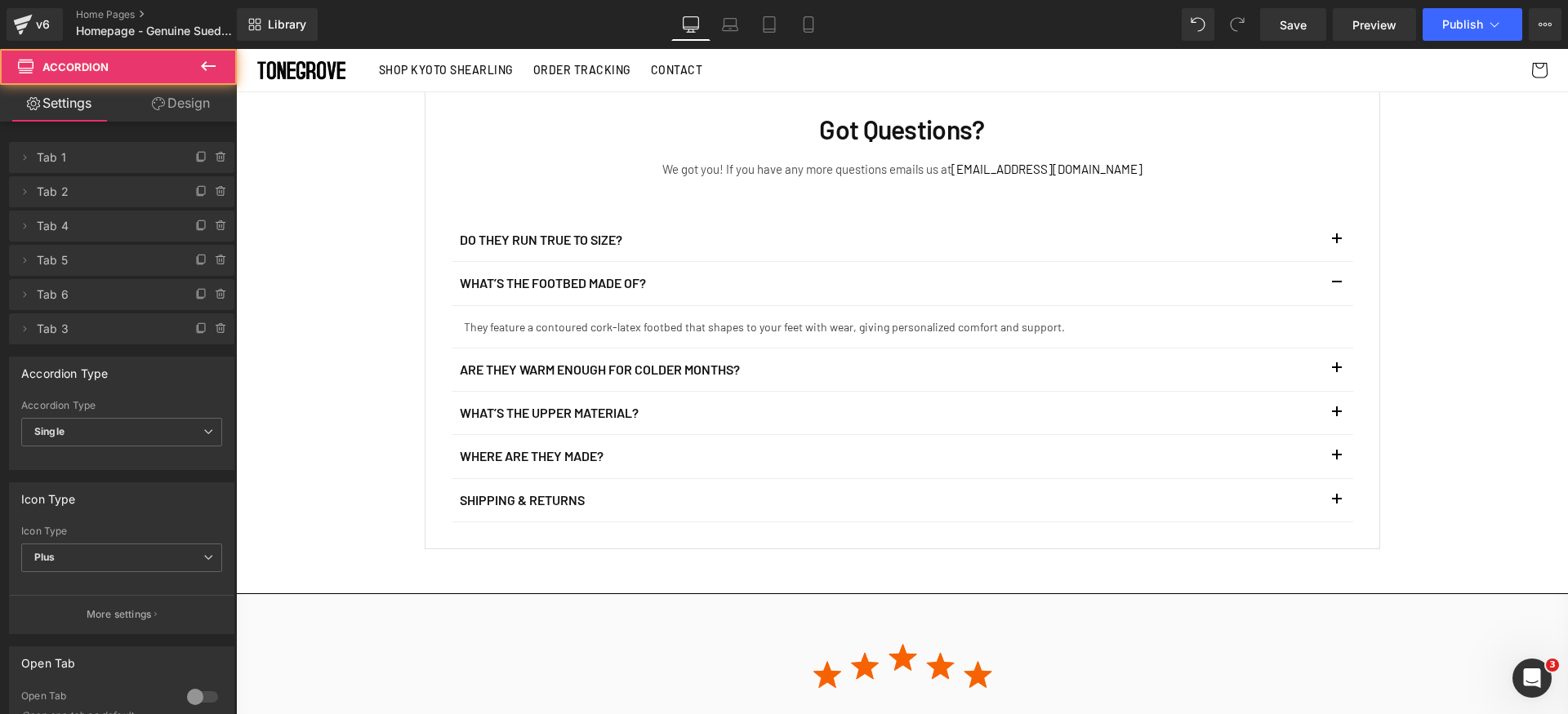
click at [1345, 348] on button "button" at bounding box center [1336, 370] width 33 height 42
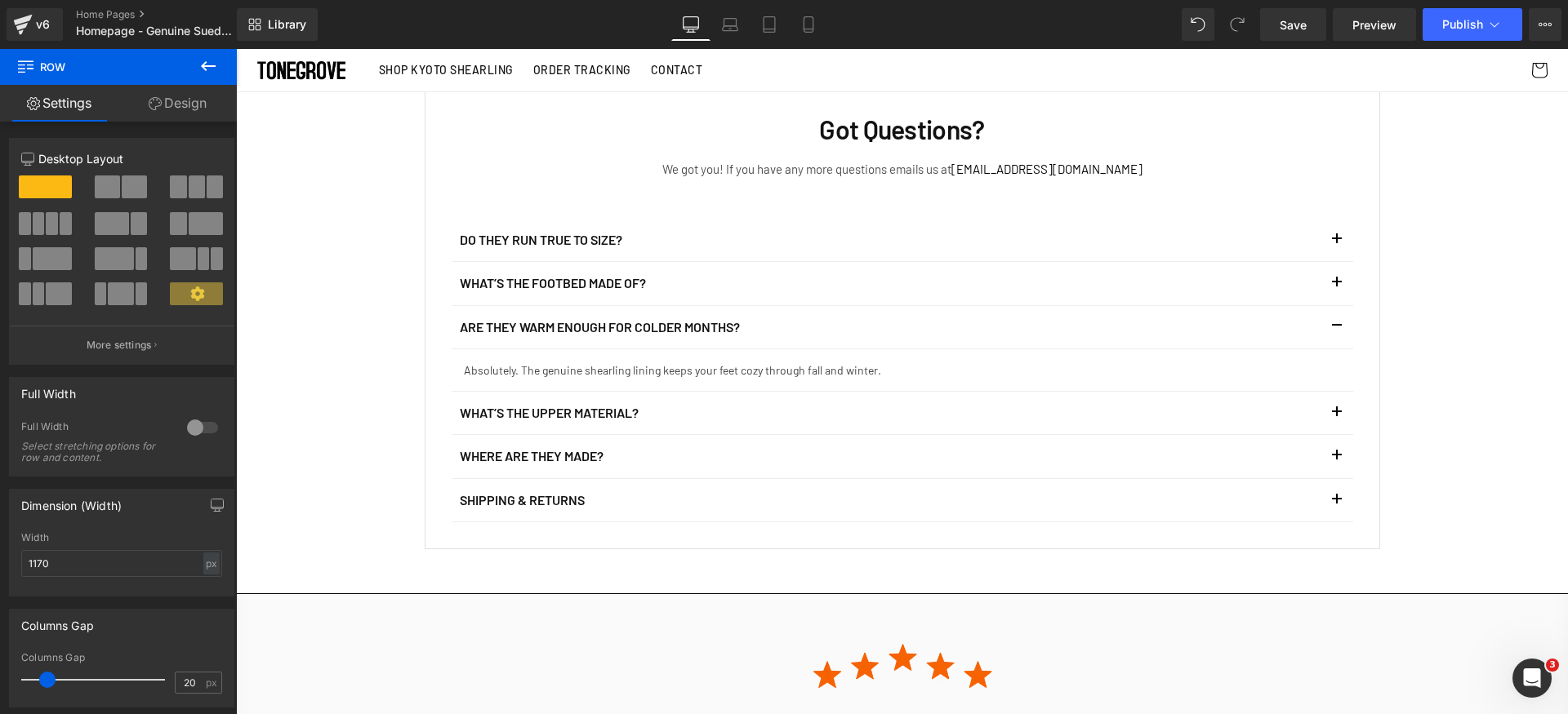
click at [1346, 381] on div "Got Questions? Heading We got you! If you have any more questions emails us at …" at bounding box center [902, 317] width 934 height 410
click at [1334, 392] on button "button" at bounding box center [1336, 413] width 33 height 42
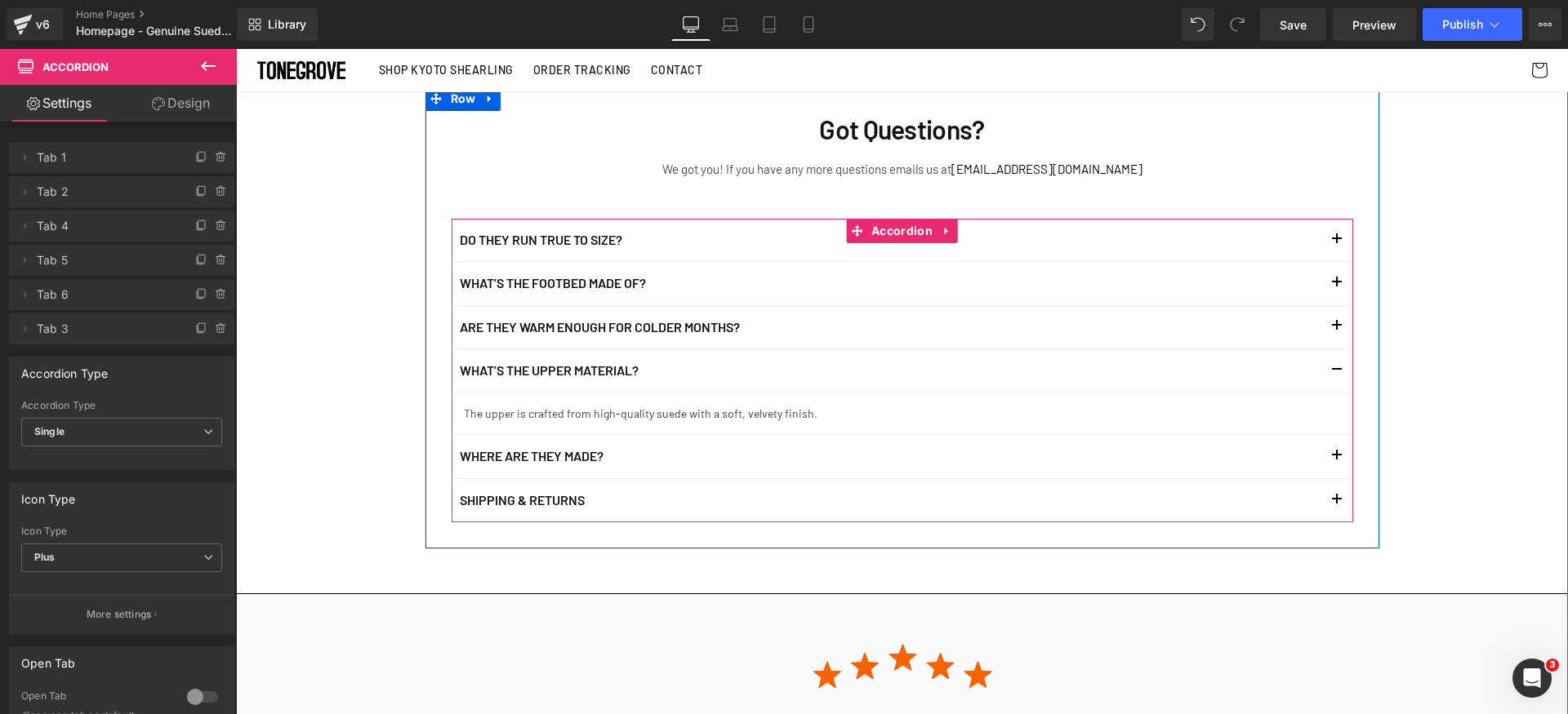
click at [1331, 435] on button "button" at bounding box center [1336, 456] width 33 height 42
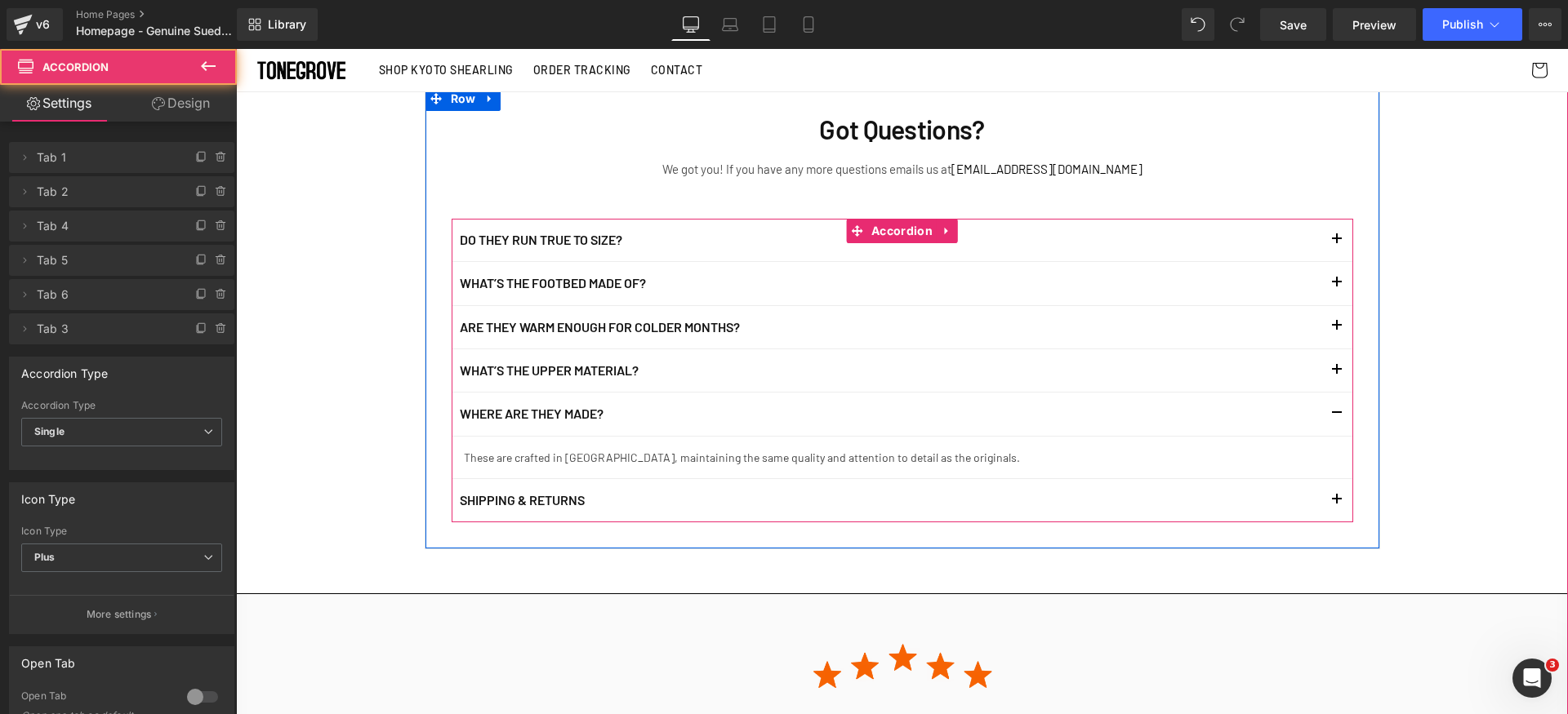
click at [1333, 457] on article "These are crafted in [GEOGRAPHIC_DATA], maintaining the same quality and attent…" at bounding box center [902, 458] width 901 height 42
click at [1332, 481] on button "button" at bounding box center [1336, 501] width 33 height 42
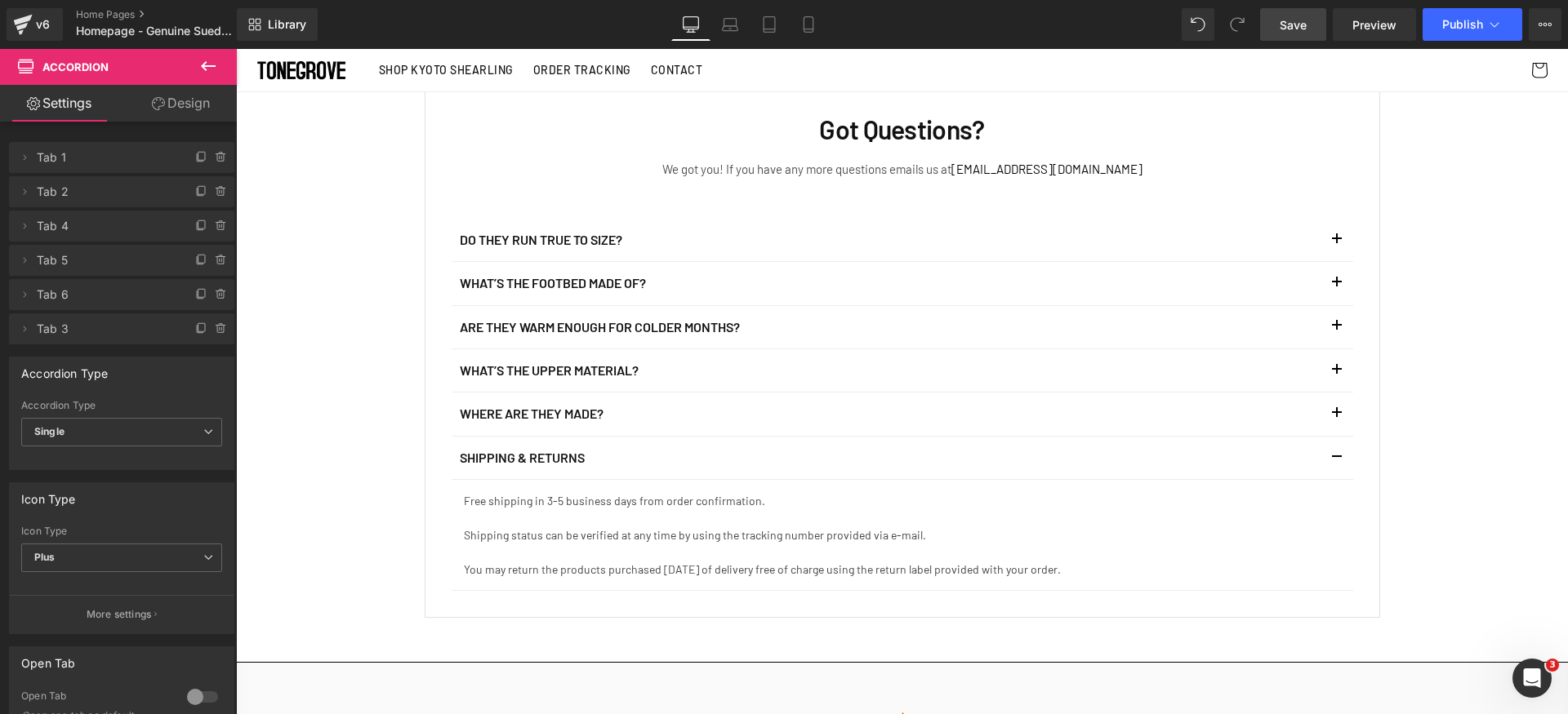
click at [1300, 31] on span "Save" at bounding box center [1293, 25] width 27 height 17
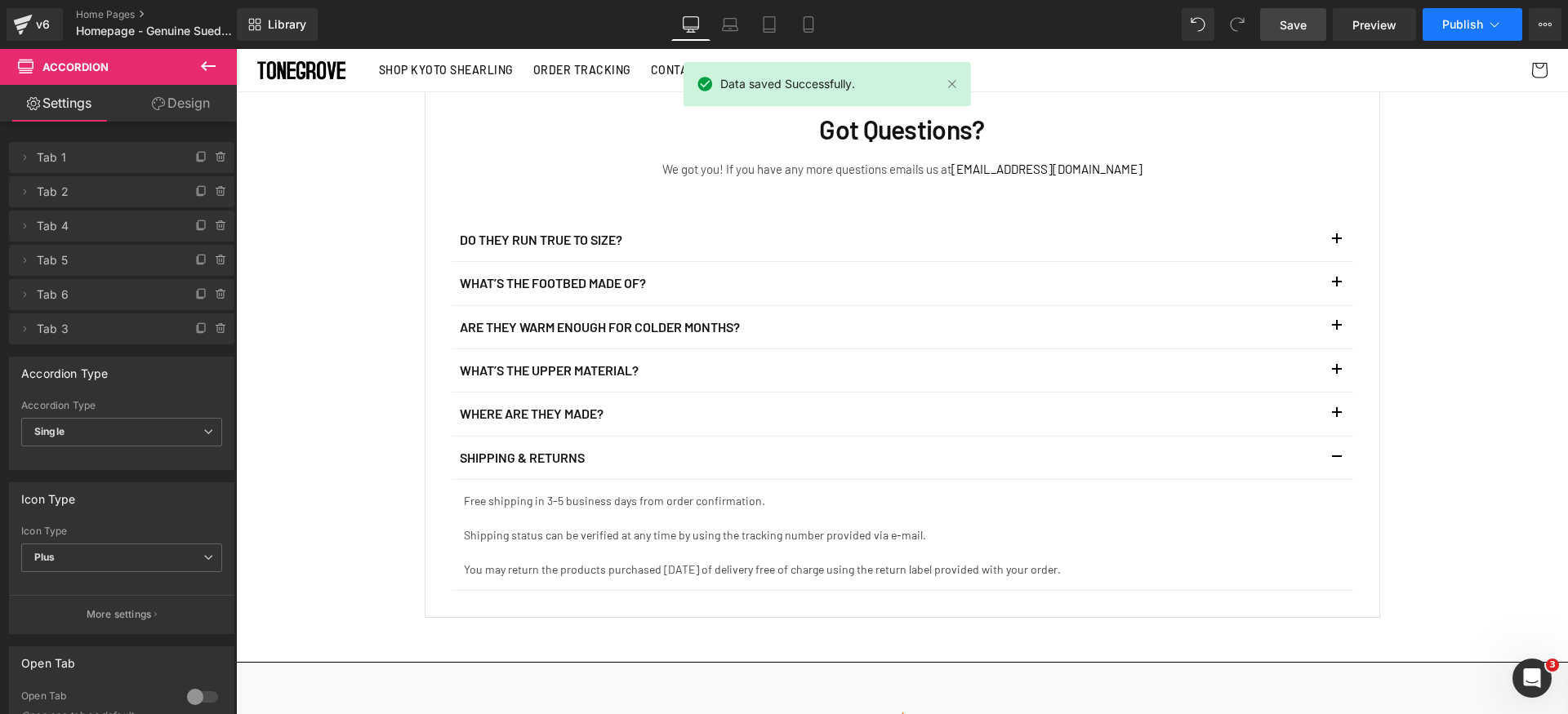
click at [1454, 18] on span "Publish" at bounding box center [1462, 25] width 41 height 14
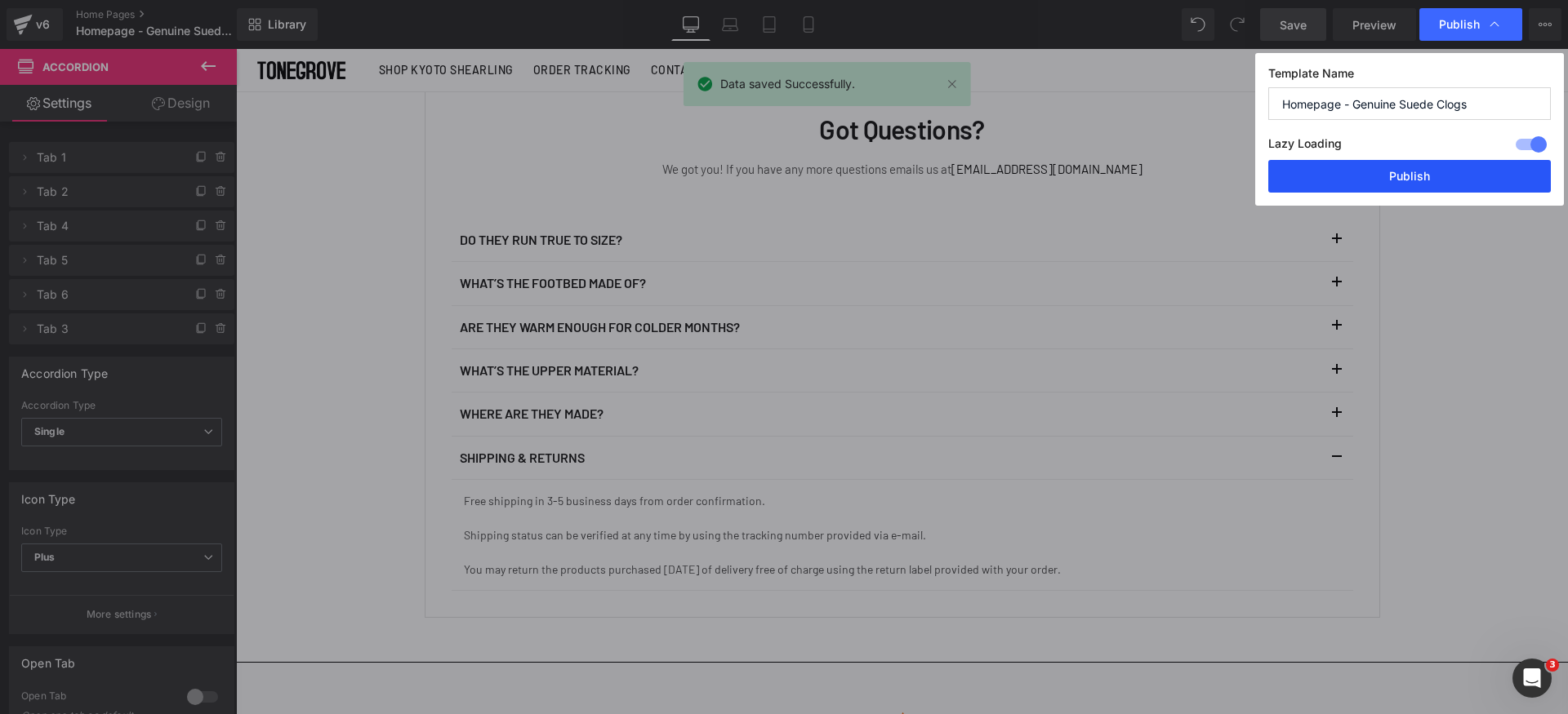
click at [1439, 173] on button "Publish" at bounding box center [1409, 177] width 283 height 33
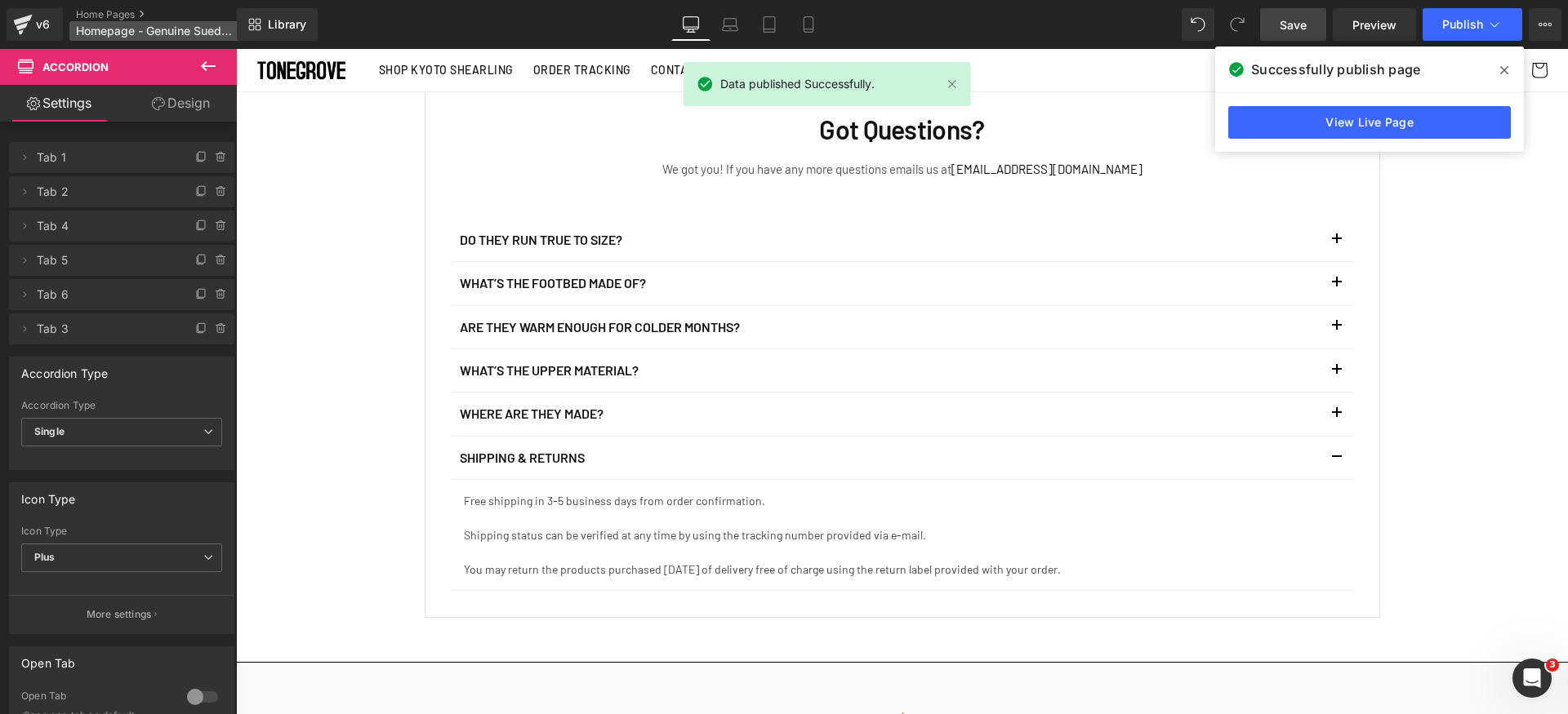
drag, startPoint x: 41, startPoint y: 35, endPoint x: 111, endPoint y: 35, distance: 70.0
click at [41, 36] on link "v6" at bounding box center [35, 24] width 56 height 33
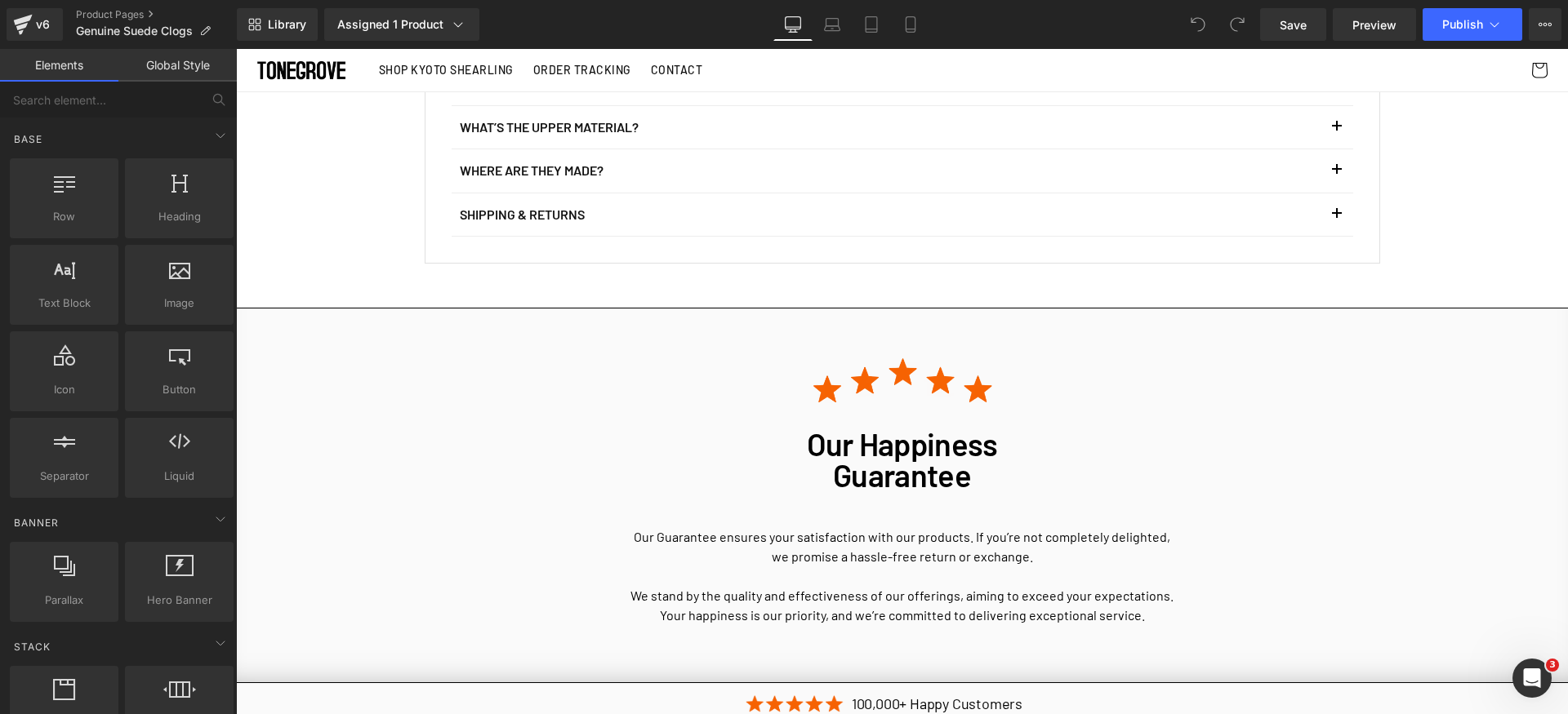
scroll to position [2727, 0]
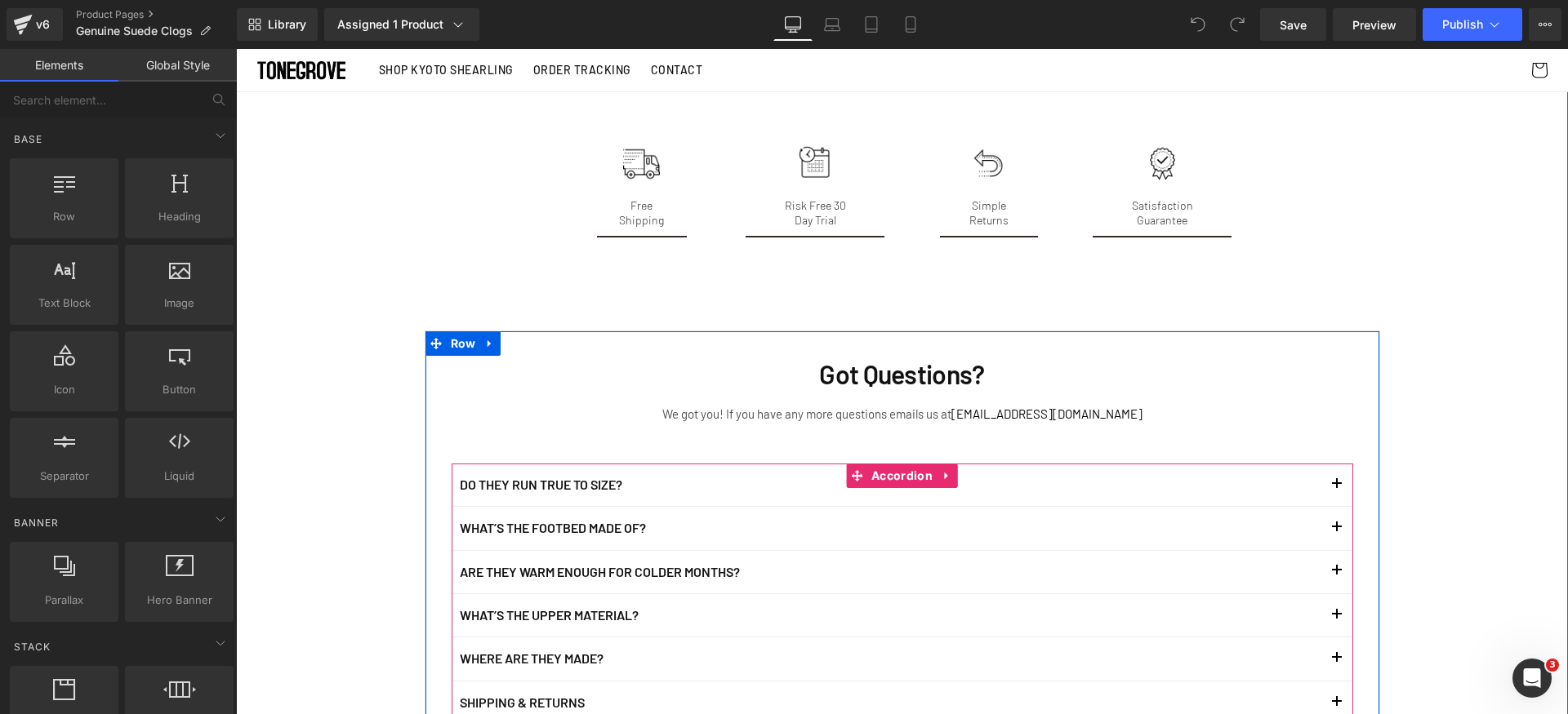
click at [1322, 471] on button "button" at bounding box center [1336, 485] width 33 height 42
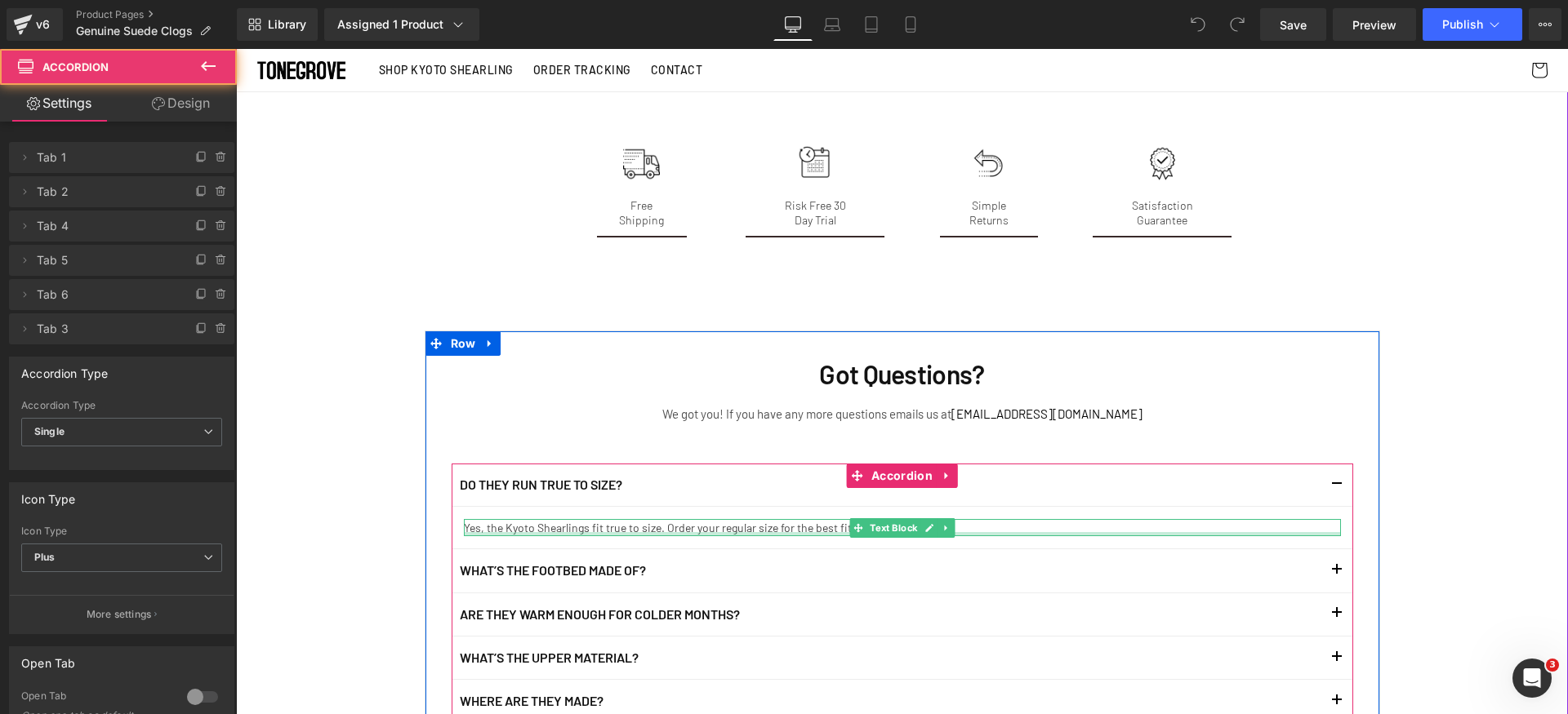
click at [548, 533] on div at bounding box center [902, 535] width 877 height 4
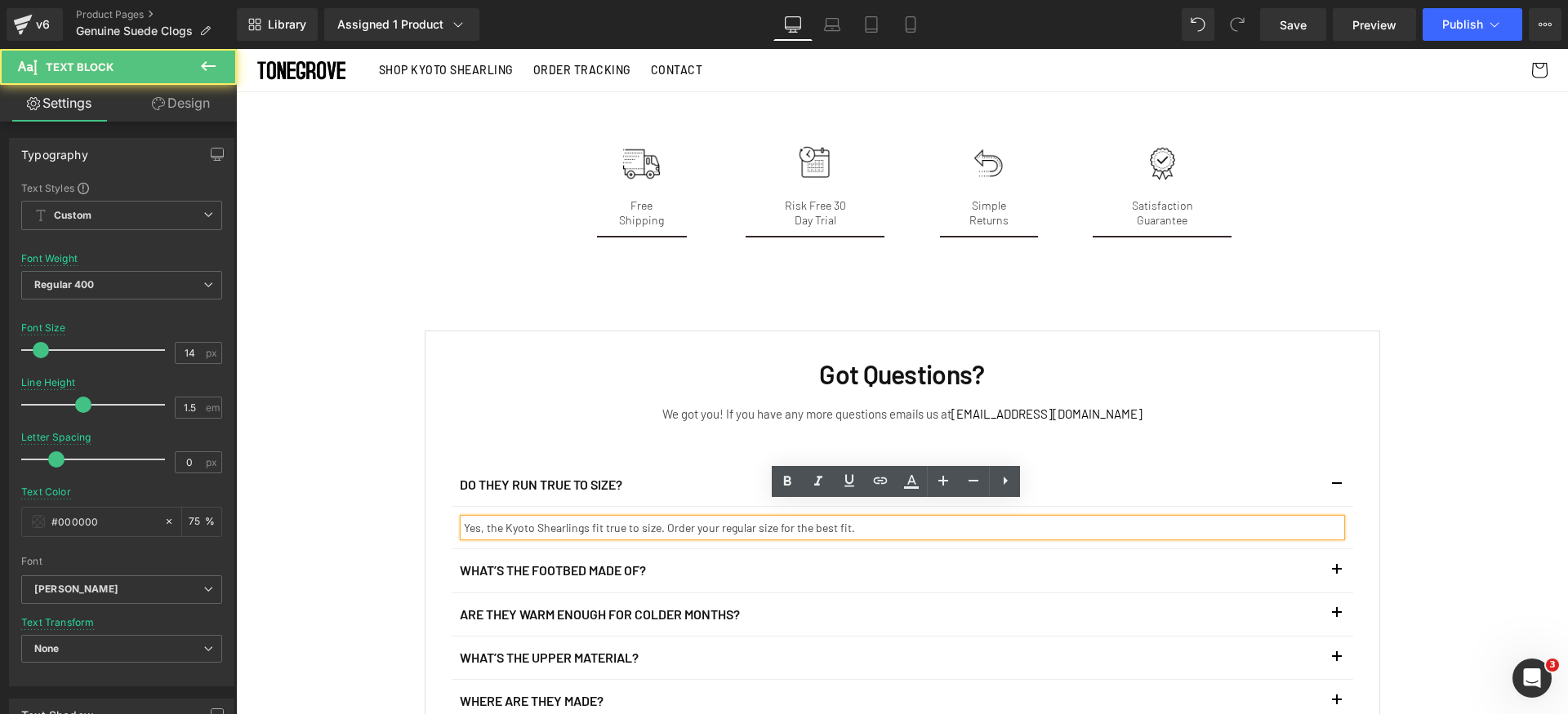
click at [571, 519] on p "Yes, the Kyoto Shearlings fit true to size. Order your regular size for the bes…" at bounding box center [902, 528] width 877 height 17
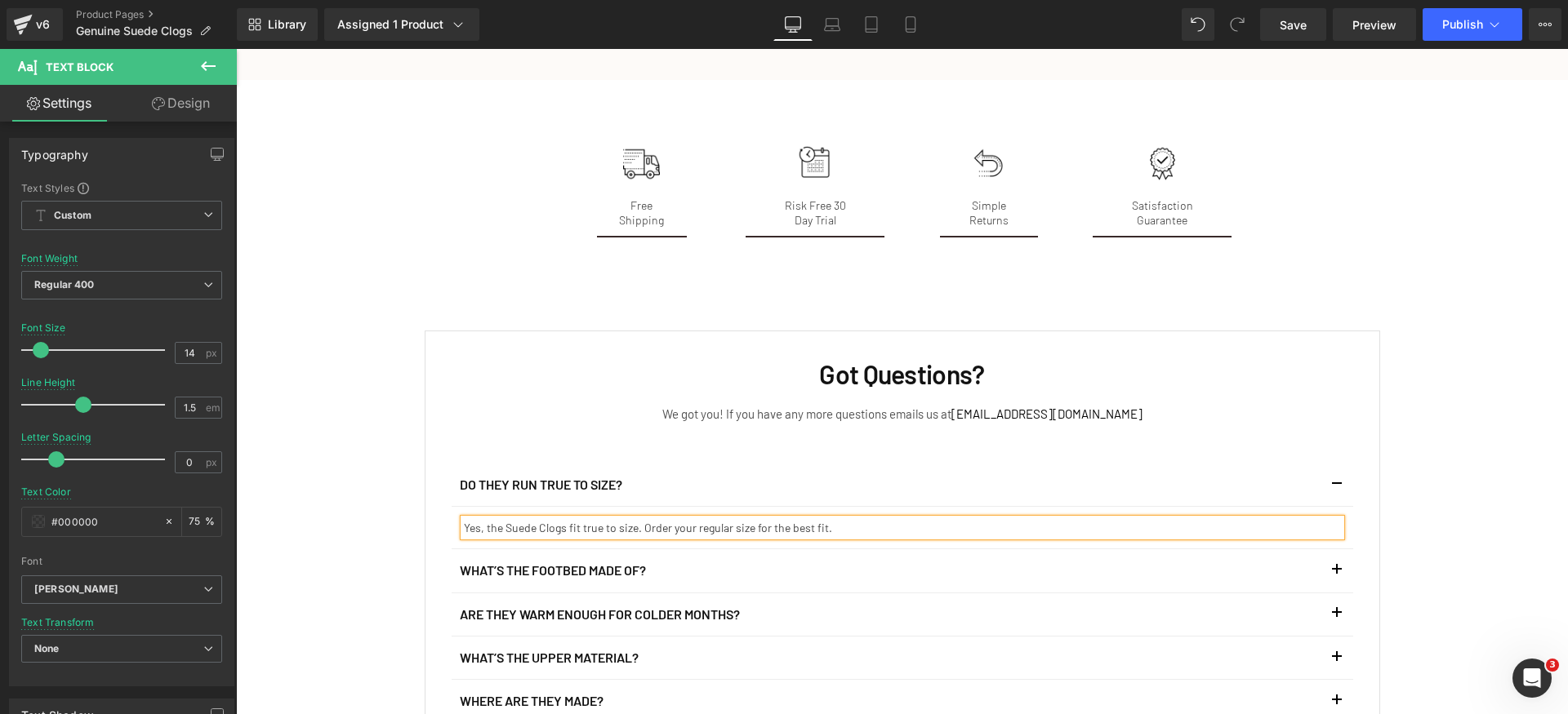
scroll to position [2998, 0]
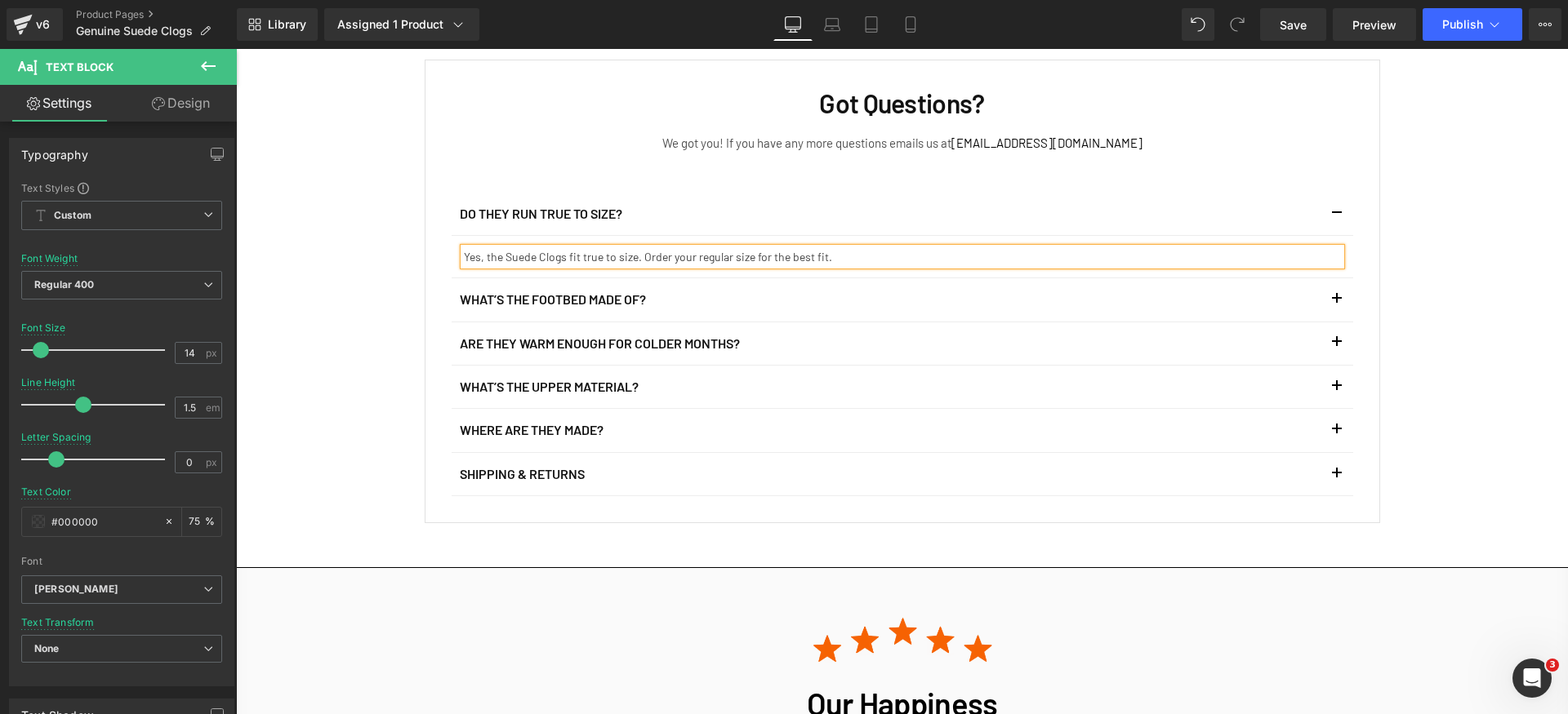
click at [1336, 288] on button "button" at bounding box center [1336, 300] width 33 height 42
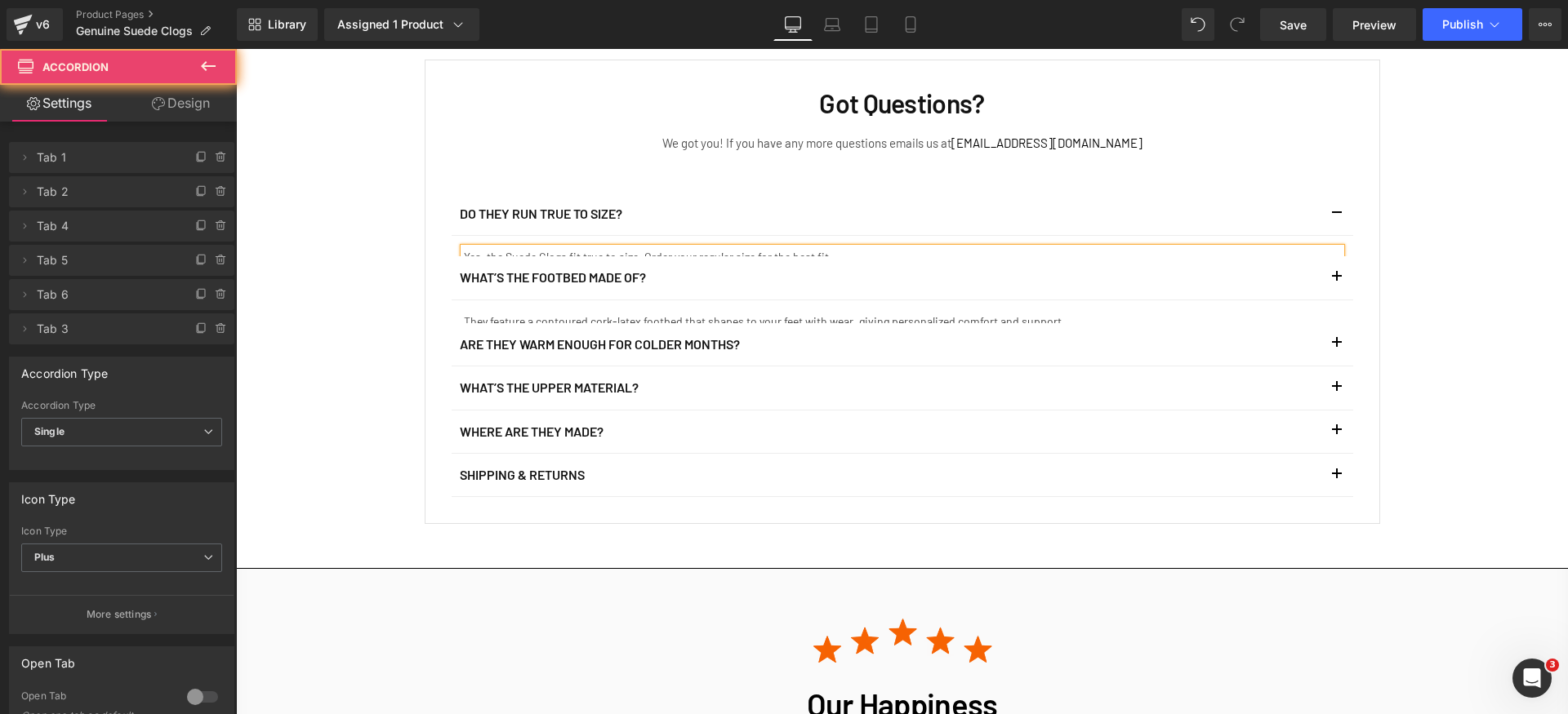
click at [1339, 323] on button "button" at bounding box center [1336, 344] width 33 height 42
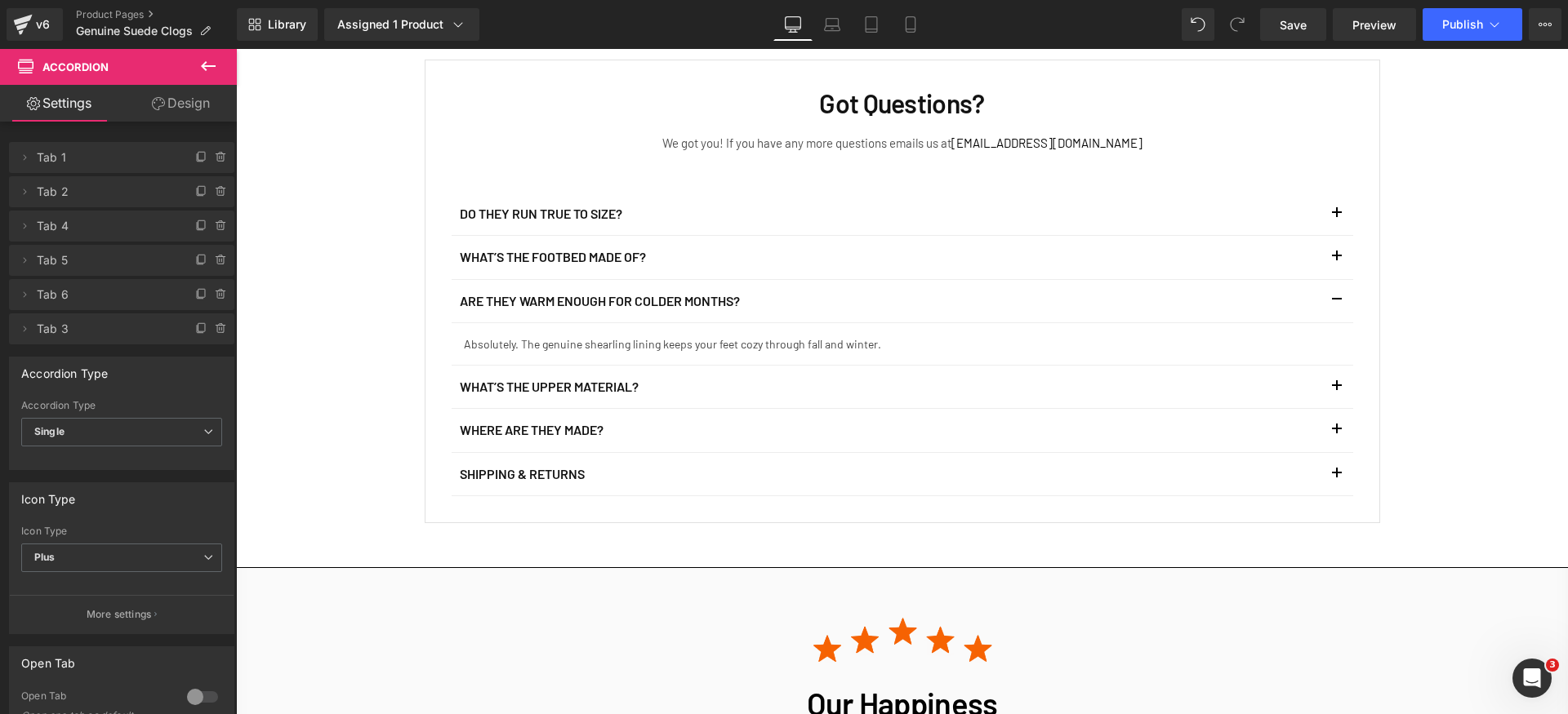
click at [1338, 366] on button "button" at bounding box center [1336, 387] width 33 height 42
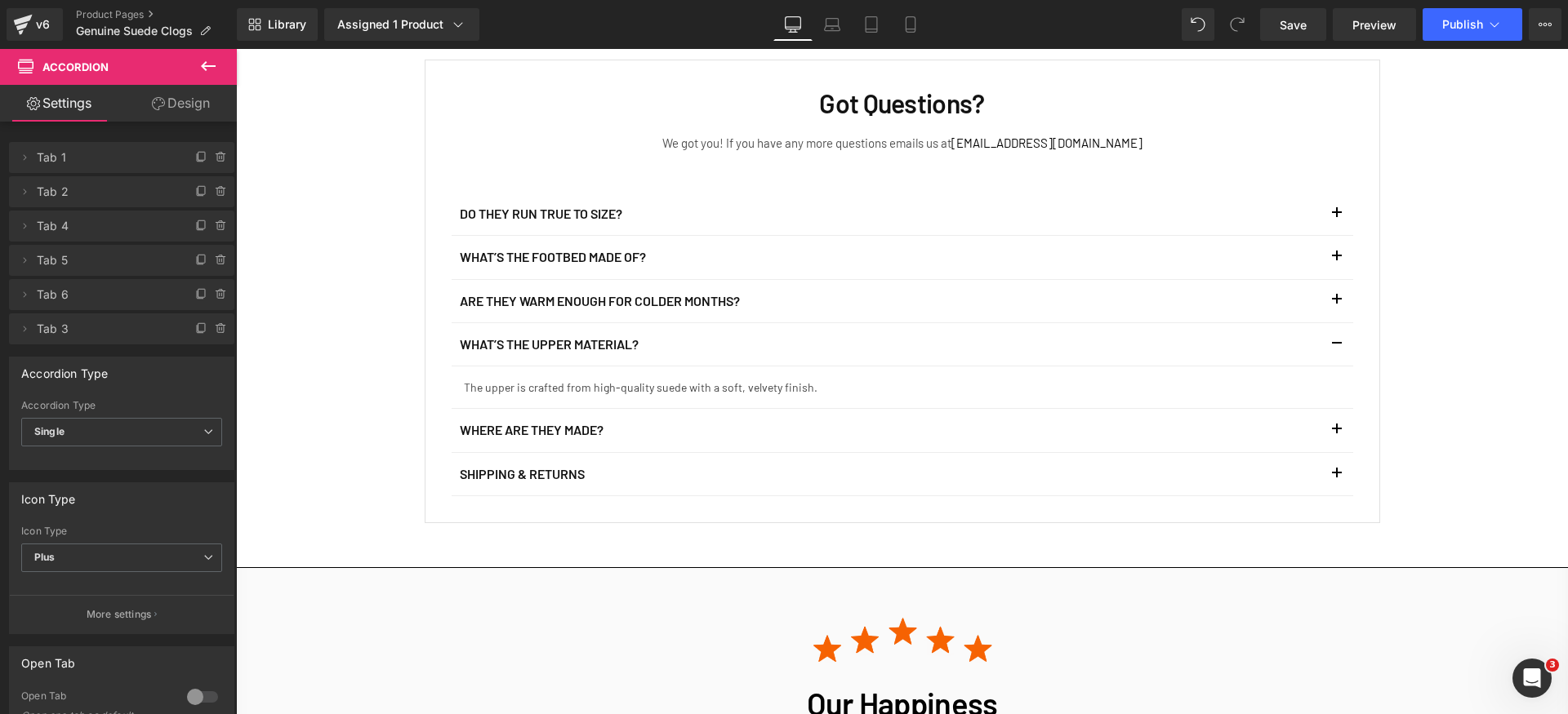
click at [1333, 409] on button "button" at bounding box center [1336, 430] width 33 height 42
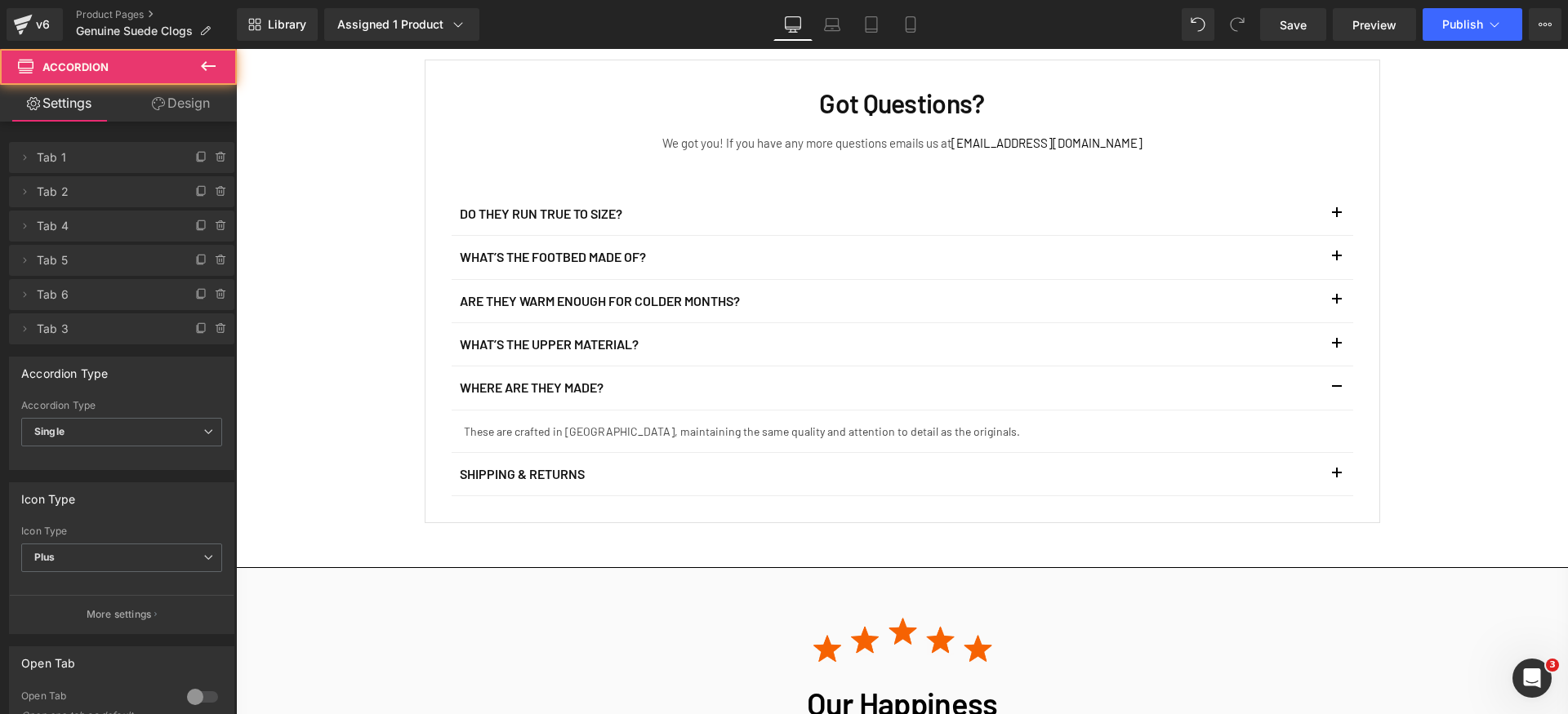
click at [1335, 453] on button "button" at bounding box center [1336, 475] width 33 height 42
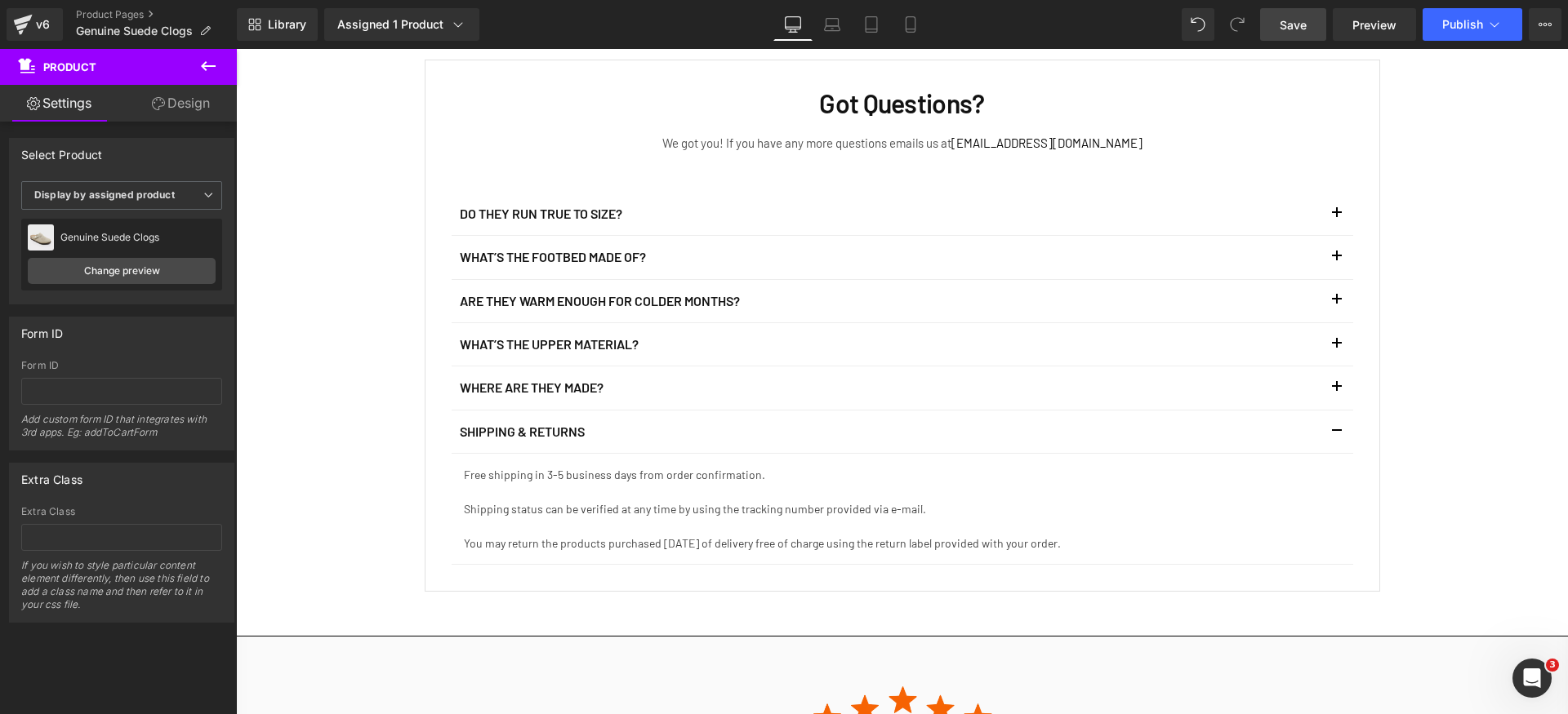
click at [1304, 33] on span "Save" at bounding box center [1293, 25] width 27 height 17
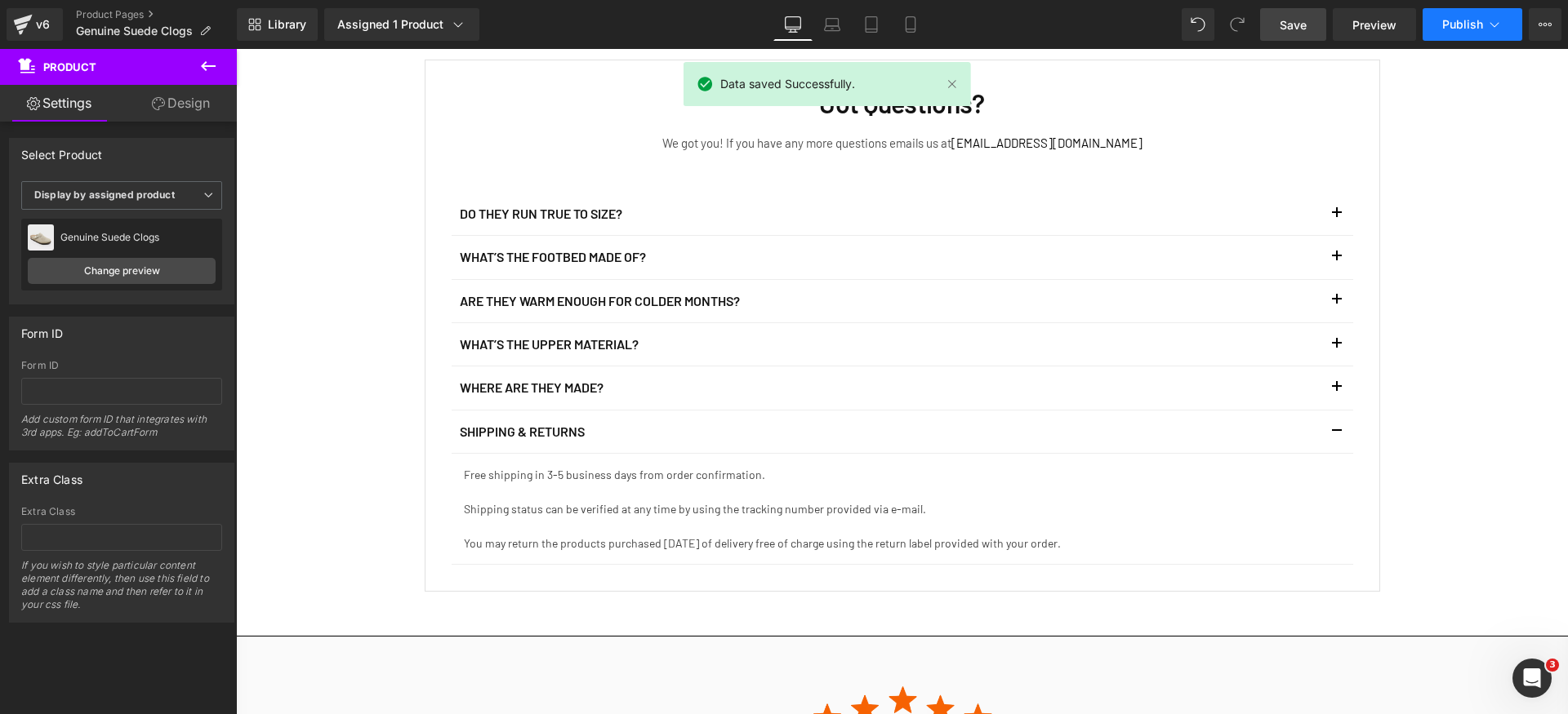
click at [1496, 18] on icon at bounding box center [1494, 24] width 16 height 16
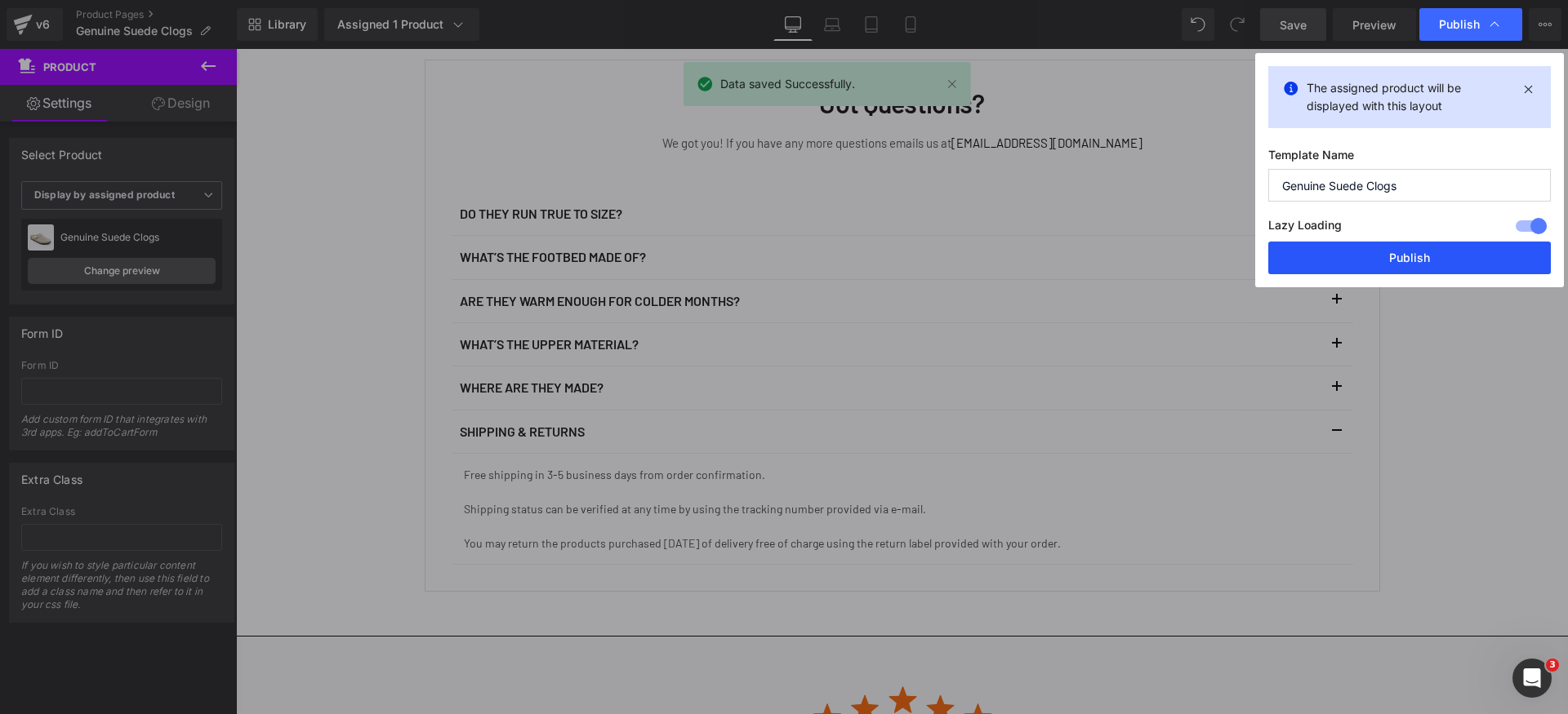
click at [1462, 253] on button "Publish" at bounding box center [1409, 258] width 283 height 33
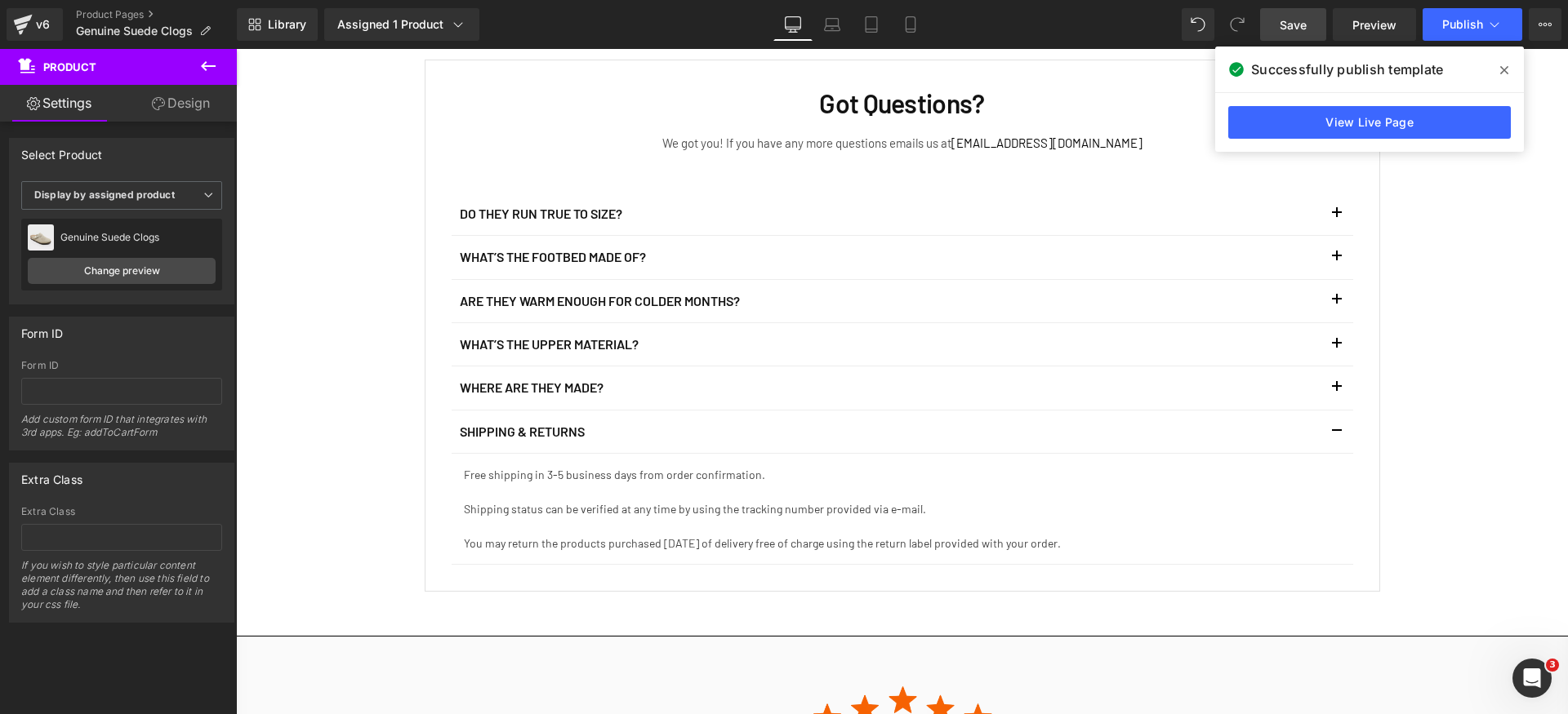
drag, startPoint x: 44, startPoint y: 25, endPoint x: 215, endPoint y: 7, distance: 171.9
click at [44, 24] on div "v6" at bounding box center [42, 24] width 20 height 21
